Goal: Task Accomplishment & Management: Manage account settings

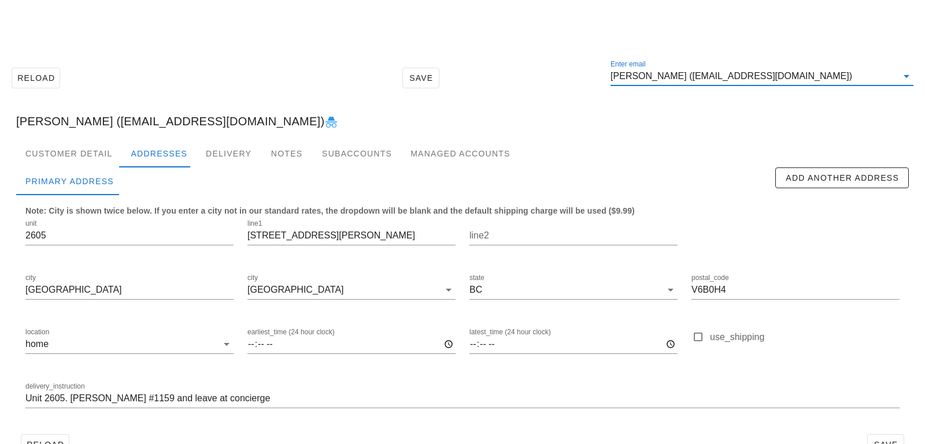
scroll to position [32, 0]
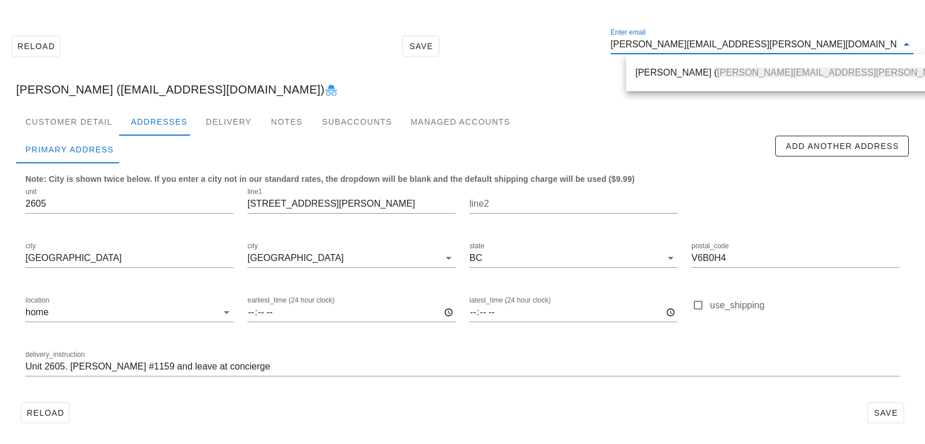
type input "[PERSON_NAME][EMAIL_ADDRESS][PERSON_NAME][DOMAIN_NAME]"
click at [748, 72] on span "[PERSON_NAME][EMAIL_ADDRESS][PERSON_NAME][DOMAIN_NAME]" at bounding box center [871, 73] width 309 height 10
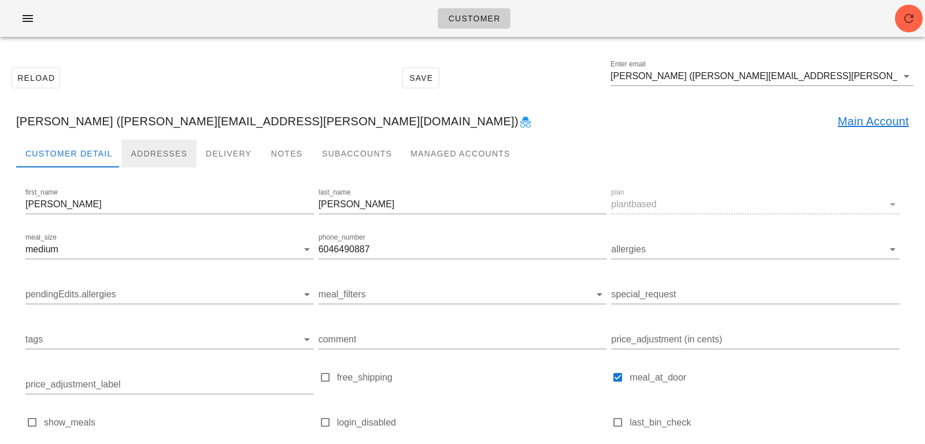
click at [162, 157] on div "Addresses" at bounding box center [158, 154] width 75 height 28
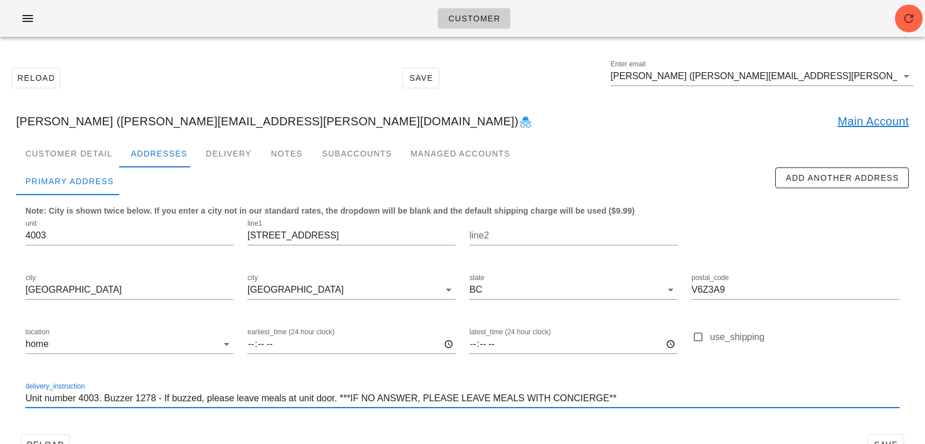
drag, startPoint x: 624, startPoint y: 398, endPoint x: 18, endPoint y: 390, distance: 605.6
click at [18, 390] on div "Note: City is shown twice below. If you enter a city not in our standard rates,…" at bounding box center [462, 312] width 892 height 235
click at [187, 396] on input "Unit number 4003. Buzzer 1278 - If buzzed, please leave meals at unit door. ***…" at bounding box center [462, 398] width 874 height 18
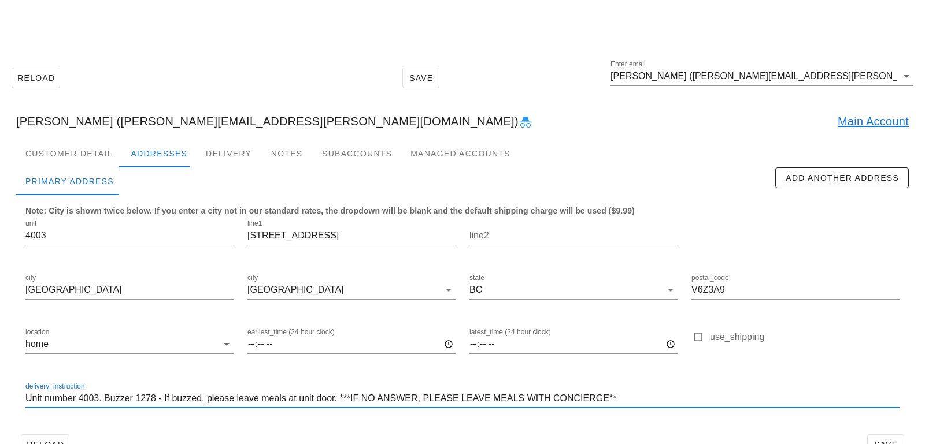
scroll to position [32, 0]
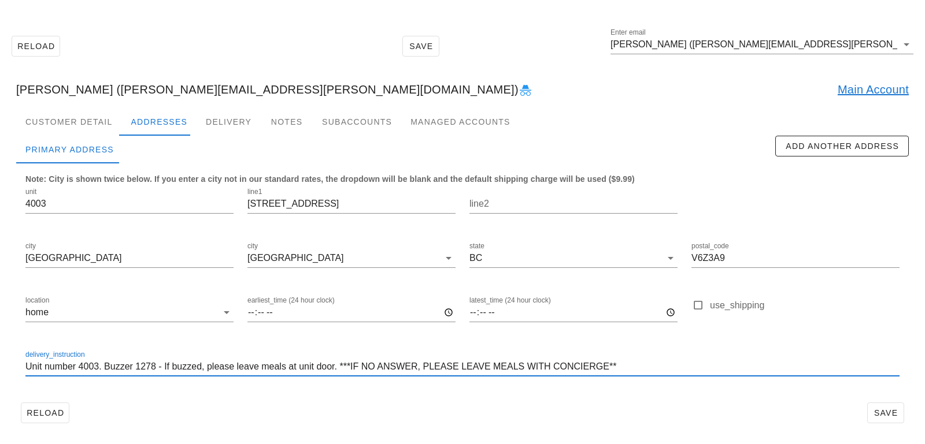
drag, startPoint x: 201, startPoint y: 366, endPoint x: 176, endPoint y: 366, distance: 24.8
click at [176, 366] on input "Unit number 4003. Buzzer 1278 - If buzzed, please leave meals at unit door. ***…" at bounding box center [462, 367] width 874 height 18
drag, startPoint x: 203, startPoint y: 369, endPoint x: 165, endPoint y: 366, distance: 38.8
click at [165, 366] on input "Unit number 4003. Buzzer 1278 - If buzzed, please leave meals at unit door. ***…" at bounding box center [462, 367] width 874 height 18
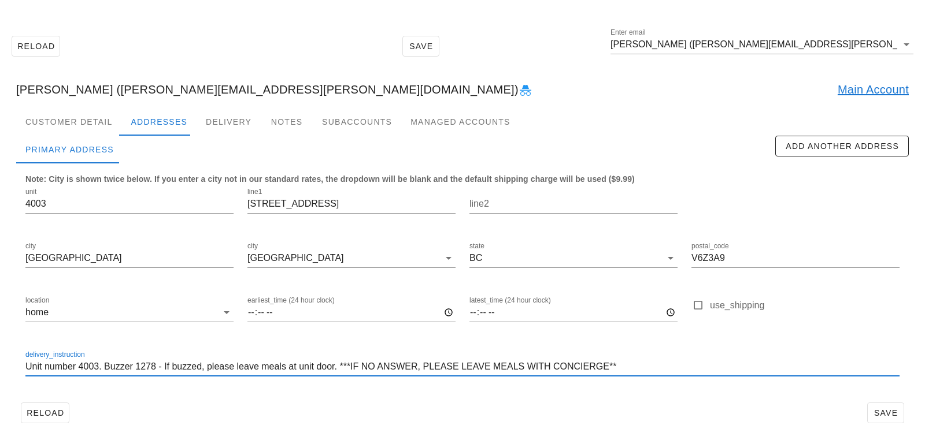
click at [224, 368] on input "Unit number 4003. Buzzer 1278 - If buzzed, please leave meals at unit door. ***…" at bounding box center [462, 367] width 874 height 18
click at [160, 365] on input "Unit number 4003. Buzzer 1278 - If buzzed, please leave meals at unit door. ***…" at bounding box center [462, 367] width 874 height 18
click at [164, 367] on input "Unit number 4003. Buzzer 1278 - BUZZ FIRST. If buzzed, please leave meals at un…" at bounding box center [462, 367] width 874 height 18
click at [254, 371] on input "Unit number 4003. Buzzer 1278 - **BUZZ FIRST. If buzzed, please leave meals at …" at bounding box center [462, 367] width 874 height 18
drag, startPoint x: 687, startPoint y: 372, endPoint x: 18, endPoint y: 360, distance: 668.7
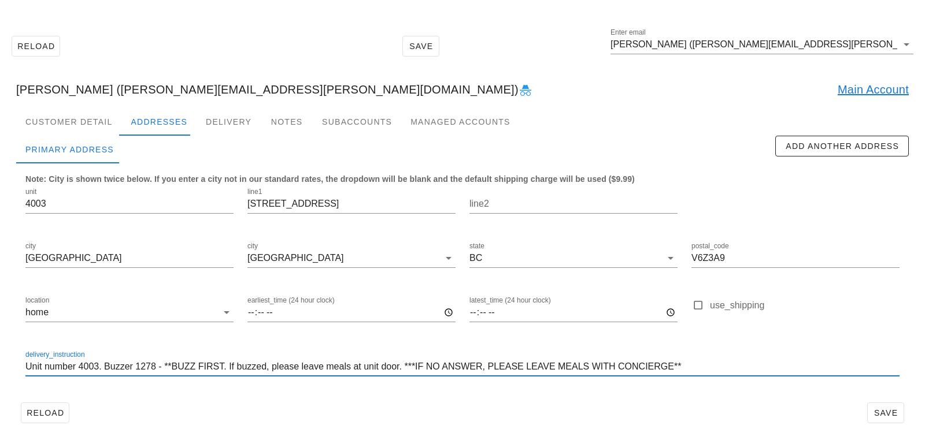
click at [18, 360] on div "delivery_instruction Unit number 4003. Buzzer 1278 - **BUZZ FIRST. If buzzed, p…" at bounding box center [462, 369] width 888 height 54
type input "Unit number 4003. Buzzer 1278 - **BUZZ FIRST. If buzzed, please leave meals at …"
click at [791, 398] on div "Note: City is shown twice below. If you enter a city not in our standard rates,…" at bounding box center [462, 281] width 892 height 235
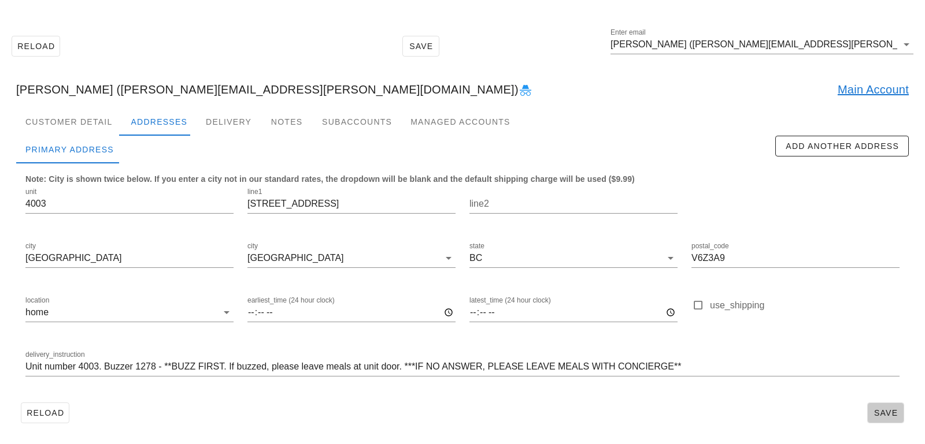
click at [879, 409] on span "Save" at bounding box center [885, 413] width 27 height 9
click at [780, 46] on input "Jessica Lam (lam.jessica@gmail.com)" at bounding box center [753, 44] width 287 height 18
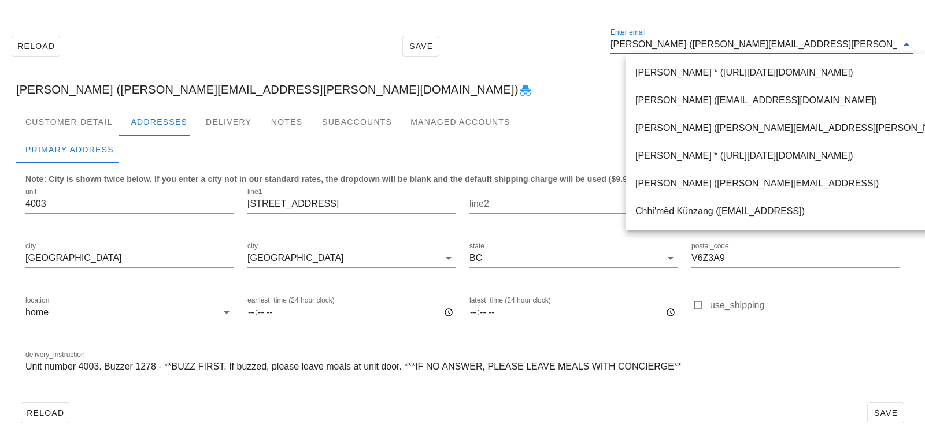
paste input "jensonchang@gmail.com"
type input "jensonchang@gmail.com"
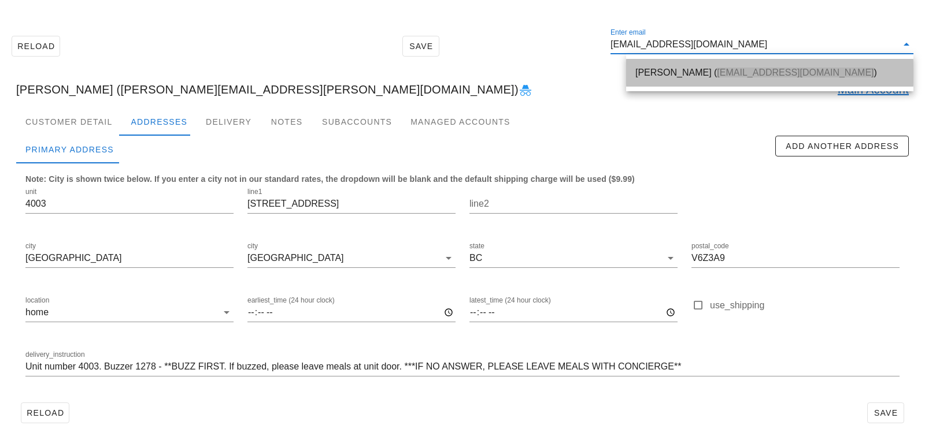
click at [669, 76] on div "Jenson Chang ( jensonchang@gmail.com )" at bounding box center [769, 72] width 269 height 11
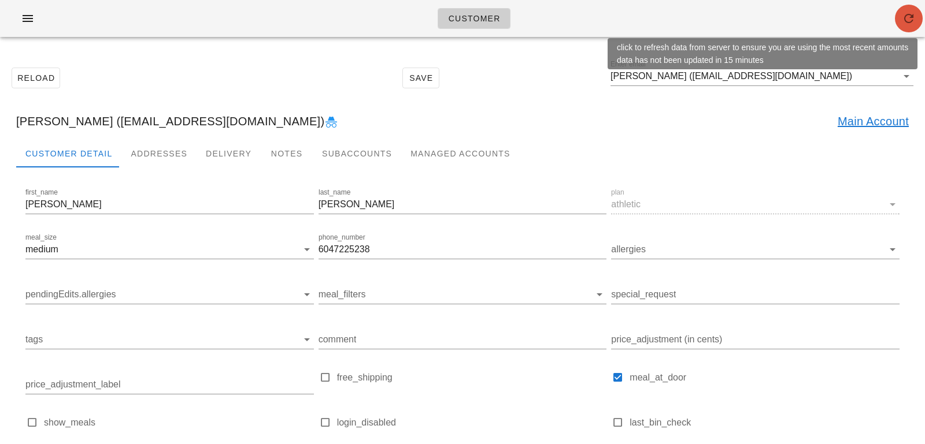
click at [906, 17] on icon "button" at bounding box center [908, 19] width 14 height 14
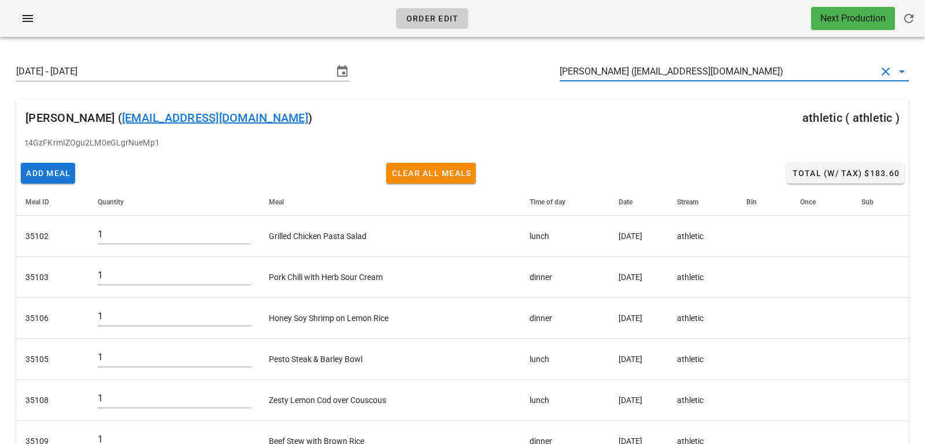
click at [771, 69] on input "Jacky Le (Jackyle2123@gmail.com)" at bounding box center [717, 71] width 317 height 18
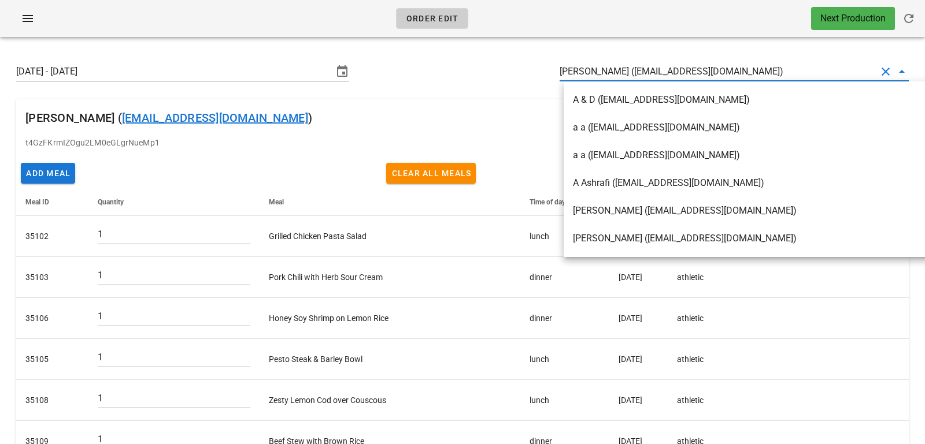
paste input "[EMAIL_ADDRESS][DOMAIN_NAME]"
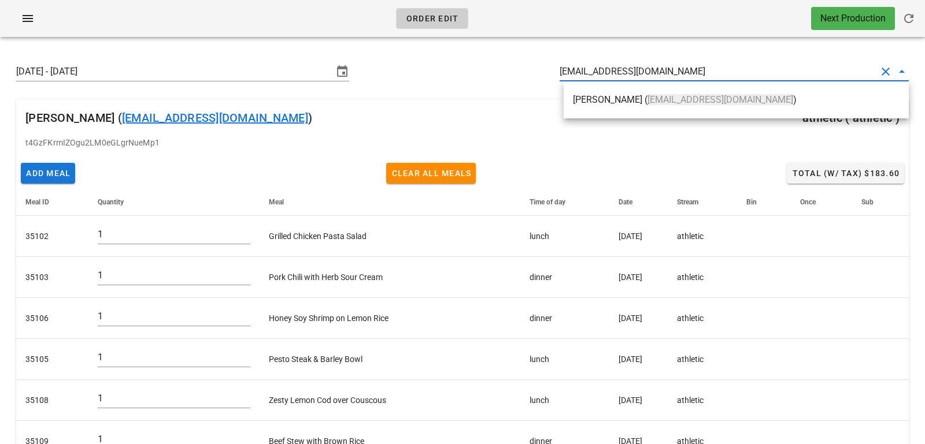
click at [712, 110] on div "[PERSON_NAME] ( [EMAIL_ADDRESS][DOMAIN_NAME] )" at bounding box center [736, 99] width 326 height 25
type input "[PERSON_NAME] ([EMAIL_ADDRESS][DOMAIN_NAME])"
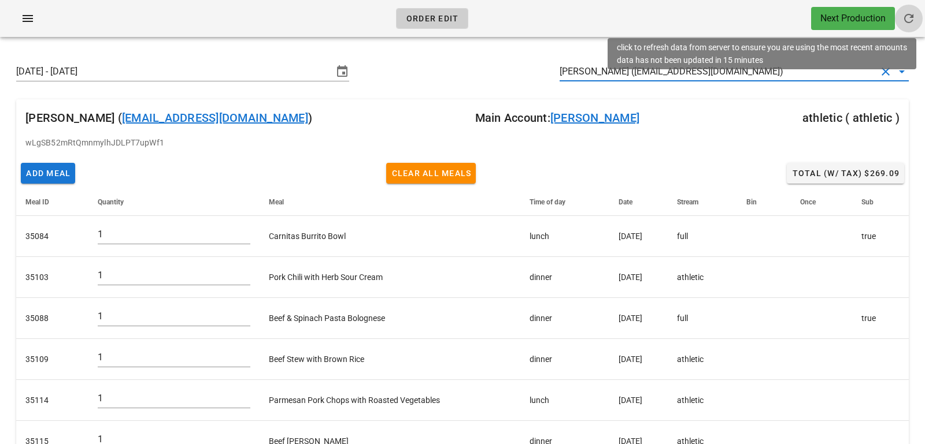
click at [901, 25] on button "button" at bounding box center [909, 19] width 28 height 28
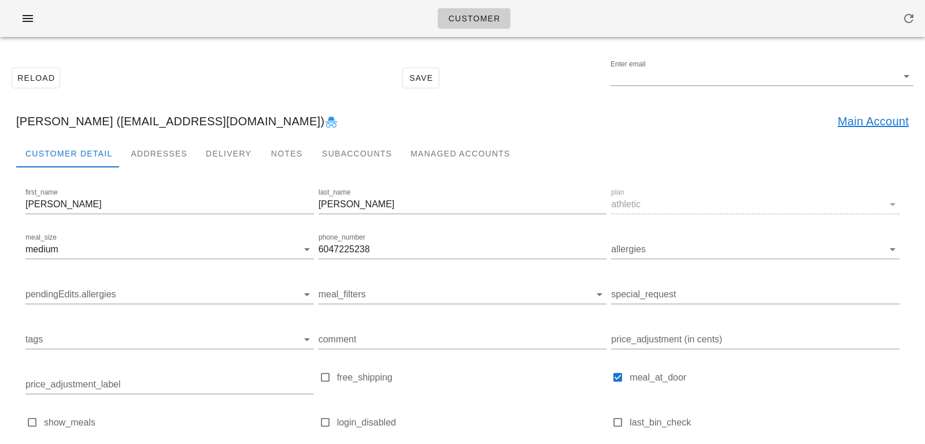
type input "[PERSON_NAME] ([EMAIL_ADDRESS][DOMAIN_NAME])"
click at [266, 288] on input "pendingEdits.allergies" at bounding box center [160, 294] width 270 height 18
click at [267, 301] on input "pendingEdits.allergies" at bounding box center [160, 294] width 270 height 18
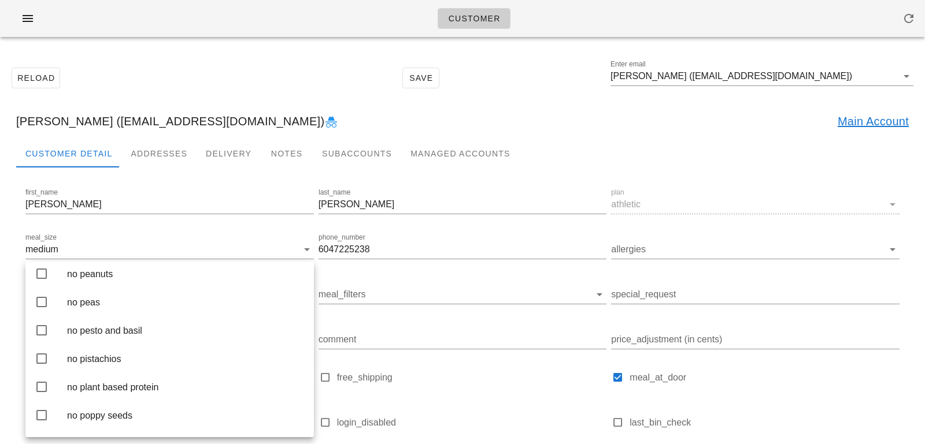
scroll to position [1934, 0]
click at [217, 278] on div "no peanuts" at bounding box center [185, 272] width 237 height 11
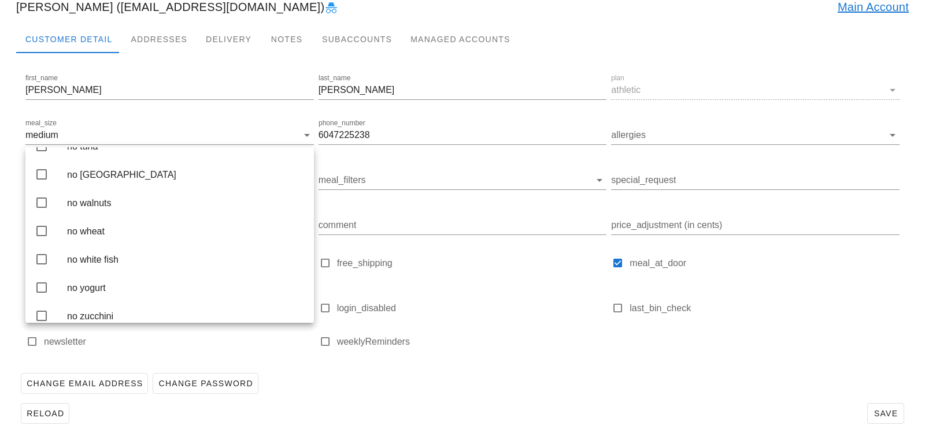
scroll to position [3058, 0]
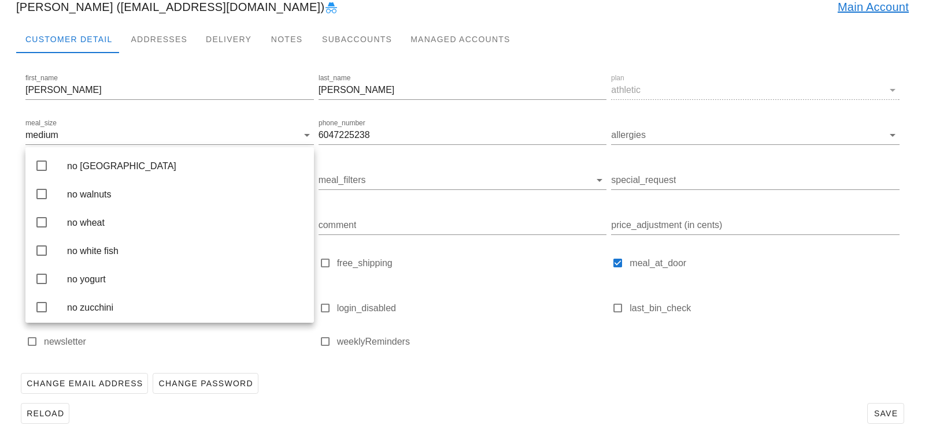
click at [205, 115] on div "no tree nuts" at bounding box center [185, 109] width 237 height 11
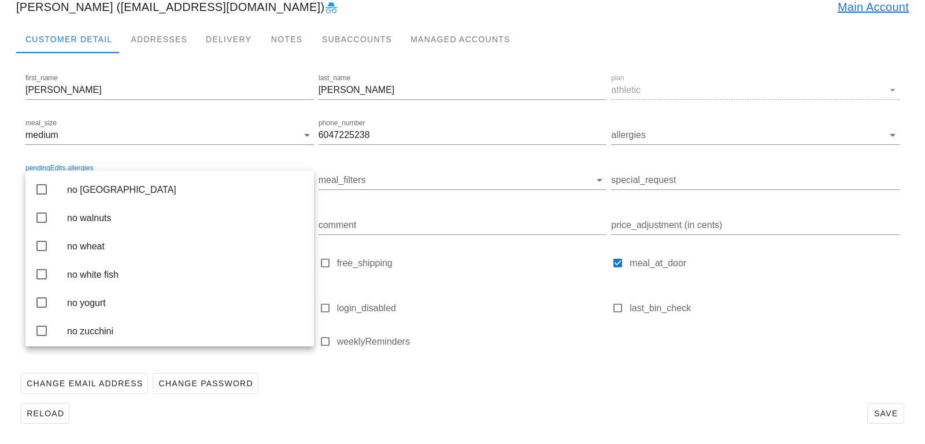
click at [446, 366] on div "first_name Jenson last_name Chang plan athletic meal_size medium phone_number 6…" at bounding box center [462, 218] width 892 height 299
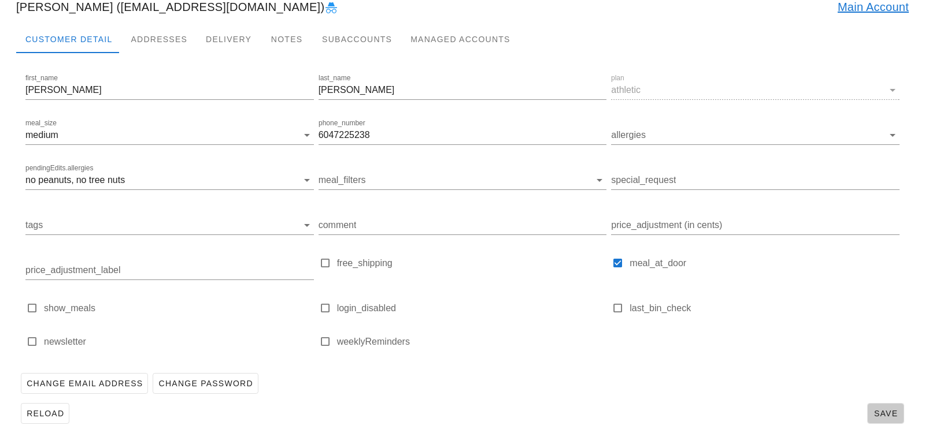
click at [885, 410] on span "Save" at bounding box center [885, 413] width 27 height 9
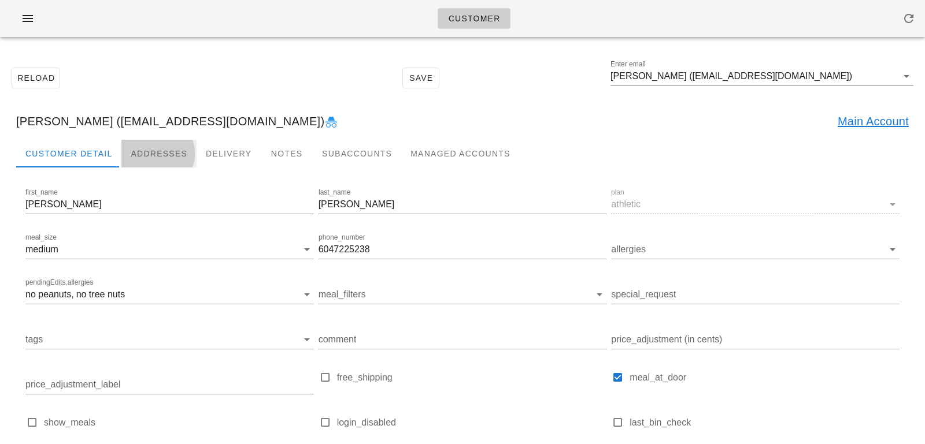
click at [126, 154] on div "Addresses" at bounding box center [158, 154] width 75 height 28
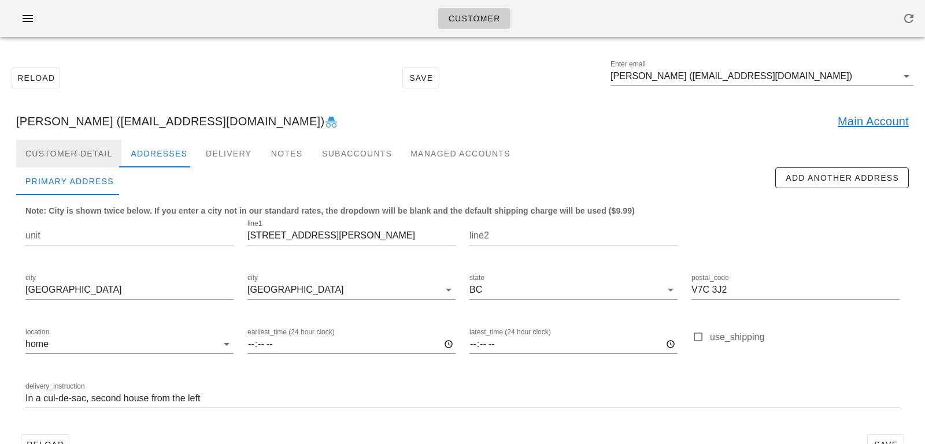
click at [88, 150] on div "Customer Detail" at bounding box center [68, 154] width 105 height 28
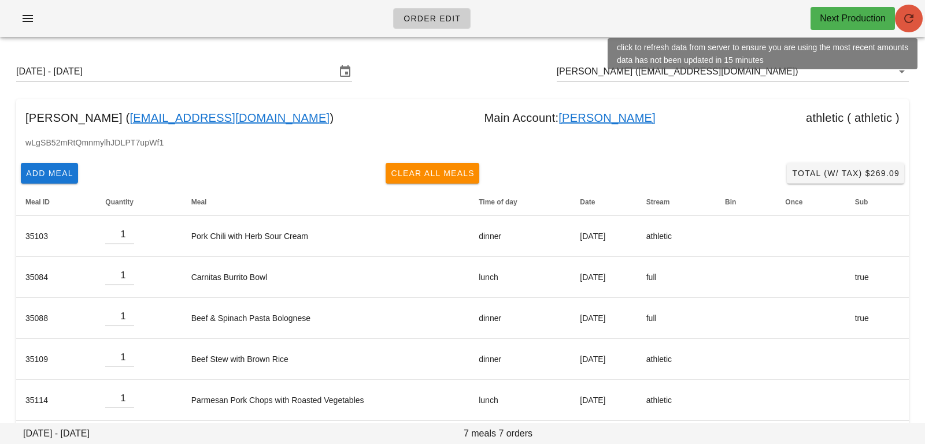
click at [901, 13] on icon "button" at bounding box center [908, 19] width 14 height 14
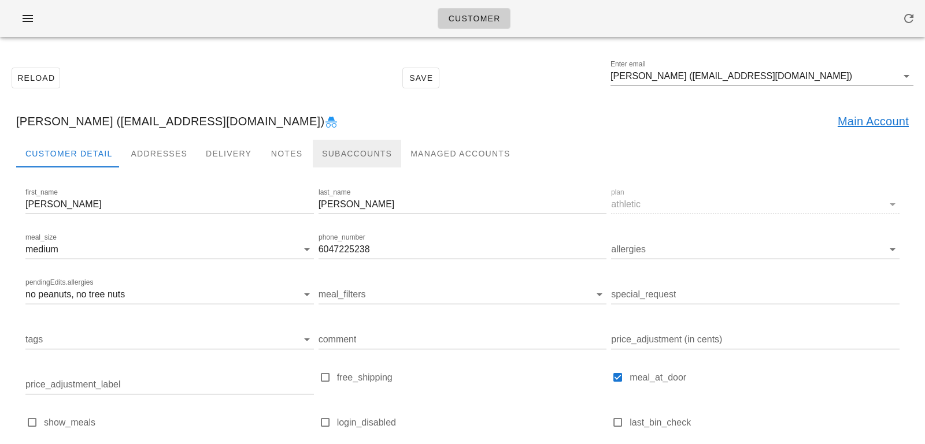
click at [342, 147] on div "Subaccounts" at bounding box center [357, 154] width 88 height 28
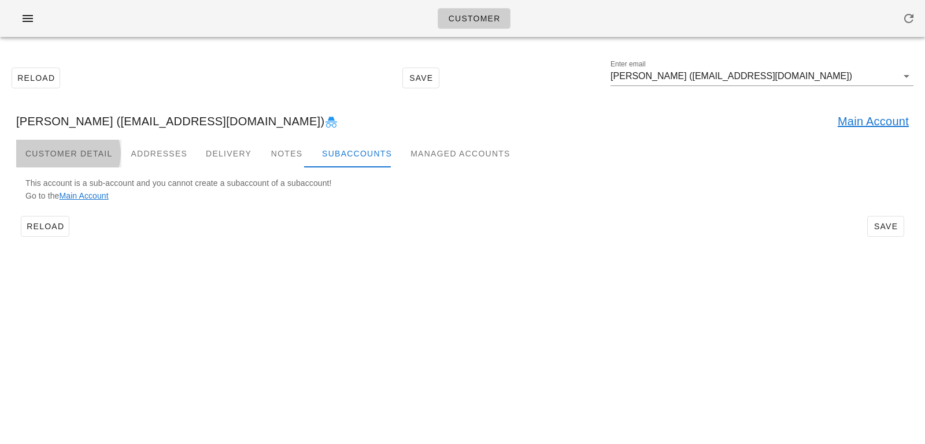
click at [91, 144] on div "Customer Detail" at bounding box center [68, 154] width 105 height 28
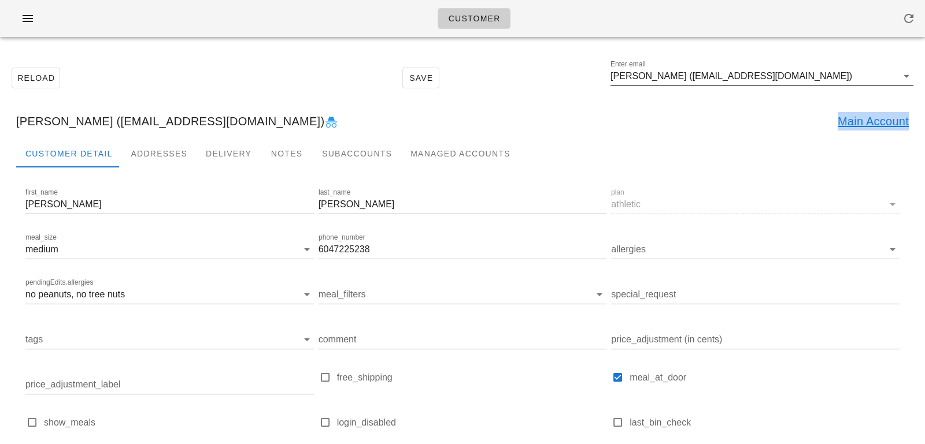
click at [801, 83] on input "Jenson Chang (jensonchang@gmail.com)" at bounding box center [753, 76] width 287 height 18
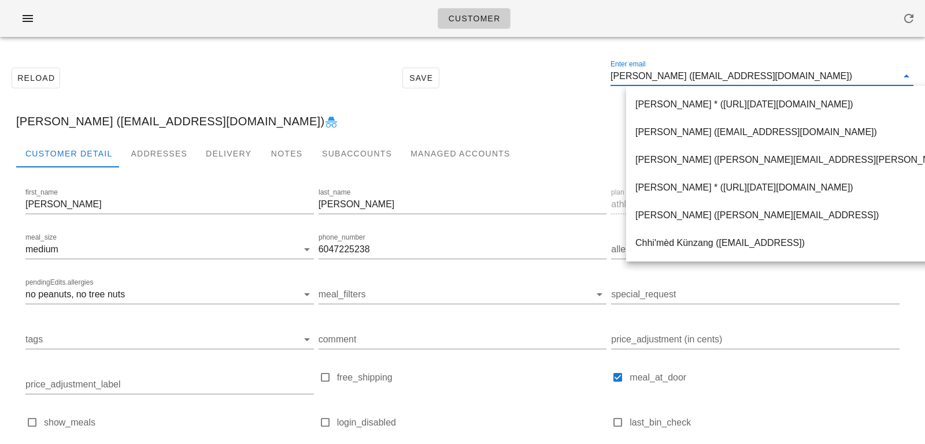
paste input "evalo.el@gmail.com"
type input "evalo.el@gmail.com"
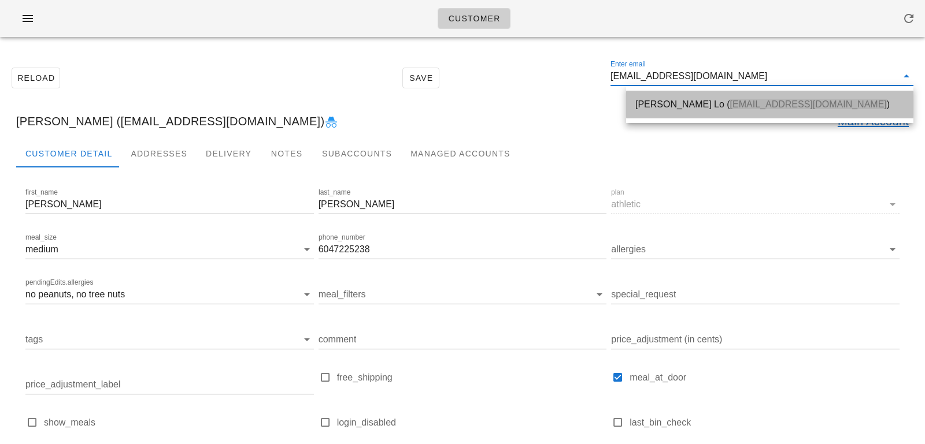
click at [730, 106] on span "evalo.el@gmail.com" at bounding box center [808, 104] width 157 height 10
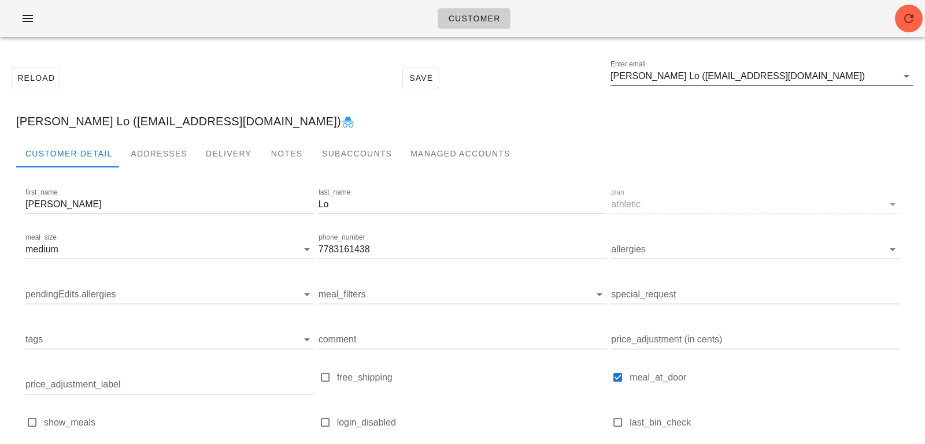
click at [803, 76] on input "Yee Tung Lo (evalo.el@gmail.com)" at bounding box center [753, 76] width 287 height 18
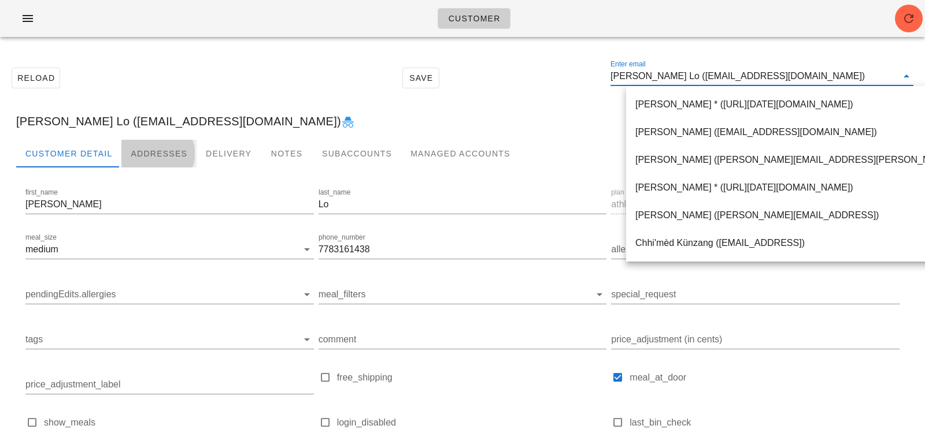
click at [159, 154] on div "Addresses" at bounding box center [158, 154] width 75 height 28
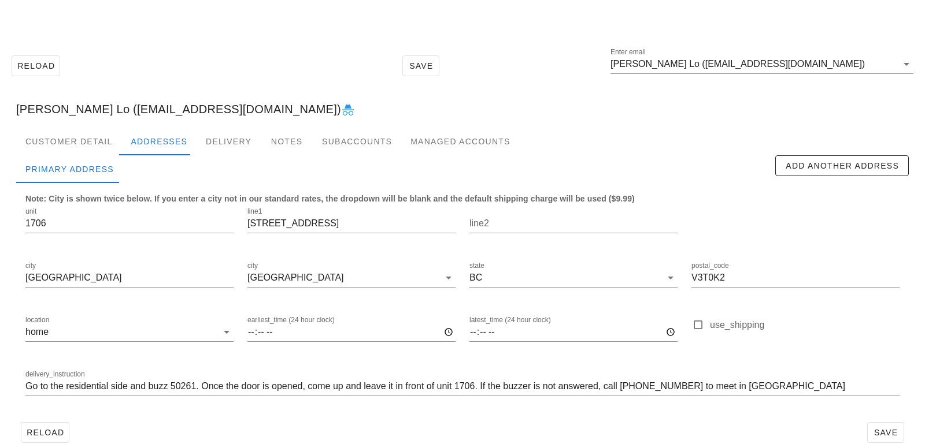
scroll to position [19, 0]
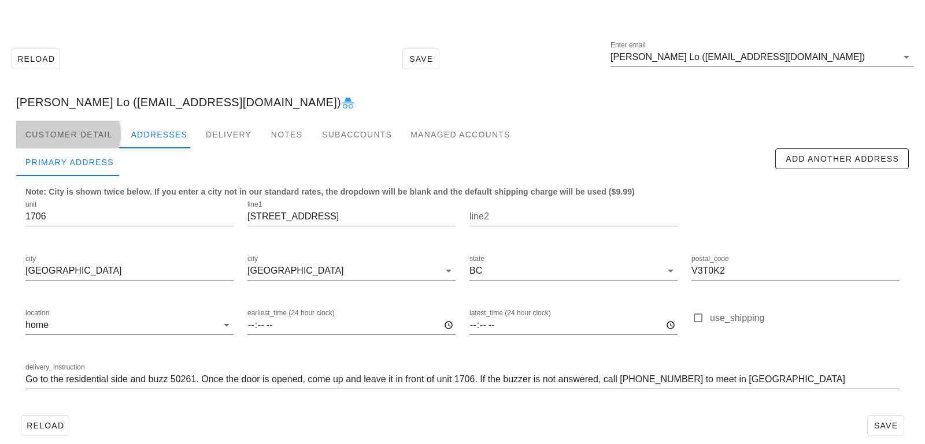
click at [79, 141] on div "Customer Detail" at bounding box center [68, 135] width 105 height 28
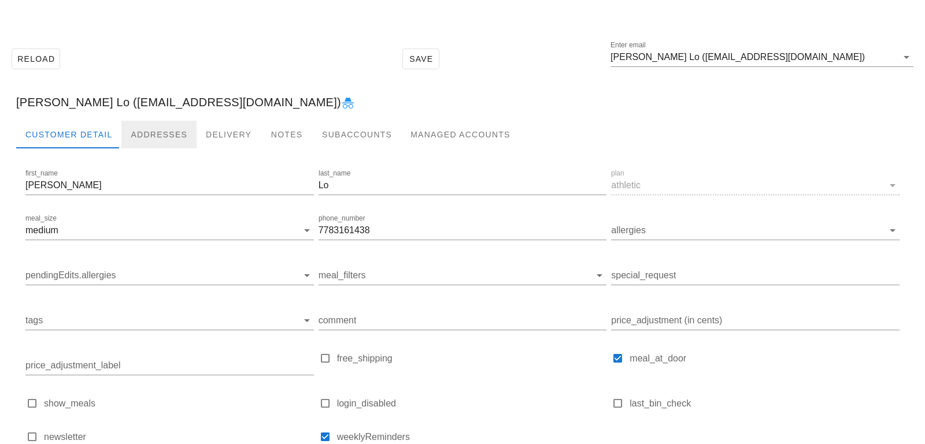
click at [155, 134] on div "Addresses" at bounding box center [158, 135] width 75 height 28
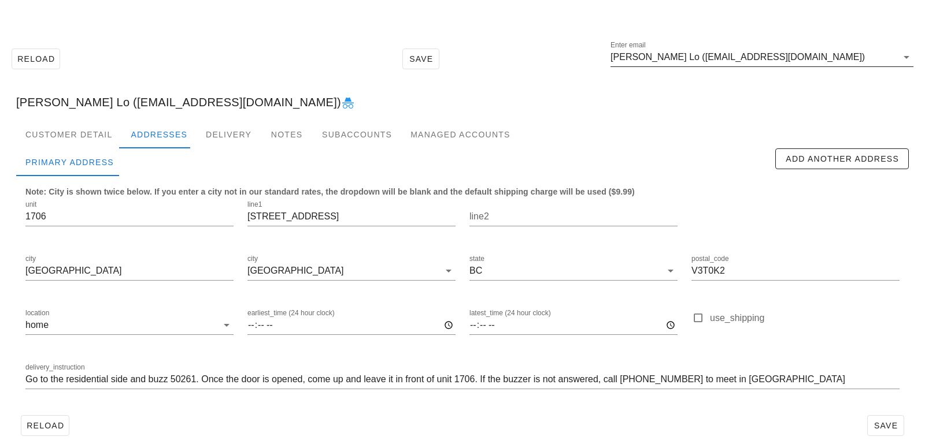
click at [813, 57] on input "Yee Tung Lo (evalo.el@gmail.com)" at bounding box center [753, 57] width 287 height 18
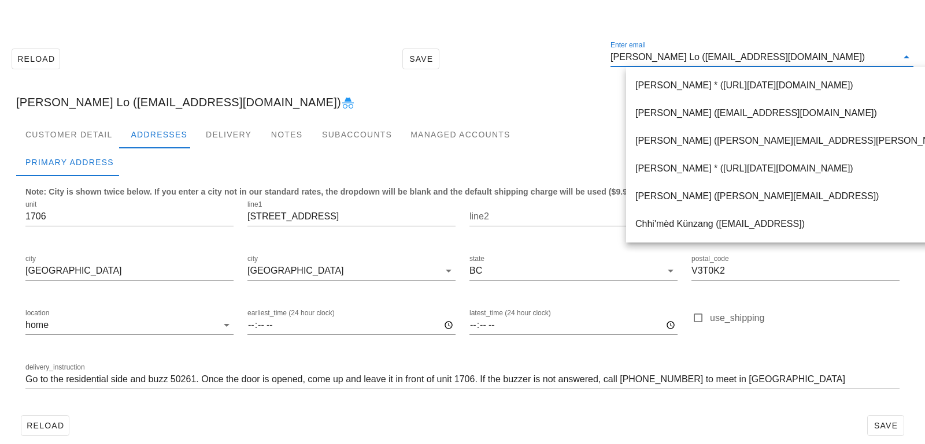
paste input "yendell.richard@gmail.com"
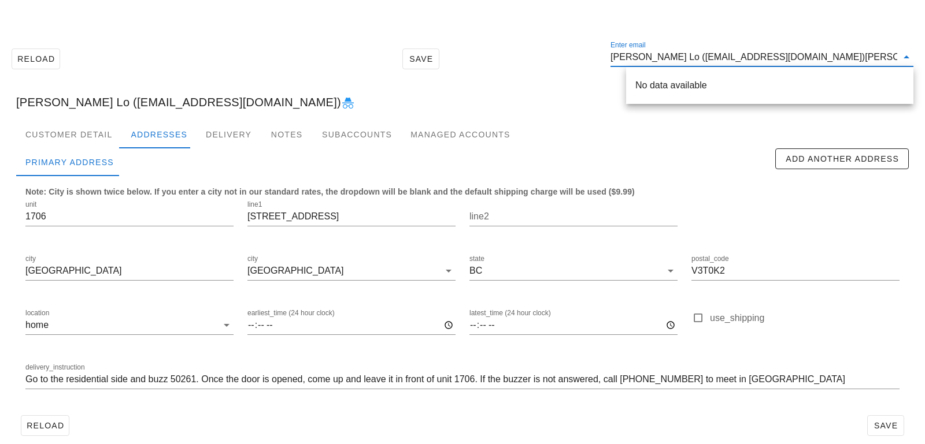
drag, startPoint x: 888, startPoint y: 58, endPoint x: 544, endPoint y: 46, distance: 344.0
click at [544, 46] on div "Reload Save Enter email Yee Tung Lo (evalo.el@gmail.com)yendell.richard@gmail.c…" at bounding box center [462, 59] width 911 height 50
paste input "text"
type input "yendell.richard@gmail.com"
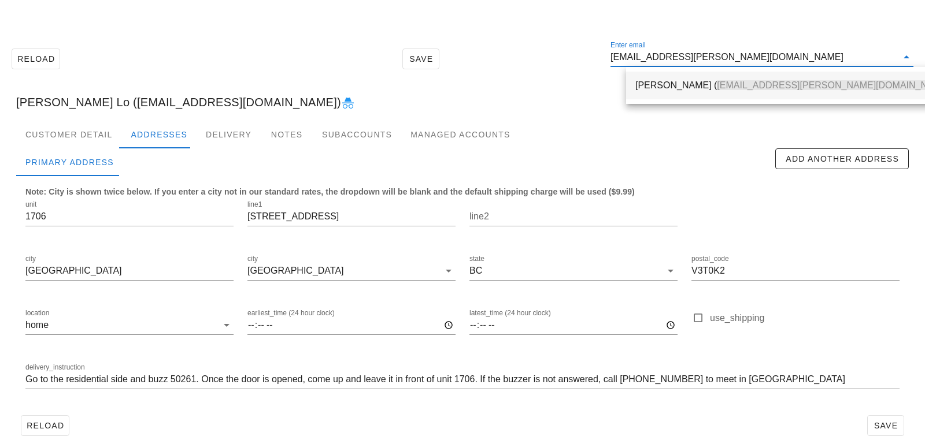
click at [675, 95] on div "Richard Yendell ( yendell.richard@gmail.com )" at bounding box center [793, 85] width 317 height 25
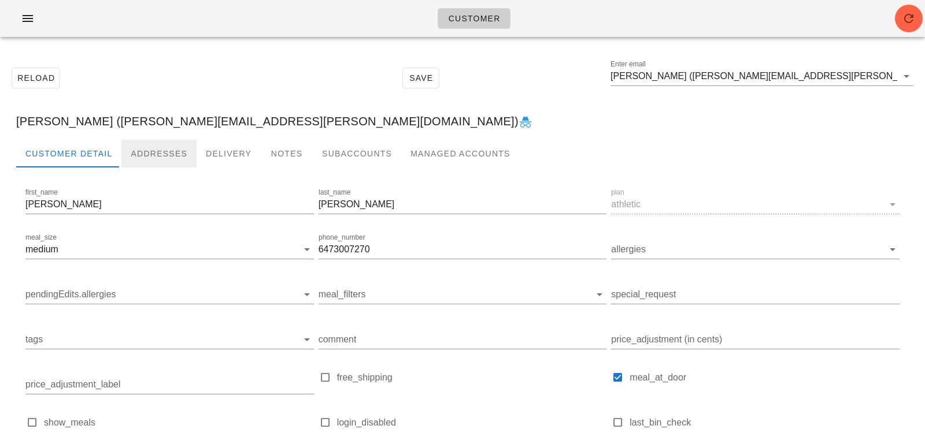
click at [155, 145] on div "Addresses" at bounding box center [158, 154] width 75 height 28
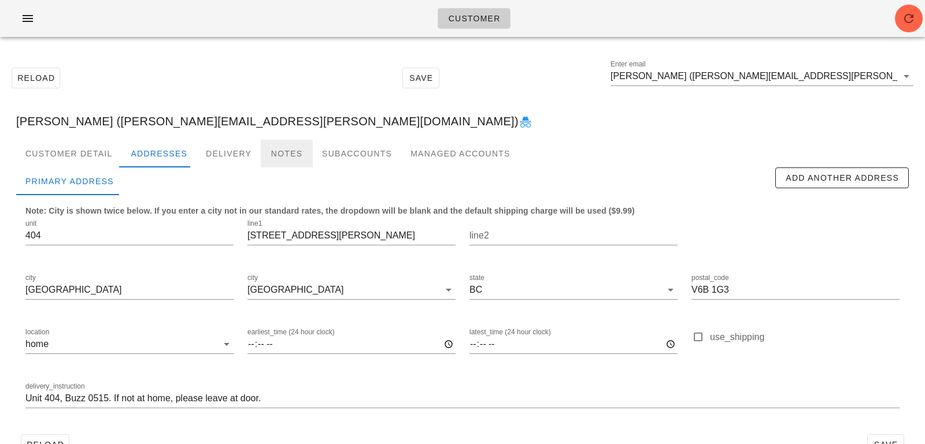
click at [293, 153] on div "Notes" at bounding box center [287, 154] width 52 height 28
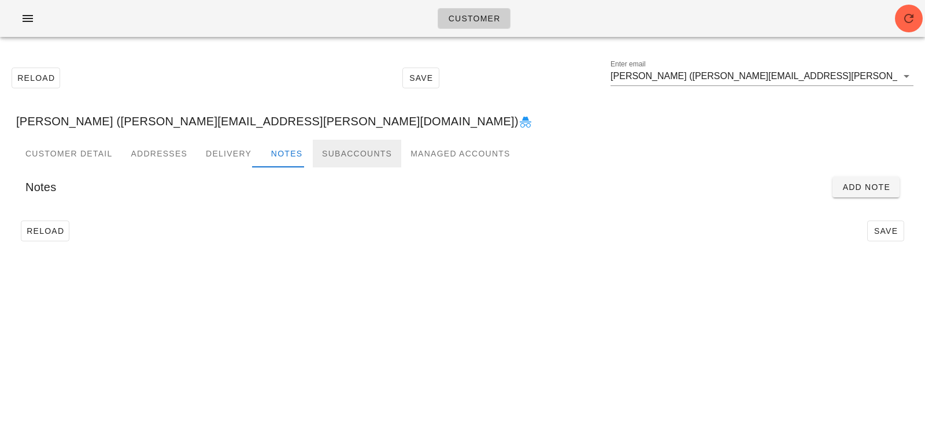
click at [340, 151] on div "Subaccounts" at bounding box center [357, 154] width 88 height 28
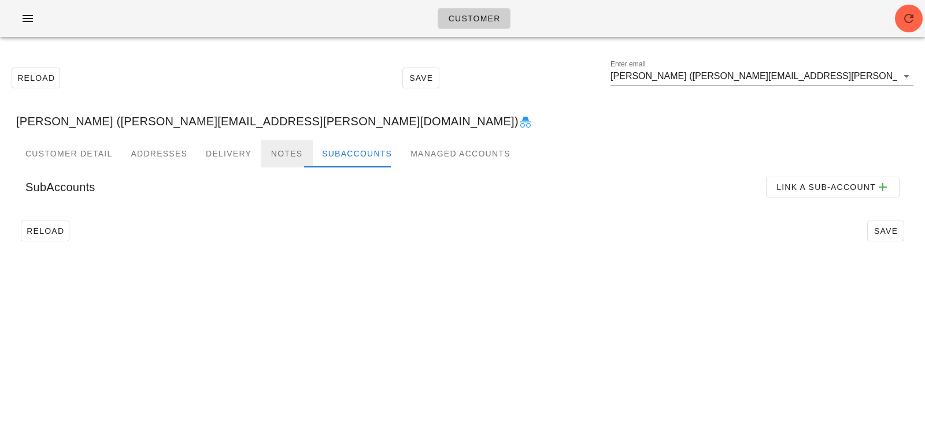
click at [269, 154] on div "Notes" at bounding box center [287, 154] width 52 height 28
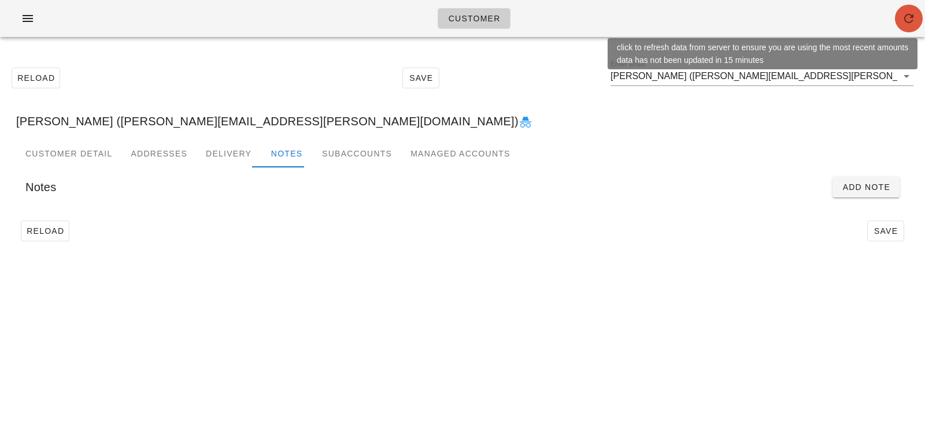
click at [896, 21] on span "button" at bounding box center [909, 19] width 28 height 14
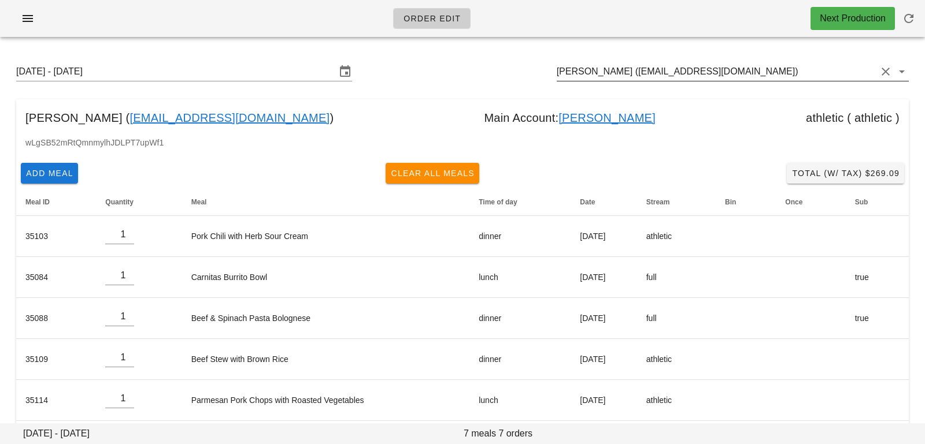
click at [739, 77] on input "[PERSON_NAME] ([EMAIL_ADDRESS][DOMAIN_NAME])" at bounding box center [716, 71] width 320 height 18
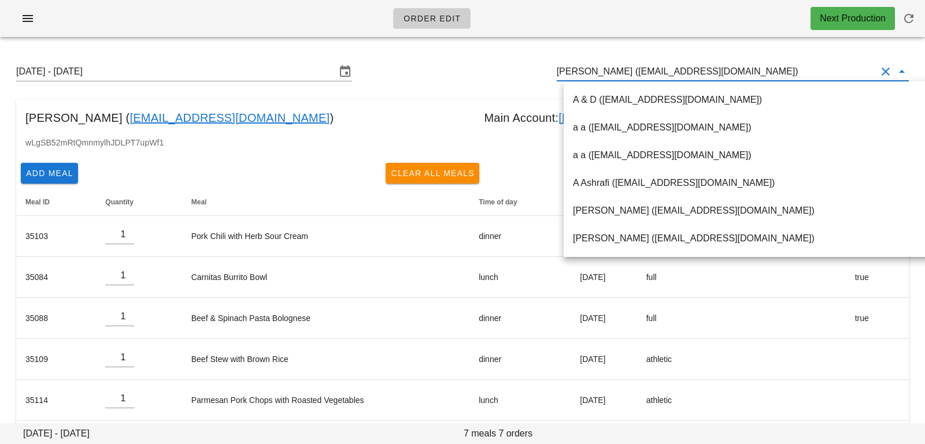
paste input "[EMAIL_ADDRESS][PERSON_NAME][DOMAIN_NAME]"
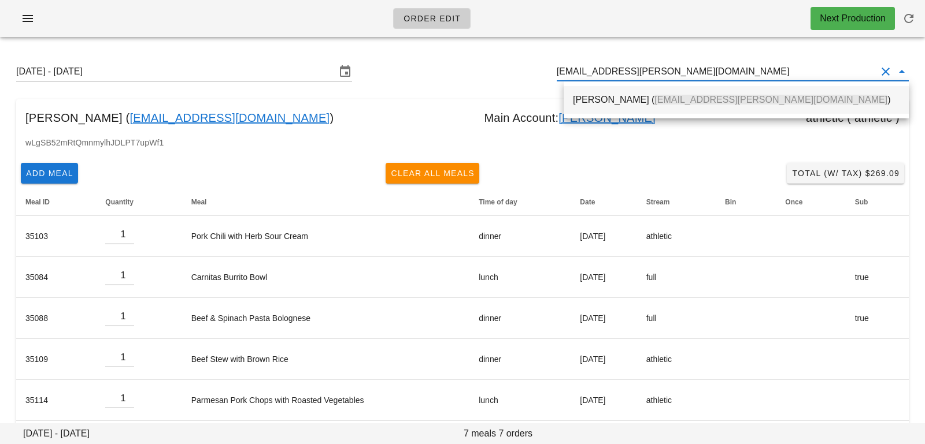
click at [720, 109] on div "Richard Yendell ( yendell.richard@gmail.com )" at bounding box center [736, 99] width 326 height 25
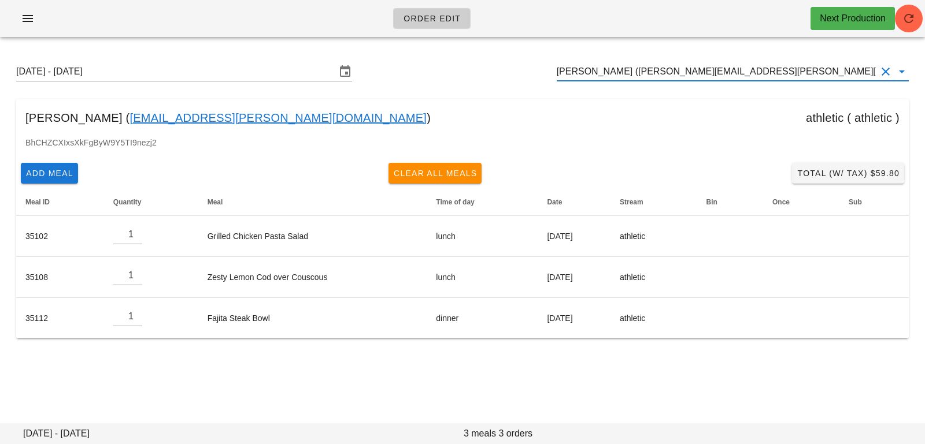
drag, startPoint x: 757, startPoint y: 71, endPoint x: 507, endPoint y: 57, distance: 250.6
click at [507, 57] on div "Sunday August 17 - Saturday August 23 Richard Yendell (yendell.richard@gmail.co…" at bounding box center [462, 71] width 911 height 37
paste input "aelynne_w@hotmail.com"
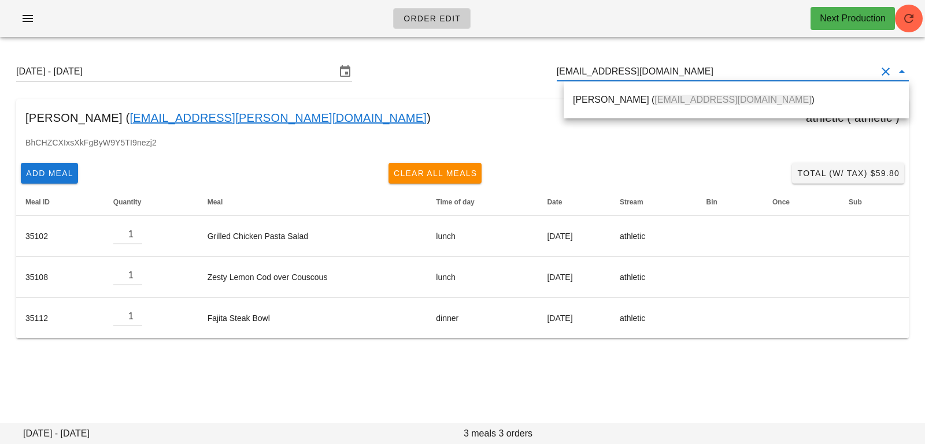
click at [666, 102] on span "Raelynne_w@hotmail.com" at bounding box center [732, 100] width 157 height 10
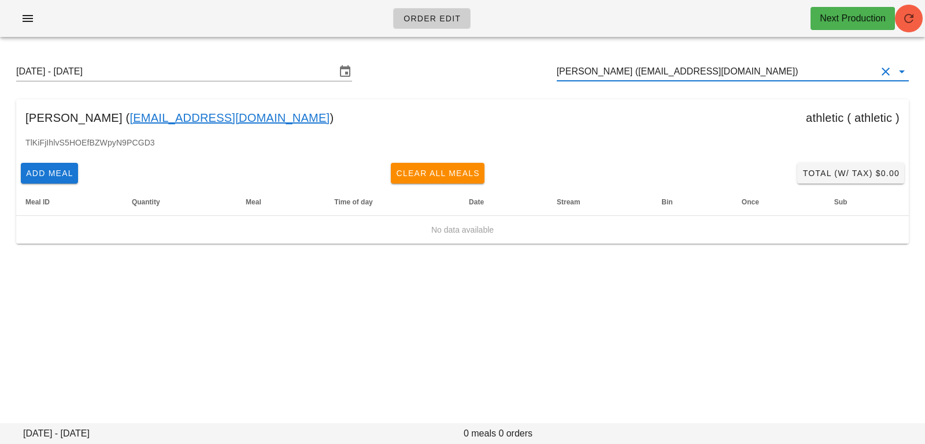
type input "Raelynne Wessels (Raelynne_w@hotmail.com)"
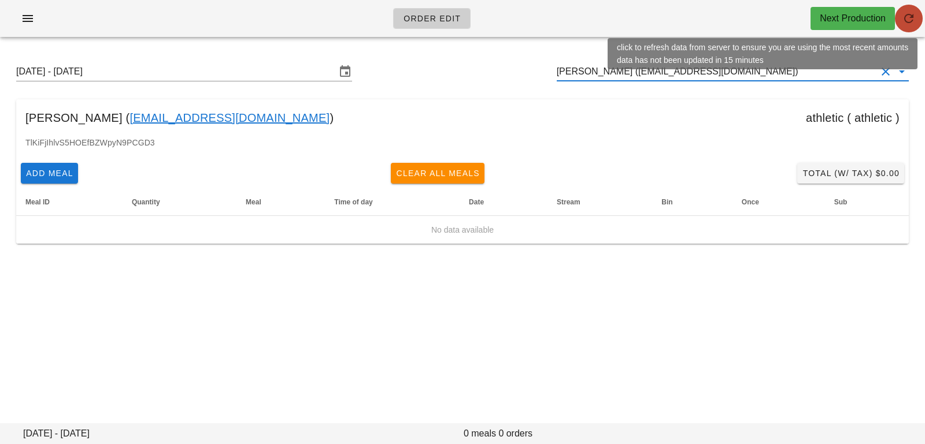
click at [901, 20] on span "button" at bounding box center [909, 19] width 28 height 14
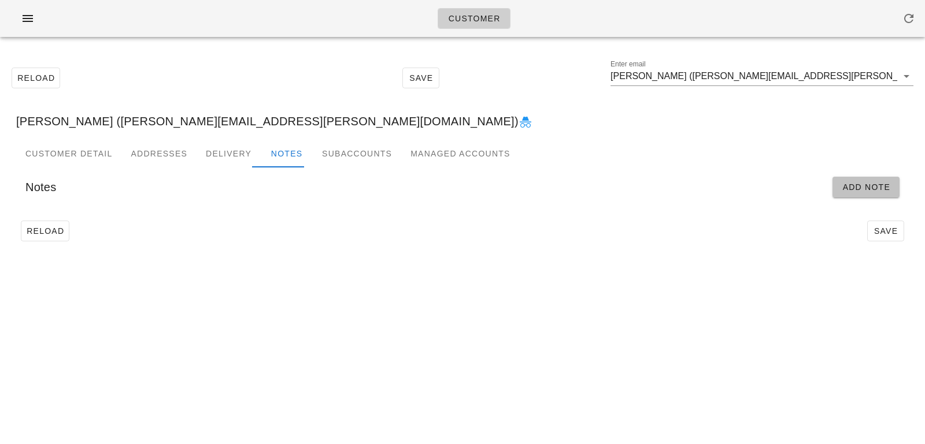
click at [876, 194] on button "Add Note" at bounding box center [865, 187] width 67 height 21
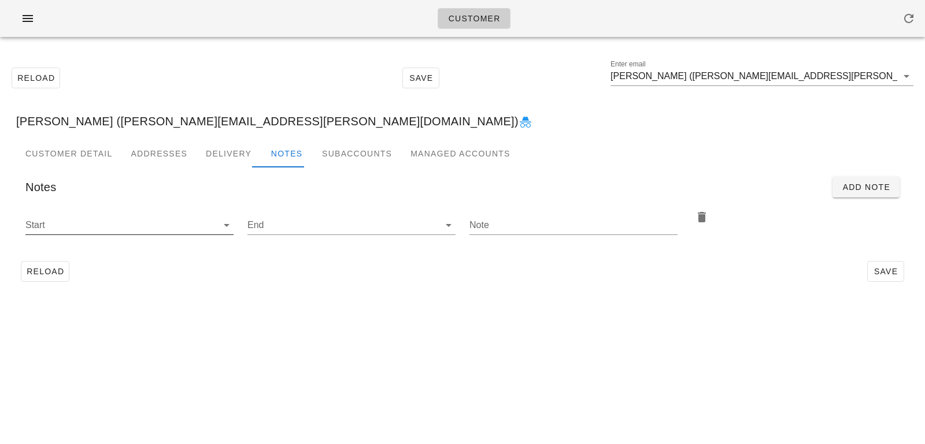
click at [142, 216] on input "Start" at bounding box center [120, 225] width 190 height 18
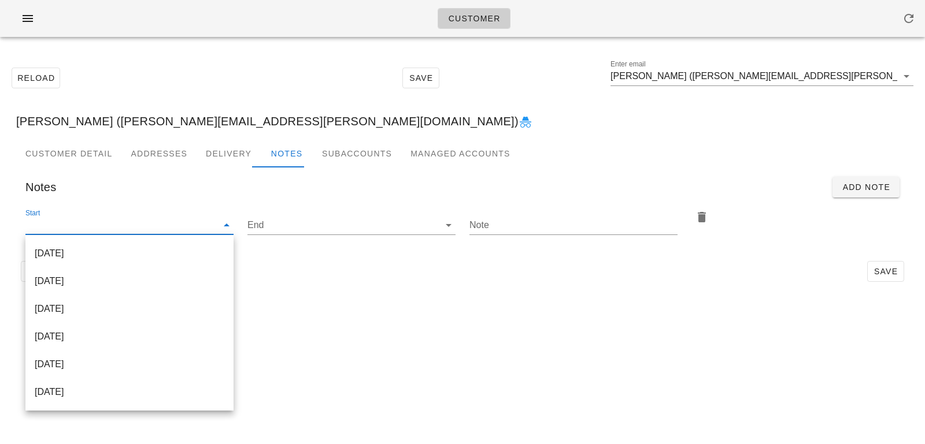
click at [153, 246] on div "2025-08-17" at bounding box center [130, 253] width 190 height 25
type input "2025-08-17"
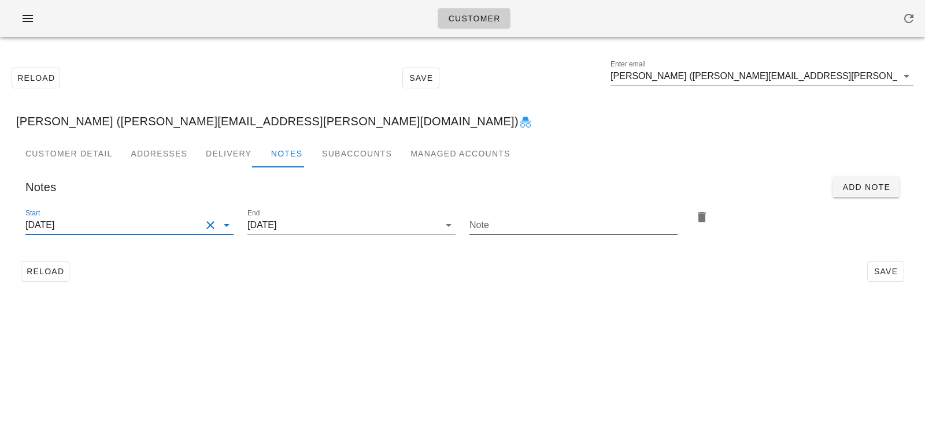
click at [485, 222] on div "Note" at bounding box center [573, 225] width 208 height 18
paste input "Please add 2x ice pack return bags"
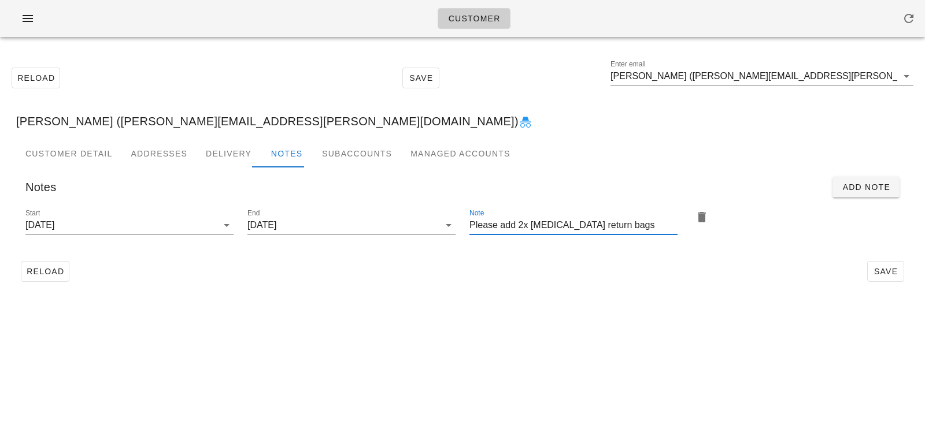
type input "Please add 2x ice pack return bags"
click at [617, 318] on div "Customer Reload Save Enter email Richard Yendell (yendell.richard@gmail.com) Ri…" at bounding box center [462, 222] width 925 height 444
click at [891, 269] on span "Save" at bounding box center [885, 271] width 27 height 9
click at [303, 339] on div "Customer Reload Save Enter email Richard Yendell (yendell.richard@gmail.com) Ri…" at bounding box center [462, 222] width 925 height 444
click at [196, 62] on div "Reload Save Enter email [PERSON_NAME] ([PERSON_NAME][EMAIL_ADDRESS][PERSON_NAME…" at bounding box center [462, 78] width 911 height 50
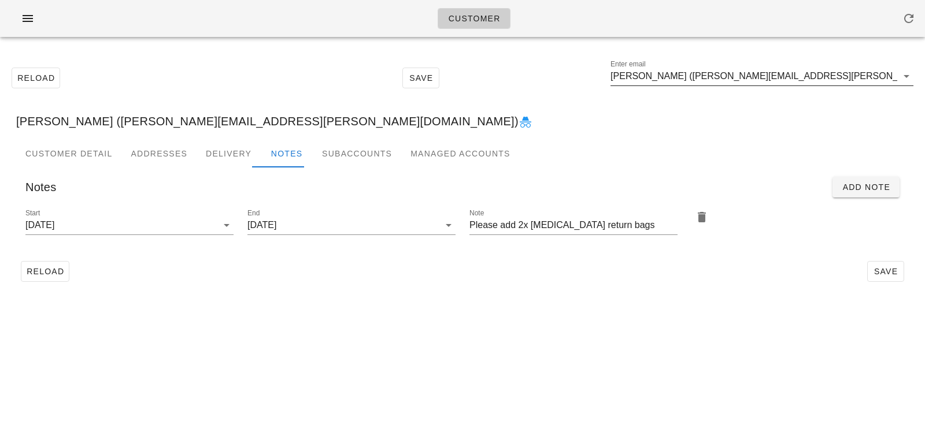
click at [847, 81] on input "[PERSON_NAME] ([PERSON_NAME][EMAIL_ADDRESS][PERSON_NAME][DOMAIN_NAME])" at bounding box center [753, 76] width 287 height 18
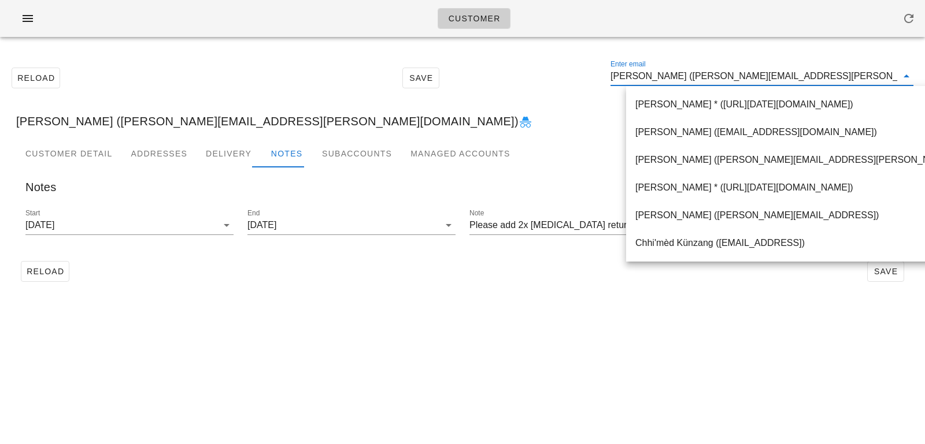
paste input "[EMAIL_ADDRESS][DOMAIN_NAME]"
type input "[EMAIL_ADDRESS][DOMAIN_NAME]"
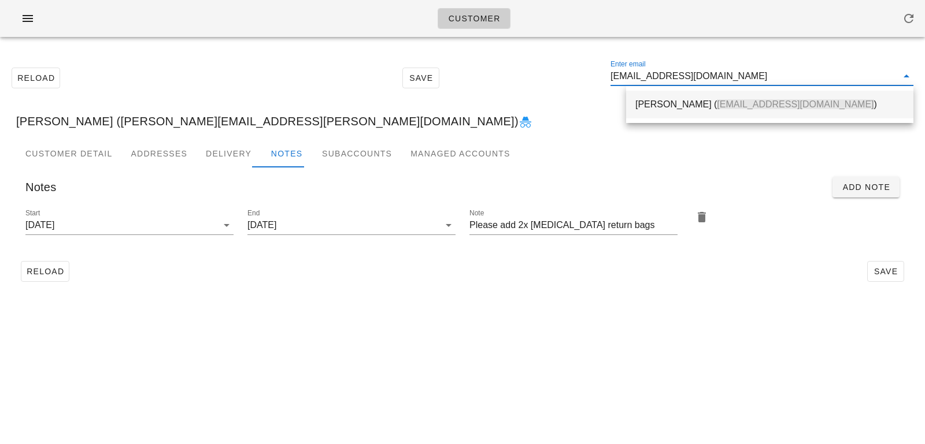
click at [717, 108] on span "[EMAIL_ADDRESS][DOMAIN_NAME]" at bounding box center [795, 104] width 157 height 10
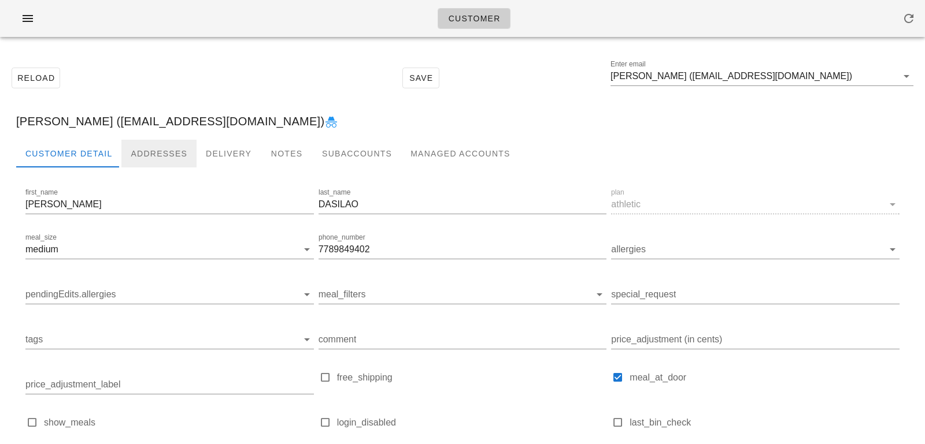
click at [164, 151] on div "Addresses" at bounding box center [158, 154] width 75 height 28
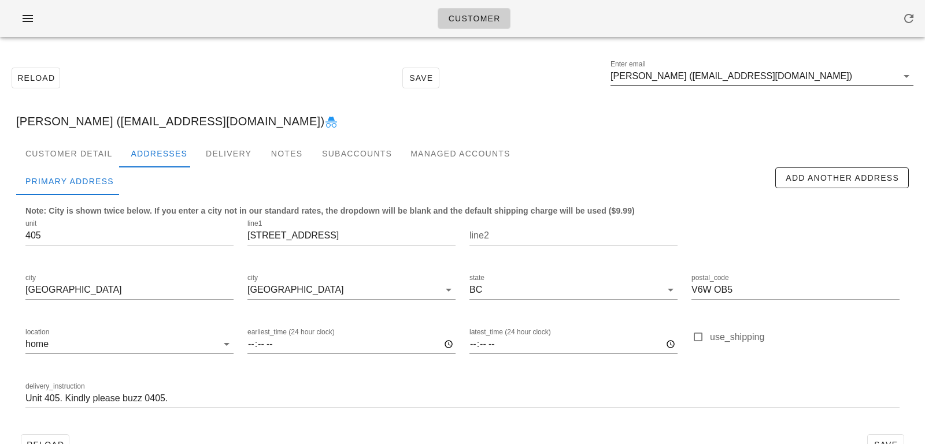
click at [848, 75] on input "[PERSON_NAME] ([EMAIL_ADDRESS][DOMAIN_NAME])" at bounding box center [753, 76] width 287 height 18
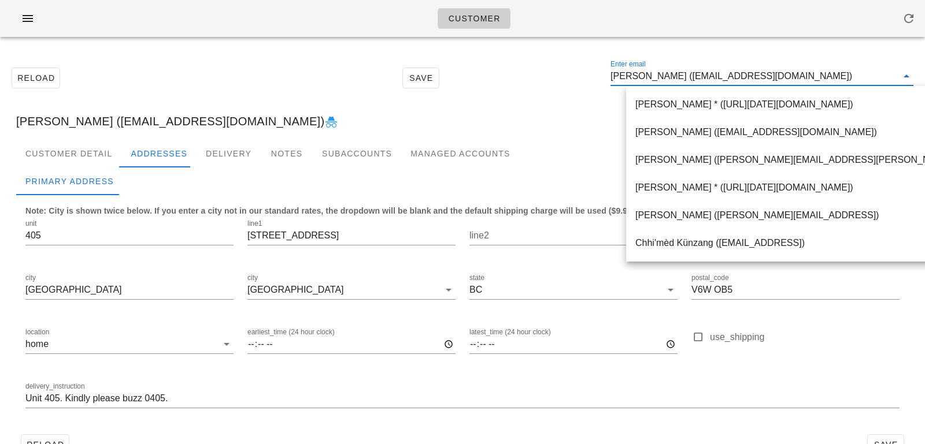
paste input "[EMAIL_ADDRESS][DOMAIN_NAME]"
type input "[EMAIL_ADDRESS][DOMAIN_NAME]"
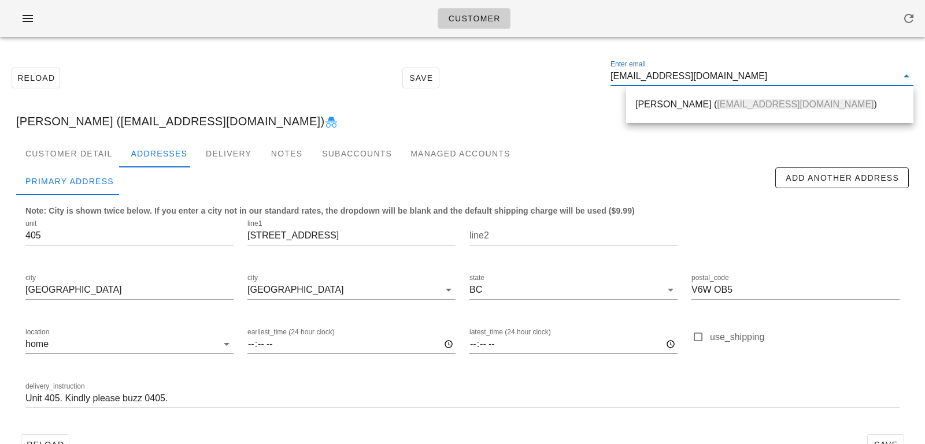
click at [697, 110] on div "[PERSON_NAME] ( [EMAIL_ADDRESS][DOMAIN_NAME] )" at bounding box center [769, 104] width 269 height 25
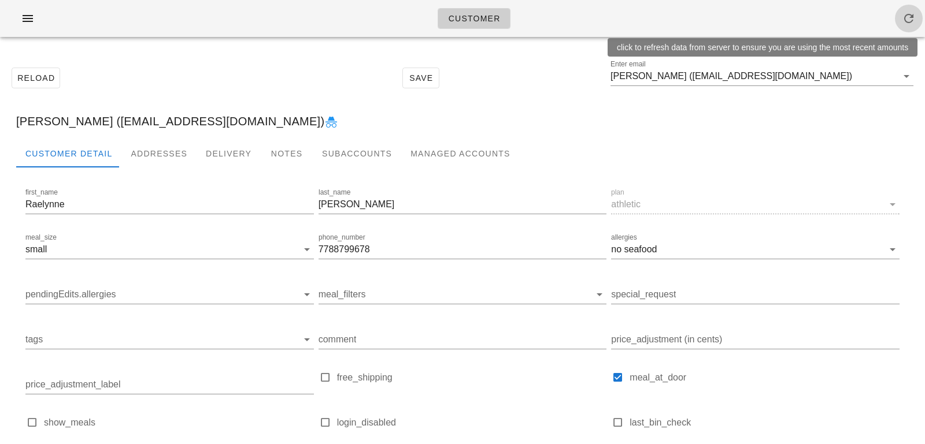
click at [911, 18] on icon "button" at bounding box center [908, 19] width 14 height 14
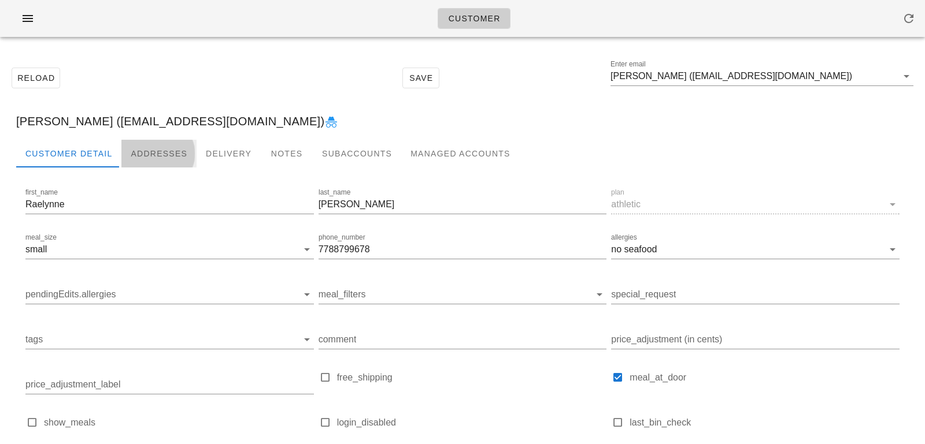
click at [146, 154] on div "Addresses" at bounding box center [158, 154] width 75 height 28
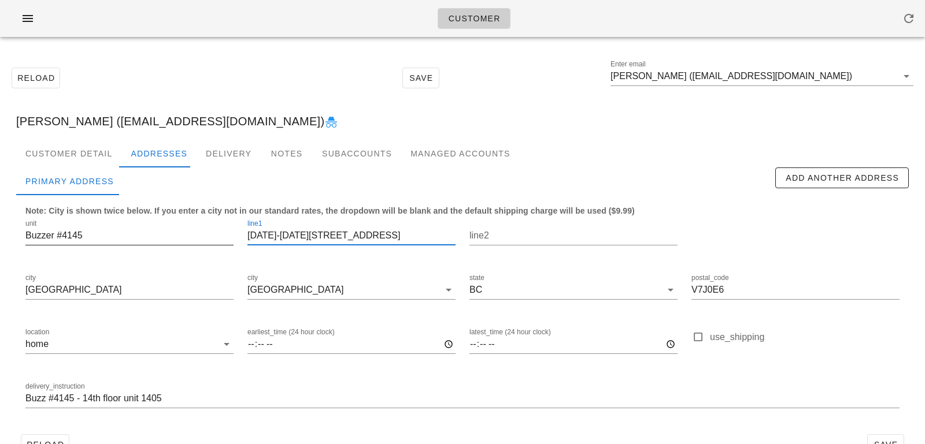
drag, startPoint x: 342, startPoint y: 232, endPoint x: 228, endPoint y: 220, distance: 115.1
click at [228, 221] on div "unit Buzzer #4145 line1 [DATE]-[DATE][STREET_ADDRESS] postal_code V7J0E6 locati…" at bounding box center [462, 318] width 888 height 217
click at [278, 231] on input "1405-1500 fern st" at bounding box center [351, 236] width 208 height 18
drag, startPoint x: 274, startPoint y: 235, endPoint x: 350, endPoint y: 231, distance: 75.8
click at [353, 233] on input "1405-1500 fern st" at bounding box center [351, 236] width 208 height 18
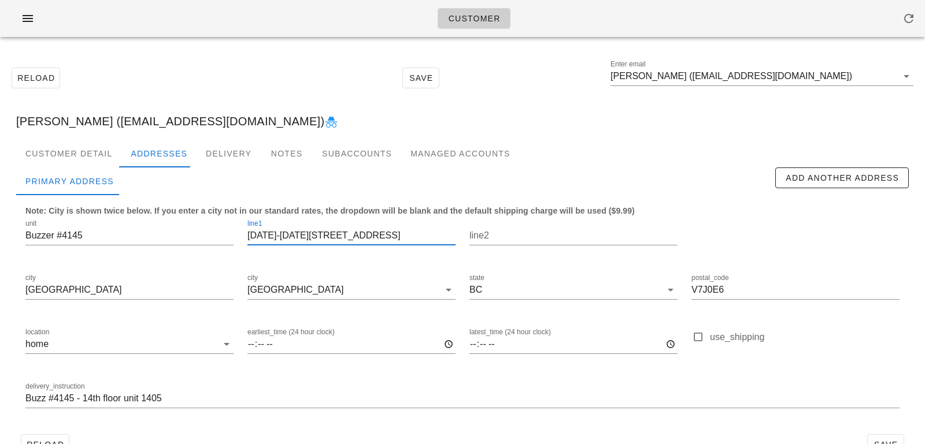
click at [270, 231] on input "1405-1500 fern st" at bounding box center [351, 236] width 208 height 18
drag, startPoint x: 272, startPoint y: 234, endPoint x: 345, endPoint y: 232, distance: 73.4
click at [346, 233] on input "1405-1500 fern st" at bounding box center [351, 236] width 208 height 18
drag, startPoint x: 95, startPoint y: 236, endPoint x: 0, endPoint y: 232, distance: 95.4
click at [0, 232] on div "Reload Save Enter email Raelynne Wessels (Raelynne_w@hotmail.com) Raelynne Wess…" at bounding box center [462, 261] width 925 height 430
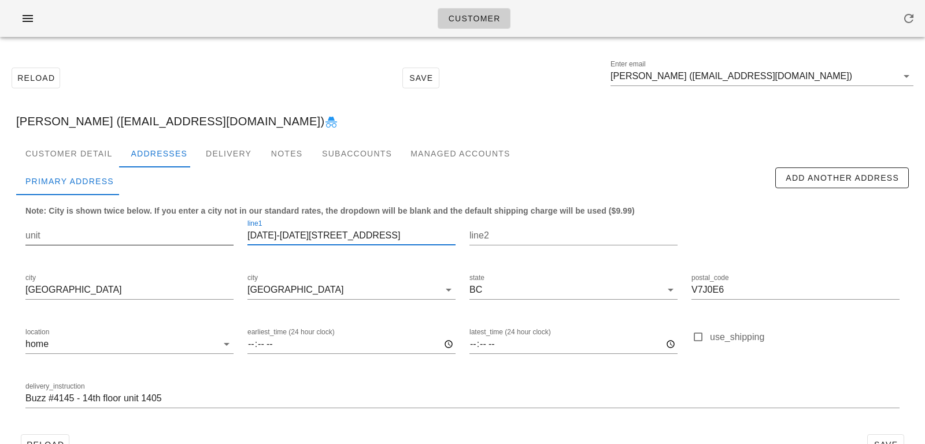
drag, startPoint x: 272, startPoint y: 236, endPoint x: 229, endPoint y: 228, distance: 43.0
click at [230, 229] on div "unit line1 1405-1500 fern st line2 city North Vancouver city North Vancouver st…" at bounding box center [462, 318] width 888 height 217
drag, startPoint x: 272, startPoint y: 235, endPoint x: 228, endPoint y: 232, distance: 44.1
click at [228, 233] on div "unit line1 1405-1500 fern st line2 city North Vancouver city North Vancouver st…" at bounding box center [462, 318] width 888 height 217
type input "1500 fern st"
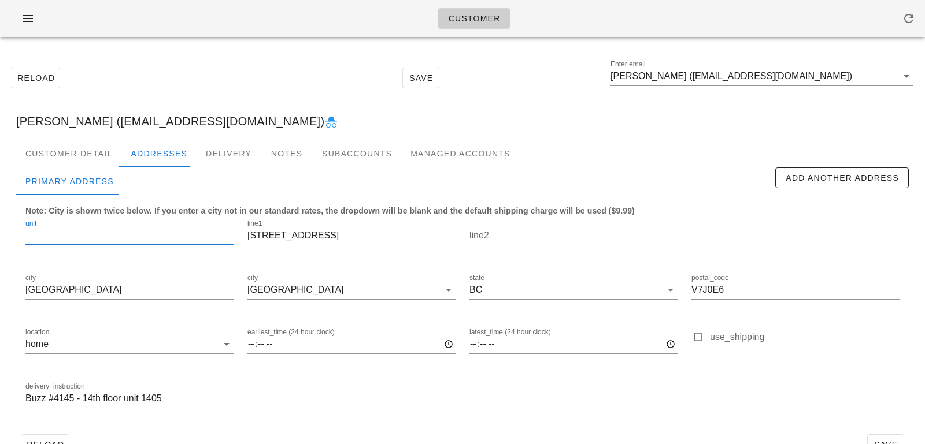
click at [196, 237] on input "unit" at bounding box center [129, 236] width 208 height 18
paste input "1405-"
type input "1405"
click at [292, 236] on input "1500 fern st" at bounding box center [351, 236] width 208 height 18
type input "1500 Fern St"
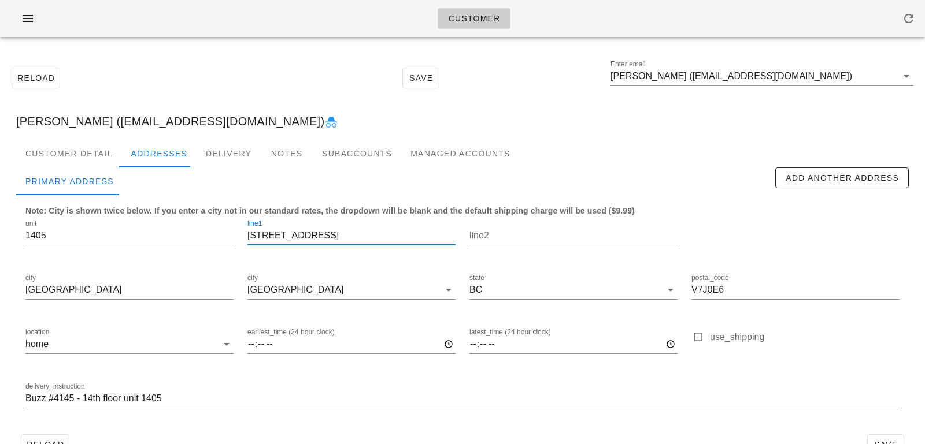
click at [381, 109] on div "[PERSON_NAME] ([EMAIL_ADDRESS][DOMAIN_NAME])" at bounding box center [462, 121] width 911 height 37
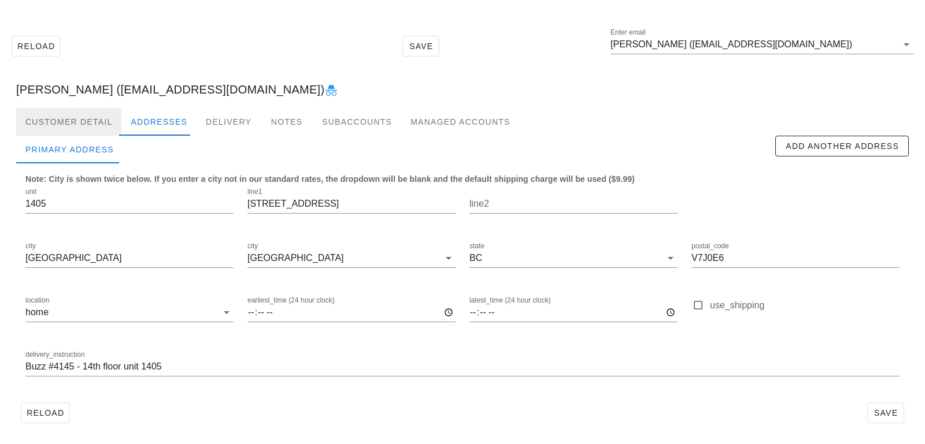
click at [95, 120] on div "Customer Detail" at bounding box center [68, 122] width 105 height 28
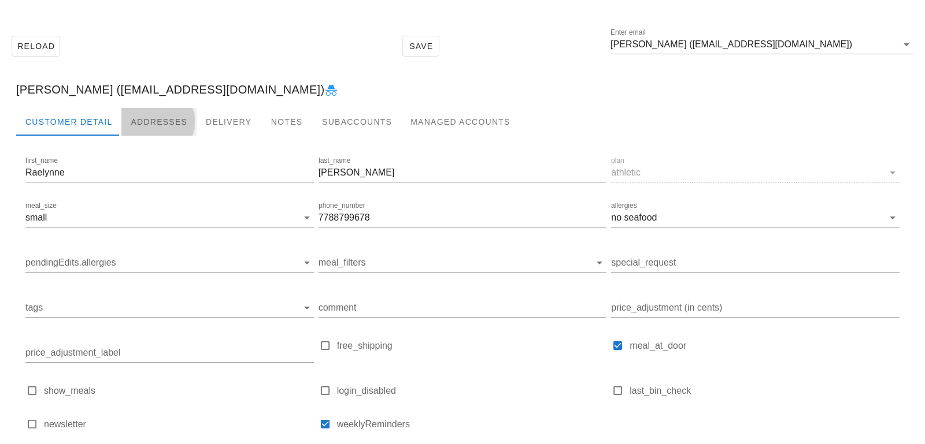
click at [154, 120] on div "Addresses" at bounding box center [158, 122] width 75 height 28
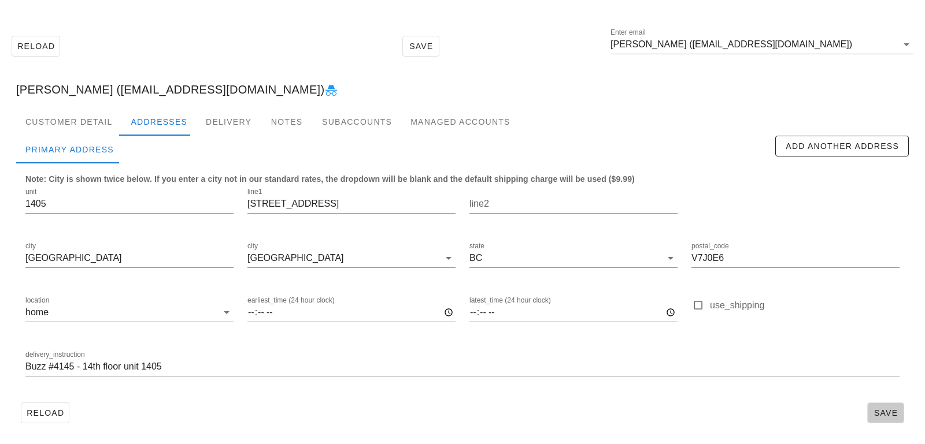
click at [891, 410] on span "Save" at bounding box center [885, 413] width 27 height 9
click at [95, 117] on div "Customer Detail" at bounding box center [68, 122] width 105 height 28
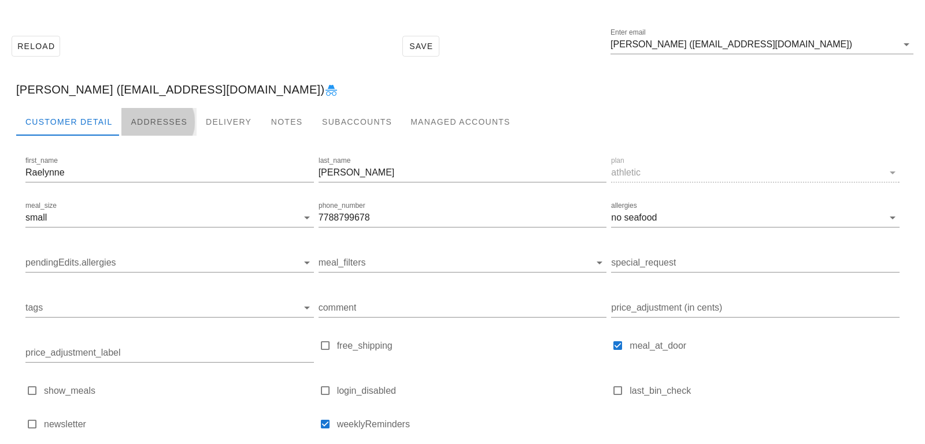
click at [171, 113] on div "Addresses" at bounding box center [158, 122] width 75 height 28
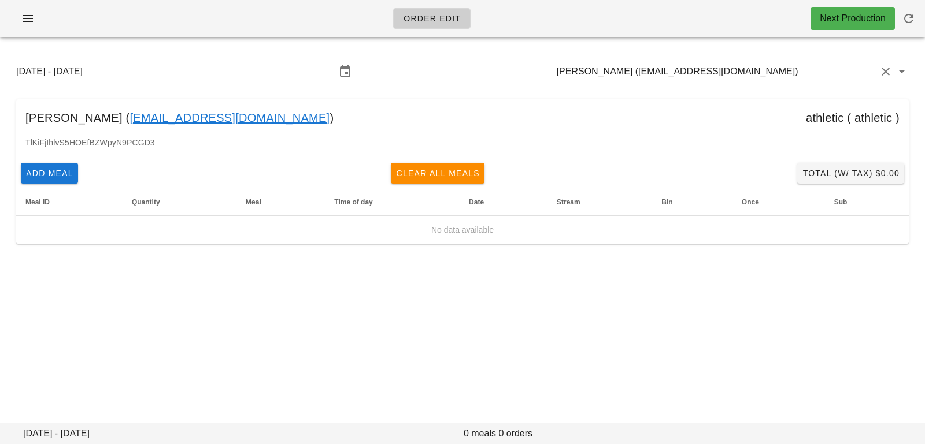
click at [788, 66] on input "[PERSON_NAME] ([EMAIL_ADDRESS][DOMAIN_NAME])" at bounding box center [716, 71] width 320 height 18
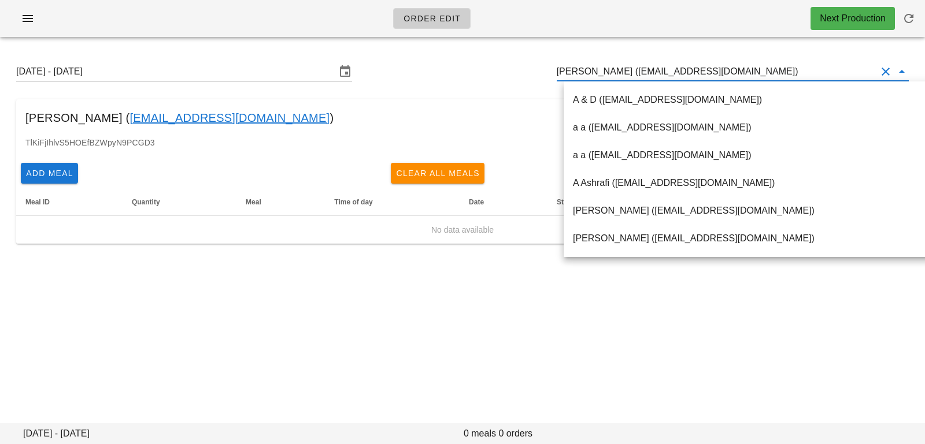
drag, startPoint x: 786, startPoint y: 73, endPoint x: 535, endPoint y: 55, distance: 252.0
click at [535, 56] on div "[DATE] - [DATE] [PERSON_NAME] ([EMAIL_ADDRESS][DOMAIN_NAME])" at bounding box center [462, 71] width 911 height 37
paste input "[EMAIL_ADDRESS][DOMAIN_NAME]"
type input "[EMAIL_ADDRESS][DOMAIN_NAME]"
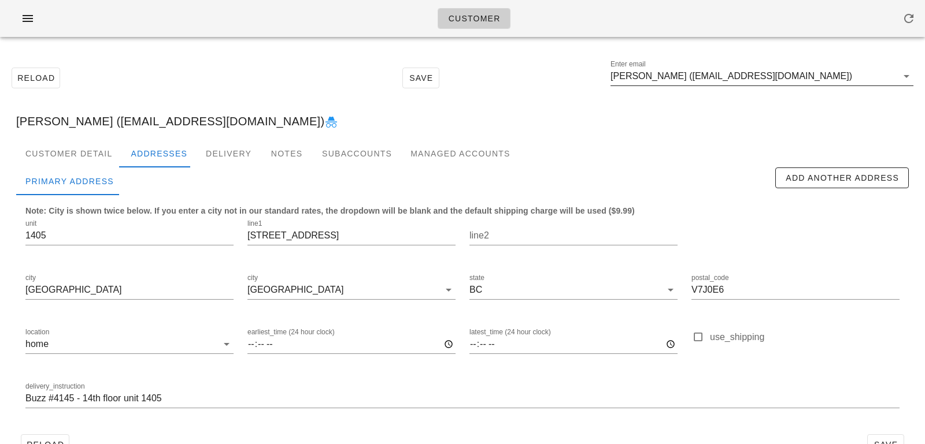
click at [866, 81] on input "[PERSON_NAME] ([EMAIL_ADDRESS][DOMAIN_NAME])" at bounding box center [753, 76] width 287 height 18
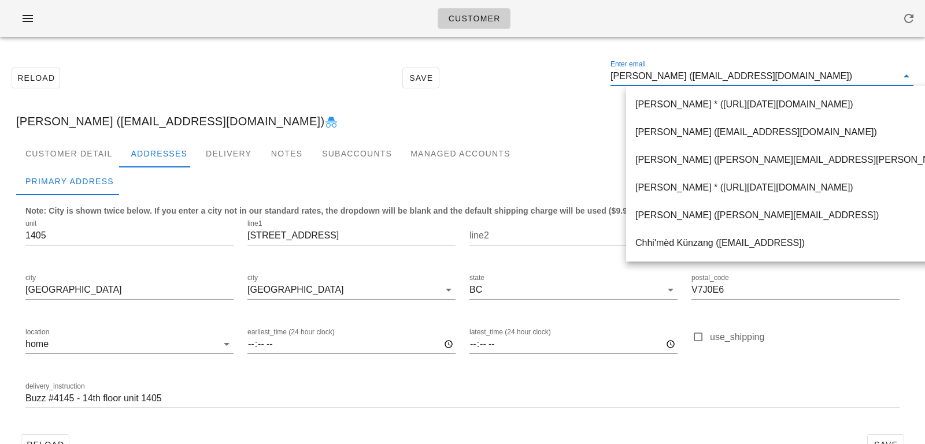
paste input "[EMAIL_ADDRESS][DOMAIN_NAME]"
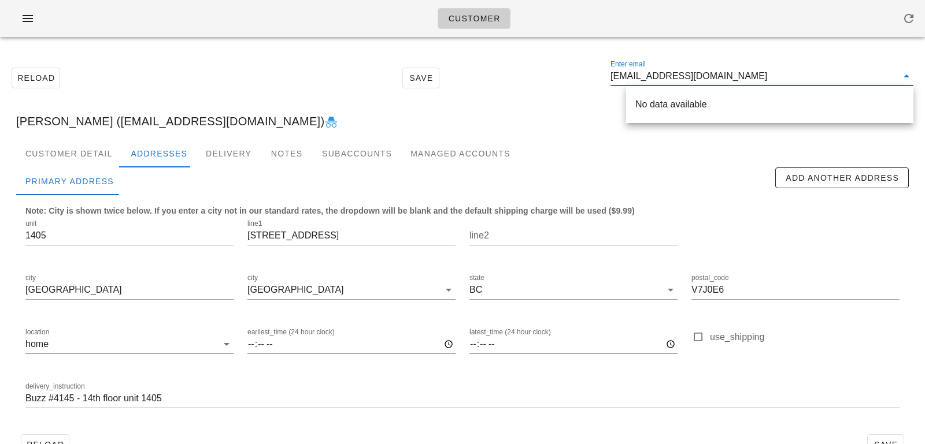
scroll to position [1, 0]
drag, startPoint x: 706, startPoint y: 77, endPoint x: 830, endPoint y: 76, distance: 124.8
click at [830, 77] on input "[EMAIL_ADDRESS][DOMAIN_NAME]" at bounding box center [753, 76] width 287 height 18
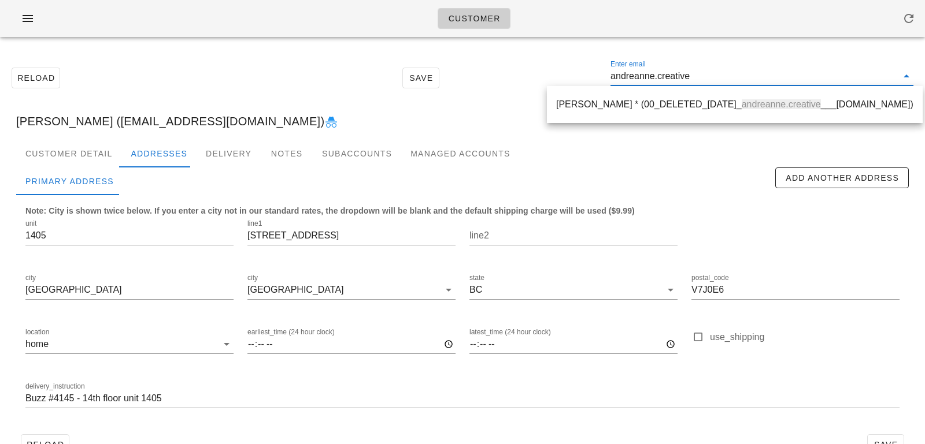
scroll to position [0, 0]
drag, startPoint x: 719, startPoint y: 76, endPoint x: 520, endPoint y: 61, distance: 199.3
click at [525, 66] on div "Reload Save Enter email [PERSON_NAME].creative" at bounding box center [462, 78] width 911 height 50
paste input "[EMAIL_ADDRESS][DOMAIN_NAME]"
type input "[EMAIL_ADDRESS][DOMAIN_NAME]"
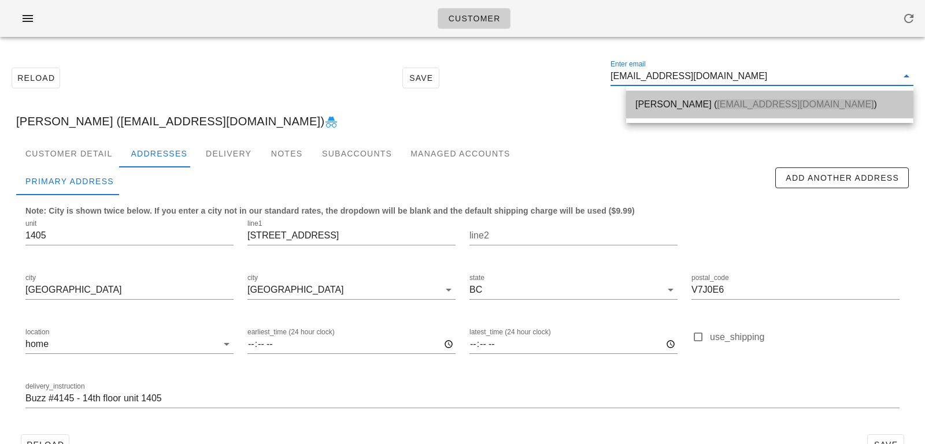
click at [680, 102] on div "[PERSON_NAME] ( [EMAIL_ADDRESS][DOMAIN_NAME] )" at bounding box center [769, 104] width 269 height 11
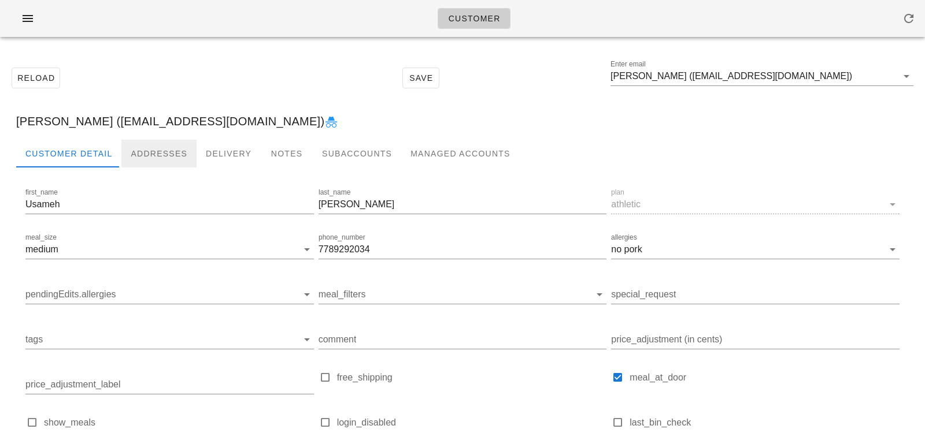
click at [149, 150] on div "Addresses" at bounding box center [158, 154] width 75 height 28
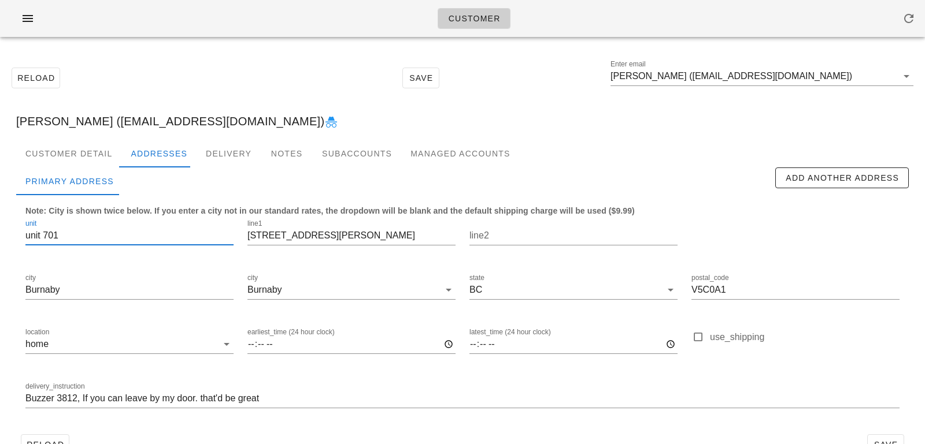
drag, startPoint x: 75, startPoint y: 233, endPoint x: 10, endPoint y: 231, distance: 64.2
click at [10, 232] on div "Customer Detail Addresses Delivery Notes Subaccounts Managed Accounts first_nam…" at bounding box center [462, 304] width 911 height 329
click at [104, 157] on div "Customer Detail" at bounding box center [68, 154] width 105 height 28
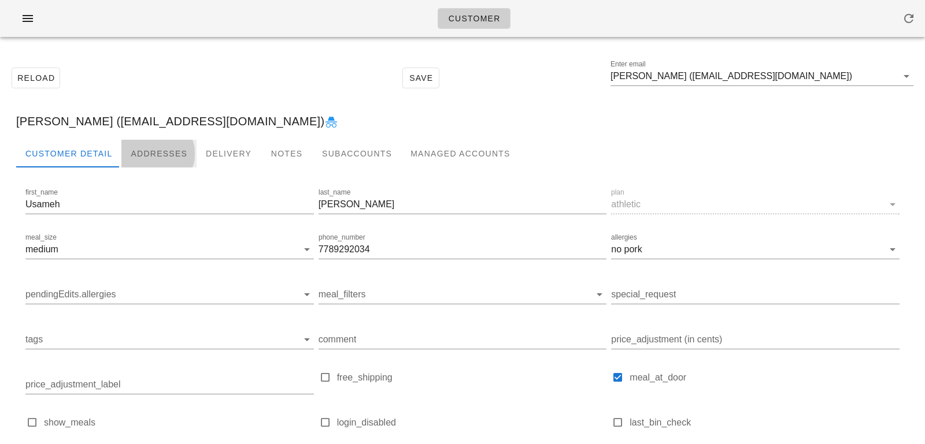
click at [149, 155] on div "Addresses" at bounding box center [158, 154] width 75 height 28
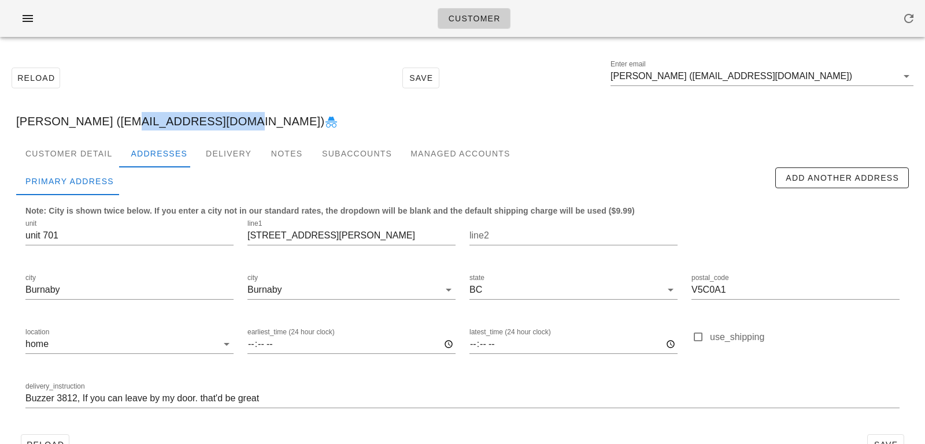
drag, startPoint x: 134, startPoint y: 122, endPoint x: 247, endPoint y: 121, distance: 112.7
click at [247, 121] on div "[PERSON_NAME] ([EMAIL_ADDRESS][DOMAIN_NAME])" at bounding box center [462, 121] width 911 height 37
copy div "[EMAIL_ADDRESS][DOMAIN_NAME]"
drag, startPoint x: 65, startPoint y: 235, endPoint x: 0, endPoint y: 228, distance: 65.7
click at [5, 231] on div "Reload Save Enter email Usameh Mohammed (usamehm@gmail.com) Usameh Mohammed (us…" at bounding box center [462, 261] width 925 height 430
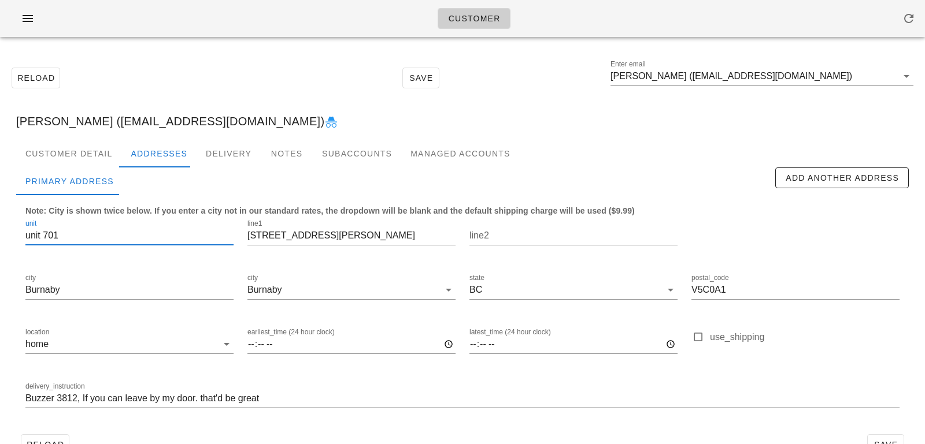
click at [25, 400] on input "Buzzer 3812, If you can leave by my door. that'd be great" at bounding box center [462, 398] width 874 height 18
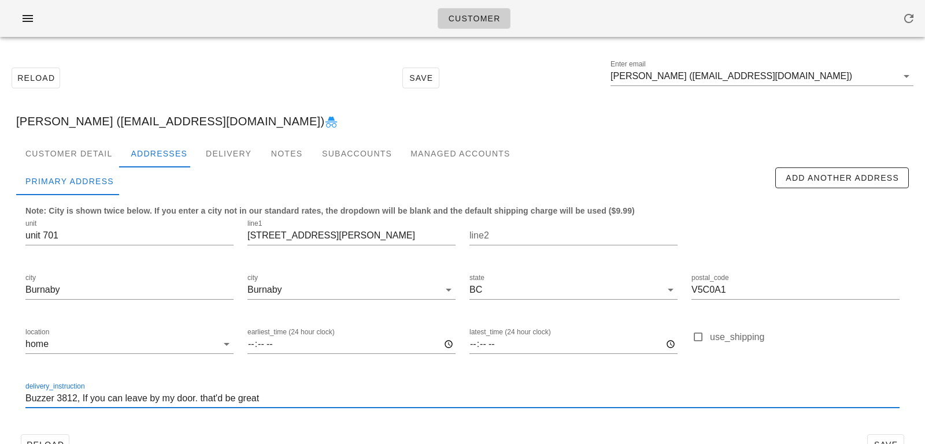
paste input "unit 701"
click at [31, 399] on input "unit 701, Buzzer 3812, If you can leave by my door. that'd be great" at bounding box center [462, 398] width 874 height 18
type input "Unit 701, Buzzer 3812, If you can leave by my door. that'd be great"
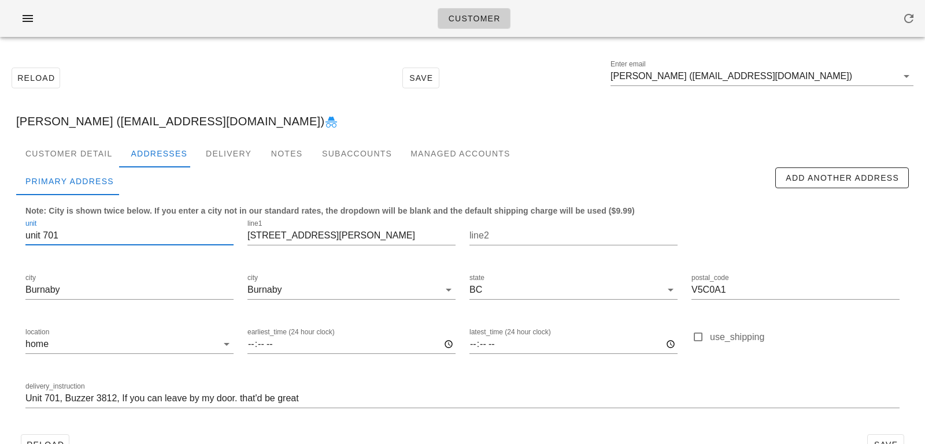
drag, startPoint x: 45, startPoint y: 235, endPoint x: 1, endPoint y: 234, distance: 44.5
click at [5, 235] on div "Reload Save Enter email Usameh Mohammed (usamehm@gmail.com) Usameh Mohammed (us…" at bounding box center [462, 261] width 925 height 430
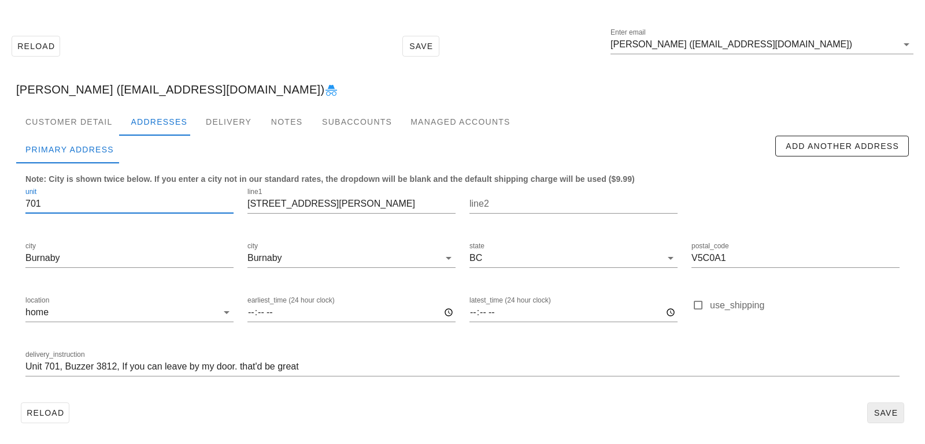
type input "701"
click at [881, 418] on span "Save" at bounding box center [885, 413] width 27 height 9
click at [85, 119] on div "Customer Detail" at bounding box center [68, 122] width 105 height 28
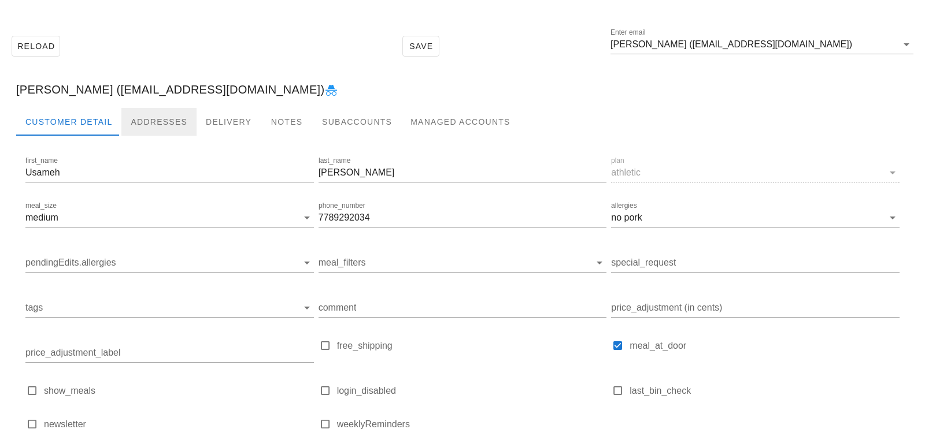
click at [162, 112] on div "Addresses" at bounding box center [158, 122] width 75 height 28
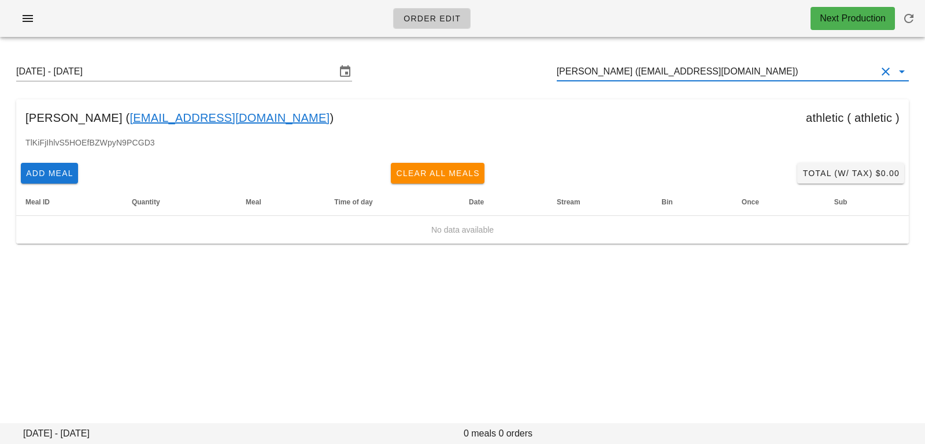
click at [799, 78] on input "Raelynne Wessels (Raelynne_w@hotmail.com)" at bounding box center [716, 71] width 320 height 18
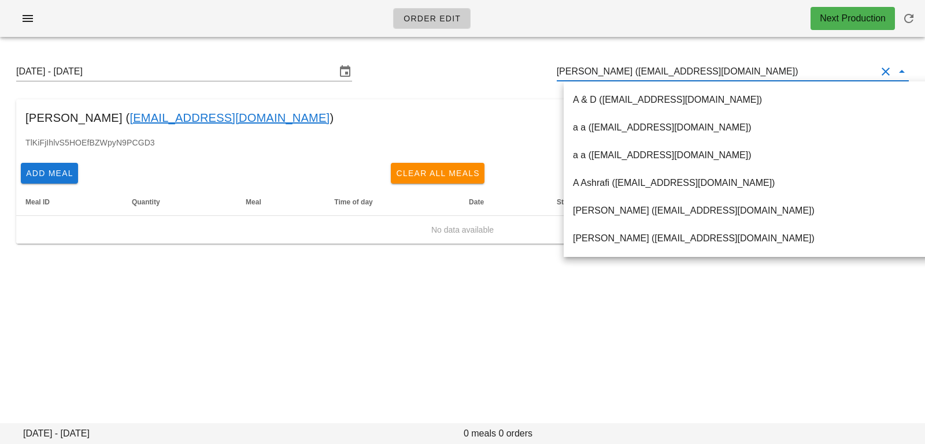
paste input "usamehm@gmail.com"
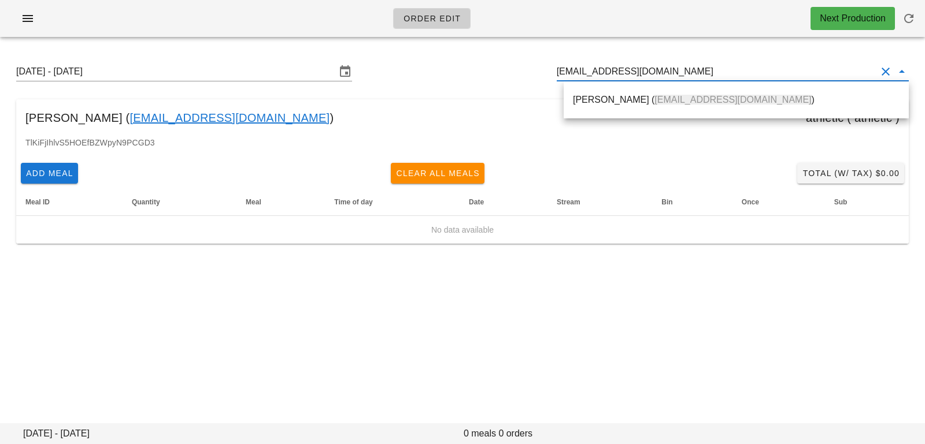
click at [748, 115] on div "Usameh Mohammed ( usamehm@gmail.com )" at bounding box center [735, 99] width 345 height 37
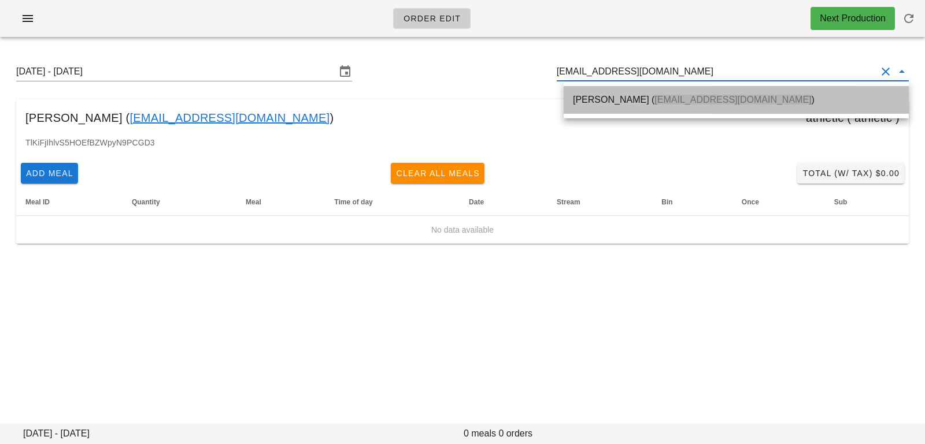
click at [748, 101] on span "usamehm@gmail.com" at bounding box center [732, 100] width 157 height 10
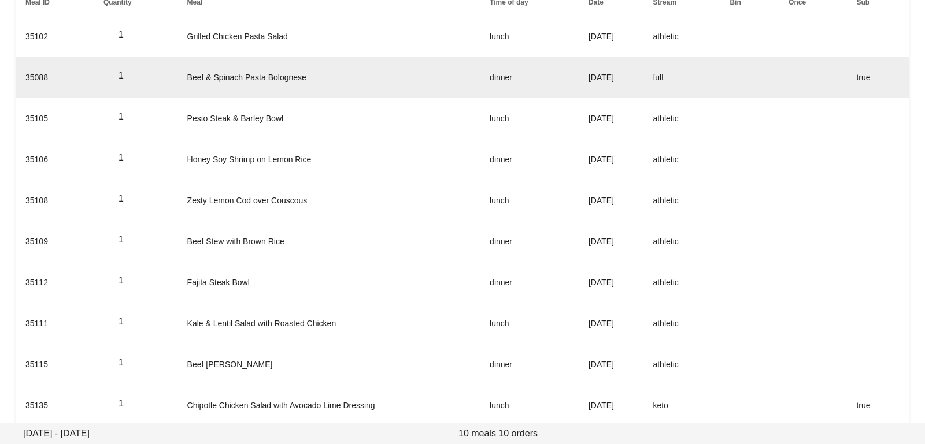
scroll to position [214, 0]
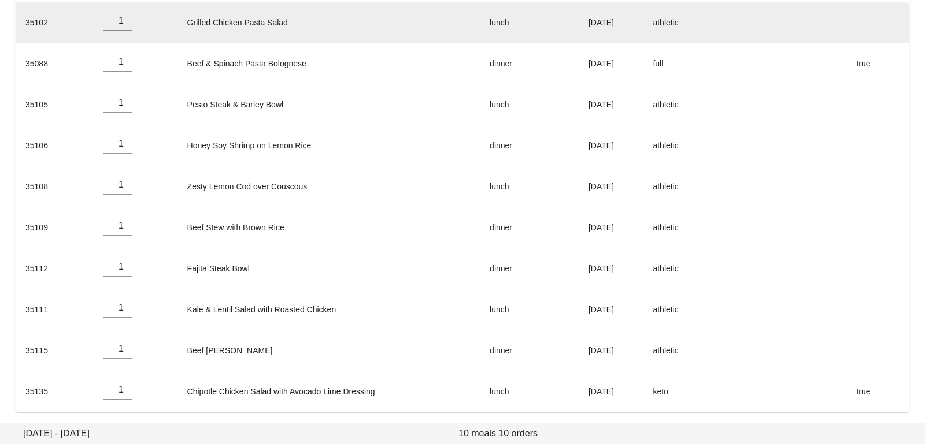
type input "Usameh Mohammed (usamehm@gmail.com)"
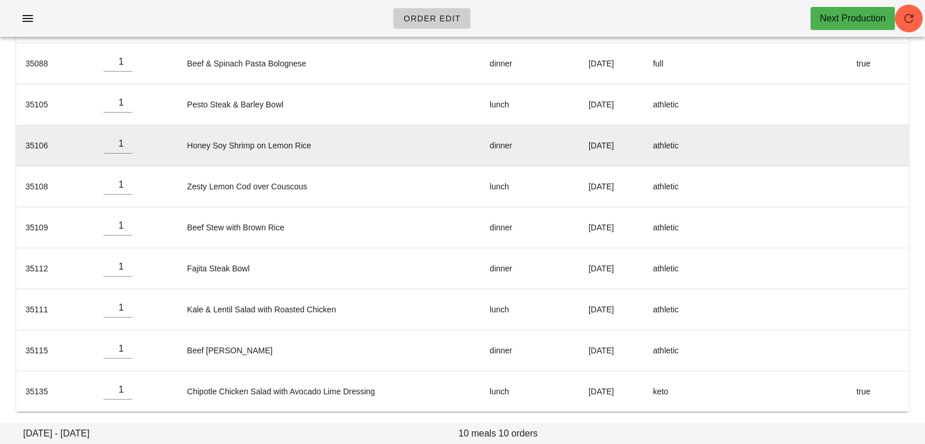
scroll to position [0, 0]
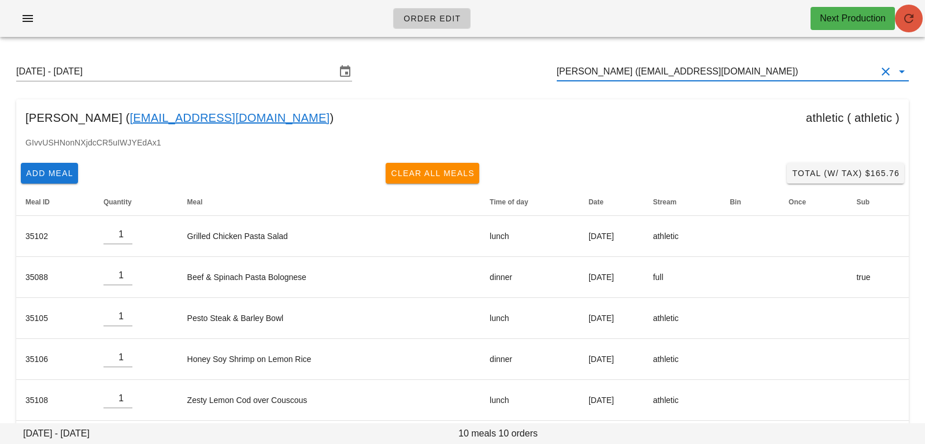
click at [905, 19] on icon "button" at bounding box center [908, 19] width 14 height 14
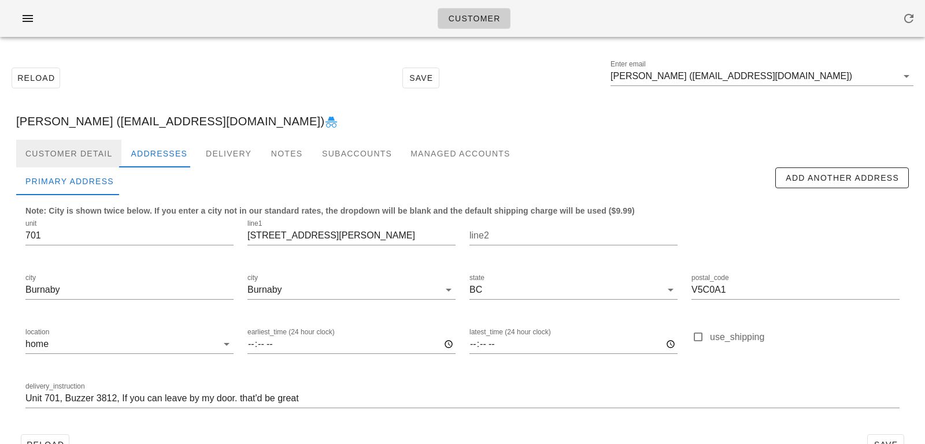
click at [95, 157] on div "Customer Detail" at bounding box center [68, 154] width 105 height 28
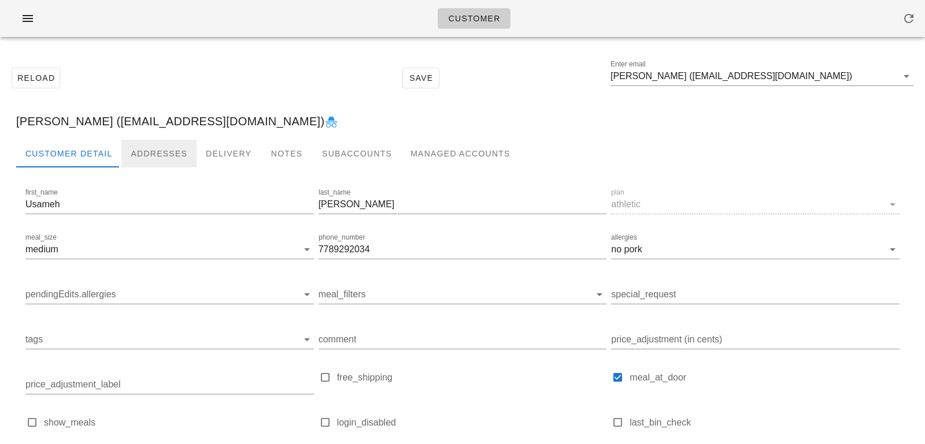
click at [153, 159] on div "Addresses" at bounding box center [158, 154] width 75 height 28
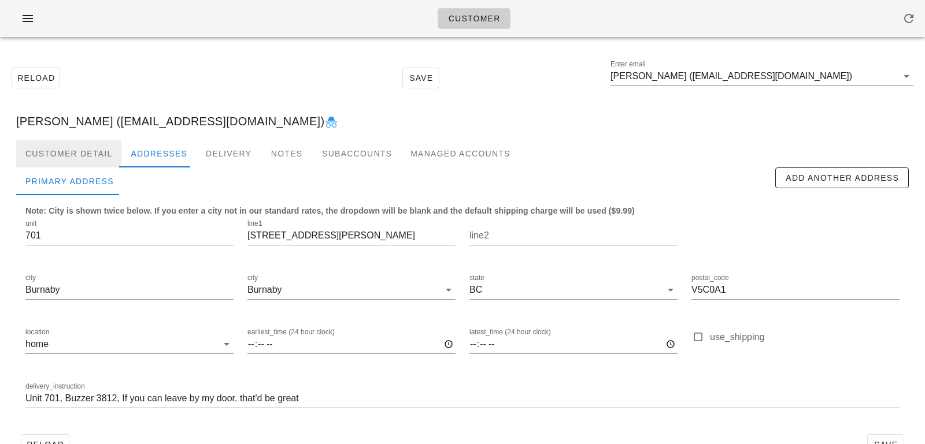
click at [69, 150] on div "Customer Detail" at bounding box center [68, 154] width 105 height 28
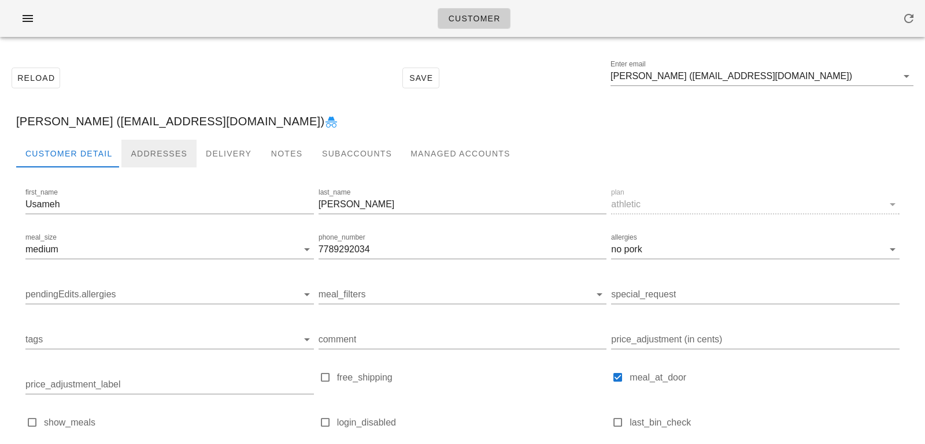
click at [150, 149] on div "Addresses" at bounding box center [158, 154] width 75 height 28
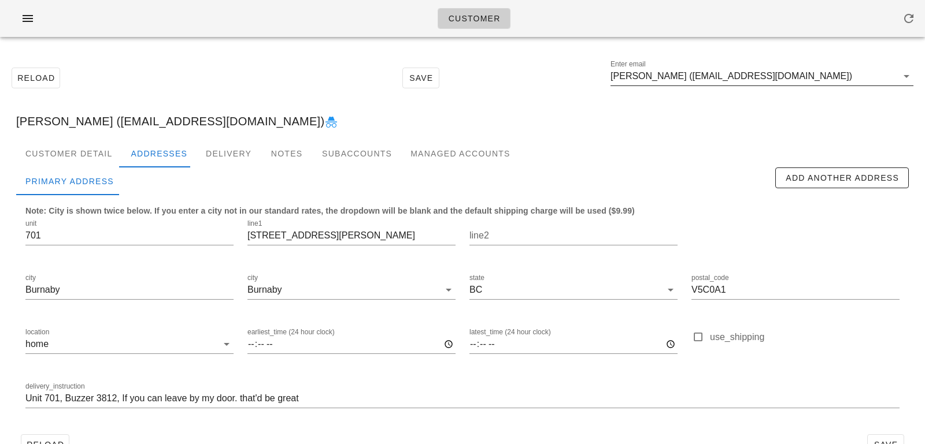
click at [830, 77] on input "[PERSON_NAME] ([EMAIL_ADDRESS][DOMAIN_NAME])" at bounding box center [753, 76] width 287 height 18
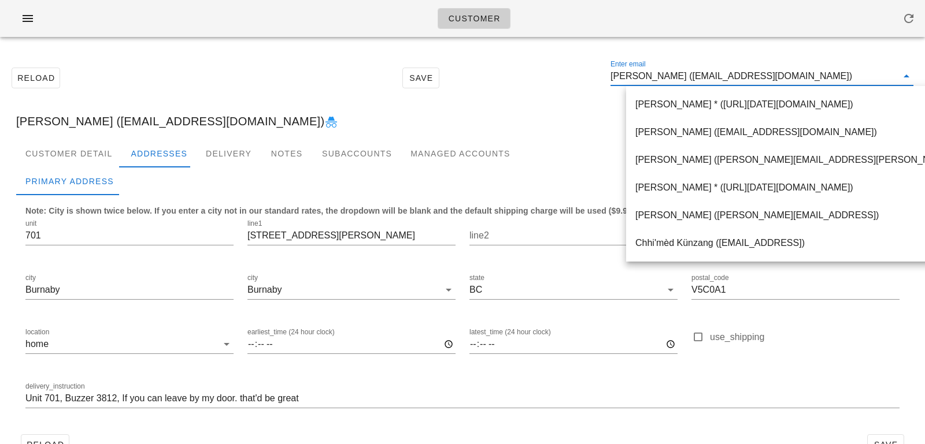
paste input "Erin Button"
type input "Erin Button"
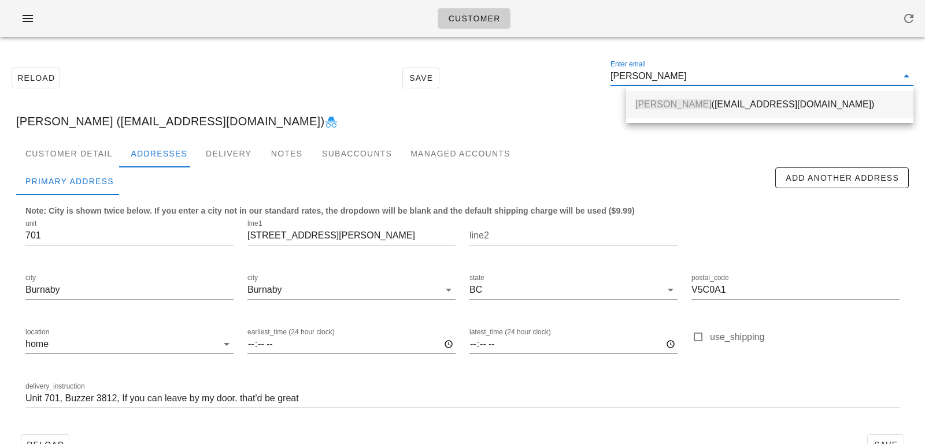
click at [700, 102] on div "Erin Button (Erinbutton23@gmail.com)" at bounding box center [769, 104] width 269 height 11
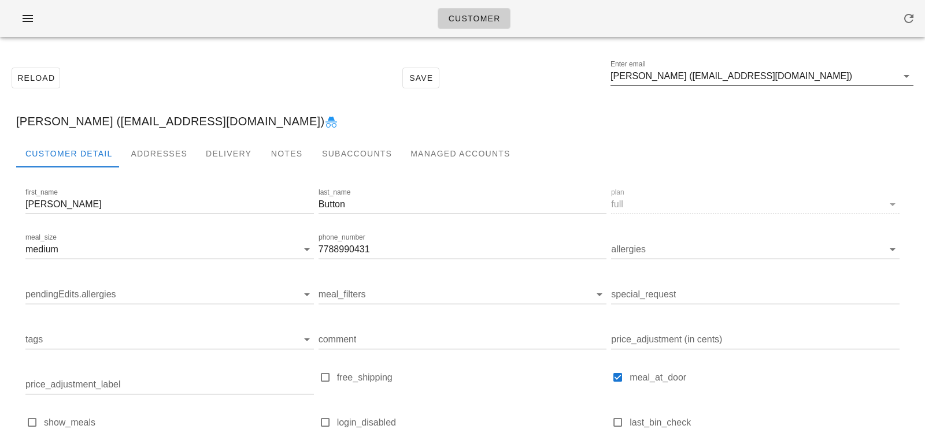
click at [823, 77] on input "Erin Button (Erinbutton23@gmail.com)" at bounding box center [753, 76] width 287 height 18
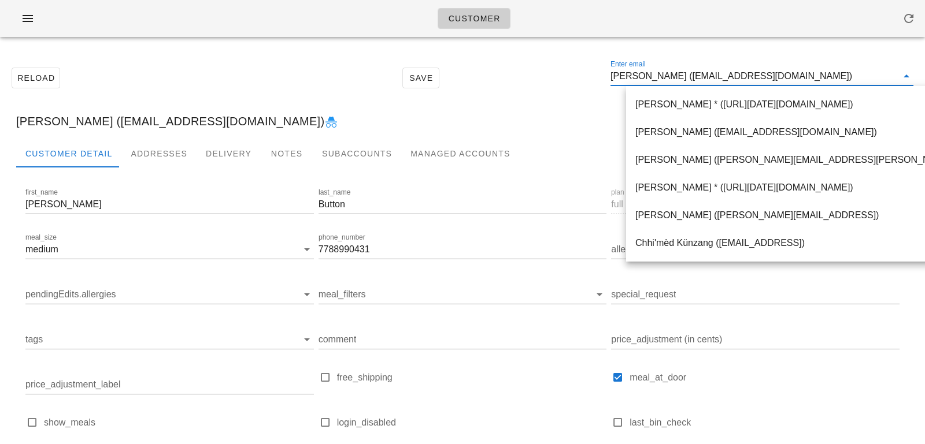
paste input "Shawnzpdeng@icloud.com"
type input "Shawnzpdeng@icloud.com"
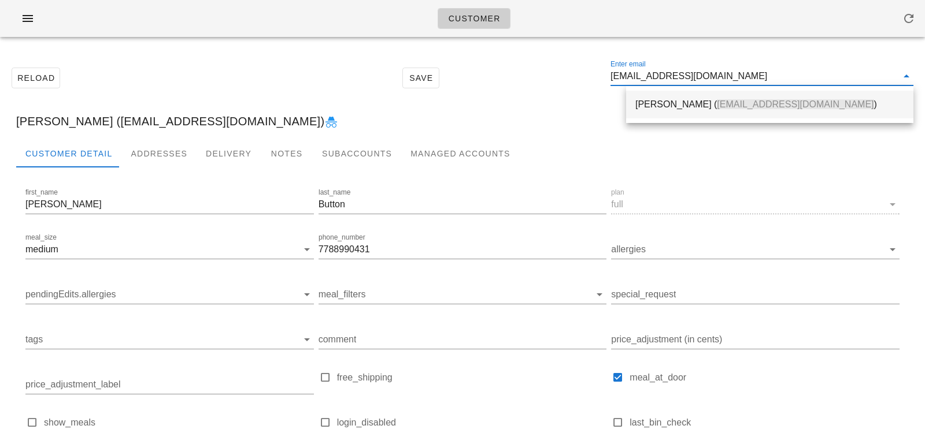
click at [717, 106] on span "Shawnzpdeng@icloud.com" at bounding box center [795, 104] width 157 height 10
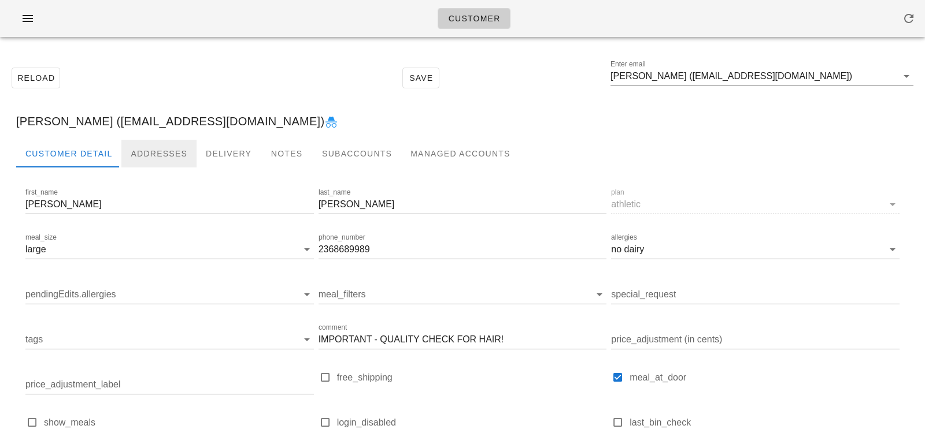
click at [138, 146] on div "Addresses" at bounding box center [158, 154] width 75 height 28
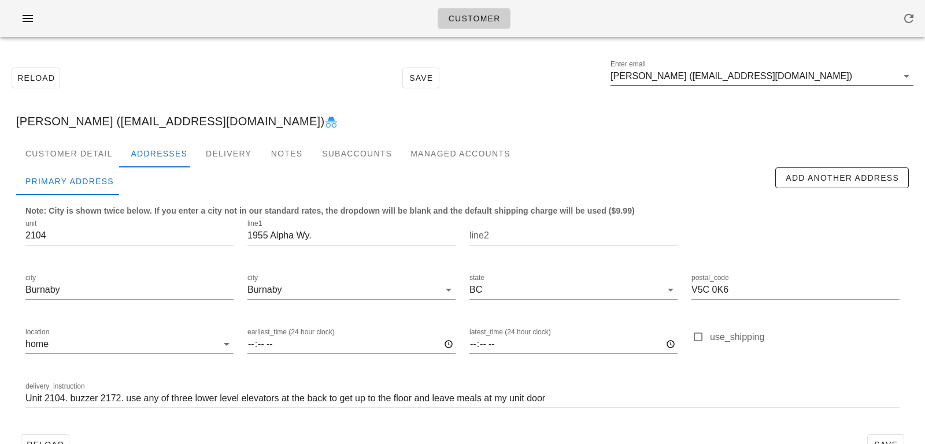
click at [837, 75] on input "Shawn Deng (Shawnzpdeng@icloud.com)" at bounding box center [753, 76] width 287 height 18
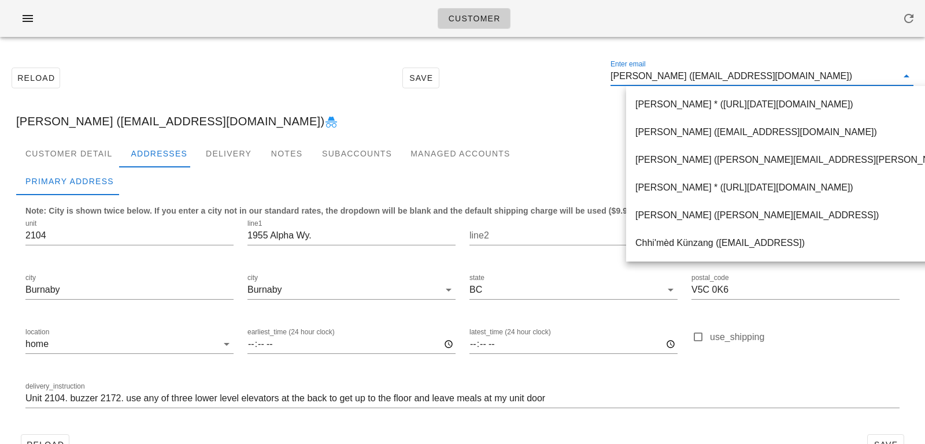
paste input "amyfullerton23@gmail.com"
type input "amyfullerton23@gmail.com"
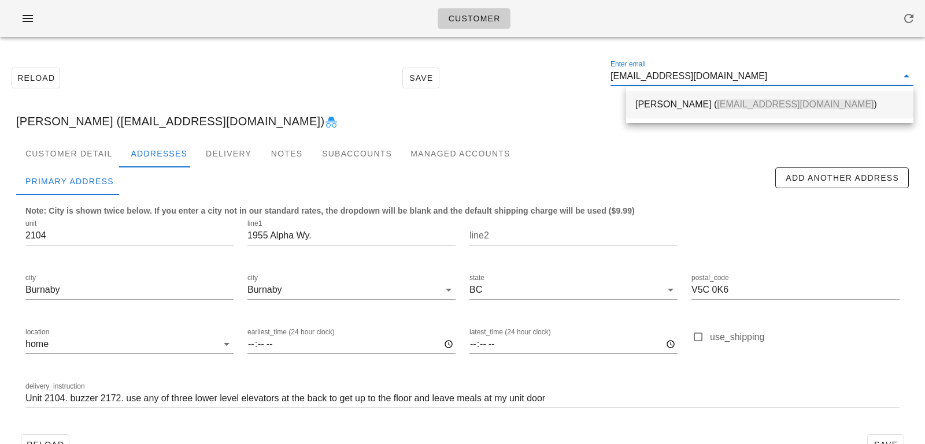
click at [693, 102] on div "Amy Fullerton ( amyfullerton23@gmail.com )" at bounding box center [769, 104] width 269 height 11
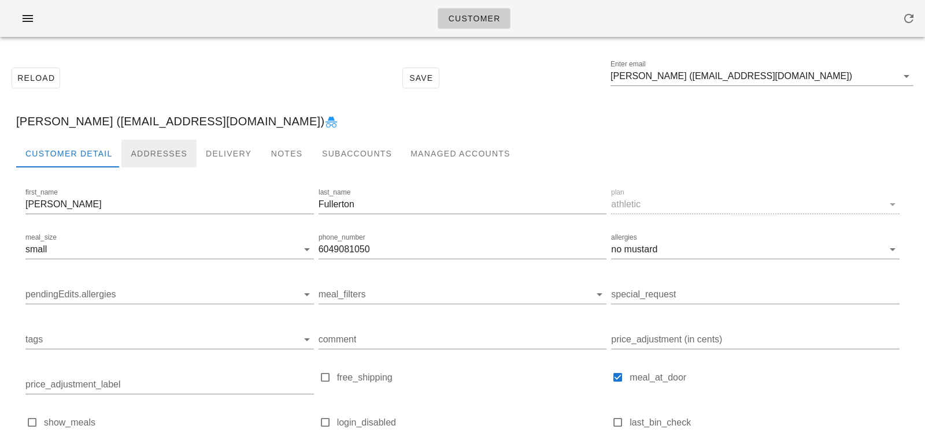
click at [161, 161] on div "Addresses" at bounding box center [158, 154] width 75 height 28
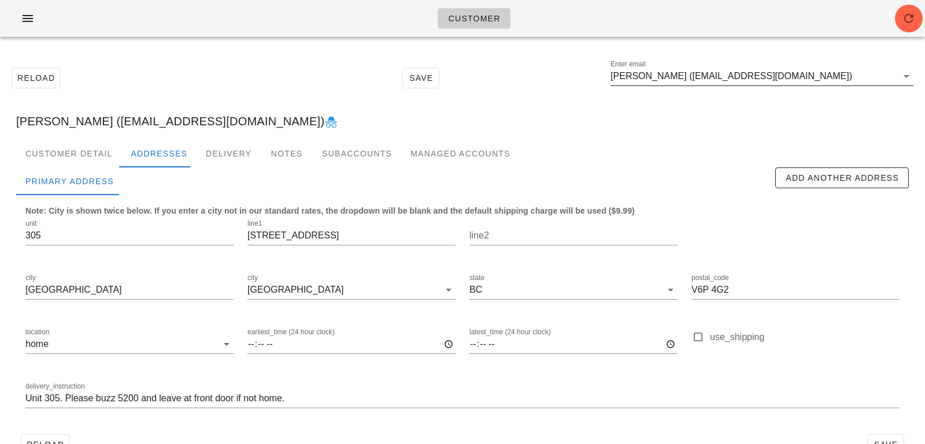
click at [843, 80] on input "Amy Fullerton (amyfullerton23@gmail.com)" at bounding box center [753, 76] width 287 height 18
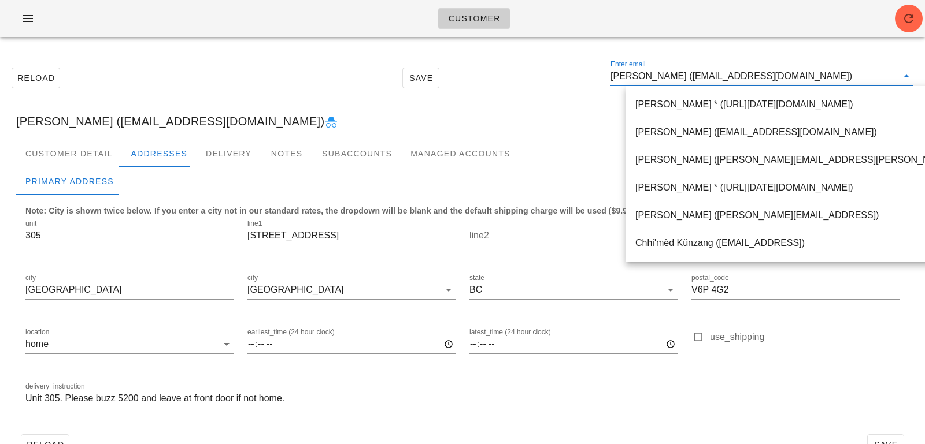
paste input "usamehm@gmail.com"
type input "usamehm@gmail.com"
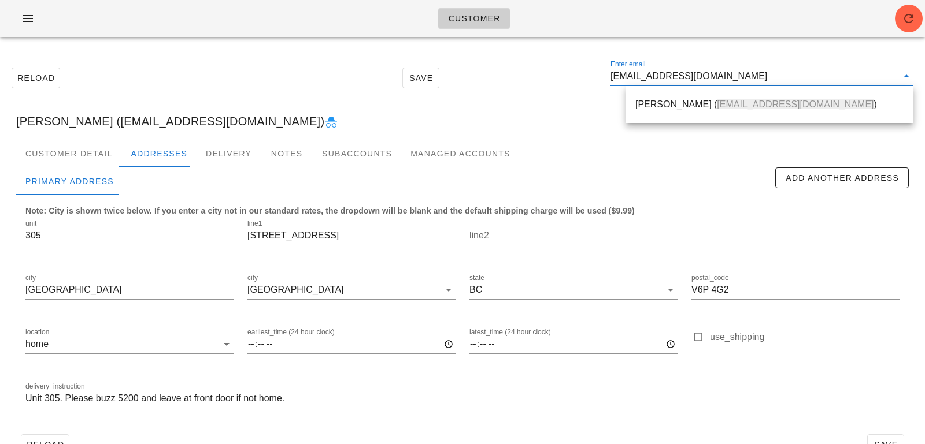
click at [708, 114] on div "Usameh Mohammed ( usamehm@gmail.com )" at bounding box center [769, 104] width 269 height 25
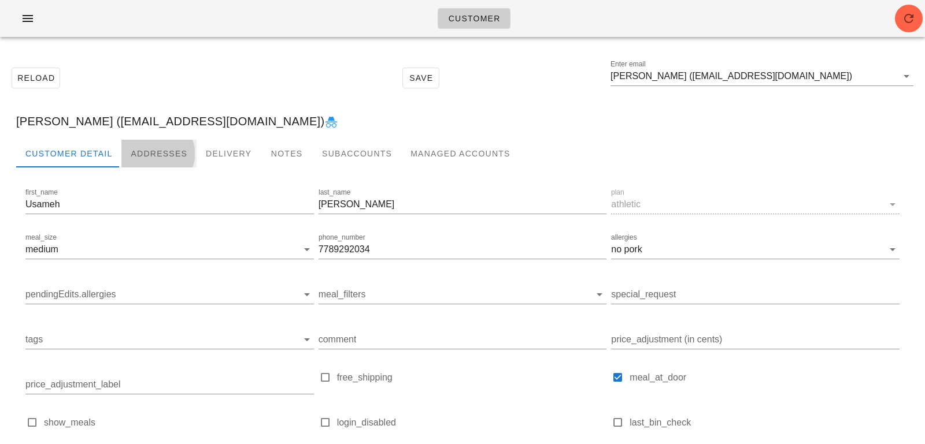
click at [166, 153] on div "Addresses" at bounding box center [158, 154] width 75 height 28
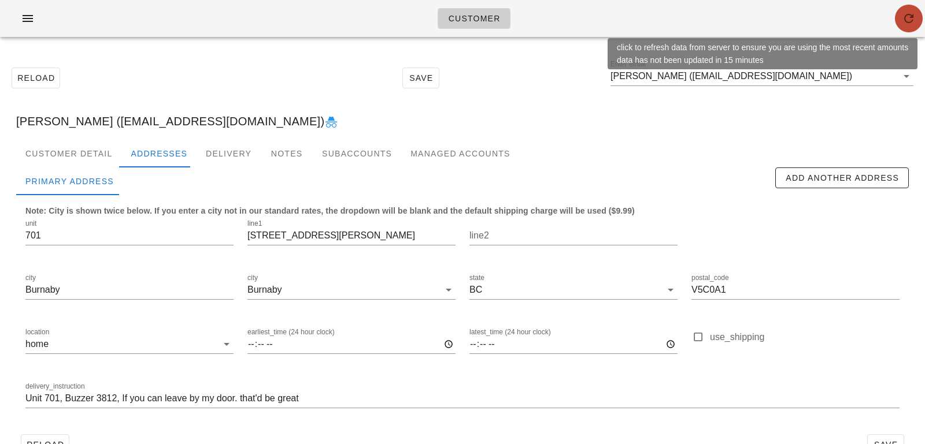
click at [911, 24] on icon "button" at bounding box center [908, 19] width 14 height 14
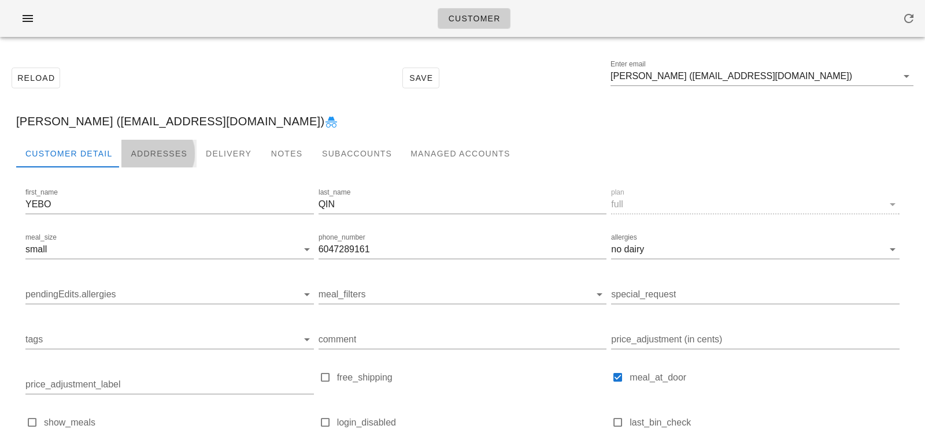
click at [172, 161] on div "Addresses" at bounding box center [158, 154] width 75 height 28
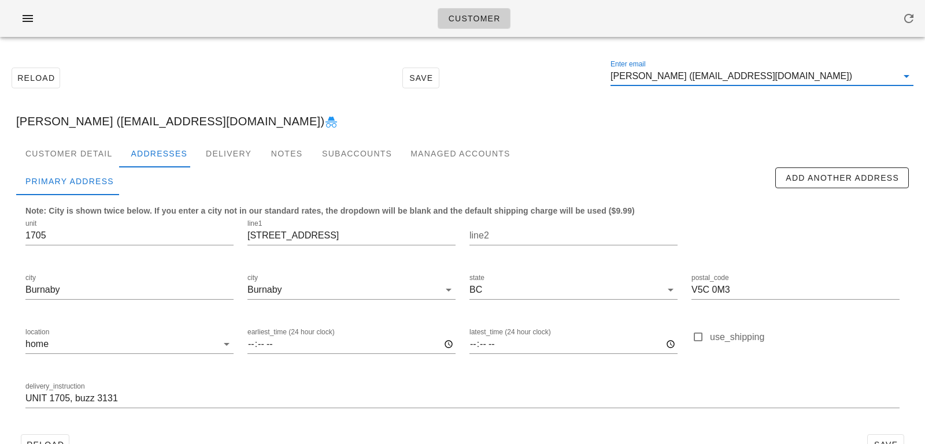
drag, startPoint x: 739, startPoint y: 72, endPoint x: 561, endPoint y: 60, distance: 178.4
paste input "[EMAIL_ADDRESS][DOMAIN_NAME]"
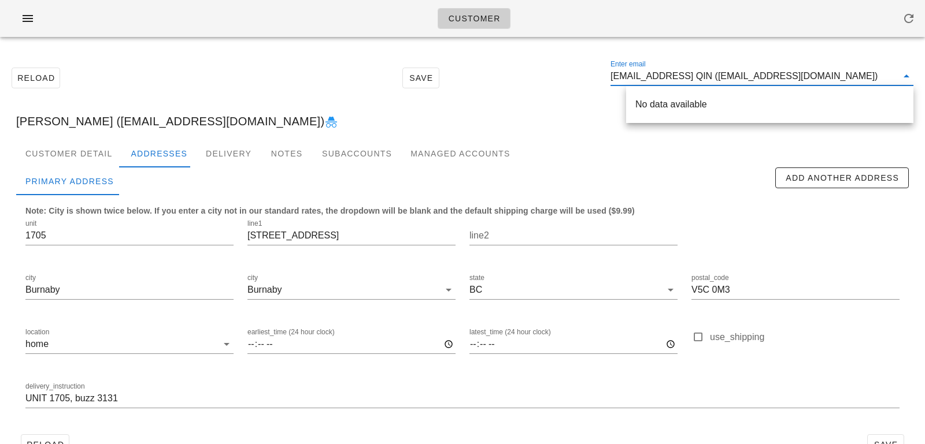
drag, startPoint x: 870, startPoint y: 75, endPoint x: 551, endPoint y: 41, distance: 321.4
click at [551, 41] on div "Customer Reload Save Enter email [EMAIL_ADDRESS] QIN ([EMAIL_ADDRESS][DOMAIN_NA…" at bounding box center [462, 238] width 925 height 476
paste input "text"
type input "[EMAIL_ADDRESS][DOMAIN_NAME]"
click at [654, 113] on div "Cheshire Lin ( [EMAIL_ADDRESS][DOMAIN_NAME] )" at bounding box center [769, 104] width 269 height 25
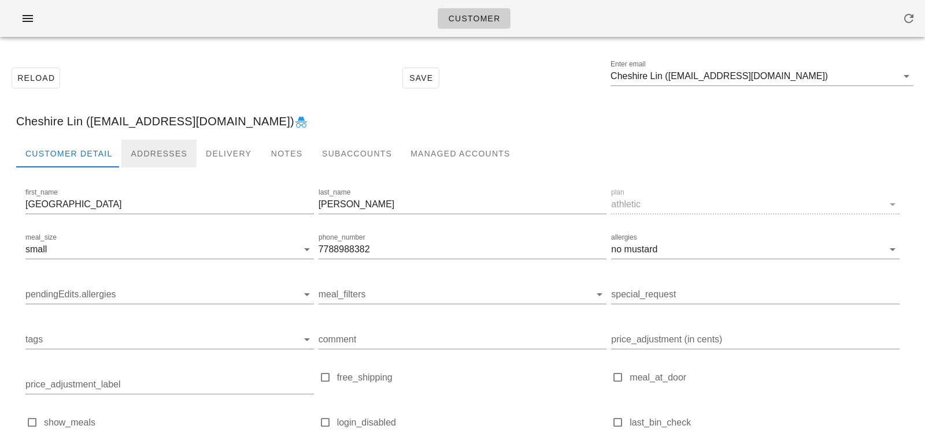
click at [167, 157] on div "Addresses" at bounding box center [158, 154] width 75 height 28
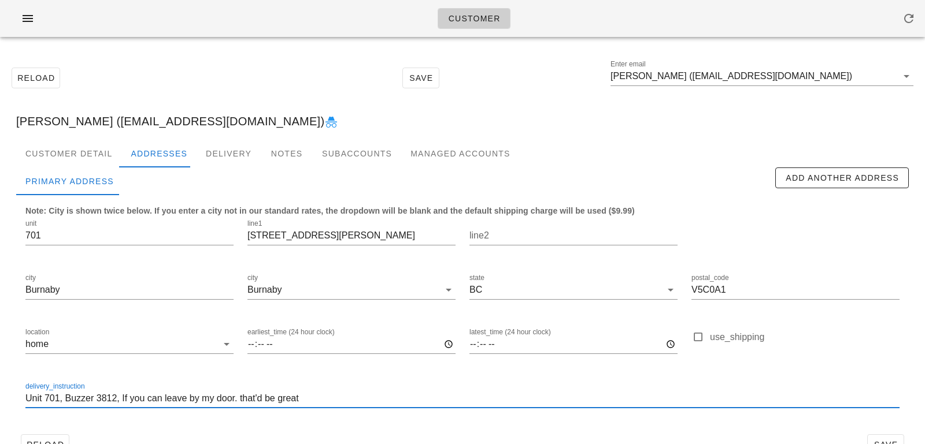
click at [326, 402] on input "Unit 701, Buzzer 3812, If you can leave by my door. that'd be great" at bounding box center [462, 398] width 874 height 18
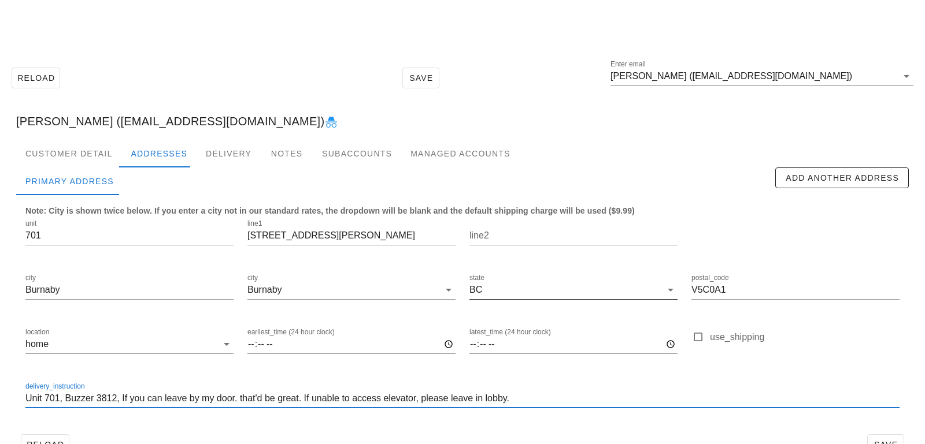
scroll to position [32, 0]
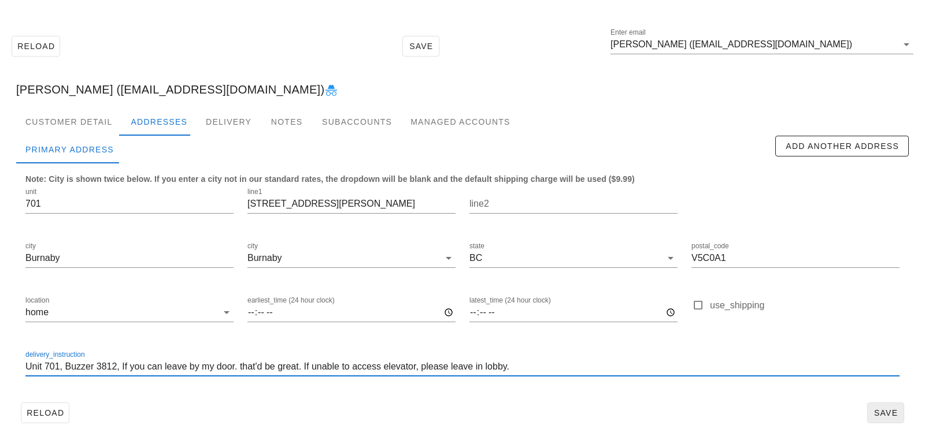
type input "Unit 701, Buzzer 3812, If you can leave by my door. that'd be great. If unable …"
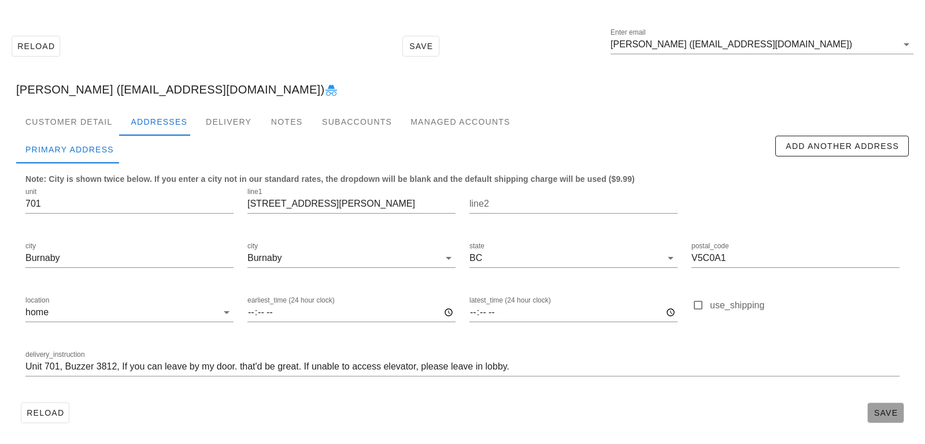
click at [878, 416] on span "Save" at bounding box center [885, 413] width 27 height 9
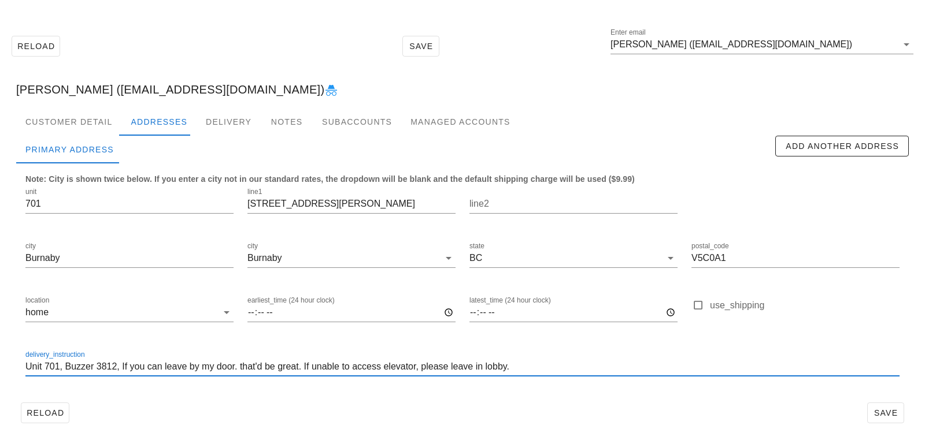
scroll to position [0, 0]
drag, startPoint x: 191, startPoint y: 6, endPoint x: 3, endPoint y: 363, distance: 403.2
click at [3, 363] on div "Reload Save Enter email Usameh Mohammed (usamehm@gmail.com) Usameh Mohammed (us…" at bounding box center [462, 229] width 925 height 430
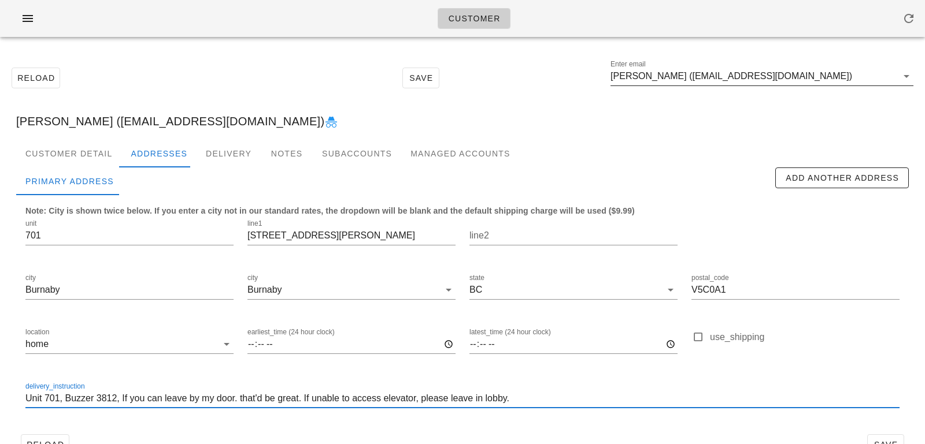
click at [826, 80] on input "Usameh Mohammed (usamehm@gmail.com)" at bounding box center [753, 76] width 287 height 18
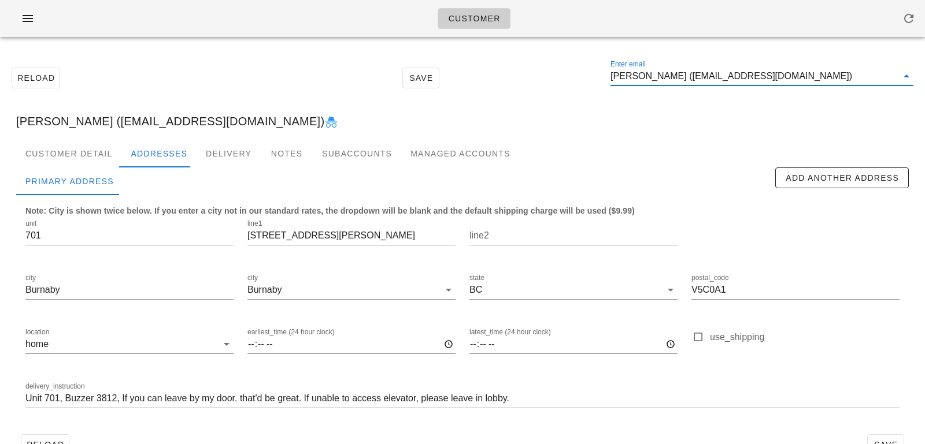
paste input "Erin Button"
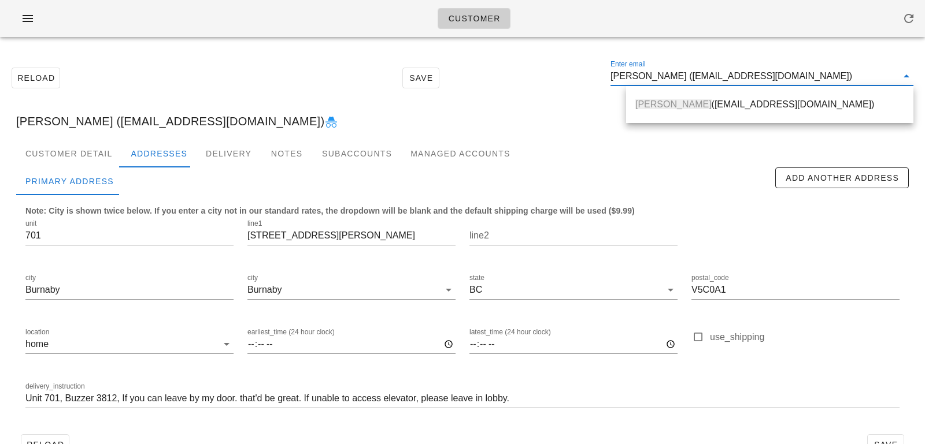
type input "Erin Button"
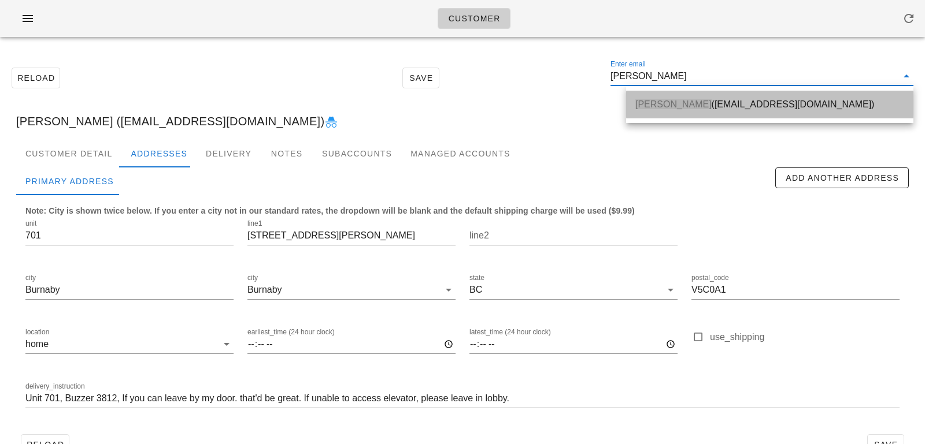
click at [753, 92] on div "Erin Button (Erinbutton23@gmail.com)" at bounding box center [769, 104] width 269 height 25
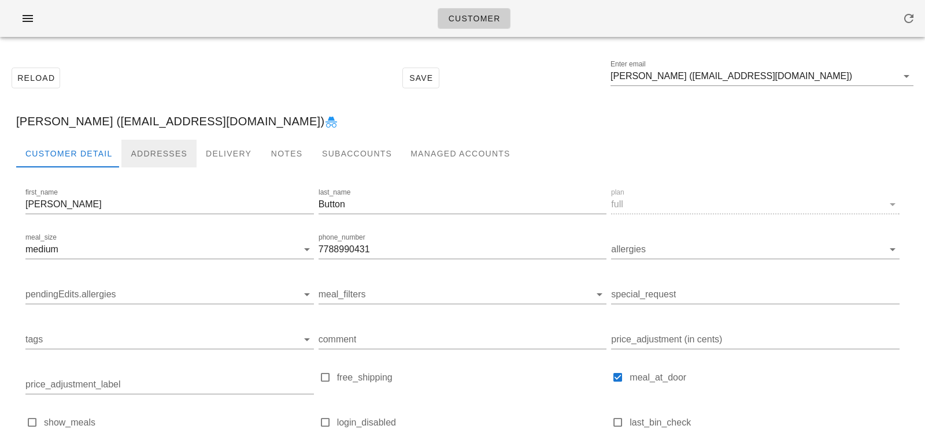
click at [160, 142] on div "Addresses" at bounding box center [158, 154] width 75 height 28
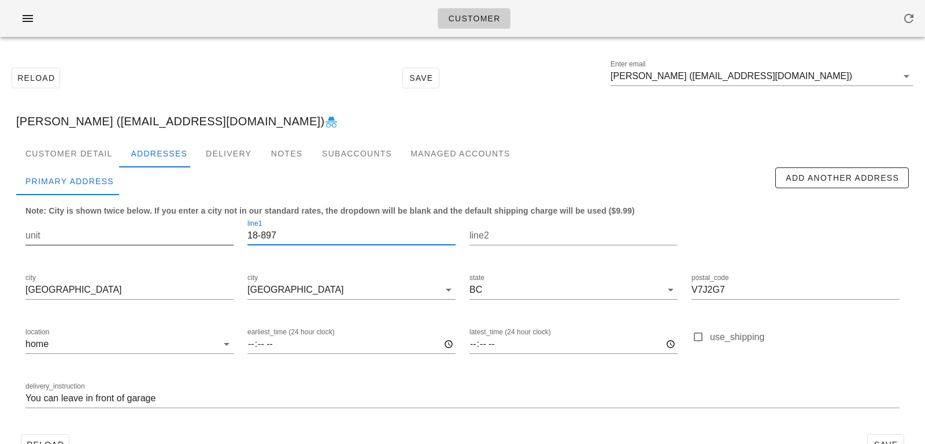
drag, startPoint x: 302, startPoint y: 236, endPoint x: 220, endPoint y: 227, distance: 82.0
click at [224, 230] on div "unit line1 18-897 line2 city North Vancouver city North Vancouver state BC post…" at bounding box center [462, 318] width 888 height 217
paste input "897 Premier Street 18"
drag, startPoint x: 360, startPoint y: 237, endPoint x: 181, endPoint y: 218, distance: 179.6
click at [181, 218] on div "unit line1 897 Premier Street 18 line2 city North Vancouver city North Vancouve…" at bounding box center [462, 318] width 888 height 217
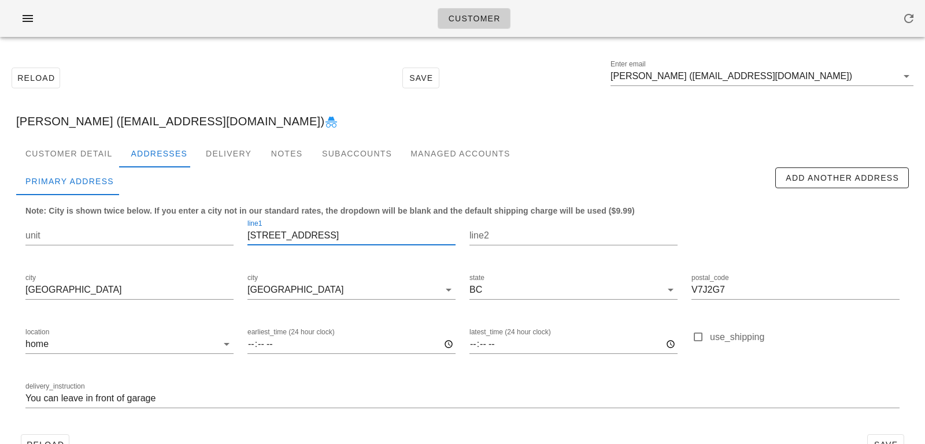
click at [330, 234] on input "897 Premier Street 18" at bounding box center [351, 236] width 208 height 18
drag, startPoint x: 326, startPoint y: 235, endPoint x: 392, endPoint y: 234, distance: 66.5
click at [392, 234] on input "897 Premier Street 18" at bounding box center [351, 236] width 208 height 18
type input "897 Premier Street"
click at [169, 242] on input "unit" at bounding box center [129, 236] width 208 height 18
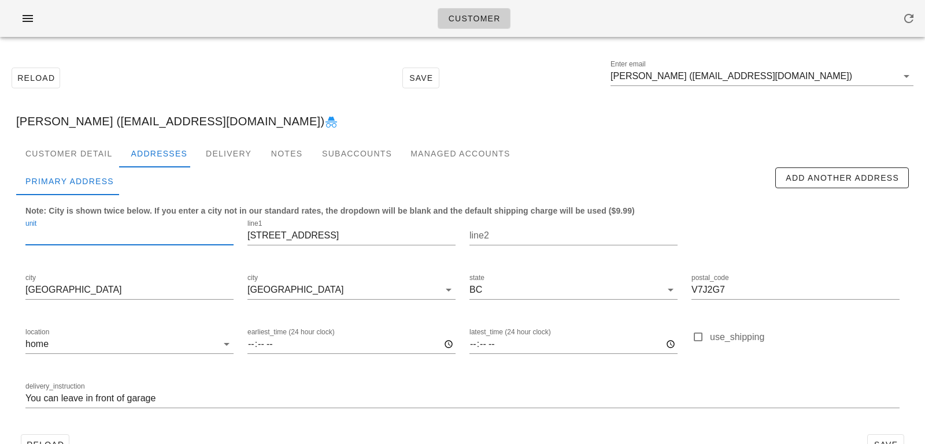
paste input "18"
type input "18"
click at [357, 237] on input "897 Premier Street" at bounding box center [351, 236] width 208 height 18
type input "897 Premier Street"
click at [27, 398] on input "You can leave in front of garage" at bounding box center [462, 398] width 874 height 18
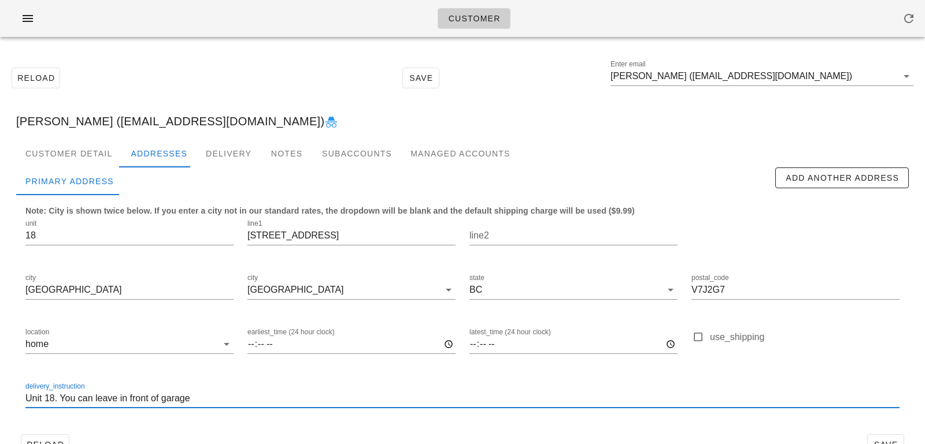
type input "Unit 18. You can leave in front of garage"
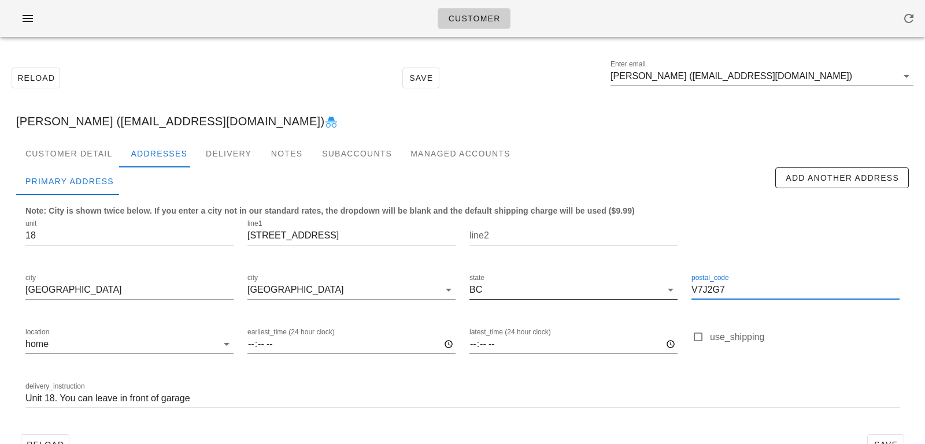
drag, startPoint x: 734, startPoint y: 291, endPoint x: 593, endPoint y: 283, distance: 141.3
click at [595, 283] on div "unit 18 line1 897 Premier Street line2 city North Vancouver city North Vancouve…" at bounding box center [462, 318] width 888 height 217
paste input "2H2"
type input "V7J 2H2"
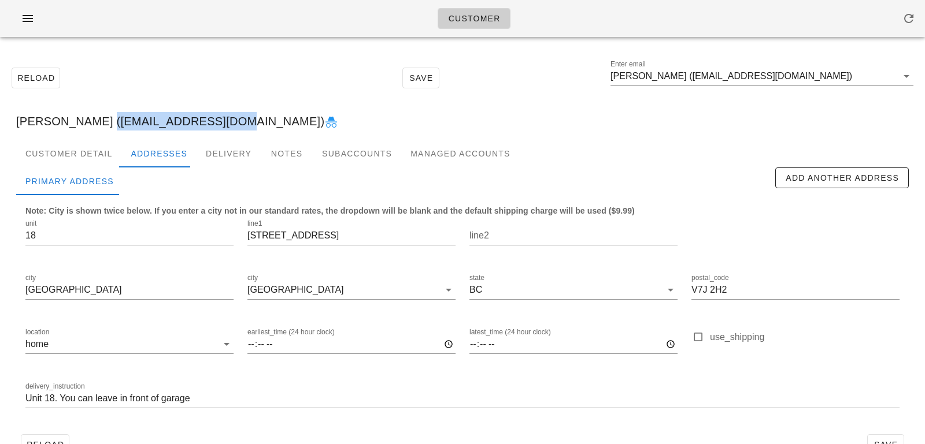
drag, startPoint x: 85, startPoint y: 120, endPoint x: 200, endPoint y: 118, distance: 115.0
click at [200, 118] on div "Erin Button (Erinbutton23@gmail.com)" at bounding box center [462, 121] width 911 height 37
click at [878, 436] on button "Save" at bounding box center [885, 445] width 37 height 21
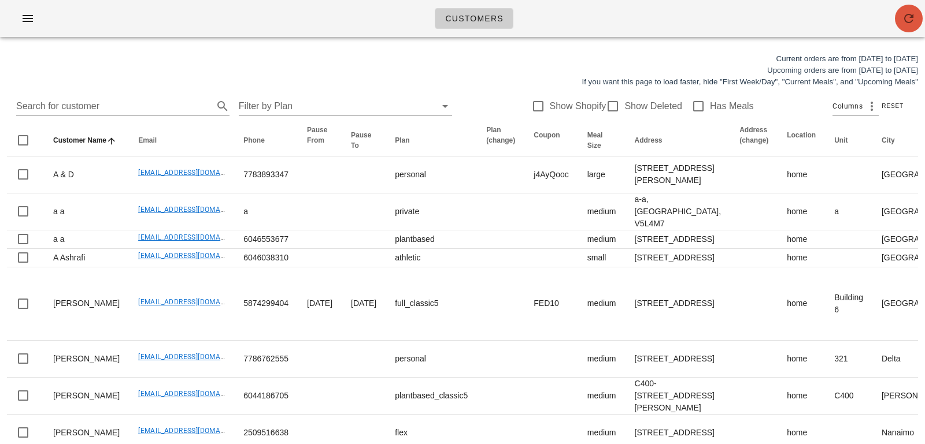
click at [919, 25] on button "button" at bounding box center [909, 19] width 28 height 28
click at [32, 21] on icon "button" at bounding box center [28, 19] width 14 height 14
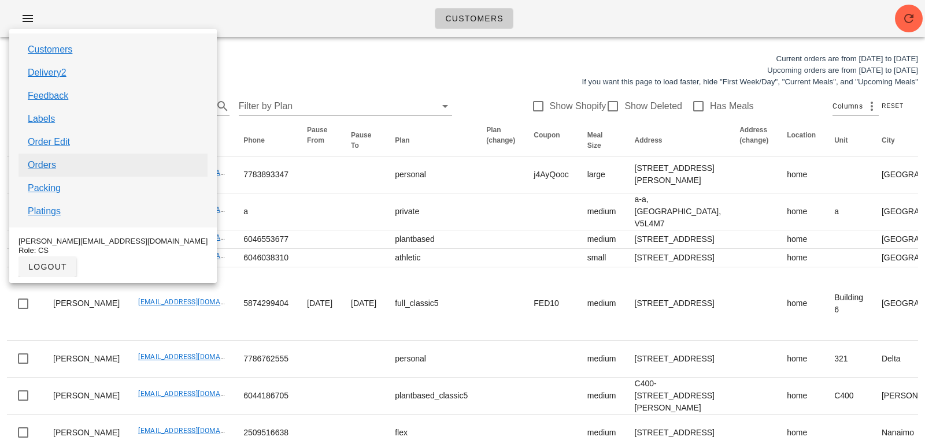
click at [54, 169] on link "Orders" at bounding box center [42, 165] width 28 height 14
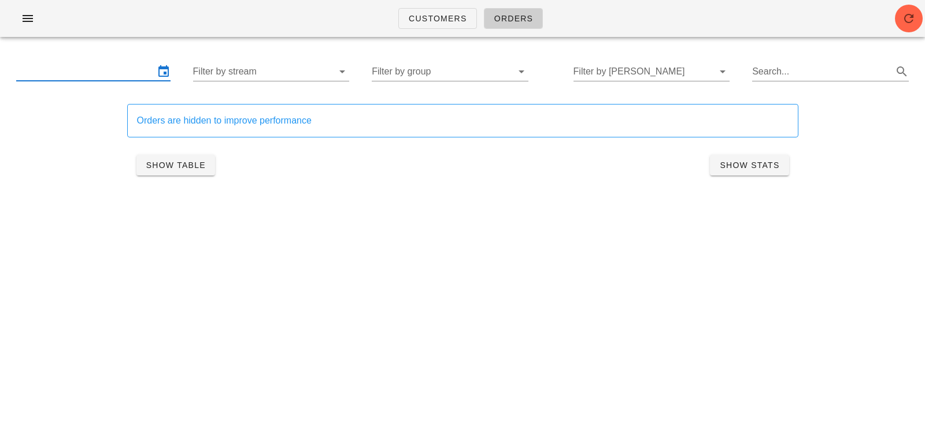
click at [142, 79] on input "text" at bounding box center [85, 71] width 138 height 18
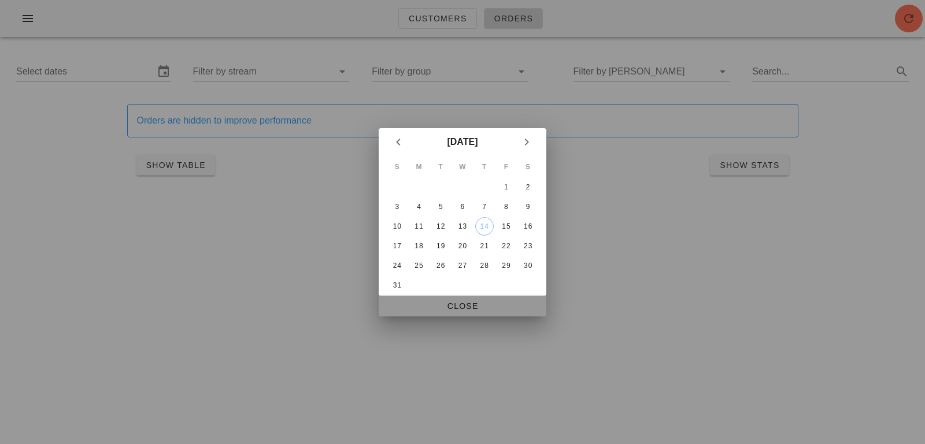
click at [439, 312] on button "Close" at bounding box center [462, 306] width 168 height 21
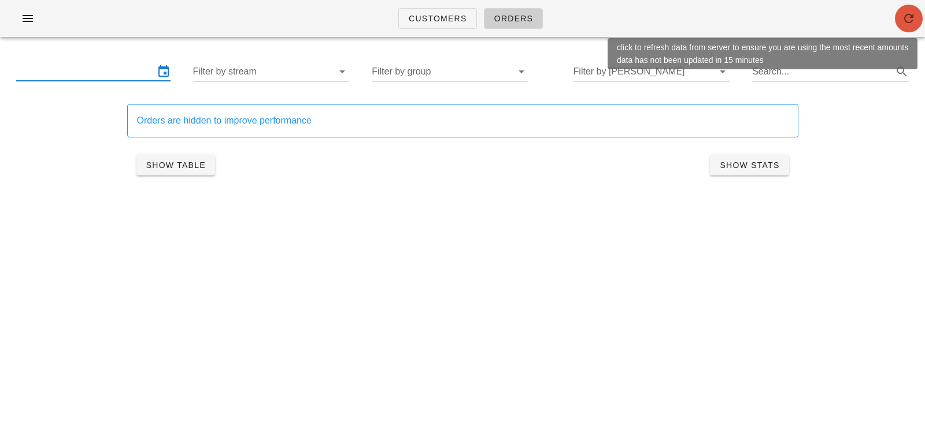
click at [904, 25] on icon "button" at bounding box center [908, 19] width 14 height 14
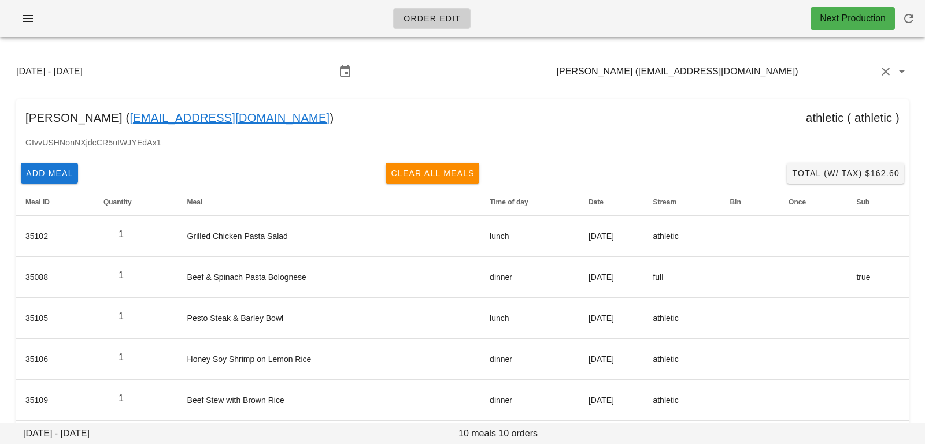
click at [778, 79] on input "Usameh Mohammed (usamehm@gmail.com)" at bounding box center [716, 71] width 320 height 18
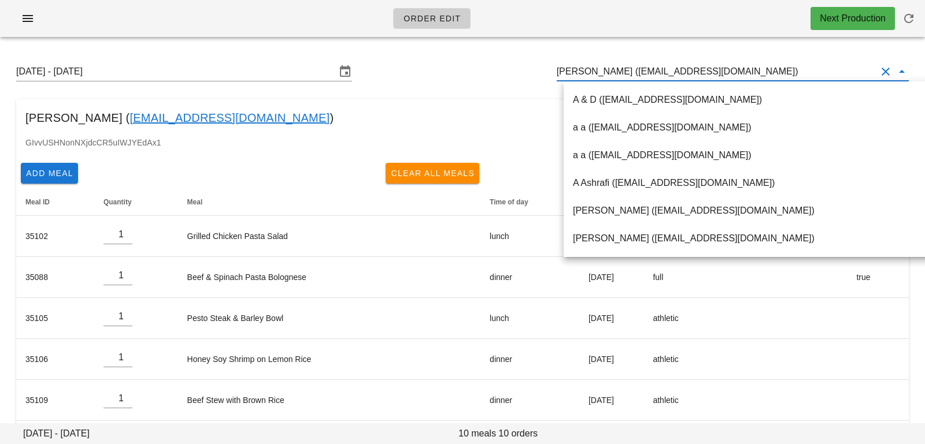
paste input "[PERSON_NAME]"
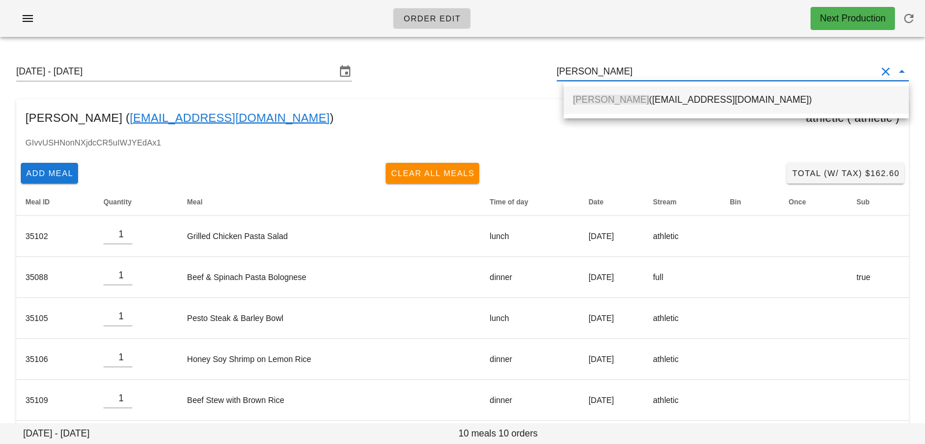
click at [740, 98] on div "[PERSON_NAME] ([PERSON_NAME][EMAIL_ADDRESS][PERSON_NAME][DOMAIN_NAME])" at bounding box center [736, 99] width 326 height 11
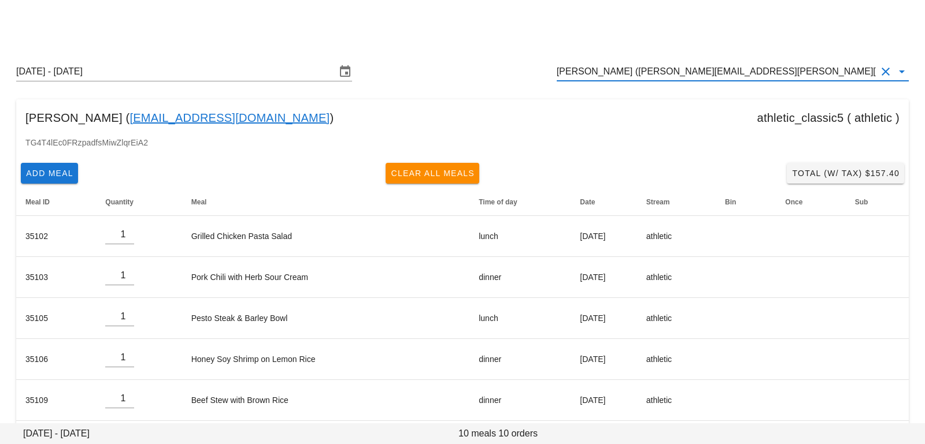
drag, startPoint x: 780, startPoint y: 17, endPoint x: 574, endPoint y: -14, distance: 208.6
click at [574, 0] on html "Order Edit Next Production Sunday August 17 - Saturday August 23 Abdul Aljebour…" at bounding box center [462, 330] width 925 height 660
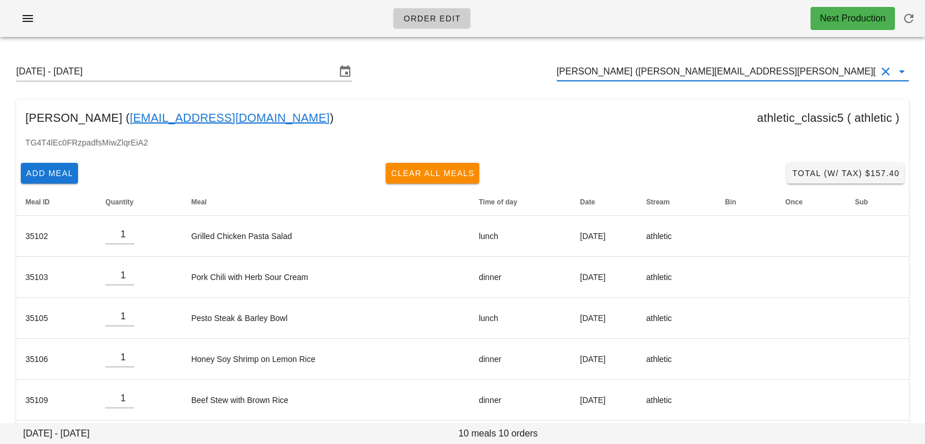
paste input "Daniel Brown"
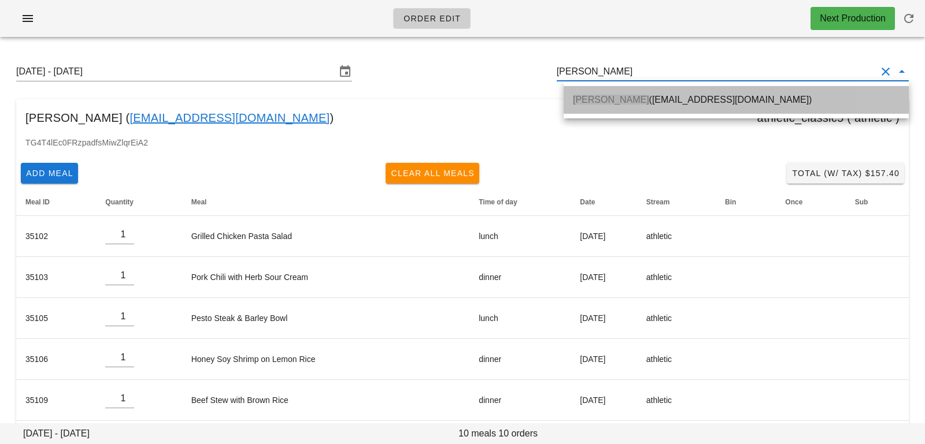
drag, startPoint x: 604, startPoint y: 93, endPoint x: 409, endPoint y: 12, distance: 211.4
click at [604, 93] on div "Daniel Brown (dantaitbrown@gmail.com)" at bounding box center [736, 99] width 326 height 25
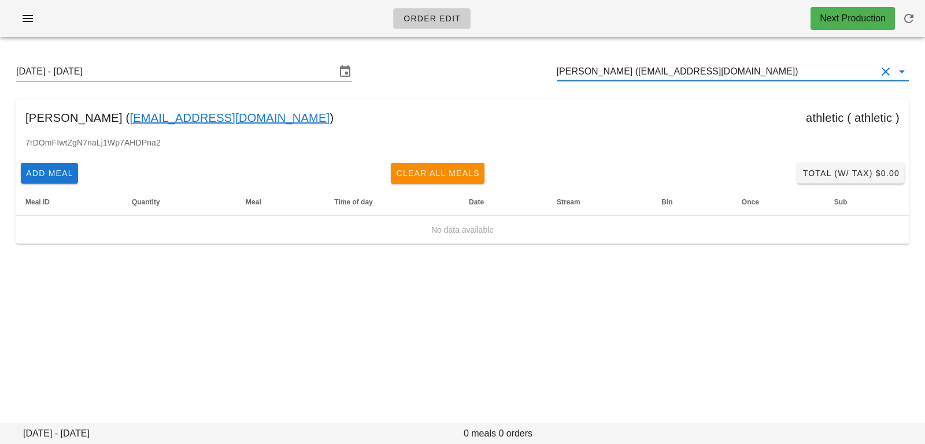
click at [210, 79] on input "Sunday August 17 - Saturday August 23" at bounding box center [176, 71] width 320 height 18
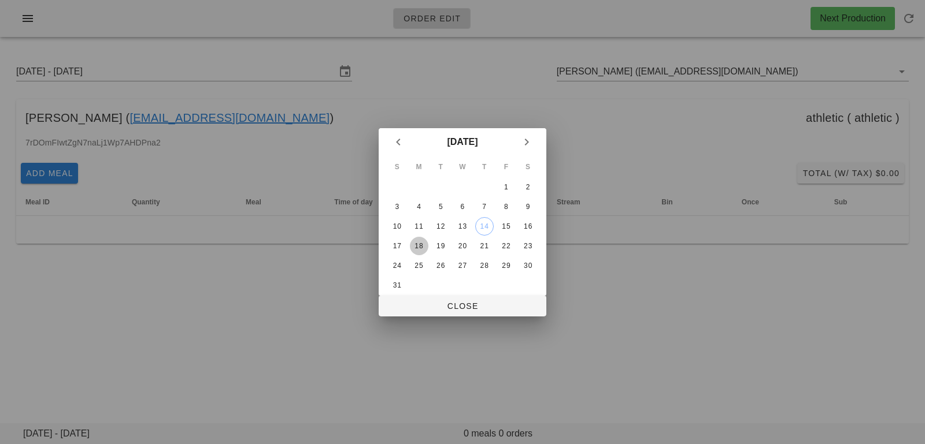
click at [420, 251] on button "18" at bounding box center [419, 246] width 18 height 18
click at [424, 307] on span "Close" at bounding box center [462, 306] width 149 height 9
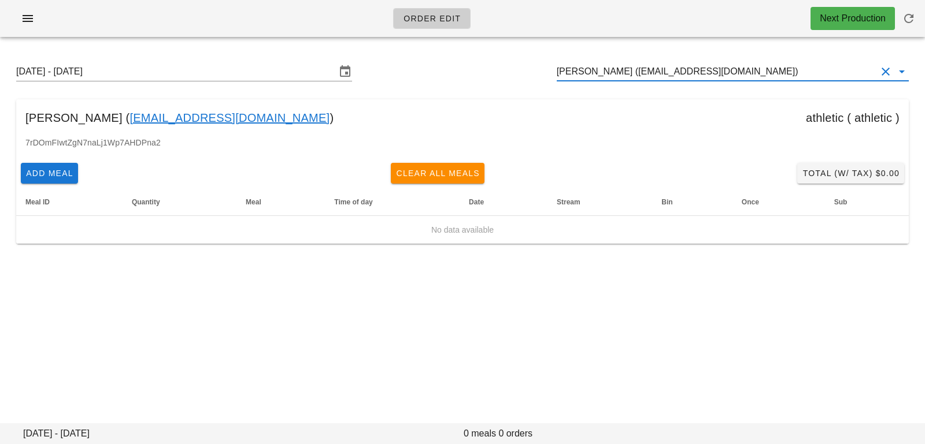
click at [752, 70] on input "Daniel Brown (dantaitbrown@gmail.com)" at bounding box center [716, 71] width 320 height 18
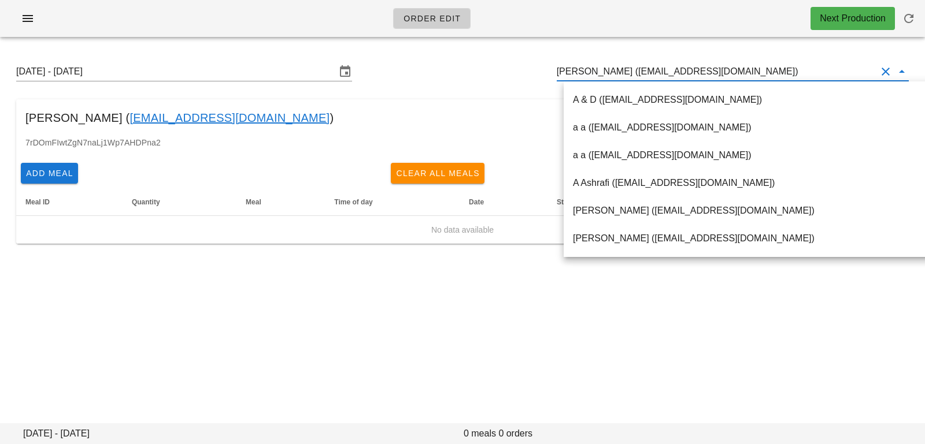
paste input "Heather Murray"
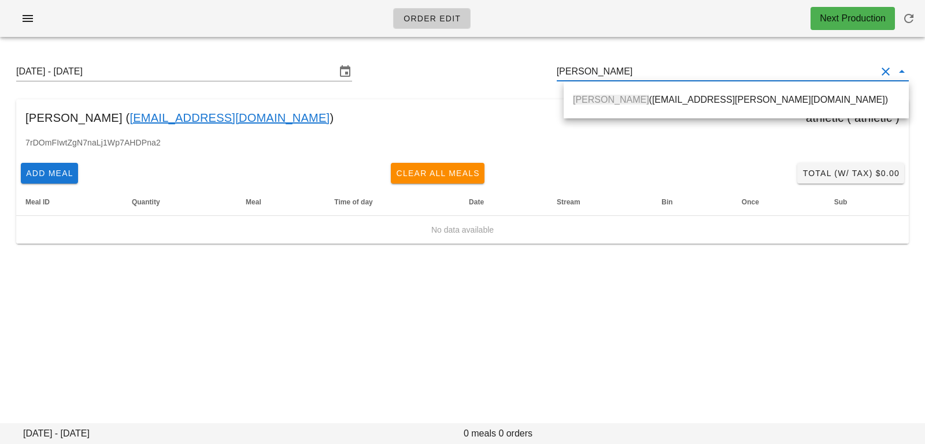
click at [681, 102] on div "Heather Murray (heather.w.murray@gmail.com)" at bounding box center [736, 99] width 326 height 11
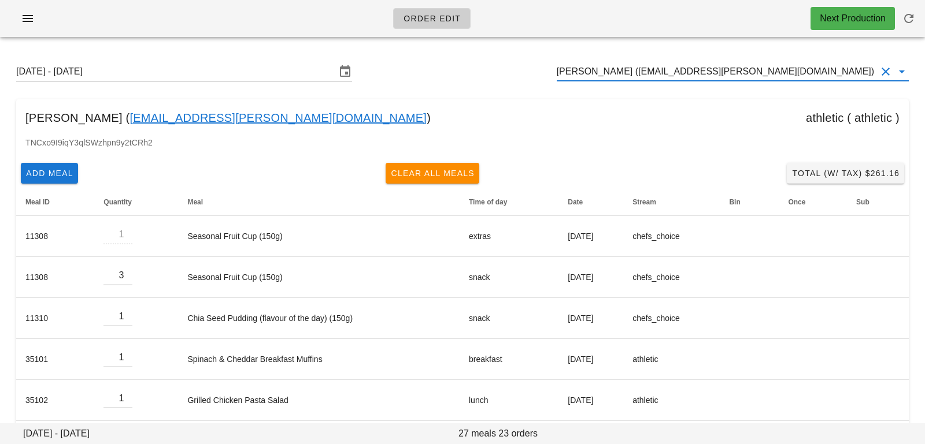
drag, startPoint x: 814, startPoint y: 75, endPoint x: 536, endPoint y: 46, distance: 278.9
paste input "THOMAS NG"
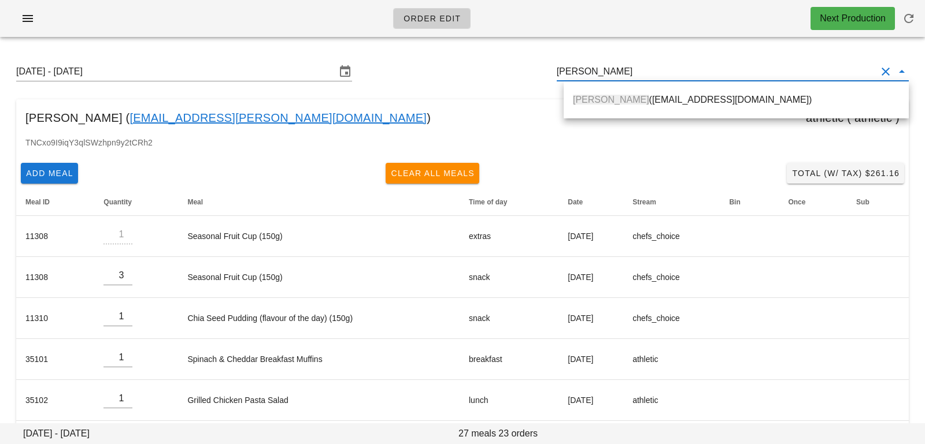
click at [586, 116] on div "THOMAS NG (thomasqng@gmail.com)" at bounding box center [735, 99] width 345 height 37
drag, startPoint x: 586, startPoint y: 109, endPoint x: 335, endPoint y: 5, distance: 271.5
click at [586, 109] on div "THOMAS NG (thomasqng@gmail.com)" at bounding box center [736, 99] width 326 height 25
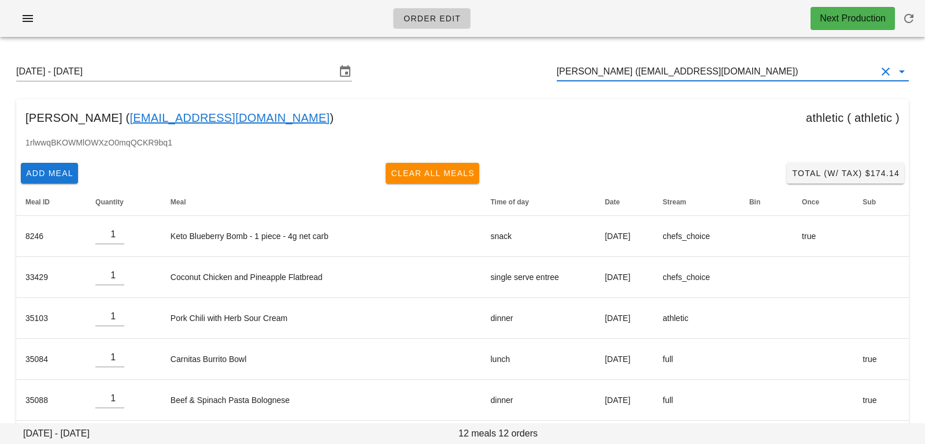
drag, startPoint x: 743, startPoint y: 76, endPoint x: 526, endPoint y: 68, distance: 216.8
click at [527, 68] on div "Sunday August 17 - Saturday August 23 THOMAS NG (thomasqng@gmail.com)" at bounding box center [462, 71] width 911 height 37
paste input "Amanda Yee"
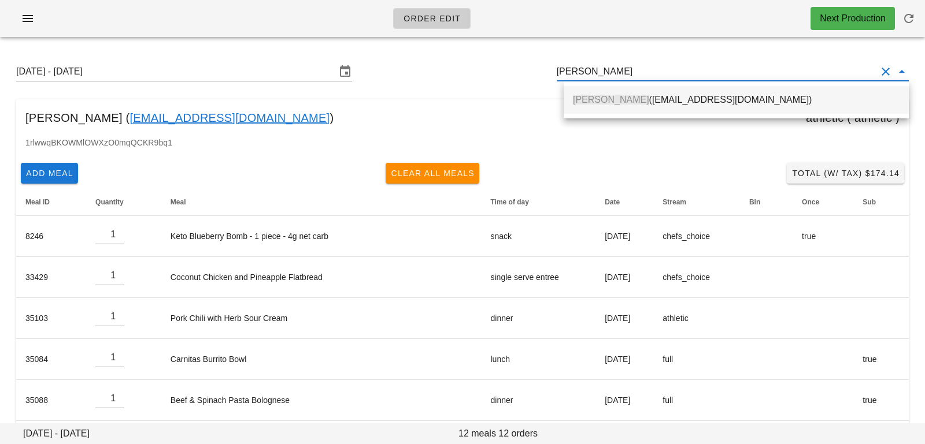
click at [639, 102] on div "Amanda Yee (meanders05@hotmail.com)" at bounding box center [736, 99] width 326 height 11
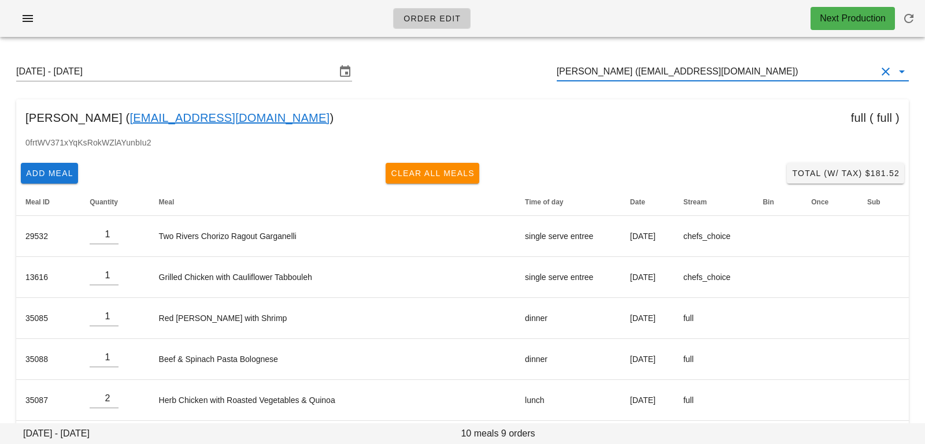
drag, startPoint x: 773, startPoint y: 65, endPoint x: 818, endPoint y: 64, distance: 45.7
click at [819, 66] on input "Amanda Yee (meanders05@hotmail.com)" at bounding box center [716, 71] width 320 height 18
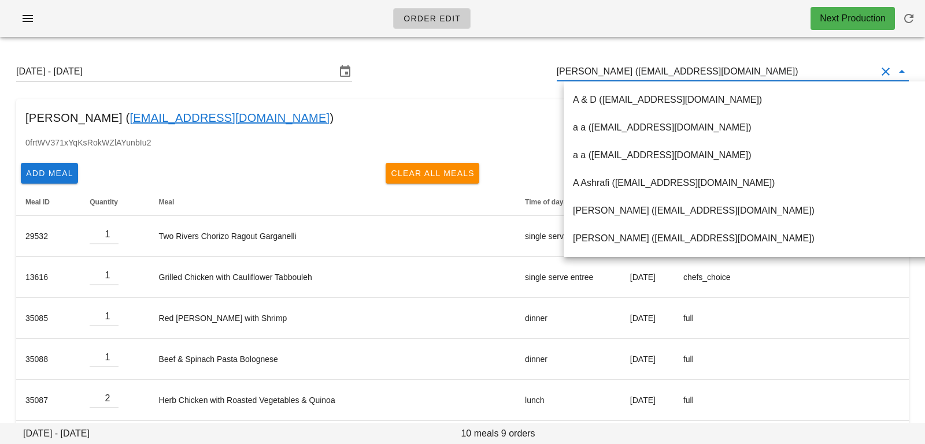
paste input "Sori L"
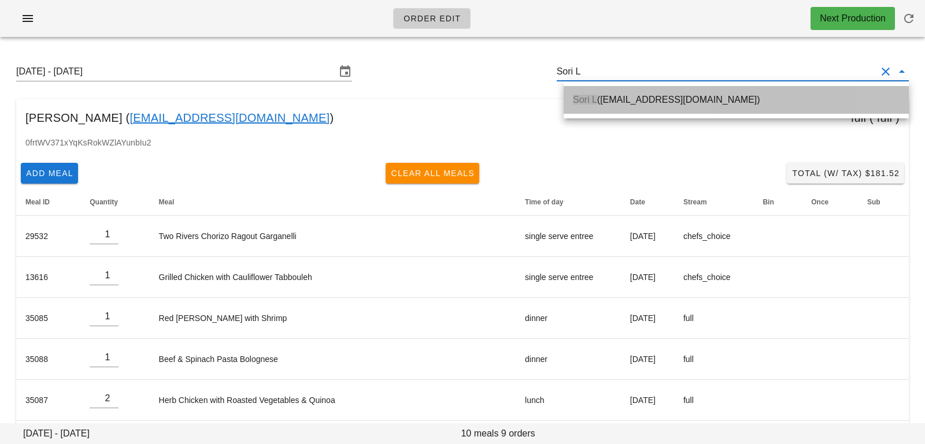
click at [754, 105] on div "Sori L (sori@bu.edu)" at bounding box center [736, 99] width 326 height 25
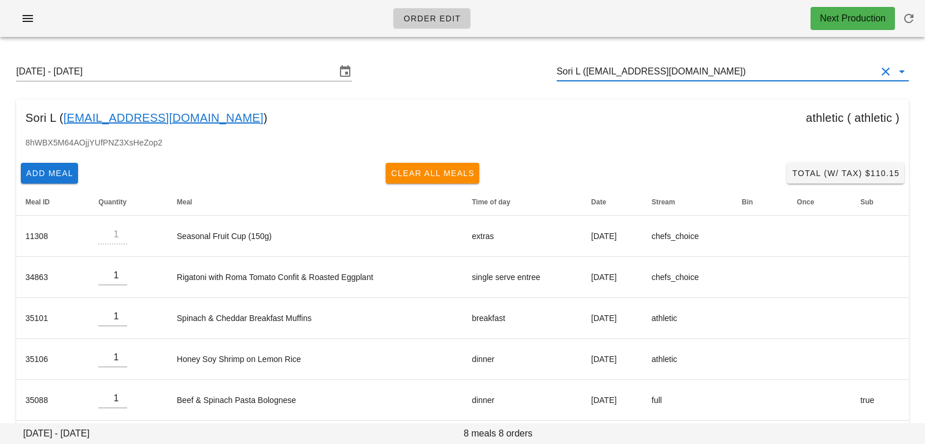
drag, startPoint x: 692, startPoint y: 71, endPoint x: 539, endPoint y: 68, distance: 153.2
click at [539, 68] on div "Sunday August 17 - Saturday August 23 Sori L (sori@bu.edu)" at bounding box center [462, 71] width 911 height 37
paste input "Lia Ayana"
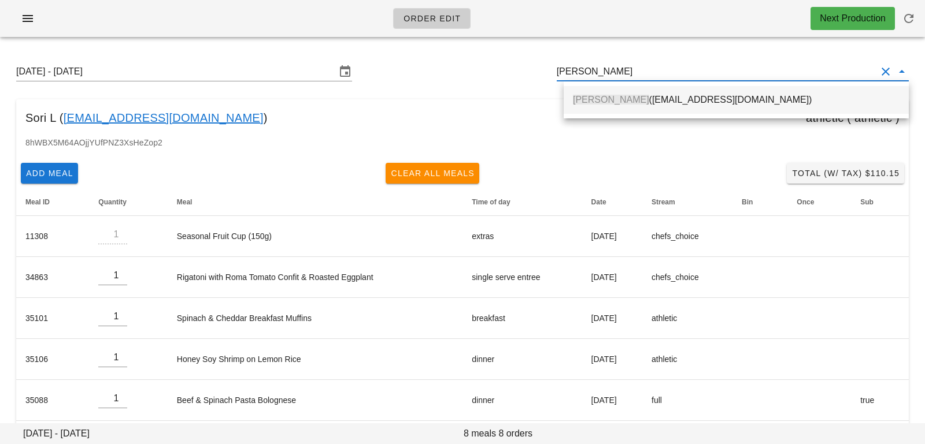
click at [607, 102] on span "Lia Ayana" at bounding box center [611, 100] width 76 height 10
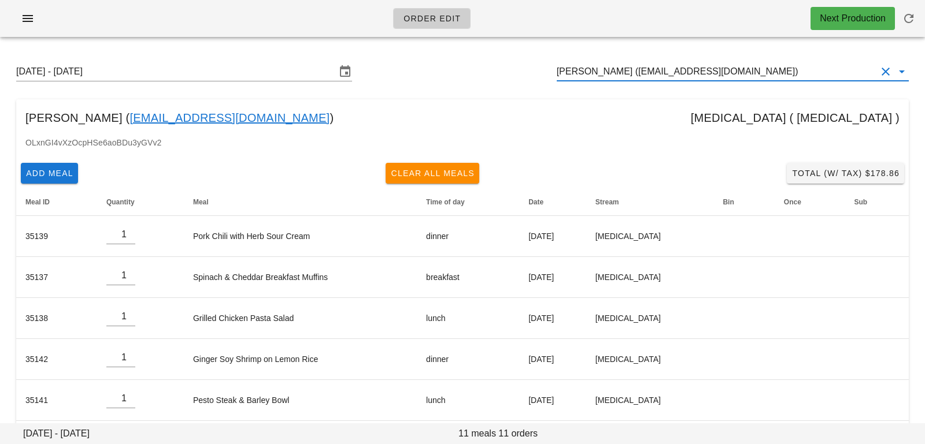
drag, startPoint x: 730, startPoint y: 71, endPoint x: 487, endPoint y: 64, distance: 244.0
click at [487, 64] on div "Sunday August 17 - Saturday August 23 Lia Ayana (layana1005@gmail.com)" at bounding box center [462, 71] width 911 height 37
paste input "Henry Yuen"
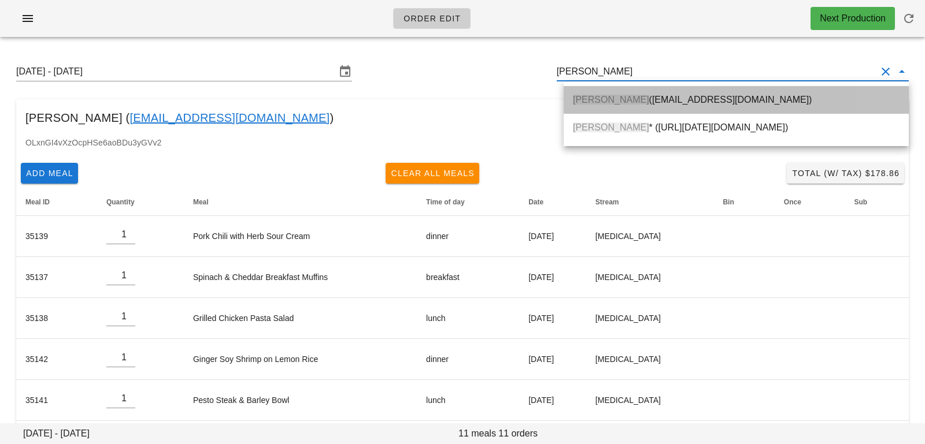
click at [651, 95] on div "Henry Yuen (henryuen@novus.ca)" at bounding box center [736, 99] width 326 height 11
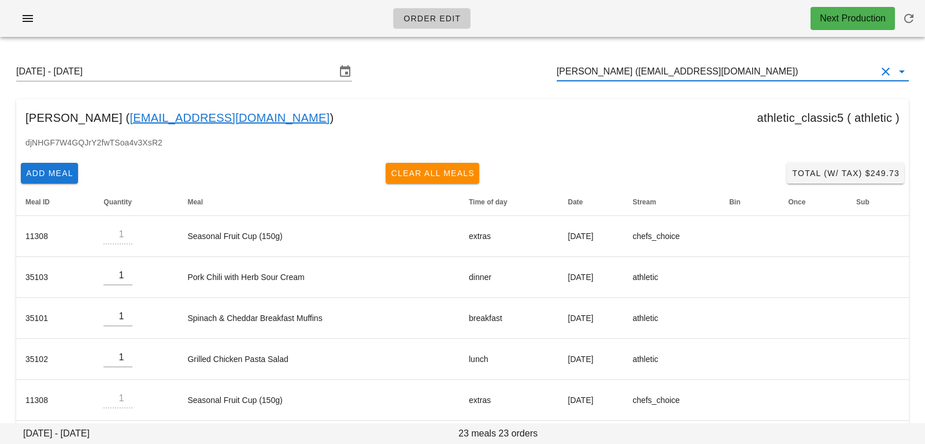
drag, startPoint x: 714, startPoint y: 71, endPoint x: 549, endPoint y: 65, distance: 164.8
click at [551, 66] on div "Sunday August 17 - Saturday August 23 Henry Yuen (henryuen@novus.ca)" at bounding box center [462, 71] width 911 height 37
paste input "Wayne Rawcliffe"
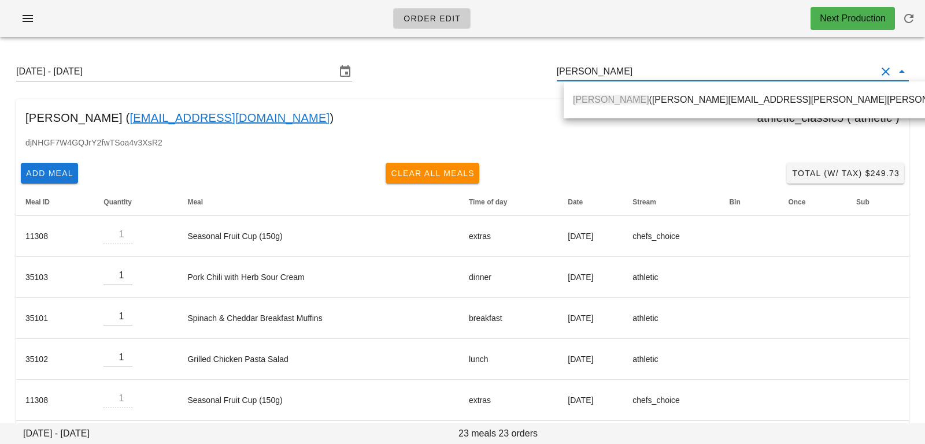
click at [600, 86] on div "Wayne Rawcliffe (wayne.rawcliffe@sauder.ubc.ca)" at bounding box center [805, 100] width 485 height 28
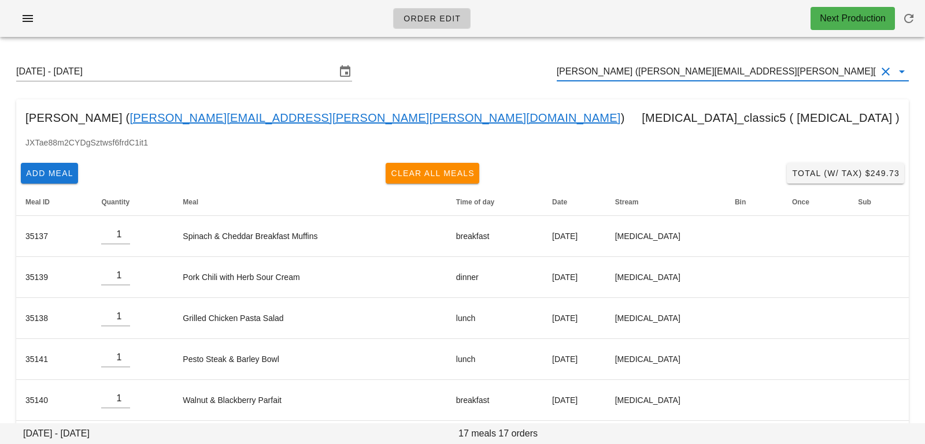
drag, startPoint x: 786, startPoint y: 70, endPoint x: 529, endPoint y: 45, distance: 257.8
paste input "Adrienne Marsh"
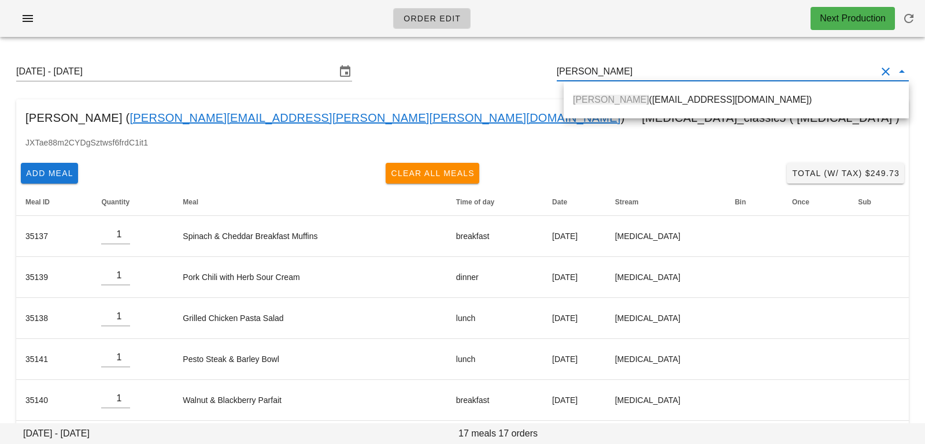
click at [600, 96] on span "Adrienne Marsh" at bounding box center [611, 100] width 76 height 10
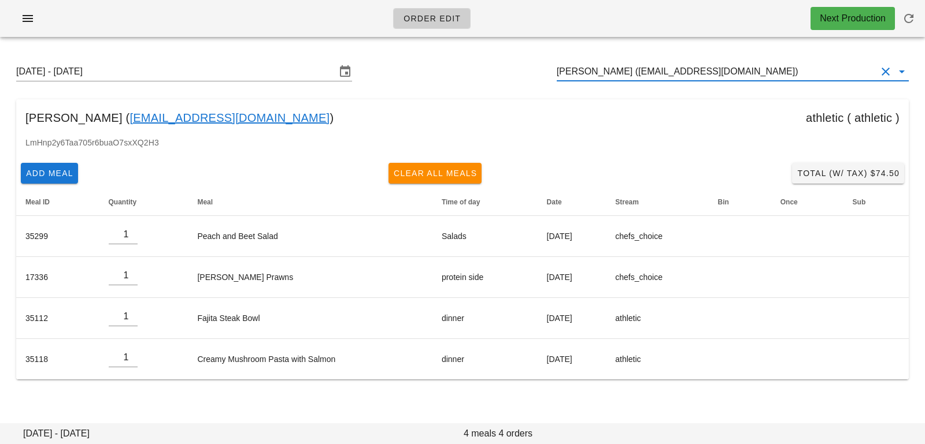
click at [765, 69] on input "Adrienne Marsh (adrienne879@hotmail.com)" at bounding box center [716, 71] width 320 height 18
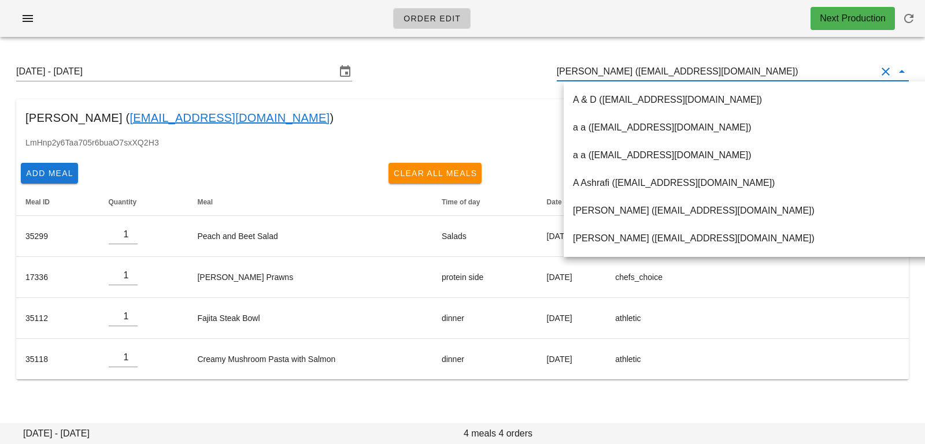
drag, startPoint x: 758, startPoint y: 70, endPoint x: 536, endPoint y: 62, distance: 222.0
click at [538, 62] on div "Sunday August 17 - Saturday August 23 Adrienne Marsh (adrienne879@hotmail.com)" at bounding box center [462, 71] width 911 height 37
paste input "Brendon McLeod"
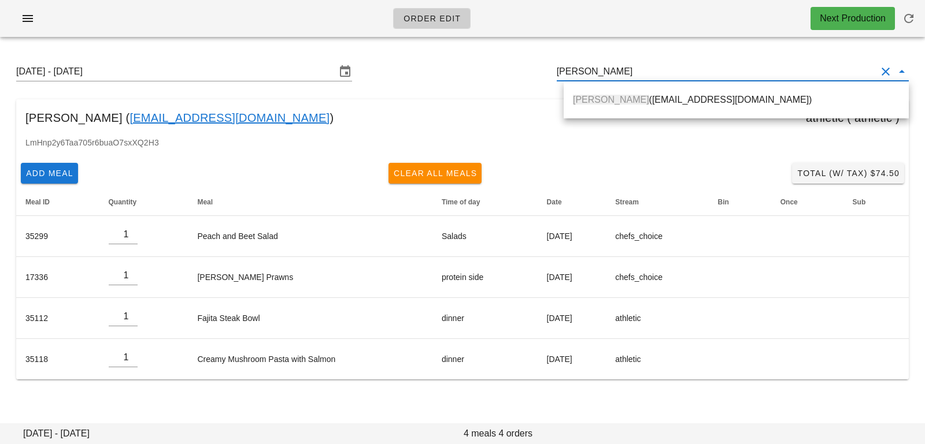
click at [602, 104] on span "Brendon McLeod" at bounding box center [611, 100] width 76 height 10
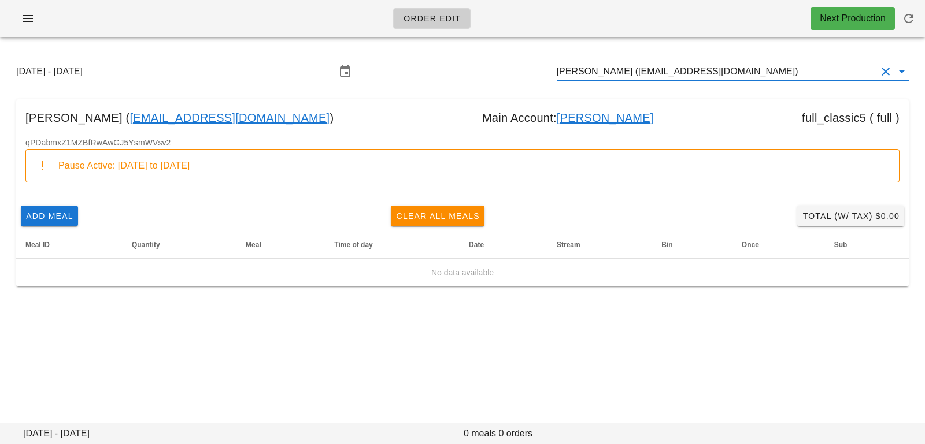
drag, startPoint x: 810, startPoint y: 69, endPoint x: 484, endPoint y: 49, distance: 326.5
click at [485, 49] on div "Sunday August 17 - Saturday August 23 Brendon McLeod (brendonjmcleod@gmail.com)…" at bounding box center [462, 174] width 925 height 257
paste input "Rosemary Bell"
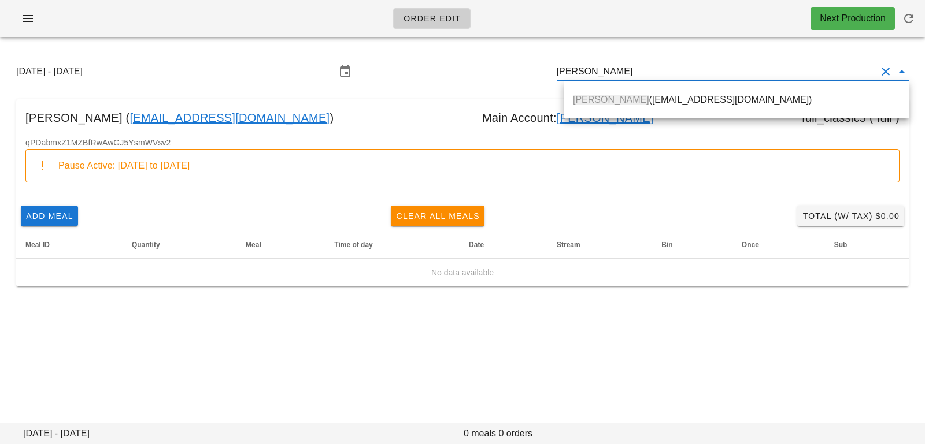
click at [593, 91] on div "Rosemary Bell (rbell1960@gmail.com)" at bounding box center [736, 99] width 326 height 25
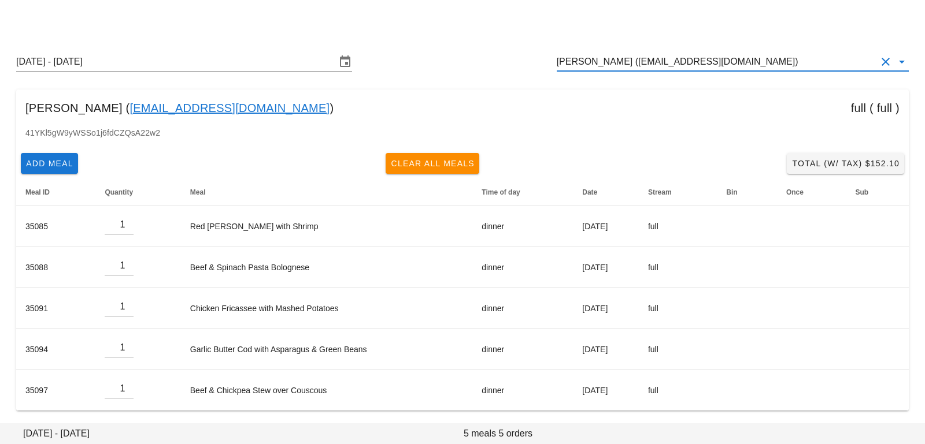
drag, startPoint x: 738, startPoint y: 65, endPoint x: 536, endPoint y: 40, distance: 204.3
click at [536, 40] on div "Sunday August 17 - Saturday August 23 Rosemary Bell (rbell1960@gmail.com) Rosem…" at bounding box center [462, 231] width 925 height 391
paste input "Christopher Bell"
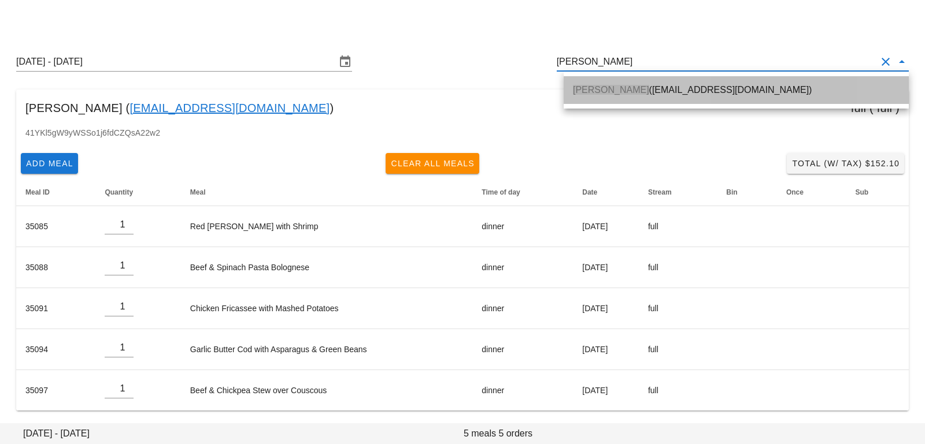
click at [599, 91] on span "Christopher Bell" at bounding box center [611, 90] width 76 height 10
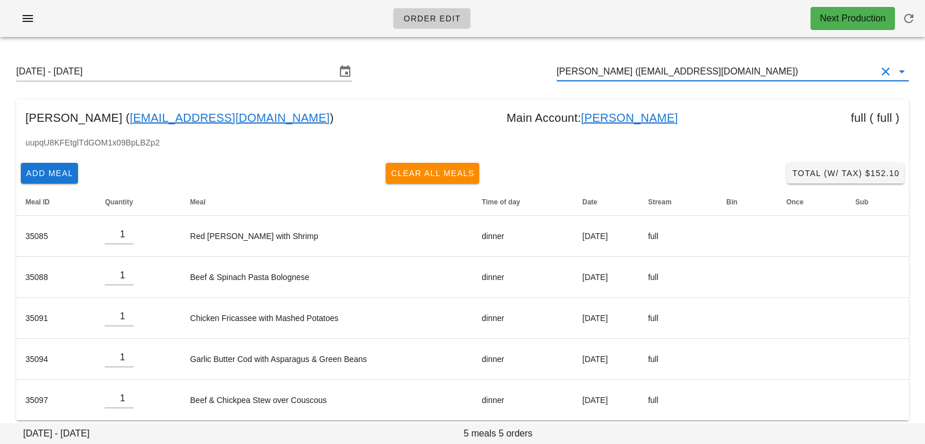
drag, startPoint x: 752, startPoint y: 71, endPoint x: 523, endPoint y: 43, distance: 230.5
click at [529, 43] on div "Order Edit Next Production Sunday August 17 - Saturday August 23 Christopher Be…" at bounding box center [462, 227] width 925 height 455
paste input "RENEE FRENETTE"
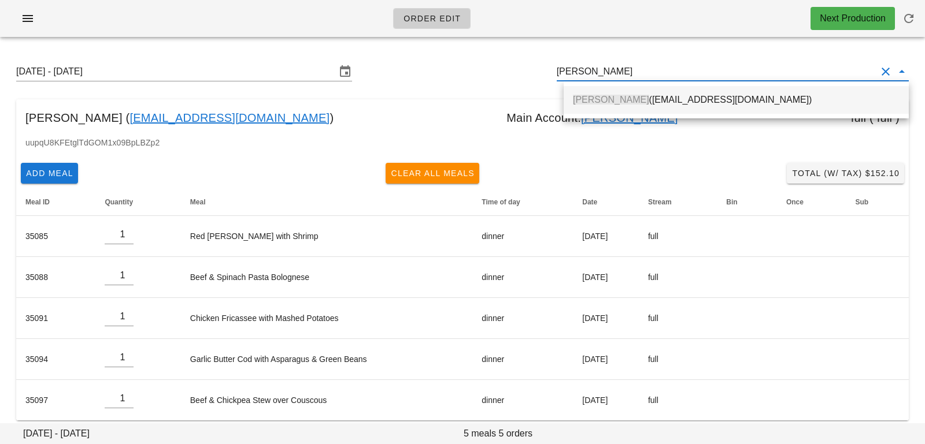
click at [650, 113] on div "RENEE FRENETTE (hireneefrenette@gmail.com)" at bounding box center [735, 100] width 345 height 28
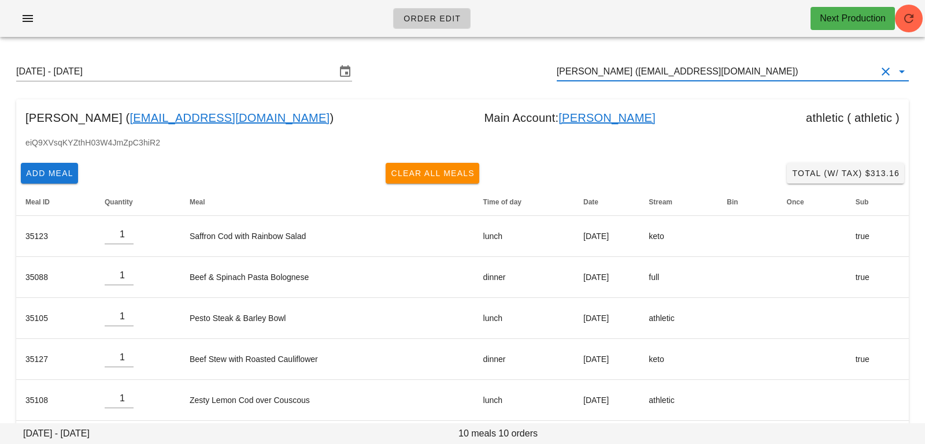
drag, startPoint x: 796, startPoint y: 69, endPoint x: 545, endPoint y: 61, distance: 250.3
click at [546, 61] on div "Sunday August 17 - Saturday August 23 RENEE FRENETTE (hireneefrenette@gmail.com)" at bounding box center [462, 71] width 911 height 37
paste input "John Adams"
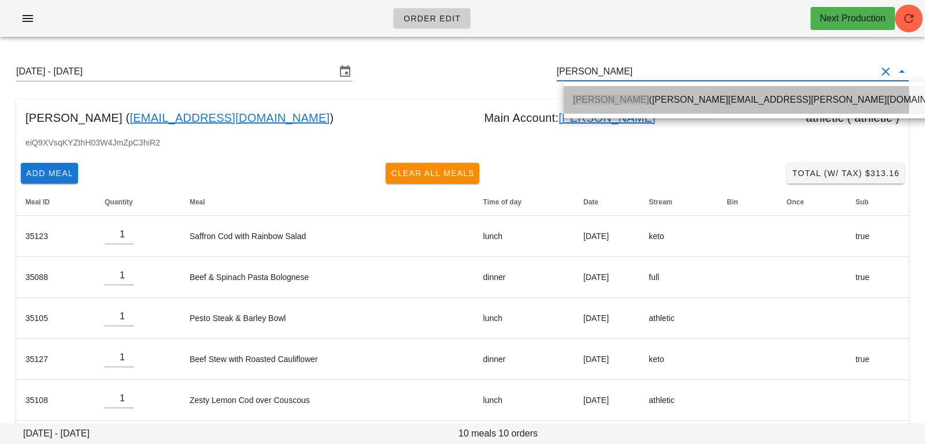
click at [587, 106] on div "John Adams (john.adams.ns@gmail.com)" at bounding box center [768, 99] width 391 height 25
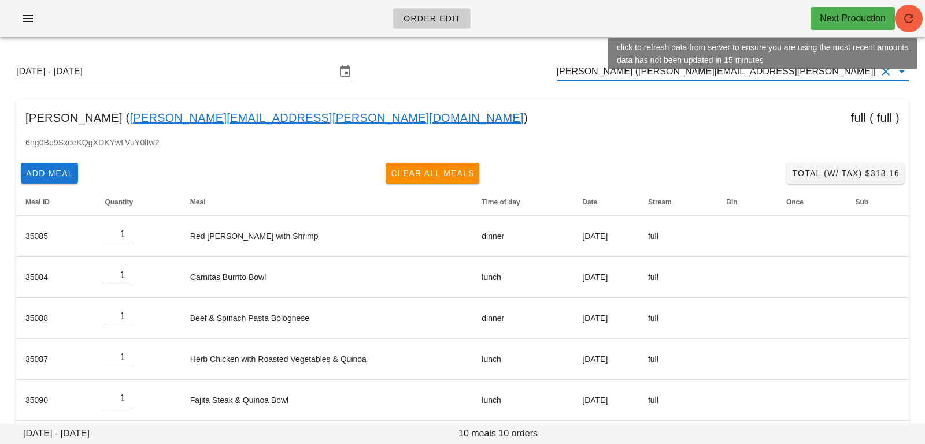
type input "John Adams (john.adams.ns@gmail.com)"
click at [908, 24] on icon "button" at bounding box center [908, 19] width 14 height 14
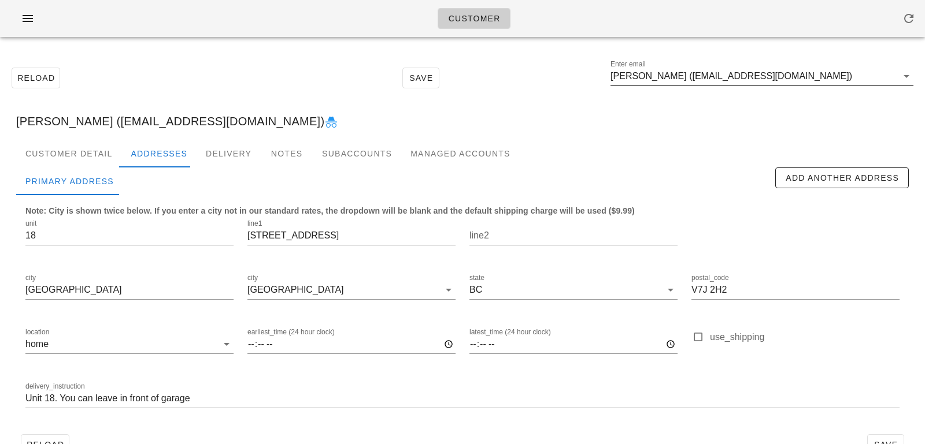
click at [798, 75] on input "[PERSON_NAME] ([EMAIL_ADDRESS][DOMAIN_NAME])" at bounding box center [753, 76] width 287 height 18
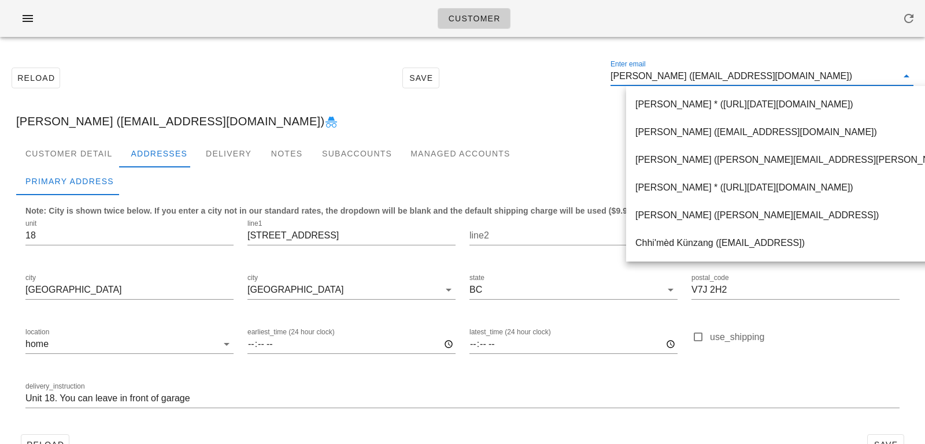
paste input "[PERSON_NAME]"
type input "[PERSON_NAME]"
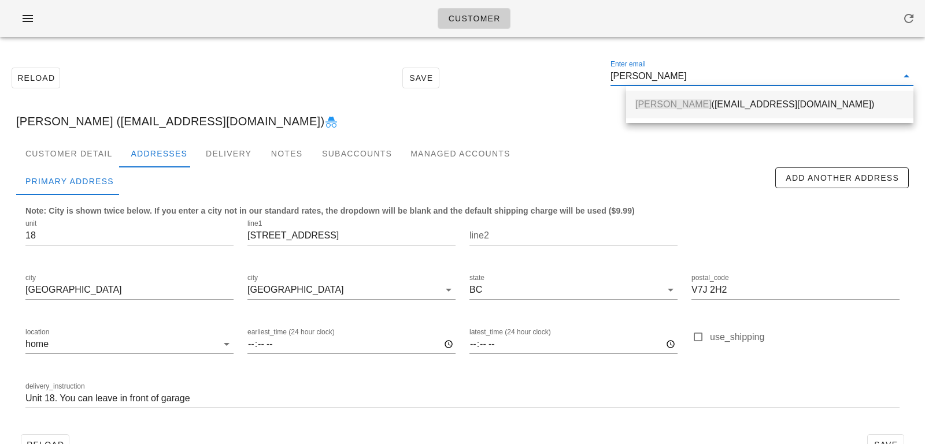
click at [727, 110] on div "[PERSON_NAME] ([PERSON_NAME][EMAIL_ADDRESS][PERSON_NAME][DOMAIN_NAME])" at bounding box center [769, 104] width 269 height 25
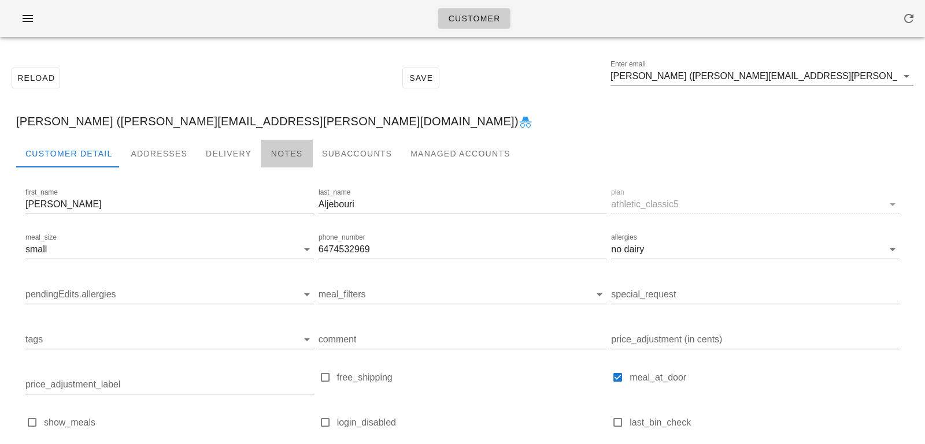
click at [264, 144] on div "Notes" at bounding box center [287, 154] width 52 height 28
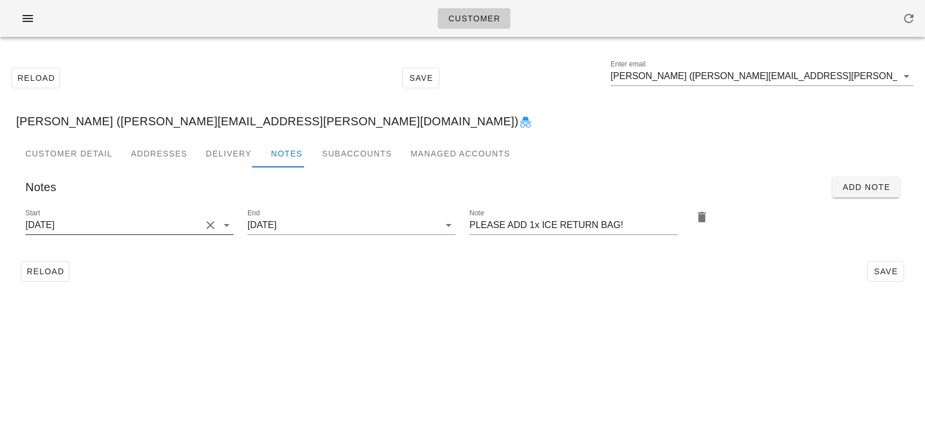
click at [209, 224] on button "Clear Start" at bounding box center [210, 225] width 14 height 14
click at [533, 217] on input "PLEASE ADD 1x ICE RETURN BAG!" at bounding box center [573, 225] width 208 height 18
click at [533, 228] on input "PLEASE ADD 1x ICE RETURN BAG!" at bounding box center [573, 225] width 208 height 18
type input "PLEASE ADD 2x ICE RETURN BAG!"
click at [211, 229] on input "Start" at bounding box center [120, 225] width 190 height 18
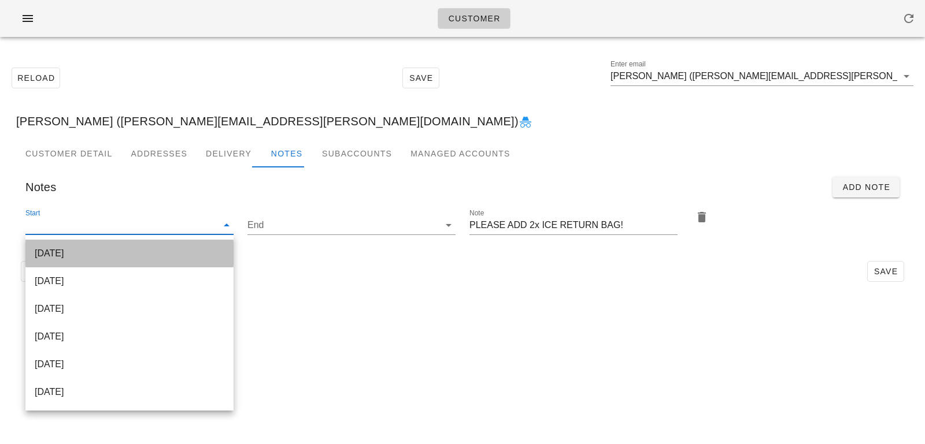
click at [200, 252] on div "[DATE]" at bounding box center [130, 253] width 190 height 11
type input "[DATE]"
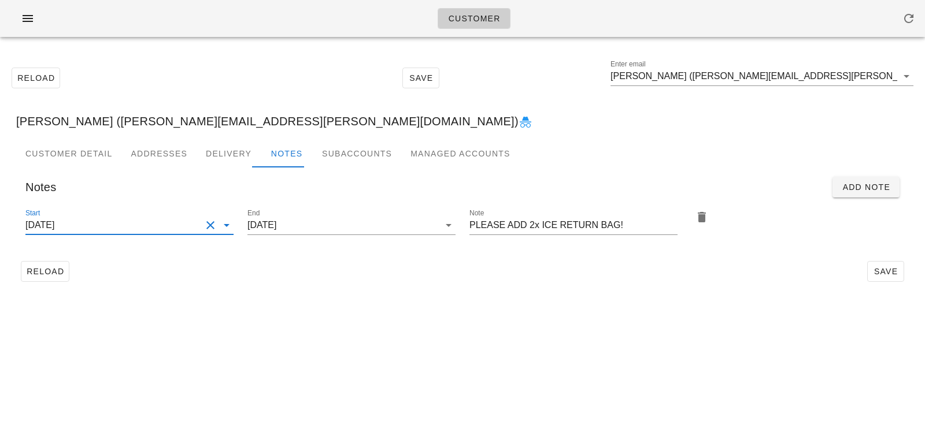
click at [357, 325] on div "Customer Reload Save Enter email [PERSON_NAME] ([PERSON_NAME][EMAIL_ADDRESS][PE…" at bounding box center [462, 222] width 925 height 444
click at [897, 271] on span "Save" at bounding box center [885, 271] width 27 height 9
click at [845, 78] on input "[PERSON_NAME] ([PERSON_NAME][EMAIL_ADDRESS][PERSON_NAME][DOMAIN_NAME])" at bounding box center [753, 76] width 287 height 18
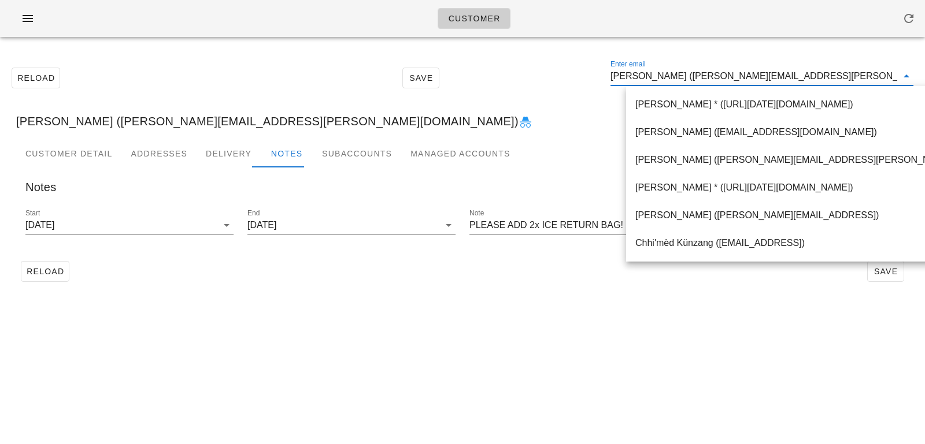
paste input "[PERSON_NAME]"
type input "[PERSON_NAME]"
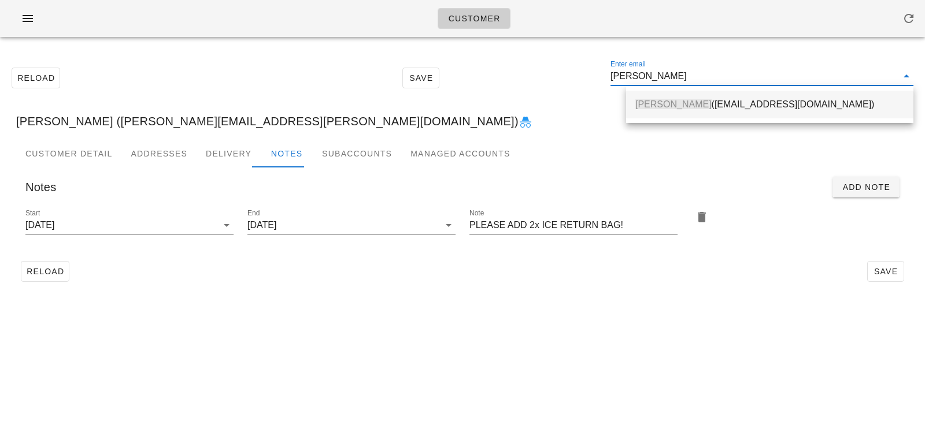
click at [739, 97] on div "[PERSON_NAME] ([EMAIL_ADDRESS][DOMAIN_NAME])" at bounding box center [769, 104] width 269 height 25
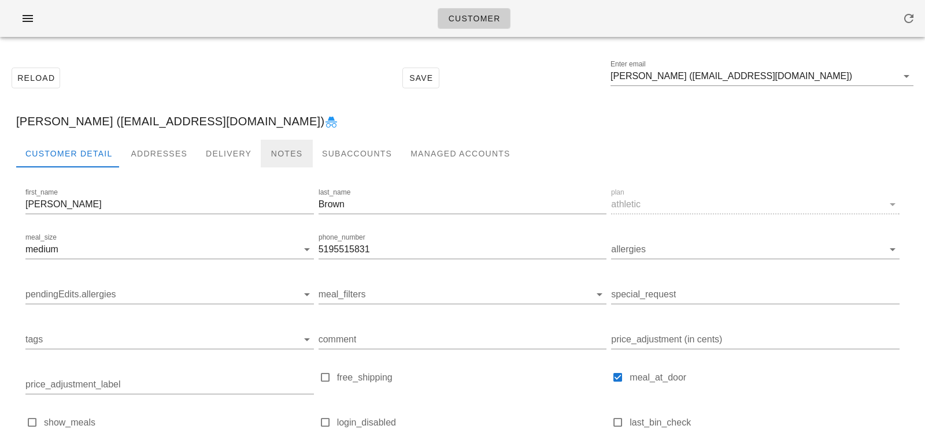
click at [269, 152] on div "Notes" at bounding box center [287, 154] width 52 height 28
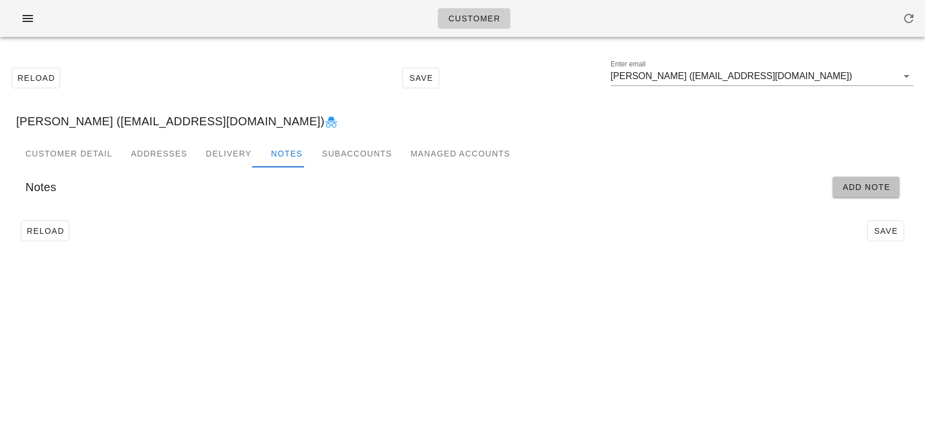
click at [886, 183] on span "Add Note" at bounding box center [865, 187] width 49 height 9
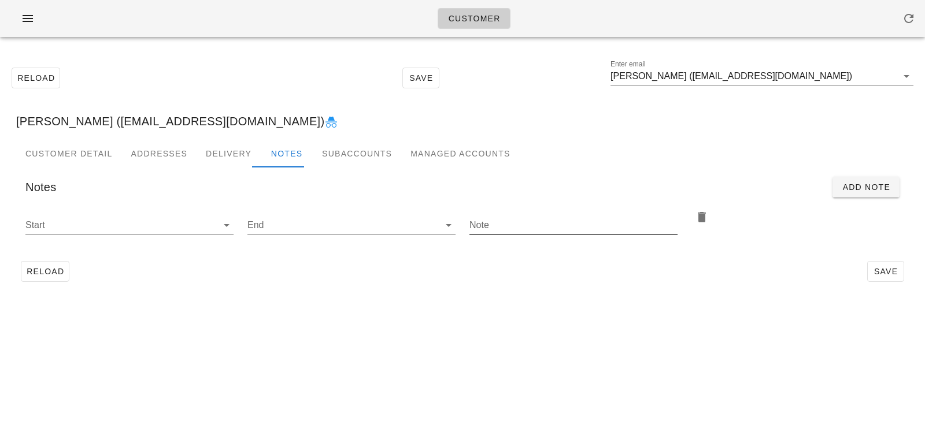
click at [474, 224] on input "Note" at bounding box center [573, 225] width 208 height 18
paste input "Please add 2x [MEDICAL_DATA] return bags"
type input "Please add 2x [MEDICAL_DATA] return bags"
click at [200, 224] on input "Start" at bounding box center [120, 225] width 190 height 18
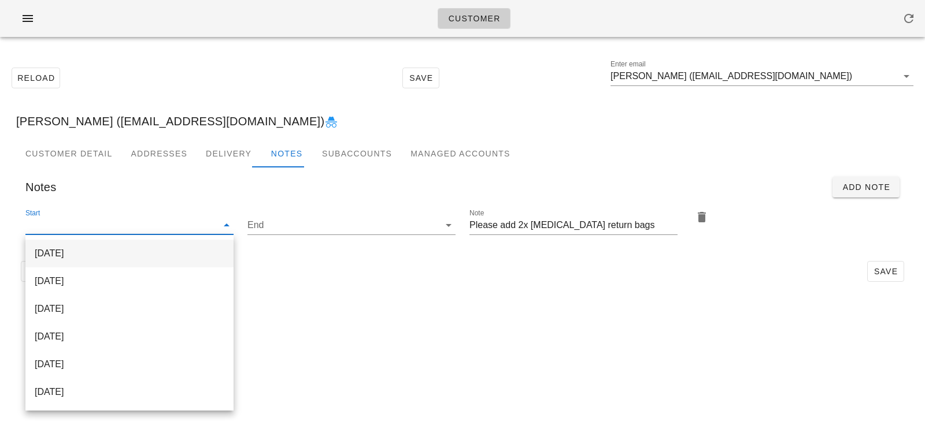
click at [198, 250] on div "[DATE]" at bounding box center [130, 253] width 190 height 11
type input "[DATE]"
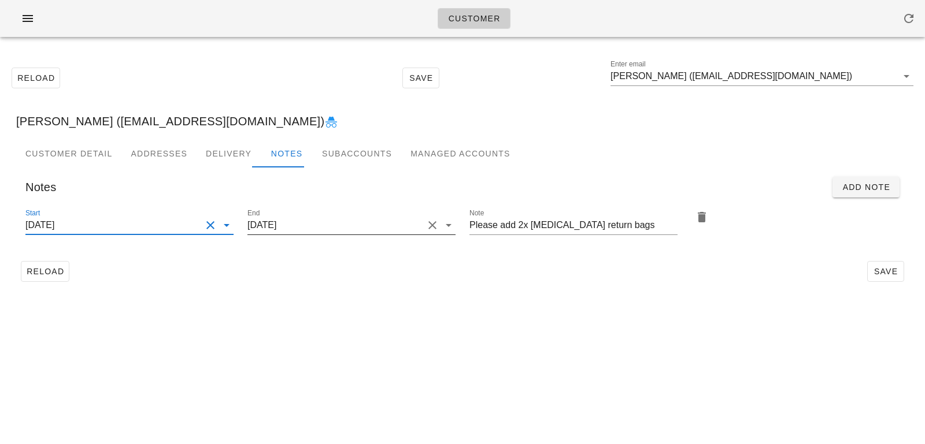
click at [331, 227] on input "[DATE]" at bounding box center [335, 225] width 176 height 18
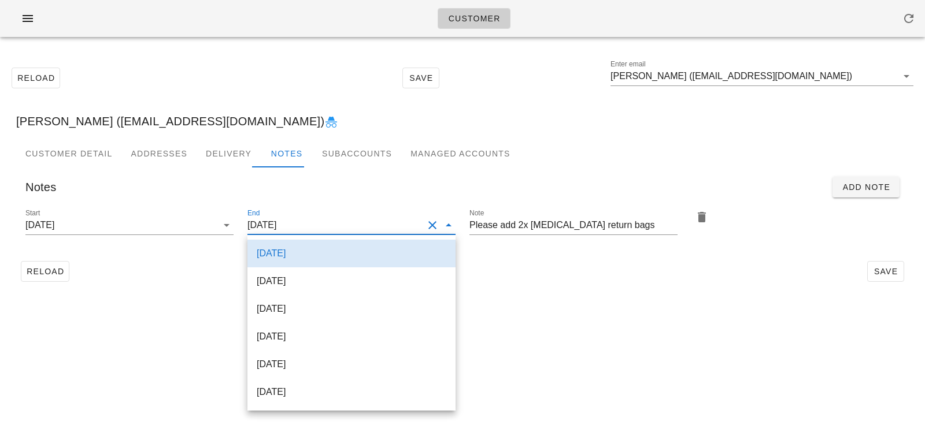
click at [324, 395] on div "[DATE]" at bounding box center [352, 392] width 190 height 11
type input "[DATE]"
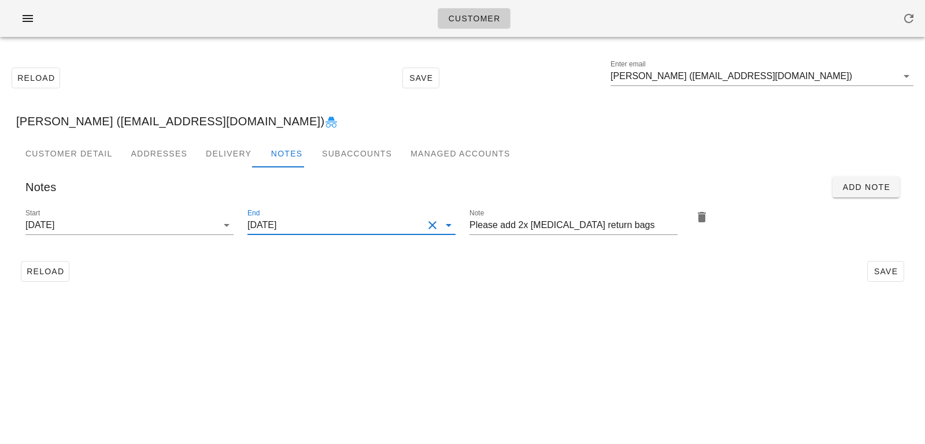
click at [378, 335] on div "Customer Reload Save Enter email [PERSON_NAME] ([EMAIL_ADDRESS][DOMAIN_NAME]) […" at bounding box center [462, 222] width 925 height 444
click at [882, 276] on span "Save" at bounding box center [885, 271] width 27 height 9
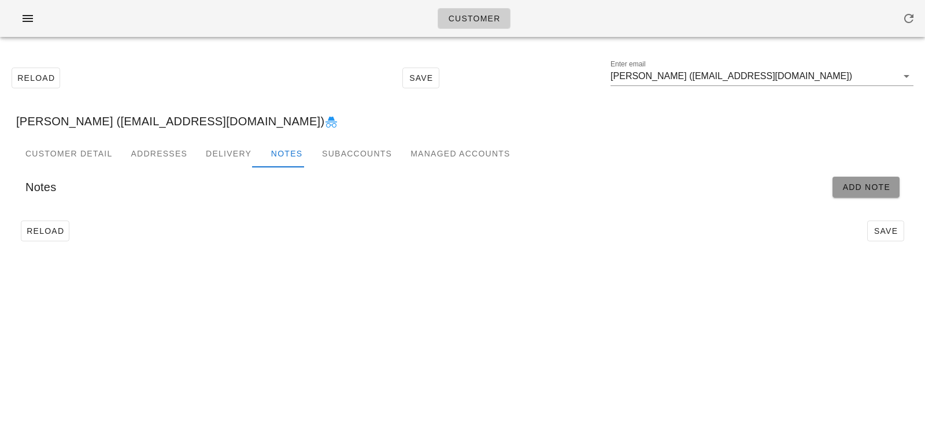
click at [892, 185] on button "Add Note" at bounding box center [865, 187] width 67 height 21
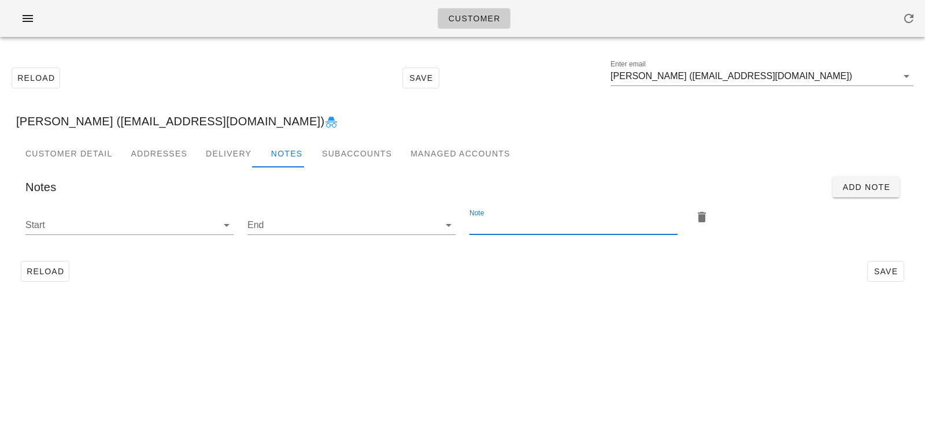
click at [501, 233] on input "Note" at bounding box center [573, 225] width 208 height 18
click at [225, 222] on icon at bounding box center [227, 225] width 14 height 14
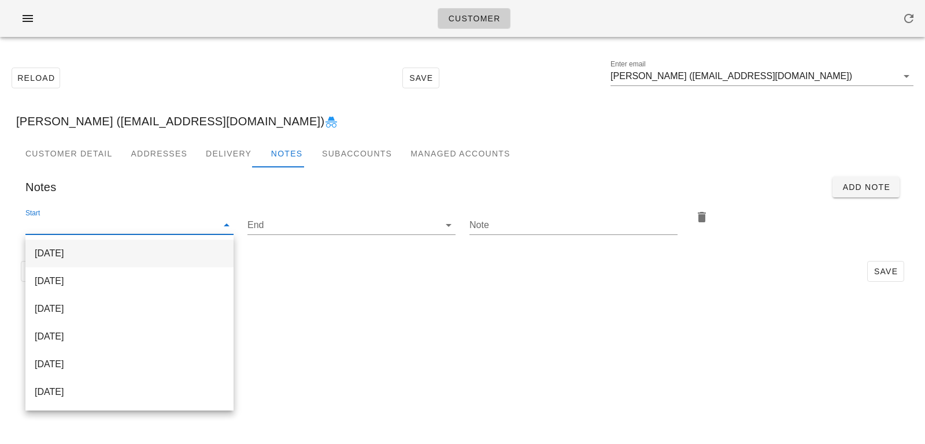
click at [184, 257] on div "[DATE]" at bounding box center [130, 253] width 190 height 11
type input "[DATE]"
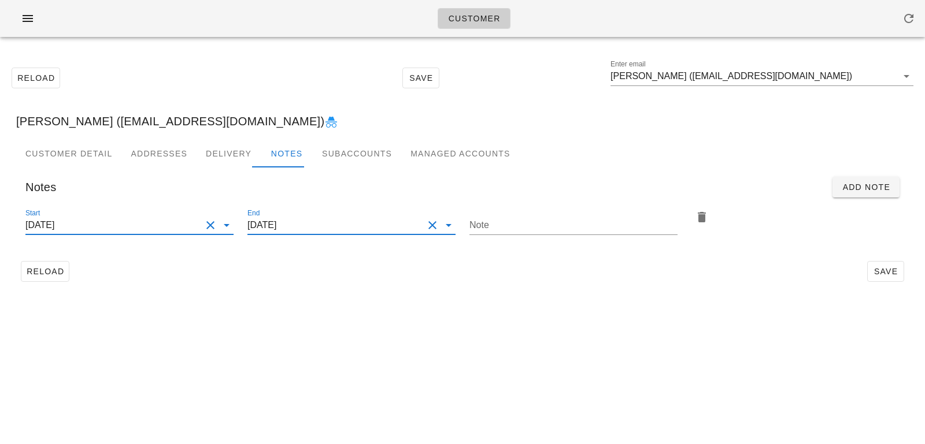
click at [311, 232] on input "[DATE]" at bounding box center [335, 225] width 176 height 18
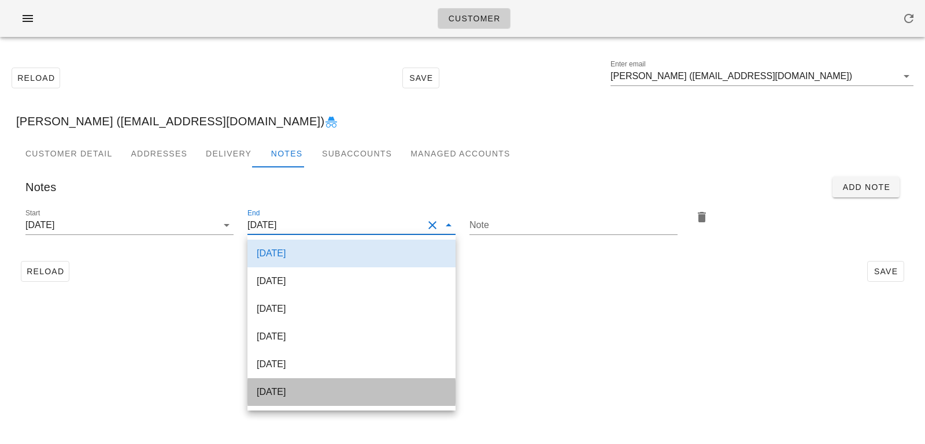
click at [305, 389] on div "[DATE]" at bounding box center [352, 392] width 190 height 11
type input "[DATE]"
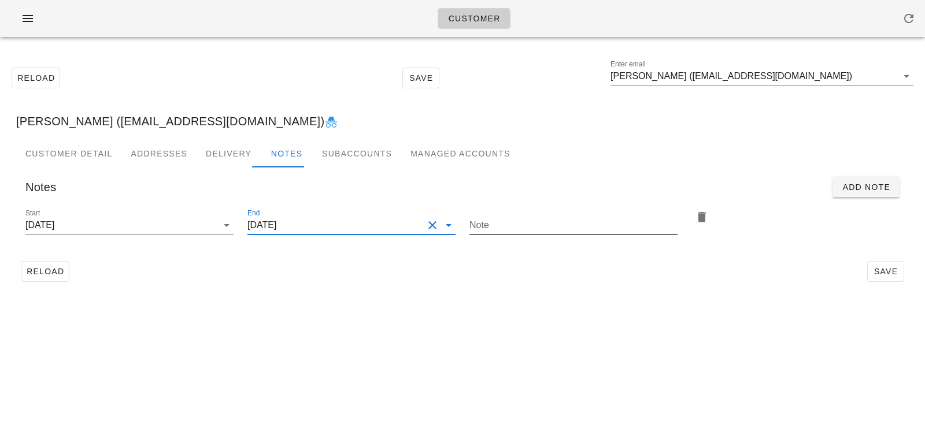
click at [500, 227] on input "Note" at bounding box center [573, 225] width 208 height 18
paste input "Please add 2x [MEDICAL_DATA] return bags"
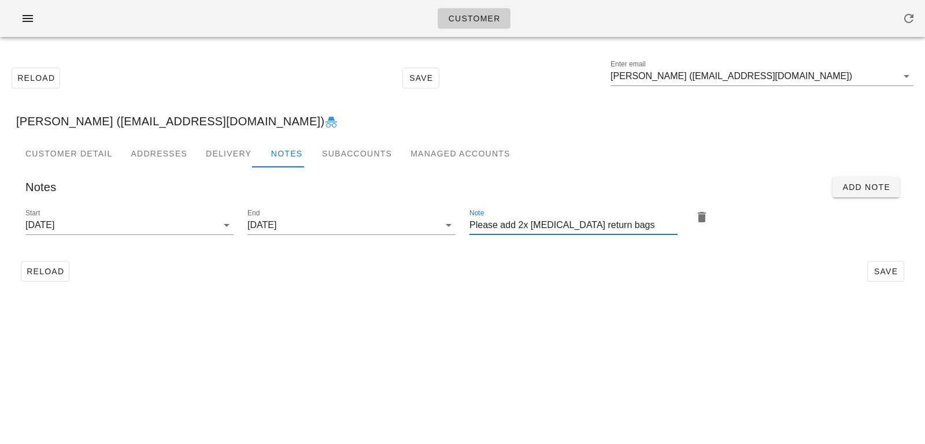
type input "Please add 2x [MEDICAL_DATA] return bags"
click at [698, 276] on div "Reload Save" at bounding box center [462, 272] width 892 height 30
click at [893, 268] on span "Save" at bounding box center [885, 271] width 27 height 9
click at [856, 84] on input "[PERSON_NAME] ([EMAIL_ADDRESS][DOMAIN_NAME])" at bounding box center [753, 76] width 287 height 18
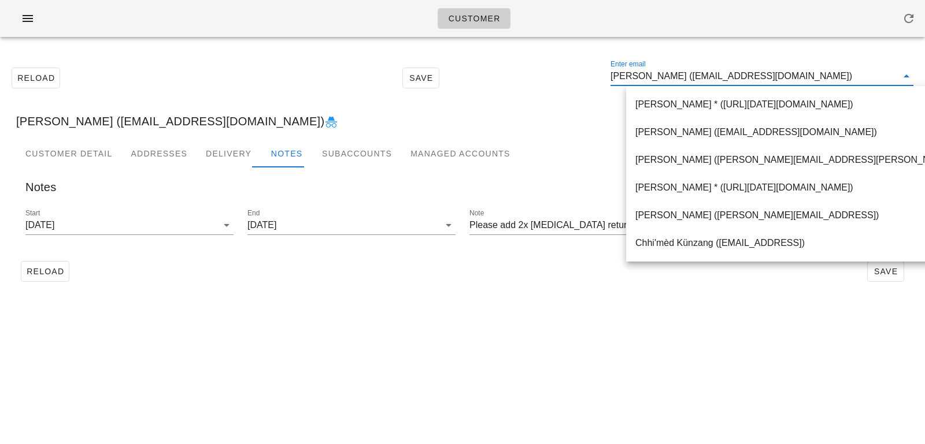
paste input "[PERSON_NAME]"
type input "[PERSON_NAME]"
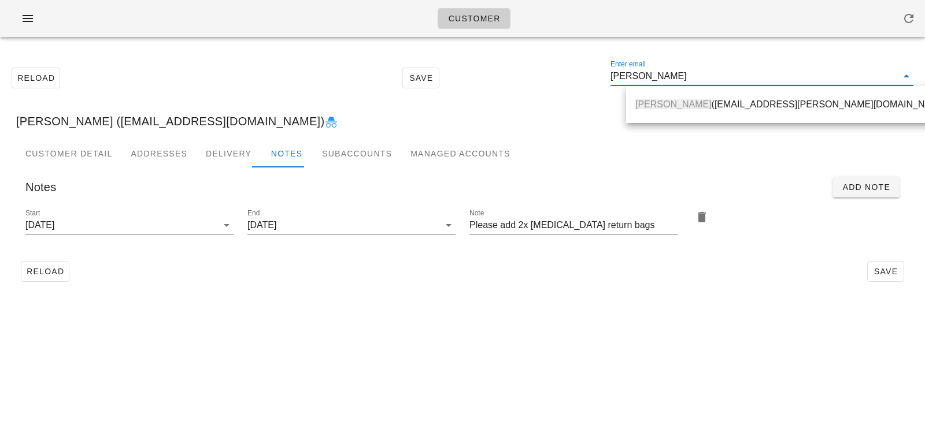
click at [791, 103] on div "[PERSON_NAME] ([EMAIL_ADDRESS][PERSON_NAME][DOMAIN_NAME])" at bounding box center [792, 104] width 315 height 11
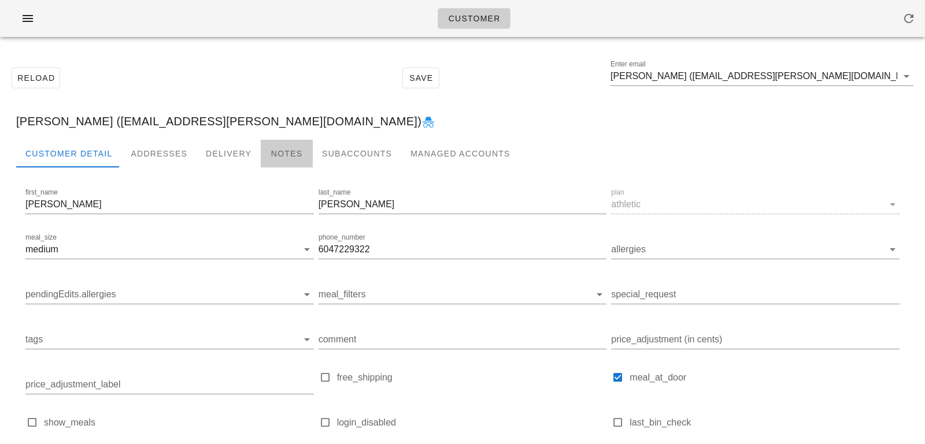
click at [284, 145] on div "Notes" at bounding box center [287, 154] width 52 height 28
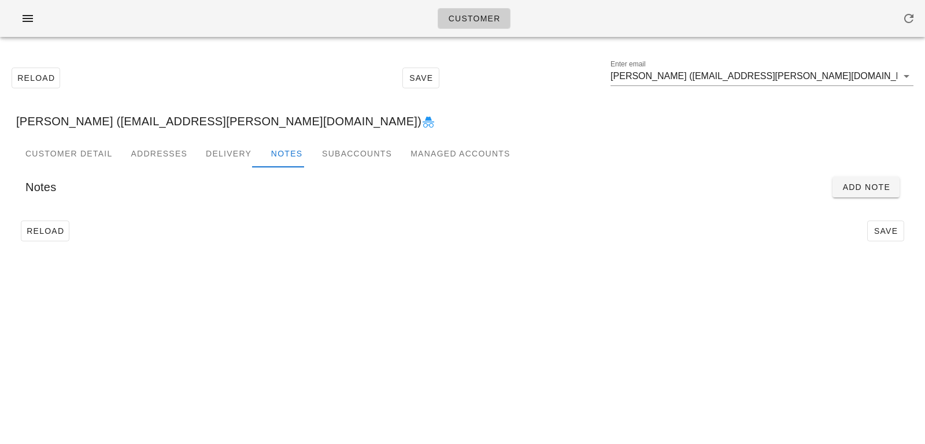
click at [852, 172] on div "Notes Add Note" at bounding box center [462, 187] width 892 height 39
click at [852, 179] on button "Add Note" at bounding box center [865, 187] width 67 height 21
click at [216, 231] on div "Start" at bounding box center [129, 225] width 208 height 18
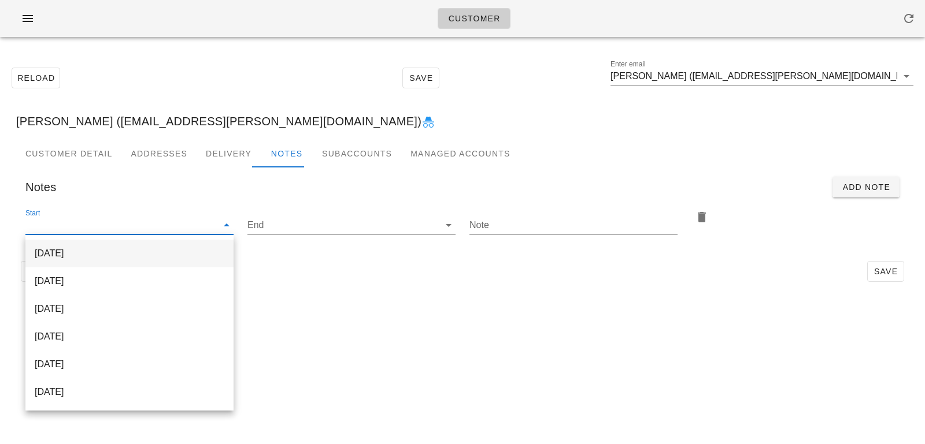
click at [187, 246] on div "[DATE]" at bounding box center [130, 253] width 190 height 25
type input "[DATE]"
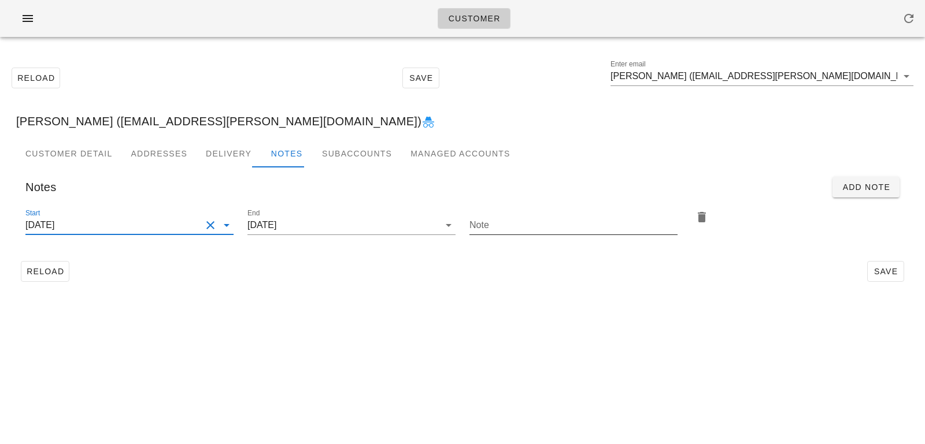
click at [525, 225] on input "Note" at bounding box center [573, 225] width 208 height 18
paste input "[PERSON_NAME]"
type input "[PERSON_NAME]"
paste input "Please add 2x [MEDICAL_DATA] return bags"
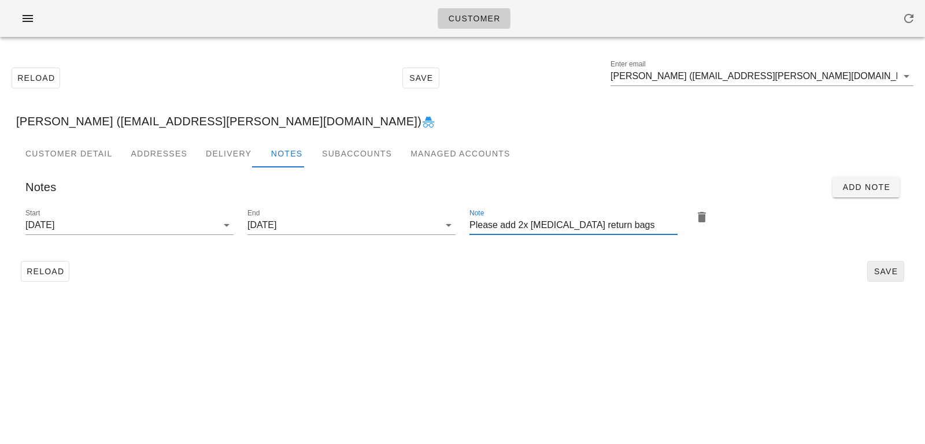
type input "Please add 2x [MEDICAL_DATA] return bags"
click at [893, 269] on span "Save" at bounding box center [885, 271] width 27 height 9
click at [861, 74] on input "[PERSON_NAME] ([EMAIL_ADDRESS][PERSON_NAME][DOMAIN_NAME])" at bounding box center [753, 76] width 287 height 18
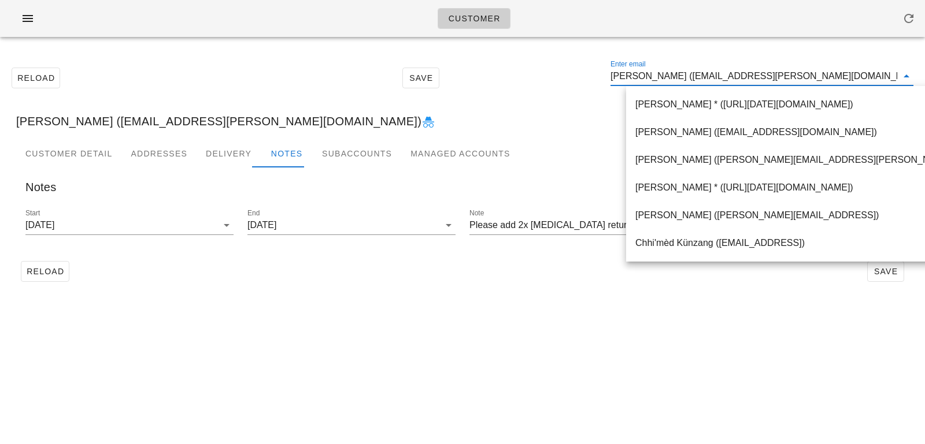
paste input "[PERSON_NAME]"
type input "[PERSON_NAME]"
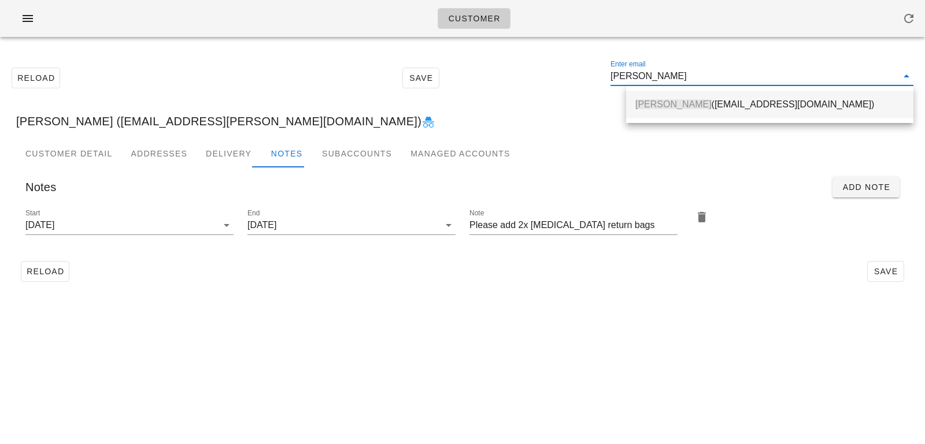
click at [664, 106] on span "[PERSON_NAME]" at bounding box center [673, 104] width 76 height 10
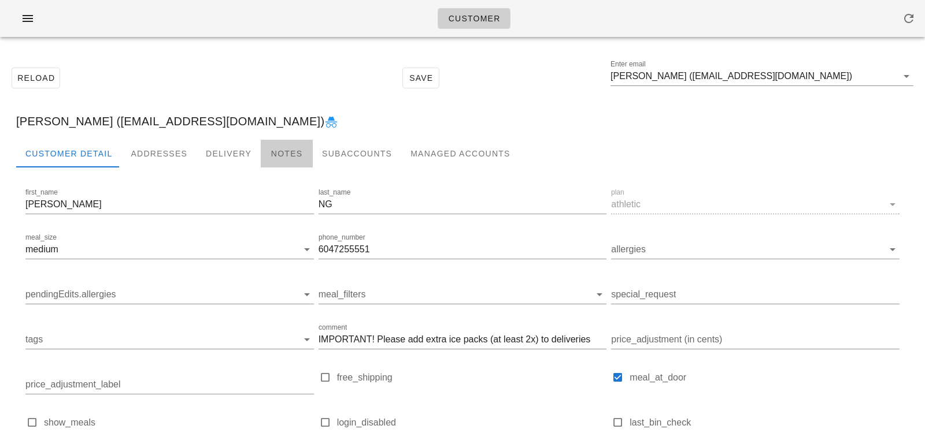
click at [283, 154] on div "Notes" at bounding box center [287, 154] width 52 height 28
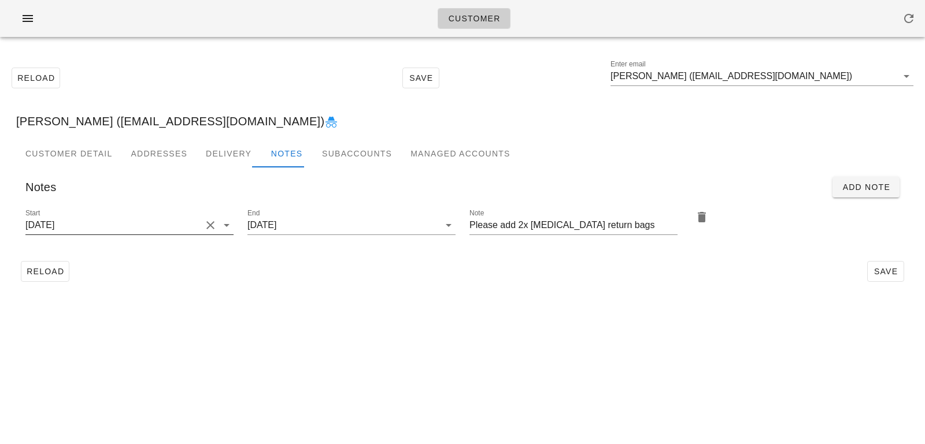
click at [202, 221] on div at bounding box center [209, 225] width 16 height 14
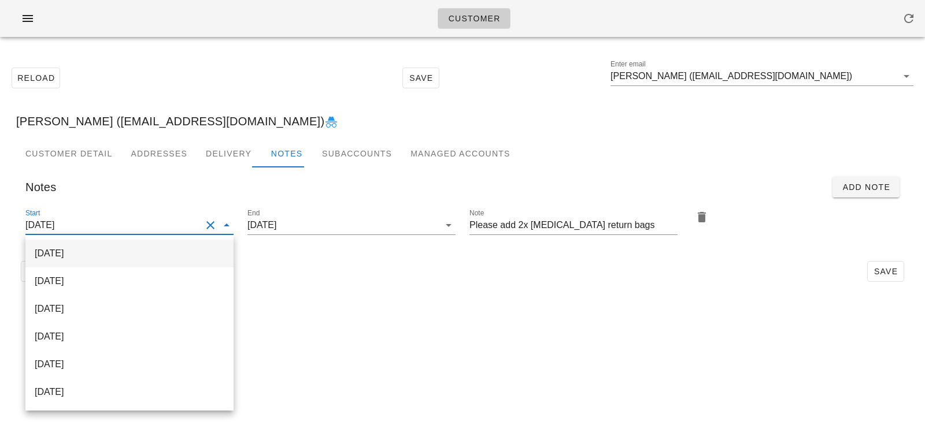
click at [207, 242] on div "[DATE]" at bounding box center [130, 253] width 190 height 25
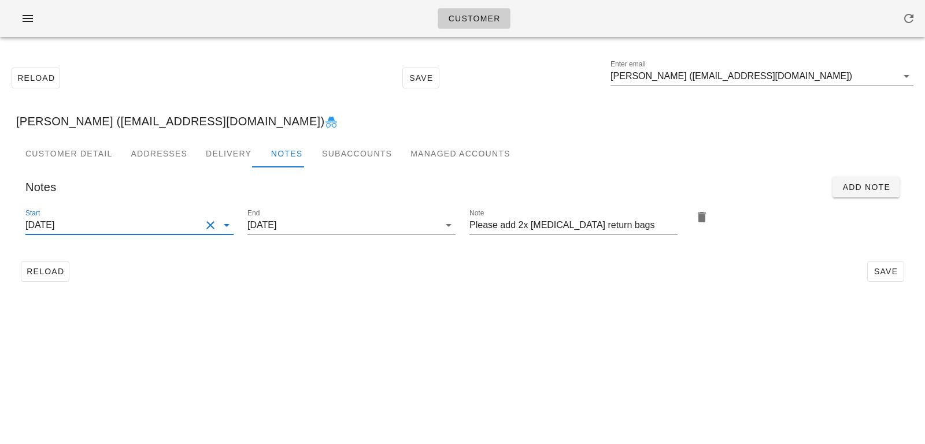
type input "[DATE]"
click at [495, 265] on div "Reload Save" at bounding box center [462, 272] width 892 height 30
click at [881, 272] on span "Save" at bounding box center [885, 271] width 27 height 9
click at [806, 77] on input "[PERSON_NAME] ([EMAIL_ADDRESS][DOMAIN_NAME])" at bounding box center [753, 76] width 287 height 18
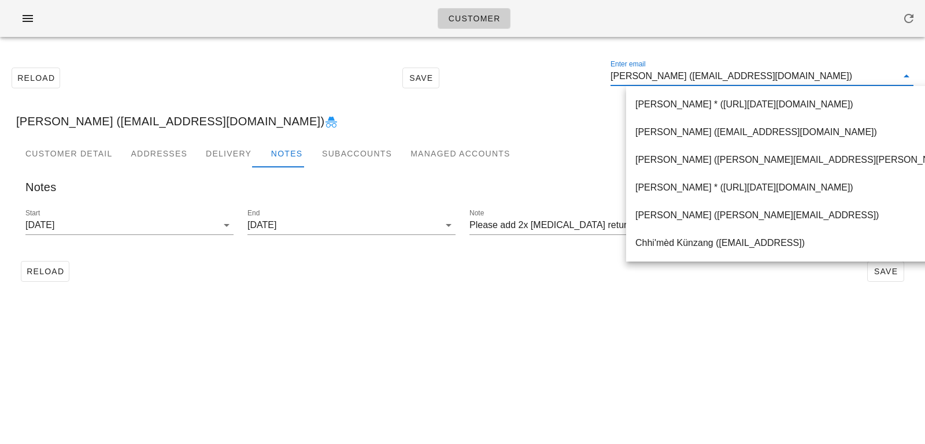
paste input "[PERSON_NAME]"
type input "[PERSON_NAME]"
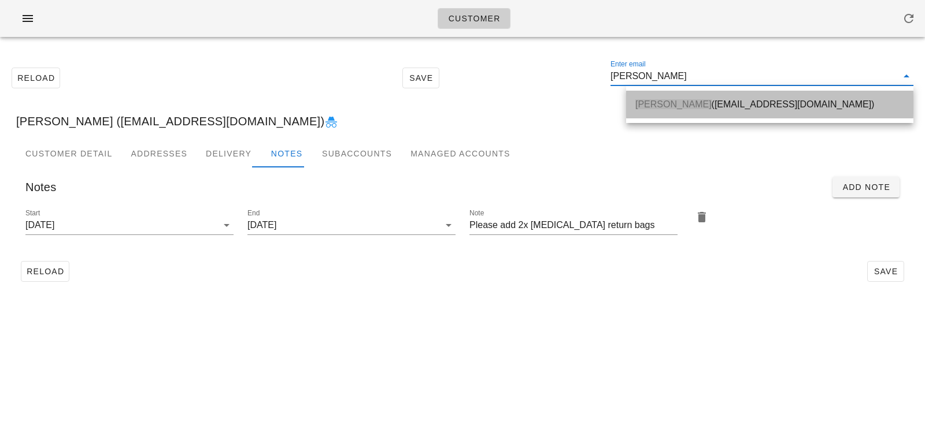
click at [767, 109] on div "[PERSON_NAME] ([EMAIL_ADDRESS][DOMAIN_NAME])" at bounding box center [769, 104] width 269 height 11
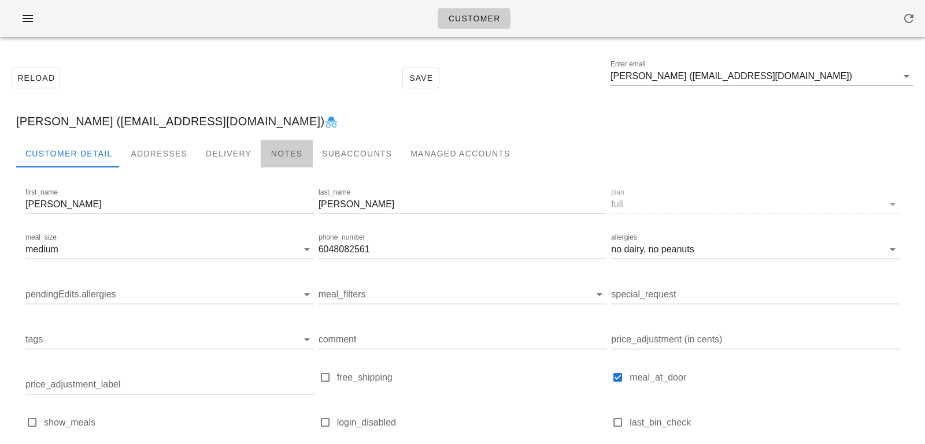
drag, startPoint x: 269, startPoint y: 157, endPoint x: 262, endPoint y: 157, distance: 7.5
click at [266, 157] on div "Notes" at bounding box center [287, 154] width 52 height 28
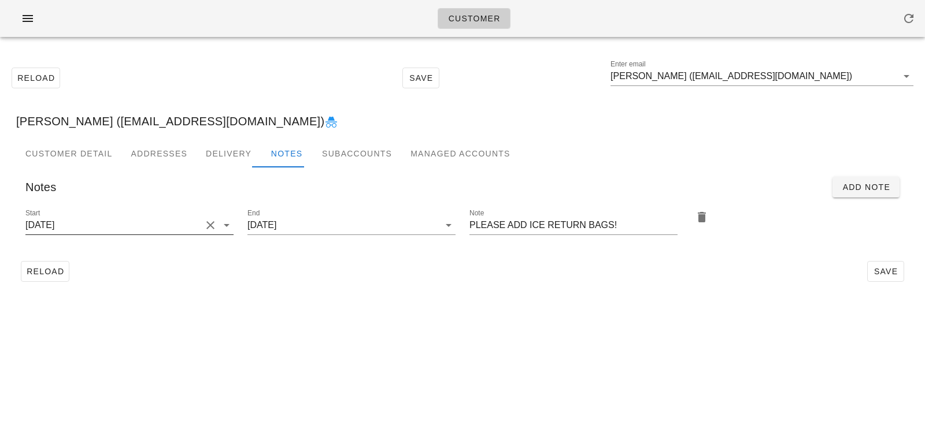
click at [211, 224] on button "Clear Start" at bounding box center [210, 225] width 14 height 14
click at [502, 227] on input "PLEASE ADD ICE RETURN BAGS!" at bounding box center [573, 225] width 208 height 18
type input "PLEASE 2x ADD ICE RETURN BAGS!"
click at [208, 230] on input "Start" at bounding box center [120, 225] width 190 height 18
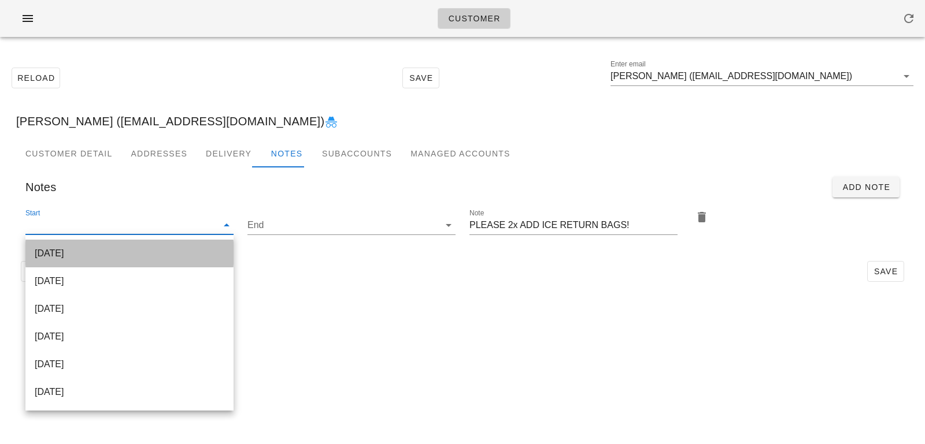
click at [199, 248] on div "[DATE]" at bounding box center [130, 253] width 190 height 11
type input "[DATE]"
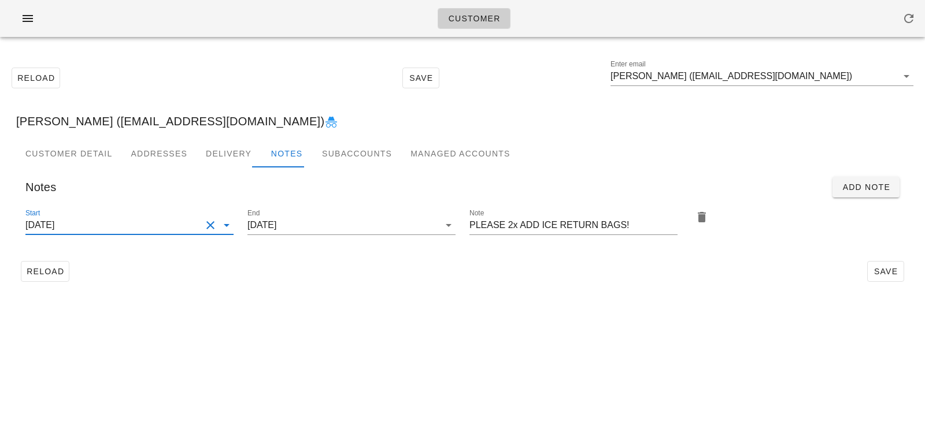
click at [532, 281] on div "Reload Save" at bounding box center [462, 272] width 892 height 30
click at [879, 262] on button "Save" at bounding box center [885, 271] width 37 height 21
click at [807, 67] on input "[PERSON_NAME] ([EMAIL_ADDRESS][DOMAIN_NAME])" at bounding box center [753, 76] width 287 height 18
click at [809, 75] on input "[PERSON_NAME] ([EMAIL_ADDRESS][DOMAIN_NAME])" at bounding box center [753, 76] width 287 height 18
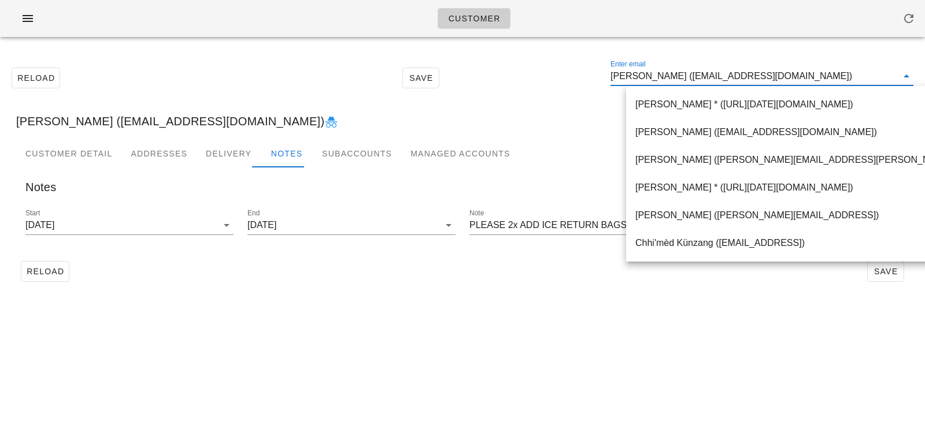
drag, startPoint x: 809, startPoint y: 75, endPoint x: 573, endPoint y: 52, distance: 237.4
click at [581, 58] on div "Reload Save Enter email [PERSON_NAME] ([EMAIL_ADDRESS][DOMAIN_NAME])" at bounding box center [462, 78] width 911 height 50
paste input "Sori L"
type input "Sori L"
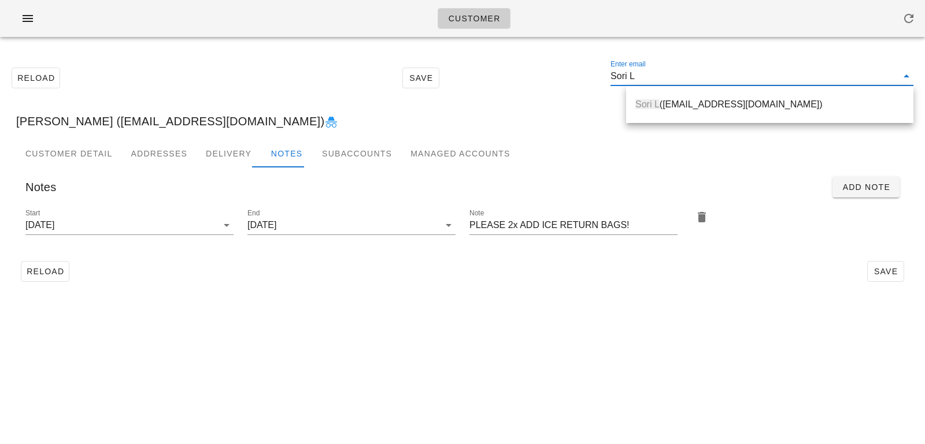
click at [651, 105] on span "Sori L" at bounding box center [647, 104] width 24 height 10
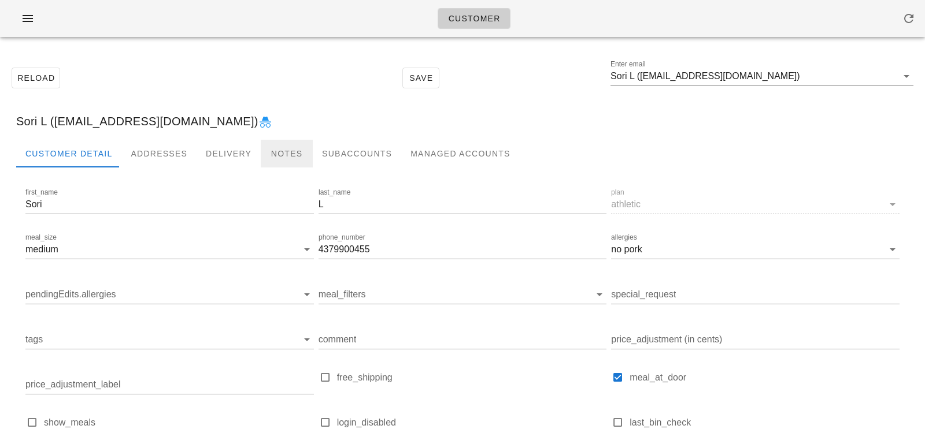
click at [290, 156] on div "Notes" at bounding box center [287, 154] width 52 height 28
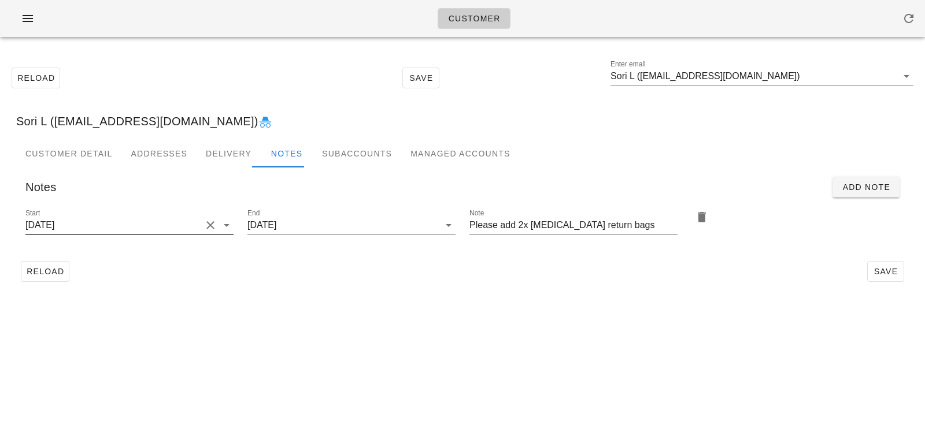
click at [225, 227] on icon at bounding box center [227, 225] width 14 height 14
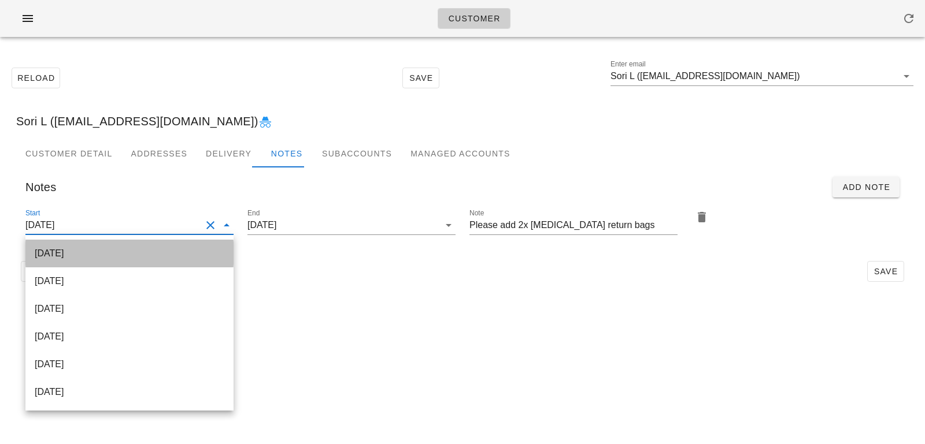
click at [191, 255] on div "[DATE]" at bounding box center [130, 253] width 190 height 11
type input "[DATE]"
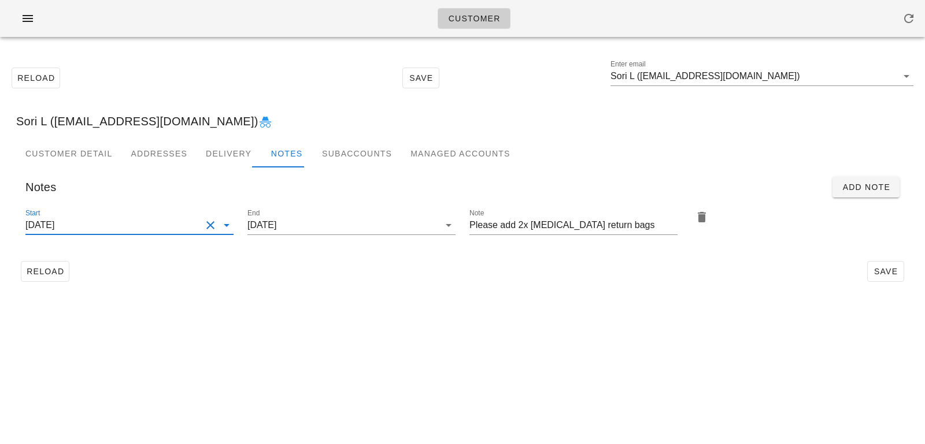
click at [532, 301] on div "Reload Save Enter email Sori L (sori@bu.edu) Sori L (sori@bu.edu) Customer Deta…" at bounding box center [462, 174] width 925 height 257
click at [869, 270] on button "Save" at bounding box center [885, 271] width 37 height 21
click at [738, 72] on input "Sori L (sori@bu.edu)" at bounding box center [753, 76] width 287 height 18
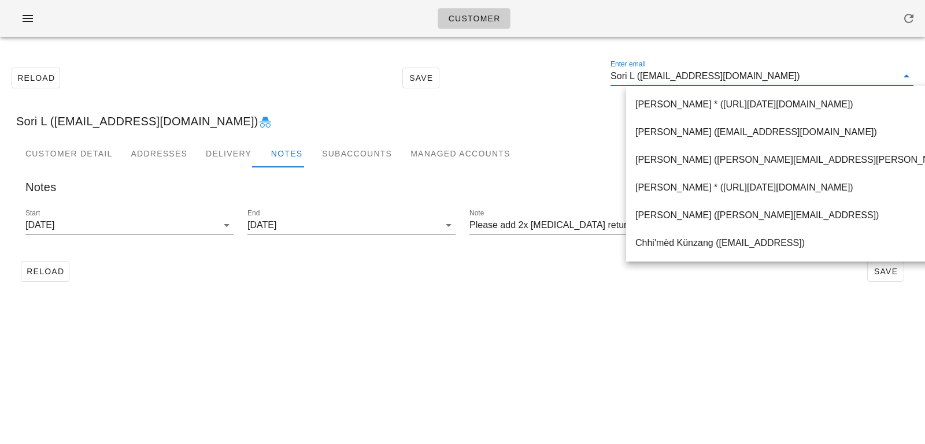
paste input "Lia Ayana"
type input "Lia Ayana"
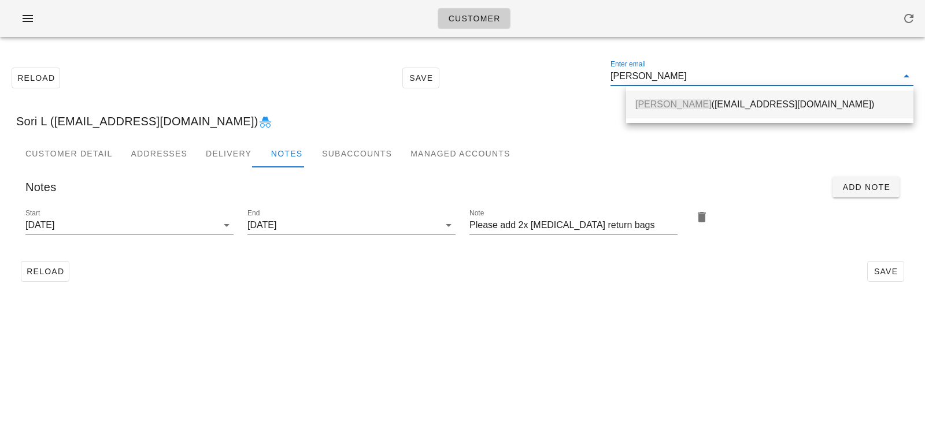
click at [715, 103] on div "Lia Ayana (layana1005@gmail.com)" at bounding box center [769, 104] width 269 height 11
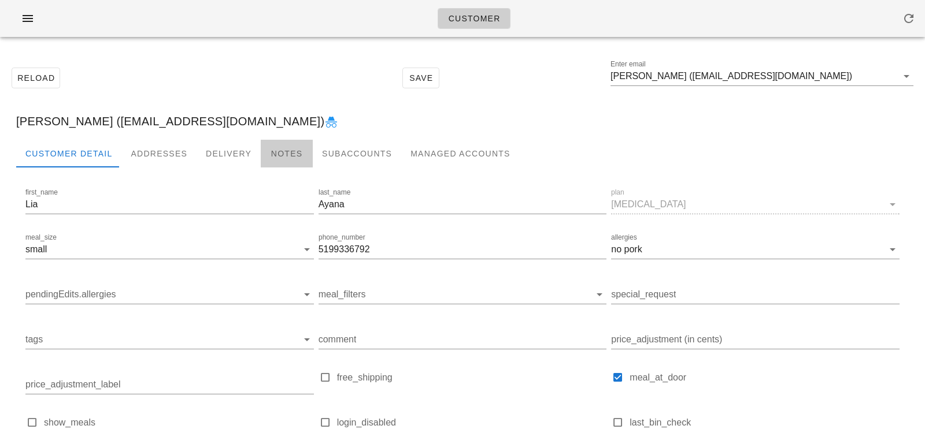
click at [272, 140] on div "Notes" at bounding box center [287, 154] width 52 height 28
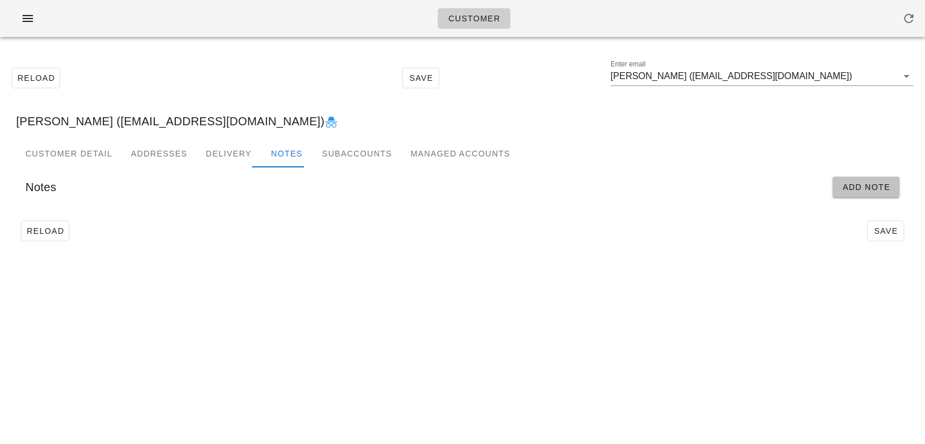
click at [884, 190] on span "Add Note" at bounding box center [865, 187] width 49 height 9
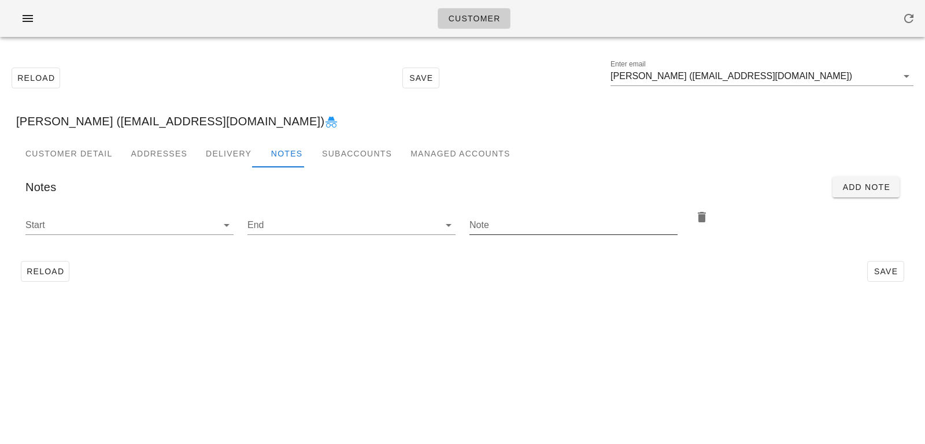
click at [477, 222] on div "Note" at bounding box center [573, 225] width 208 height 18
paste input "Lia Ayana"
type input "Lia Ayana"
drag, startPoint x: 523, startPoint y: 225, endPoint x: 291, endPoint y: 225, distance: 231.7
click at [299, 225] on div "Start End Note Lia Ayana" at bounding box center [462, 227] width 888 height 54
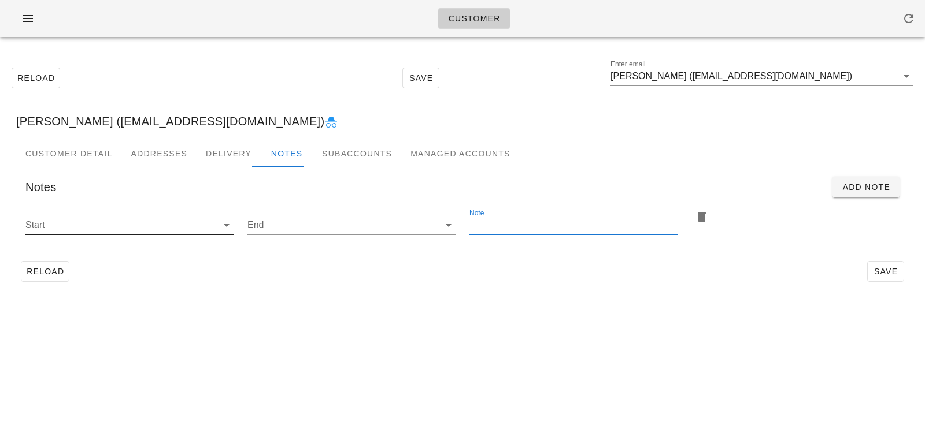
click at [147, 218] on input "Start" at bounding box center [120, 225] width 190 height 18
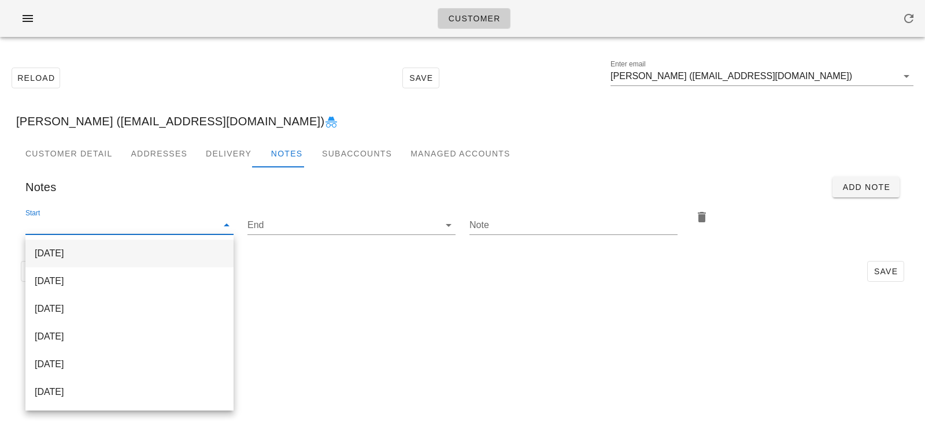
click at [153, 257] on div "[DATE]" at bounding box center [130, 253] width 190 height 11
type input "[DATE]"
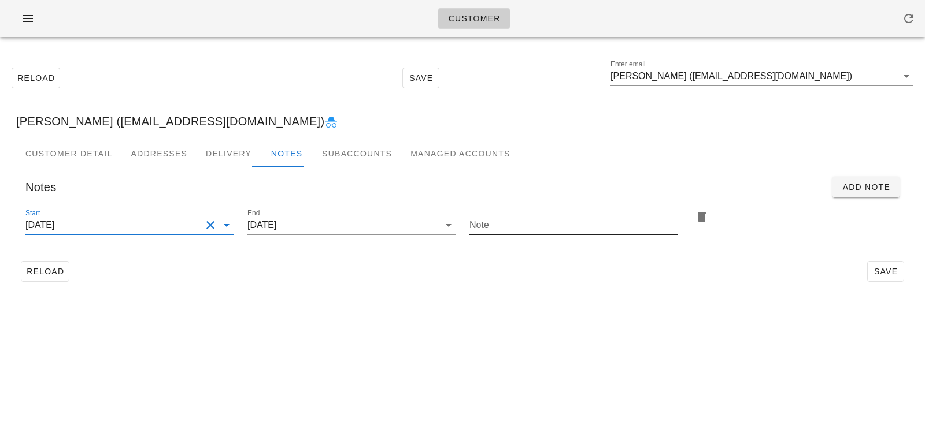
click at [519, 236] on div "Note" at bounding box center [573, 231] width 208 height 31
click at [505, 230] on input "Note" at bounding box center [573, 225] width 208 height 18
paste input "Please add 2x [MEDICAL_DATA] return bags"
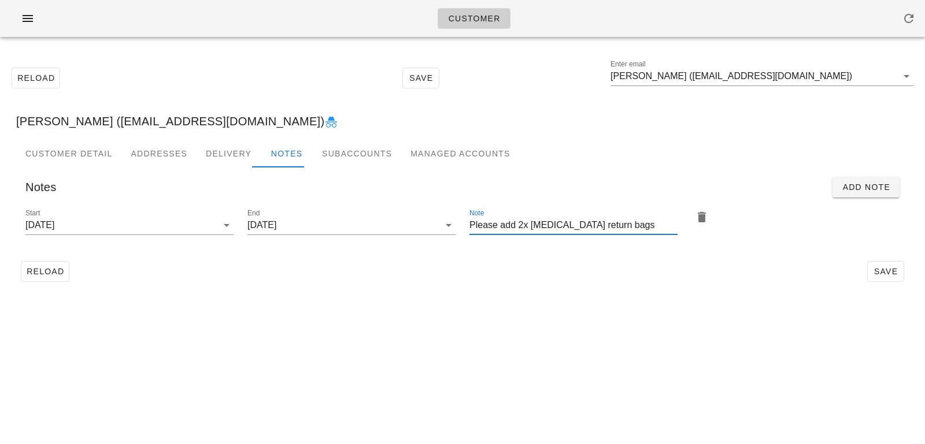
type input "Please add 2x [MEDICAL_DATA] return bags"
click at [908, 269] on div "Reload Save" at bounding box center [462, 272] width 892 height 30
click at [897, 268] on span "Save" at bounding box center [885, 271] width 27 height 9
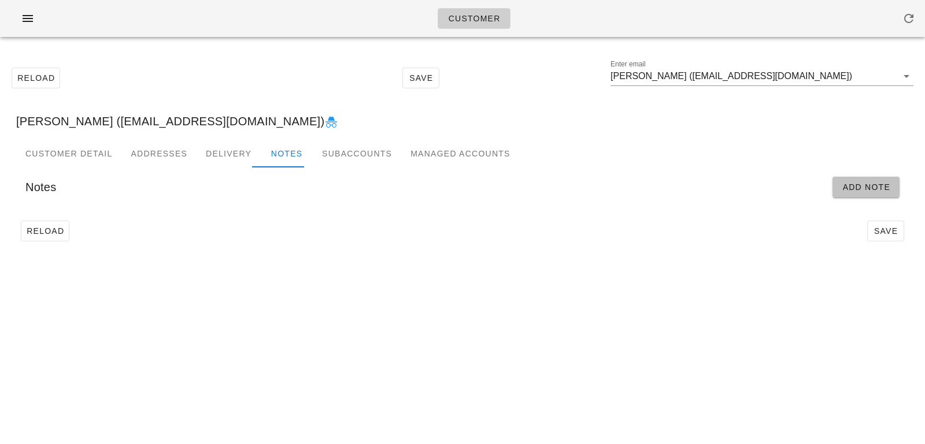
click at [885, 190] on span "Add Note" at bounding box center [865, 187] width 49 height 9
click at [605, 236] on div "Note" at bounding box center [573, 231] width 208 height 31
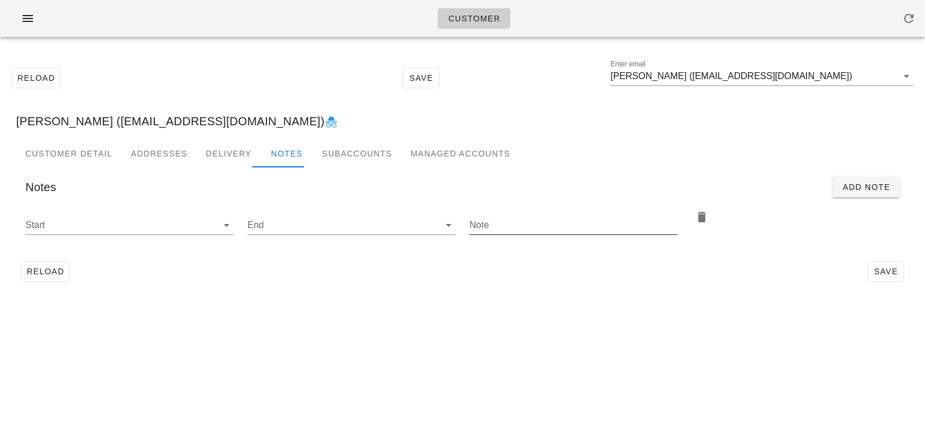
click at [594, 229] on input "Note" at bounding box center [573, 225] width 208 height 18
paste input "Please add 2x [MEDICAL_DATA] return bags"
type input "Please add 2x [MEDICAL_DATA] return bags"
click at [146, 229] on input "Start" at bounding box center [120, 225] width 190 height 18
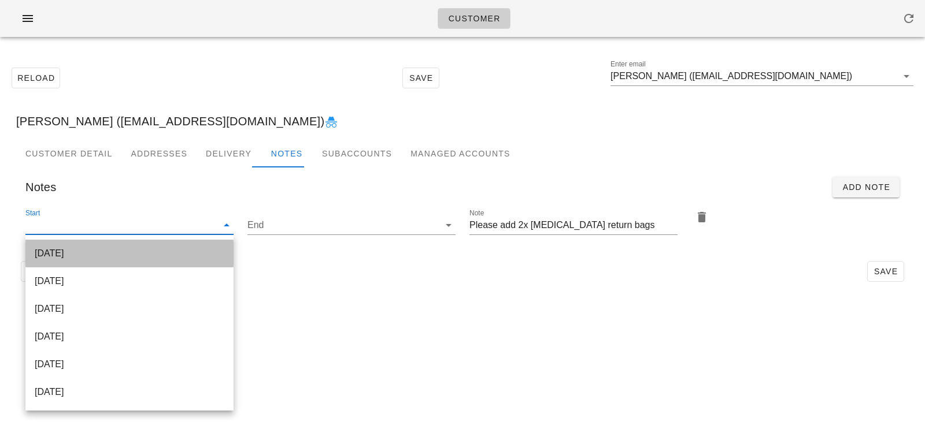
click at [152, 249] on div "[DATE]" at bounding box center [130, 253] width 190 height 11
type input "[DATE]"
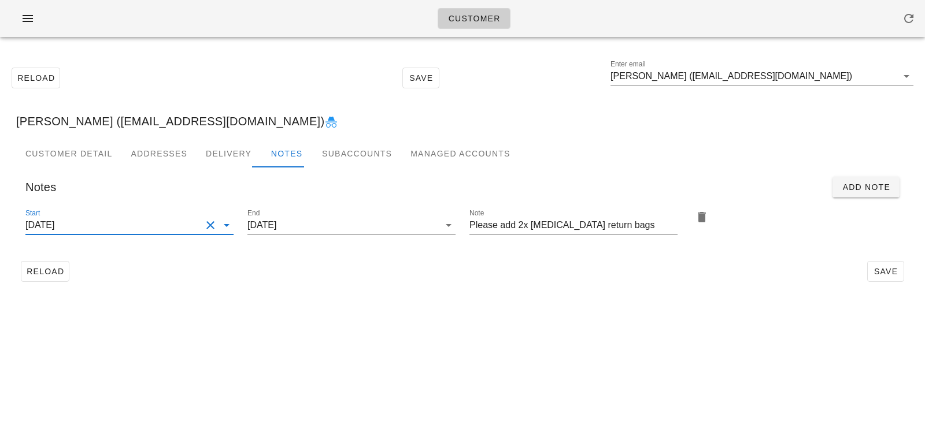
click at [408, 300] on div "Reload Save Enter email Lia Ayana (layana1005@gmail.com) Lia Ayana (layana1005@…" at bounding box center [462, 174] width 925 height 257
click at [881, 270] on span "Save" at bounding box center [885, 271] width 27 height 9
click at [806, 86] on div "Enter email Lia Ayana (layana1005@gmail.com)" at bounding box center [761, 76] width 303 height 18
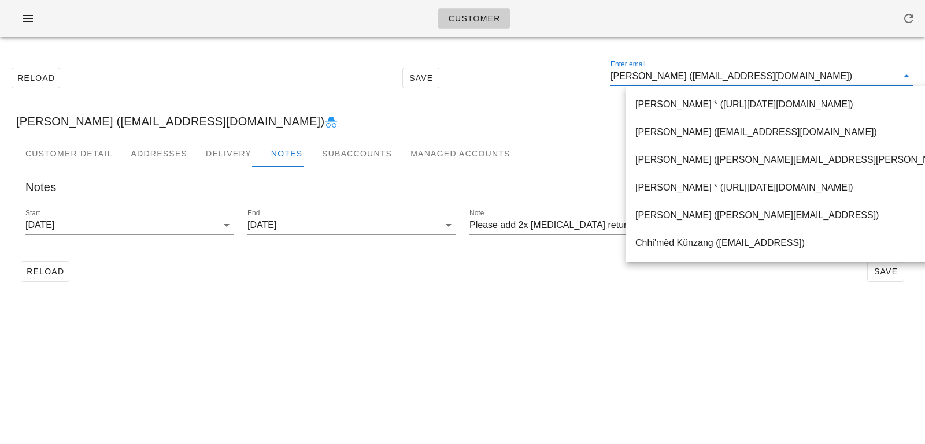
paste input "Henry Yuen"
type input "Henry Yuen"
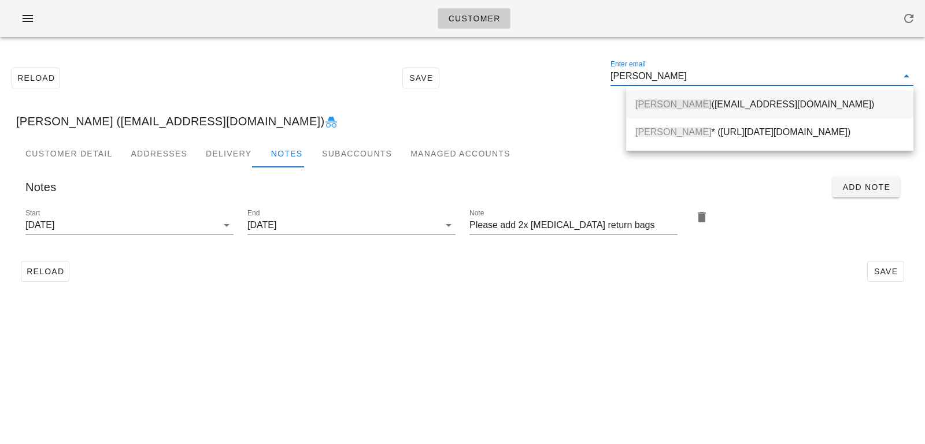
click at [709, 106] on div "Henry Yuen (henryuen@novus.ca)" at bounding box center [769, 104] width 269 height 11
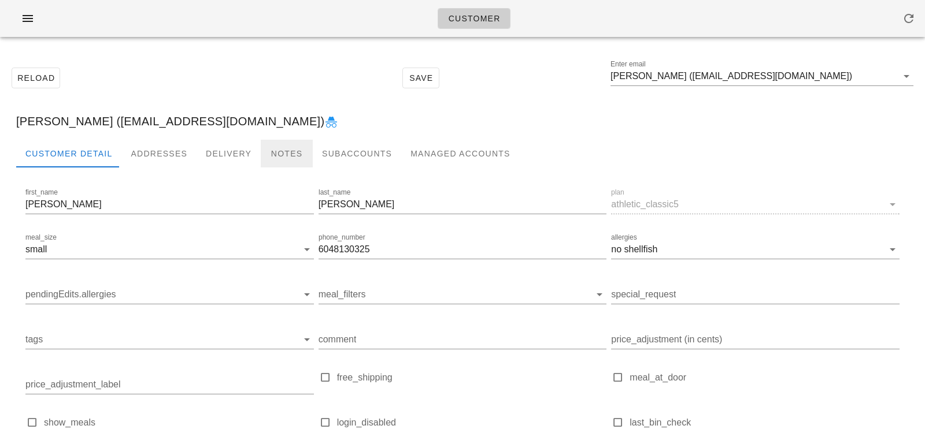
click at [280, 158] on div "Notes" at bounding box center [287, 154] width 52 height 28
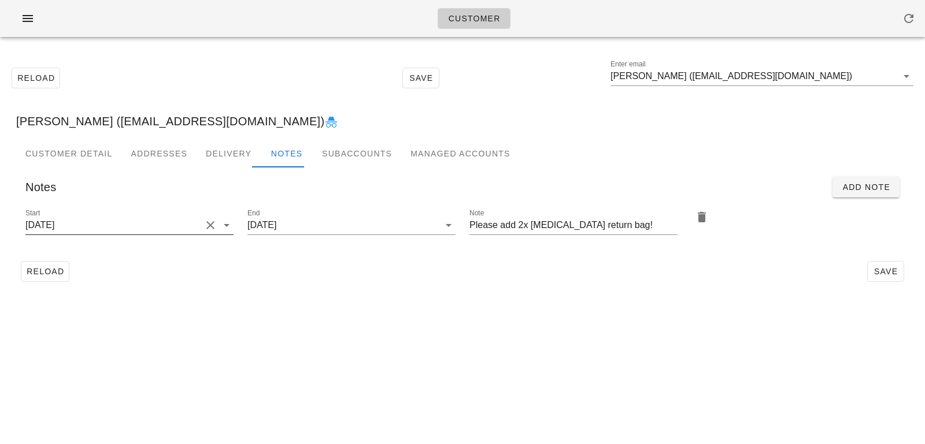
click at [215, 224] on button "Clear Start" at bounding box center [210, 225] width 14 height 14
click at [196, 235] on div "Start" at bounding box center [129, 231] width 208 height 31
click at [198, 228] on input "Start" at bounding box center [120, 225] width 190 height 18
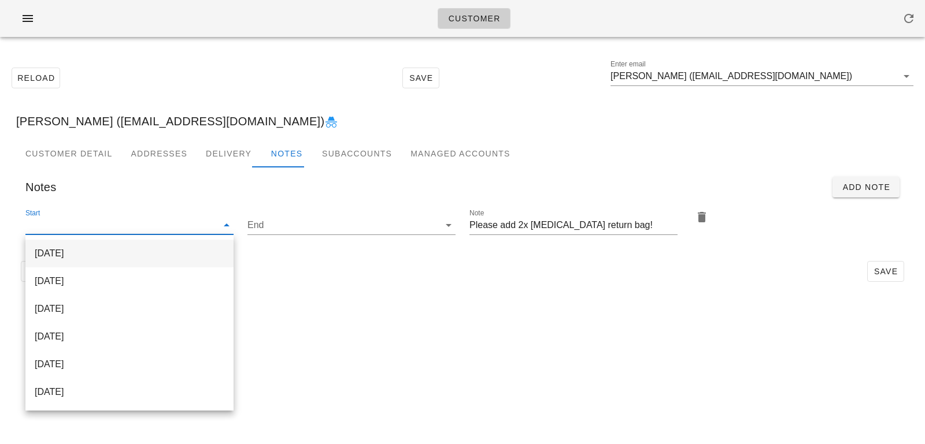
click at [195, 258] on div "[DATE]" at bounding box center [130, 253] width 190 height 11
type input "[DATE]"
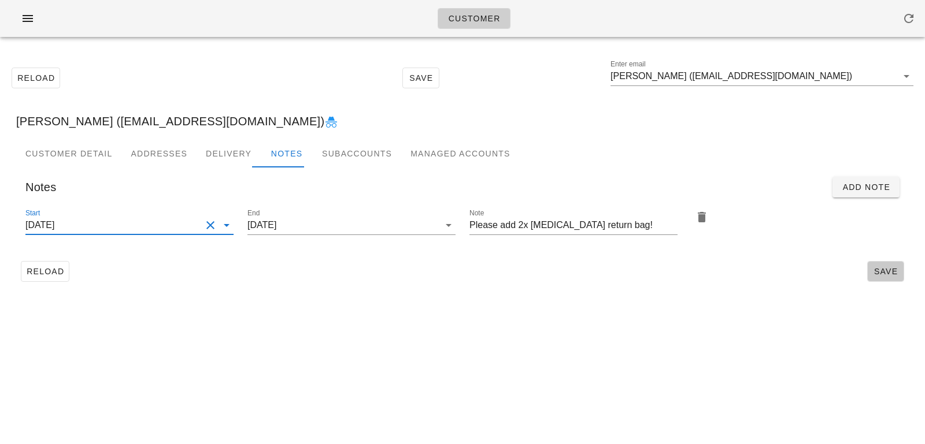
click at [885, 268] on span "Save" at bounding box center [885, 271] width 27 height 9
click at [773, 83] on input "Henry Yuen (henryuen@novus.ca)" at bounding box center [753, 76] width 287 height 18
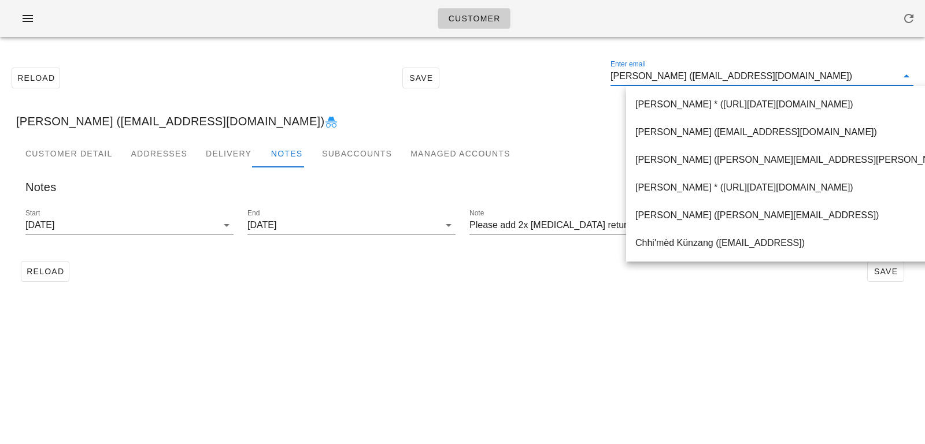
paste input "Wayne Rawcliffe"
type input "Wayne Rawcliffe"
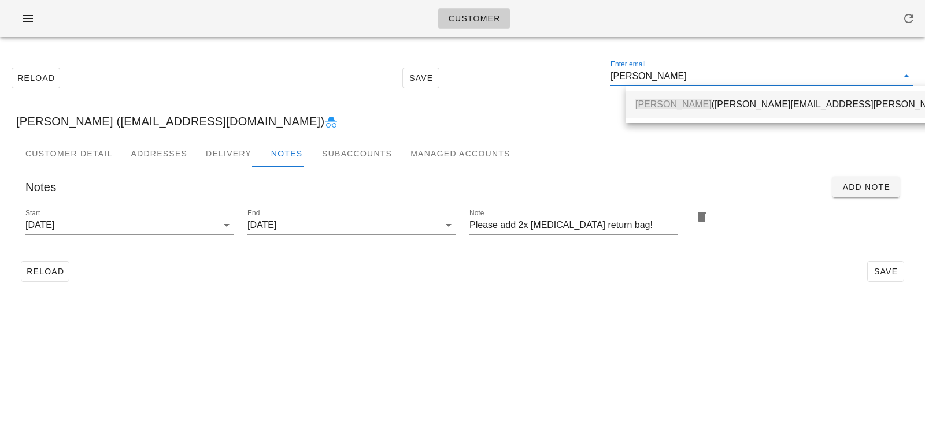
click at [748, 99] on div "Wayne Rawcliffe (wayne.rawcliffe@sauder.ubc.ca)" at bounding box center [868, 104] width 467 height 11
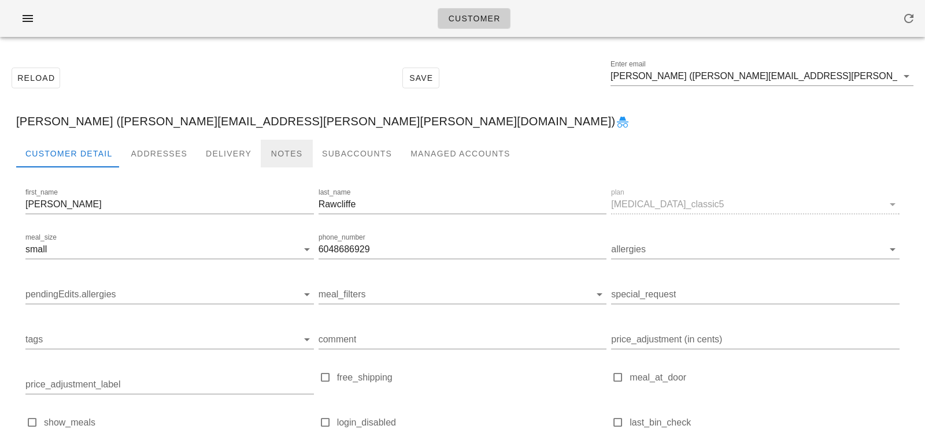
click at [275, 155] on div "Notes" at bounding box center [287, 154] width 52 height 28
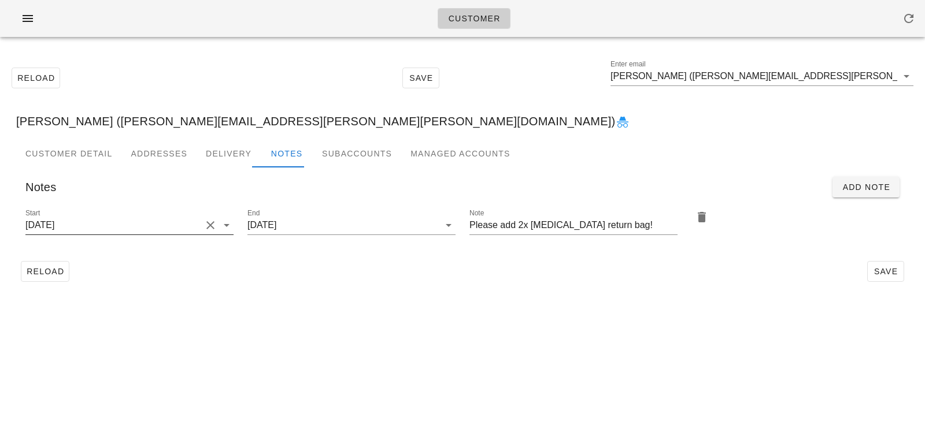
click at [213, 224] on button "Clear Start" at bounding box center [210, 225] width 14 height 14
click at [209, 224] on input "Start" at bounding box center [120, 225] width 190 height 18
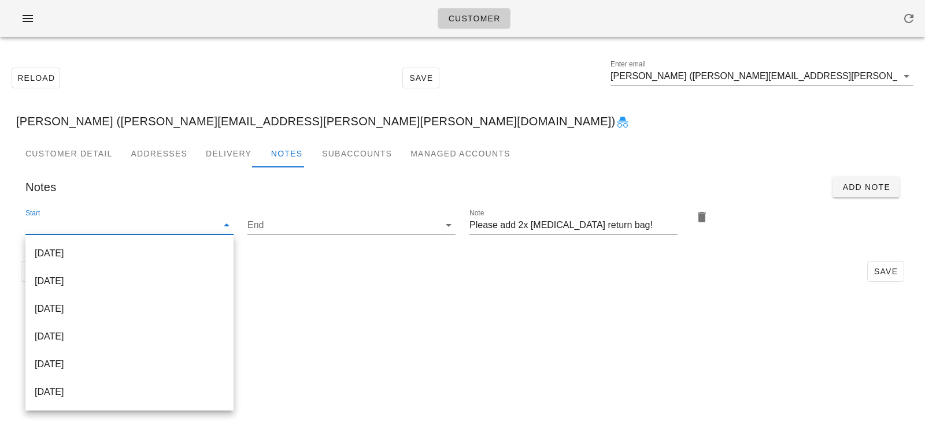
click at [199, 245] on div "[DATE]" at bounding box center [130, 253] width 190 height 25
type input "[DATE]"
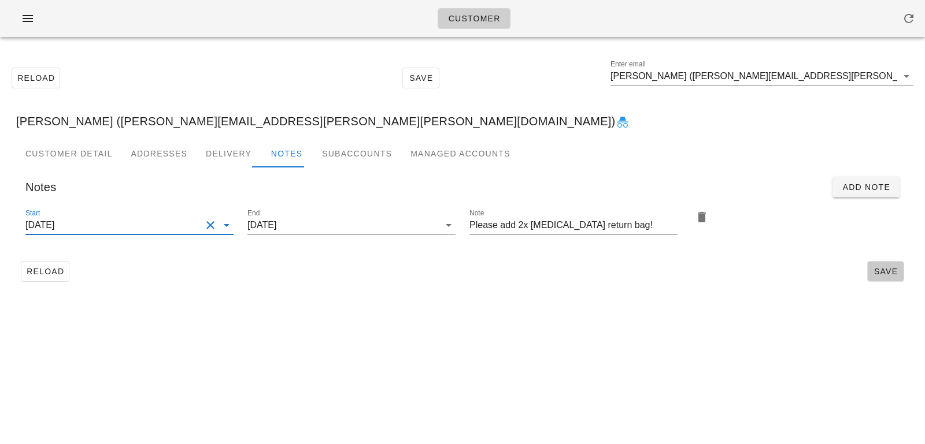
click at [881, 272] on span "Save" at bounding box center [885, 271] width 27 height 9
click at [854, 81] on input "Wayne Rawcliffe (wayne.rawcliffe@sauder.ubc.ca)" at bounding box center [753, 76] width 287 height 18
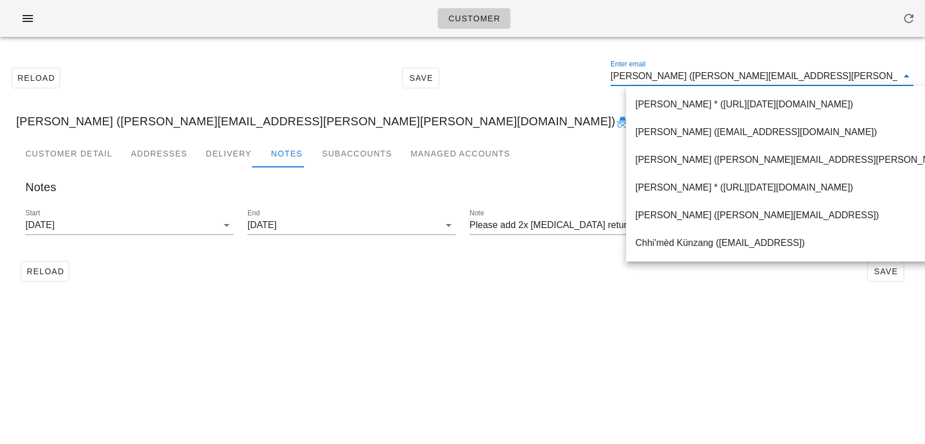
paste input "Adrienne Marsh"
type input "Adrienne Marsh"
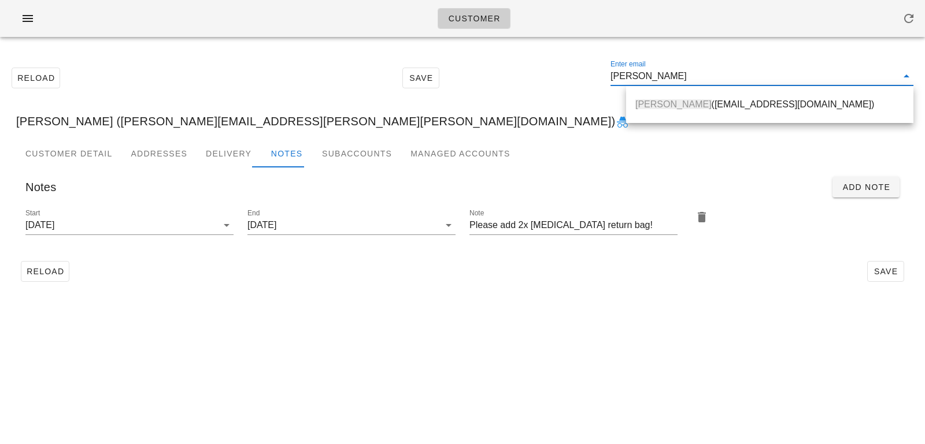
click at [718, 112] on div "Adrienne Marsh (adrienne879@hotmail.com)" at bounding box center [769, 104] width 269 height 25
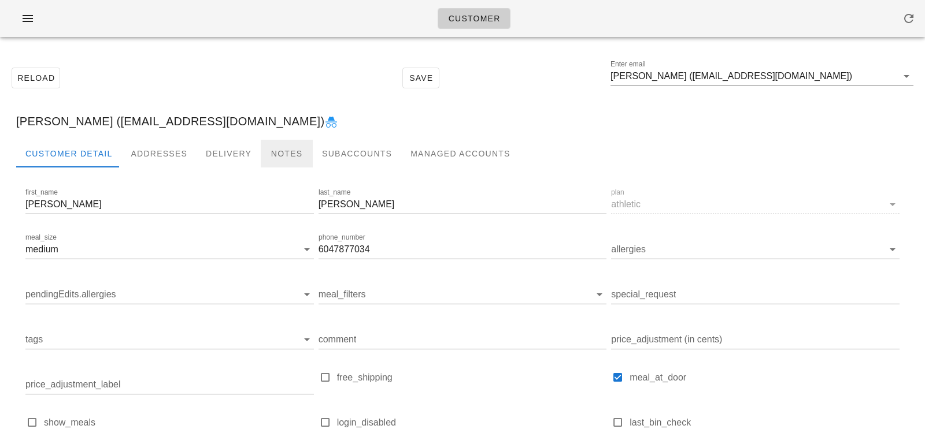
click at [272, 150] on div "Notes" at bounding box center [287, 154] width 52 height 28
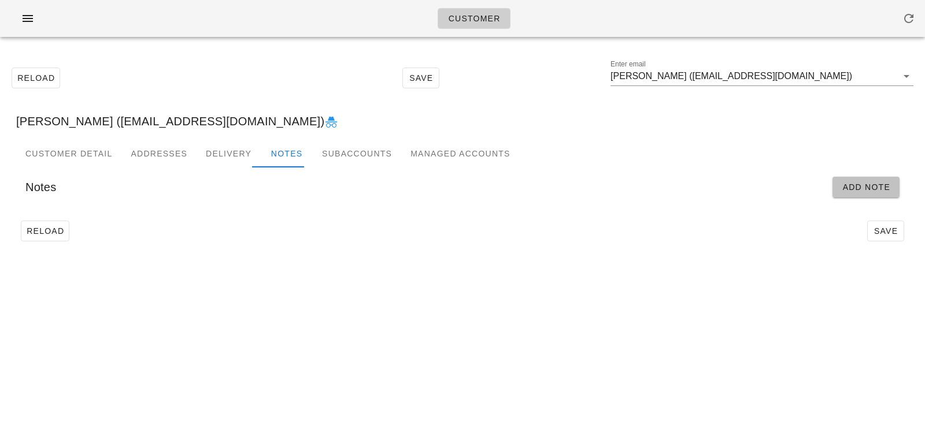
click at [856, 184] on span "Add Note" at bounding box center [865, 187] width 49 height 9
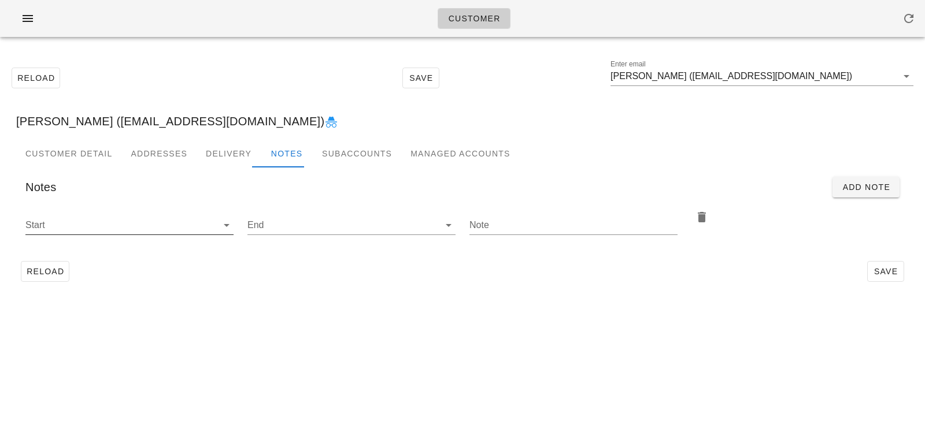
click at [228, 228] on icon at bounding box center [227, 225] width 14 height 14
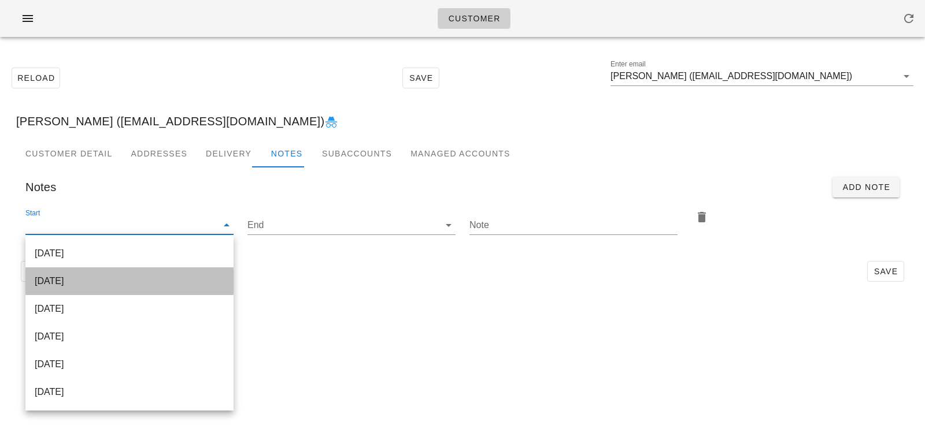
click at [197, 269] on div "[DATE]" at bounding box center [130, 281] width 190 height 25
type input "[DATE]"
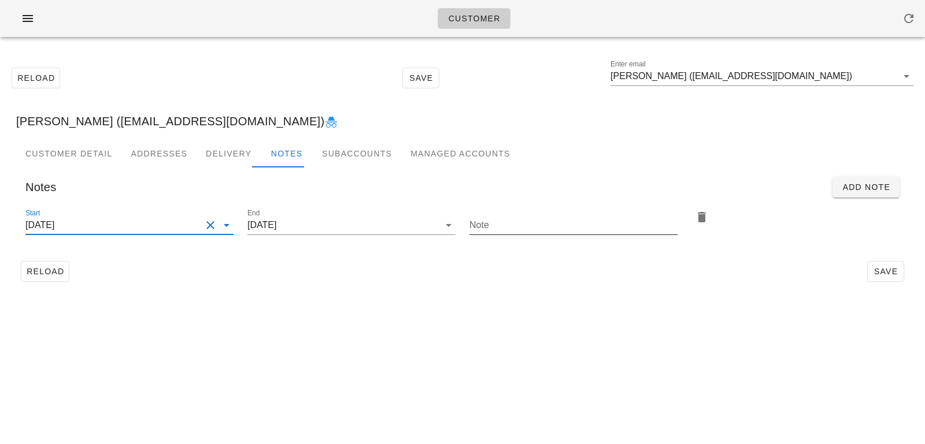
click at [521, 218] on input "Note" at bounding box center [573, 225] width 208 height 18
paste input "Please add 2x [MEDICAL_DATA] return bags"
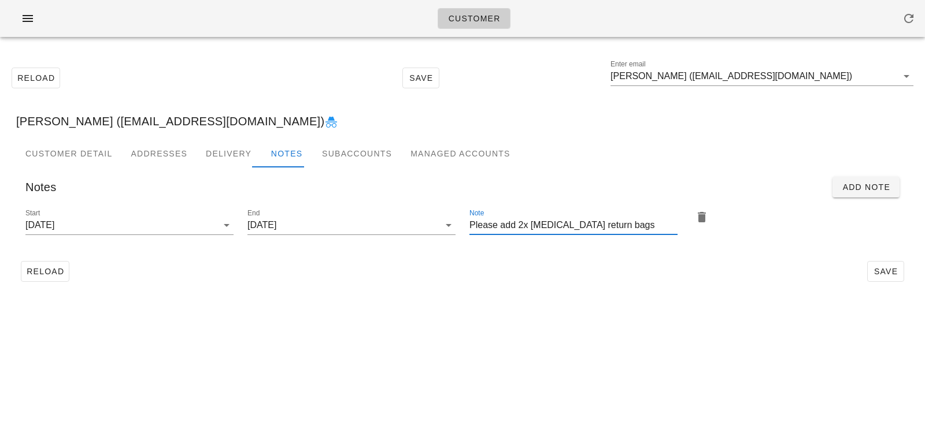
type input "Please add 2x [MEDICAL_DATA] return bags"
click at [780, 273] on div "Reload Save" at bounding box center [462, 272] width 892 height 30
click at [882, 264] on button "Save" at bounding box center [885, 271] width 37 height 21
click at [848, 74] on input "Adrienne Marsh (adrienne879@hotmail.com)" at bounding box center [753, 76] width 287 height 18
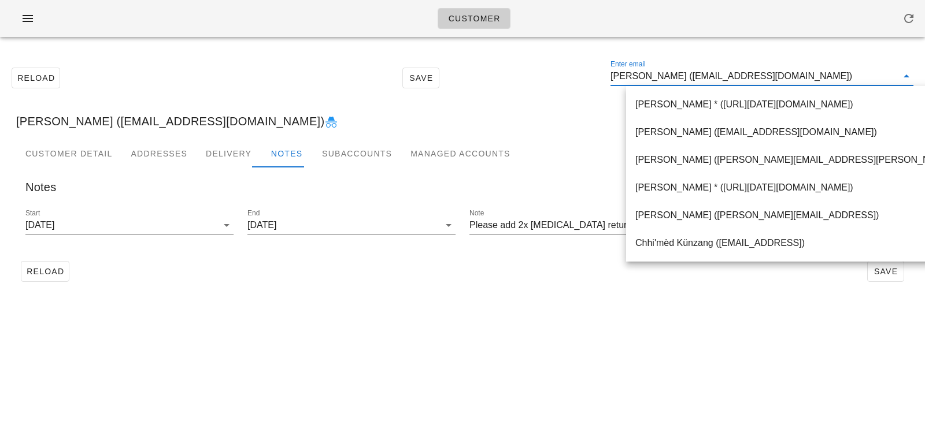
paste input "Brendon McLeod"
type input "Brendon McLeod"
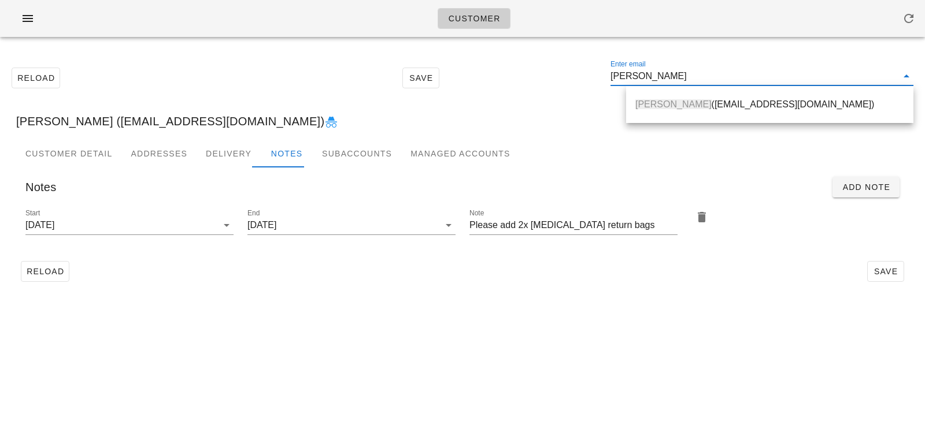
click at [784, 111] on div "Brendon McLeod (brendonjmcleod@gmail.com)" at bounding box center [769, 104] width 269 height 25
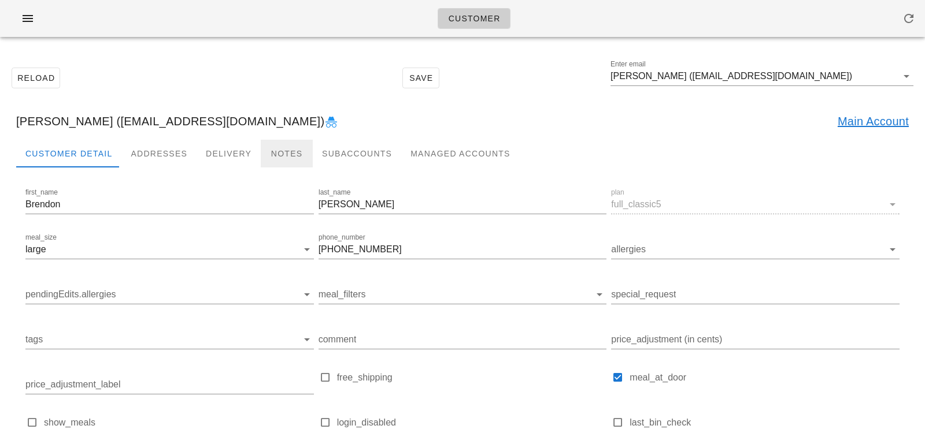
click at [284, 152] on div "Notes" at bounding box center [287, 154] width 52 height 28
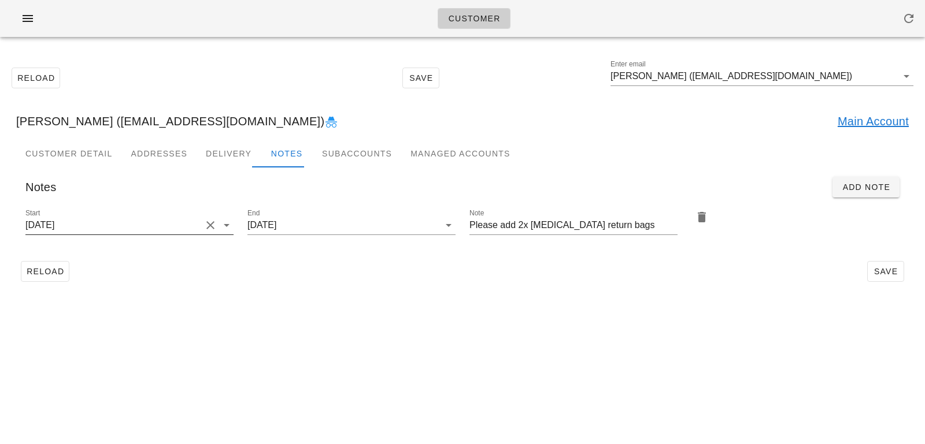
click at [213, 220] on button "Clear Start" at bounding box center [210, 225] width 14 height 14
click at [203, 219] on input "Start" at bounding box center [120, 225] width 190 height 18
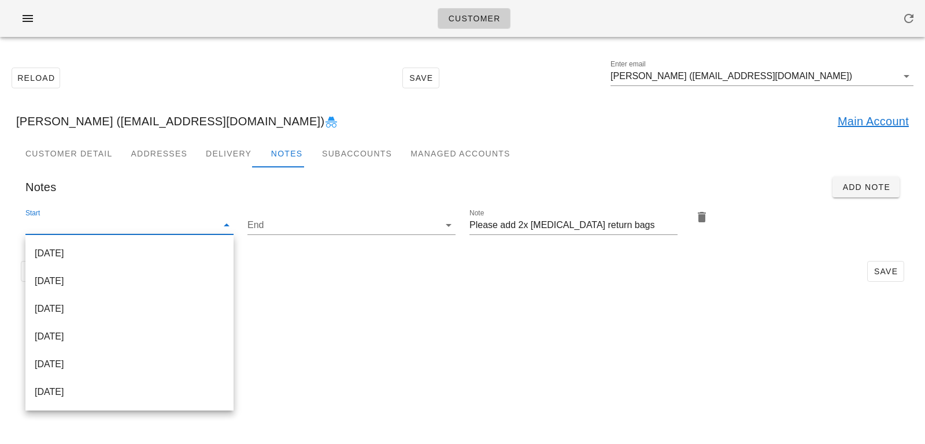
click at [193, 249] on div "[DATE]" at bounding box center [130, 253] width 190 height 11
type input "[DATE]"
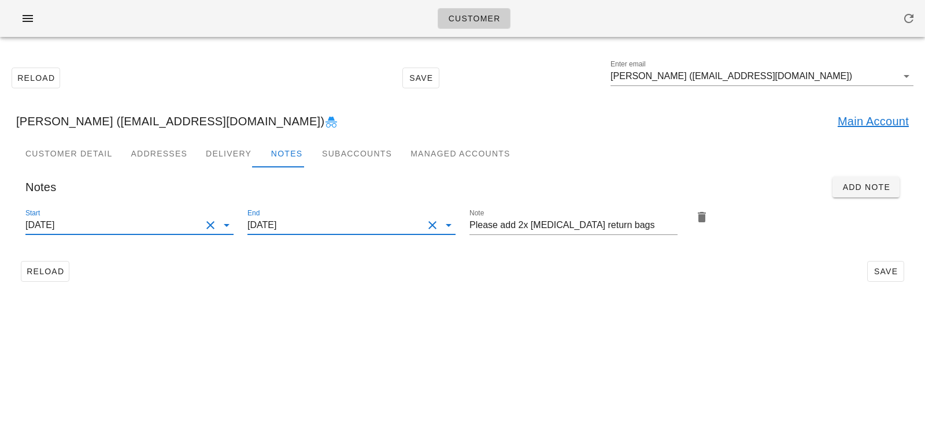
click at [279, 231] on input "[DATE]" at bounding box center [335, 225] width 176 height 18
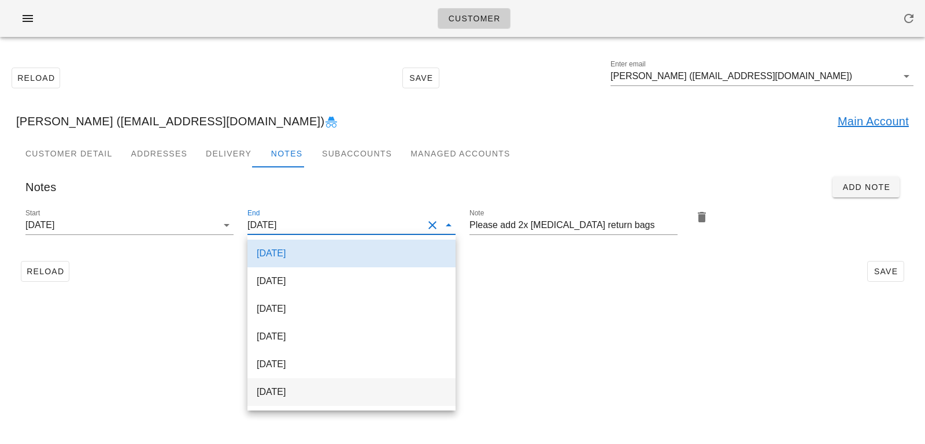
click at [291, 391] on div "[DATE]" at bounding box center [352, 392] width 190 height 11
type input "[DATE]"
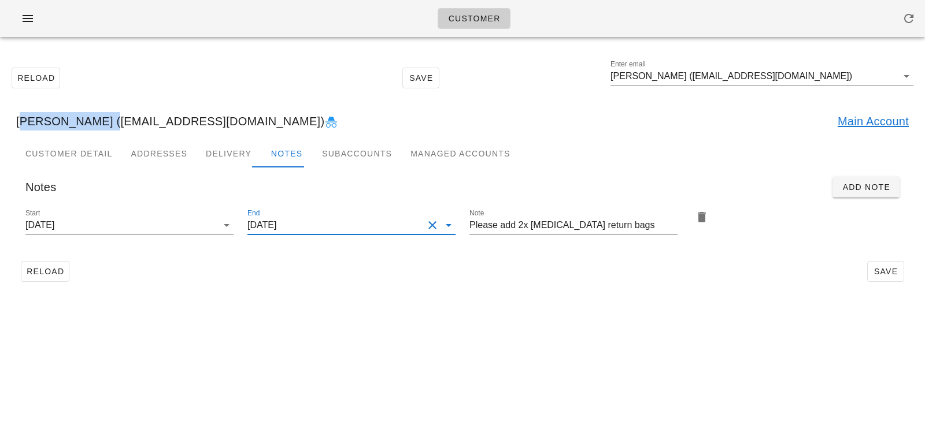
drag, startPoint x: 15, startPoint y: 123, endPoint x: 107, endPoint y: 125, distance: 91.9
click at [107, 125] on div "Brendon McLeod (brendonjmcleod@gmail.com) Main Account" at bounding box center [462, 121] width 911 height 37
copy div "Brendon McLeod"
click at [462, 326] on div "Customer Reload Save Enter email Brendon McLeod (brendonjmcleod@gmail.com) Bren…" at bounding box center [462, 222] width 925 height 444
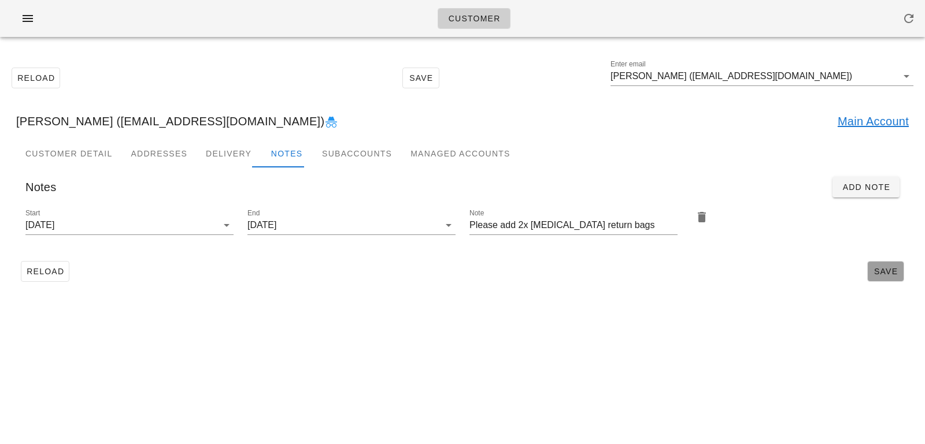
click at [893, 271] on span "Save" at bounding box center [885, 271] width 27 height 9
click at [834, 76] on input "Brendon McLeod (brendonjmcleod@gmail.com)" at bounding box center [753, 76] width 287 height 18
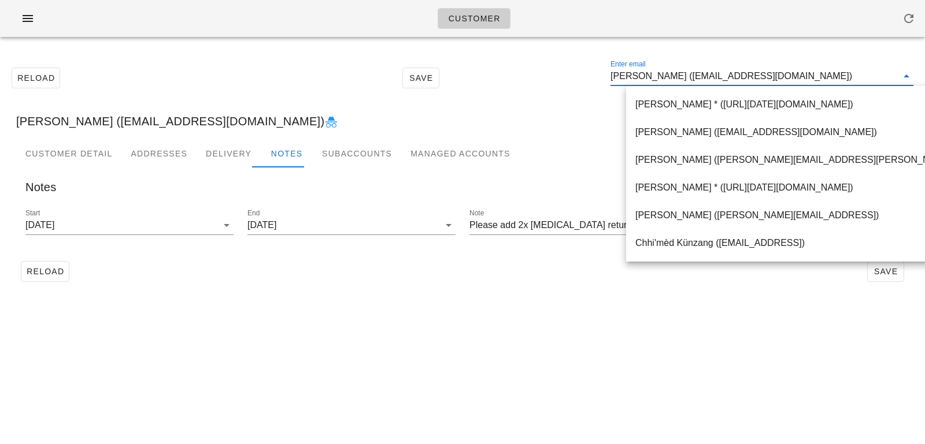
paste input "Rosemary Bell"
type input "Rosemary Bell"
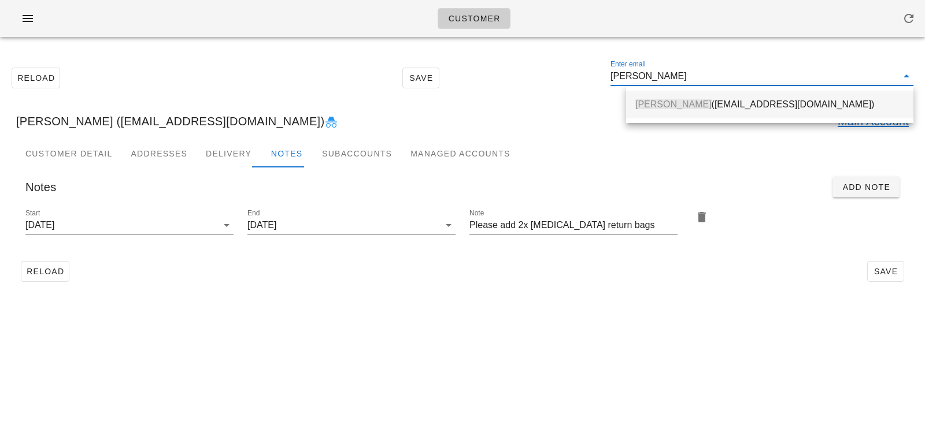
click at [699, 109] on div "Rosemary Bell (rbell1960@gmail.com)" at bounding box center [769, 104] width 269 height 11
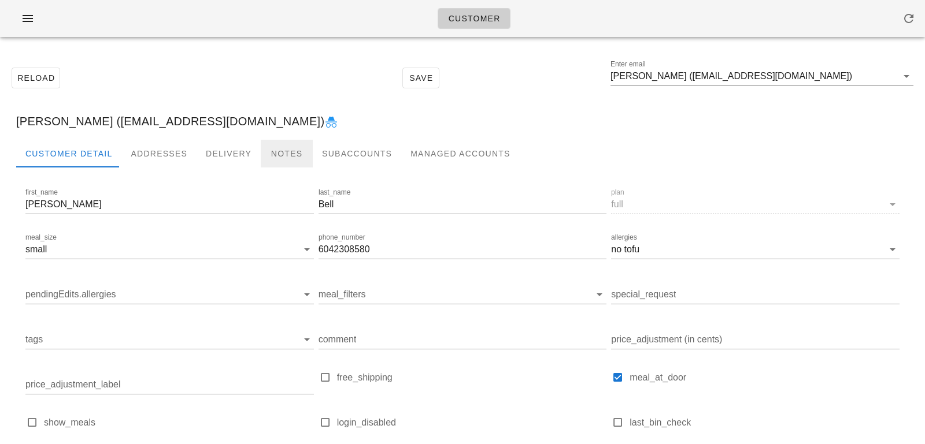
click at [264, 163] on div "Notes" at bounding box center [287, 154] width 52 height 28
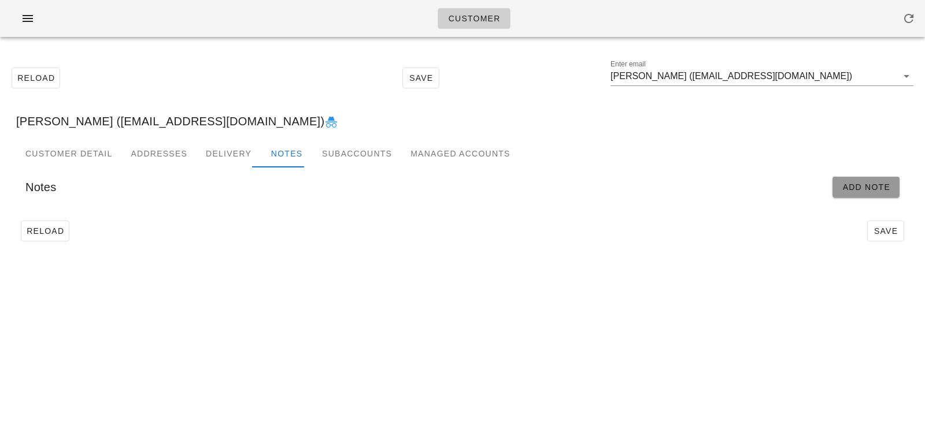
click at [840, 196] on button "Add Note" at bounding box center [865, 187] width 67 height 21
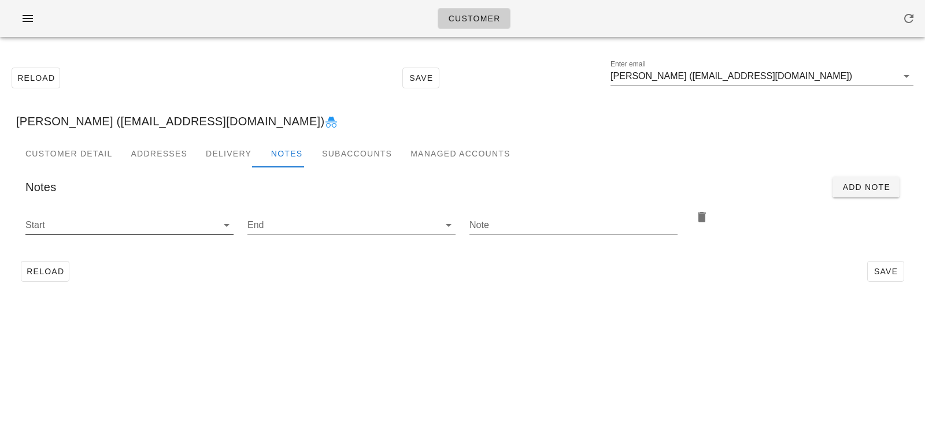
click at [223, 222] on icon at bounding box center [227, 225] width 14 height 14
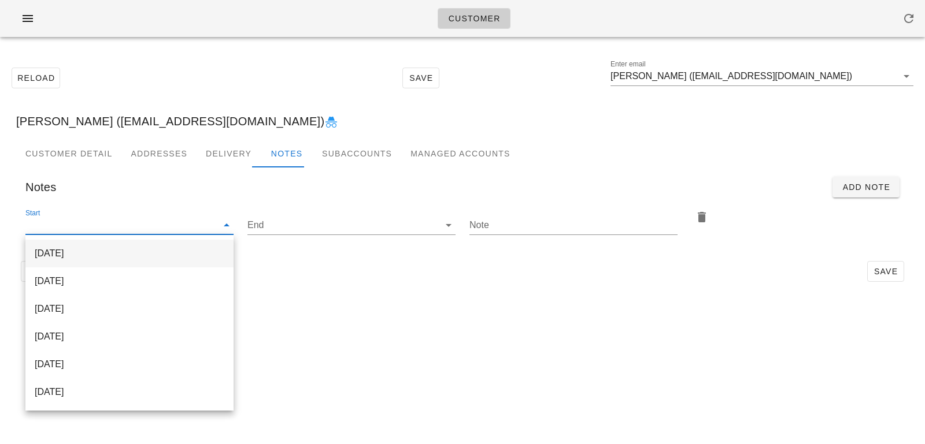
click at [211, 252] on div "[DATE]" at bounding box center [130, 253] width 190 height 11
type input "[DATE]"
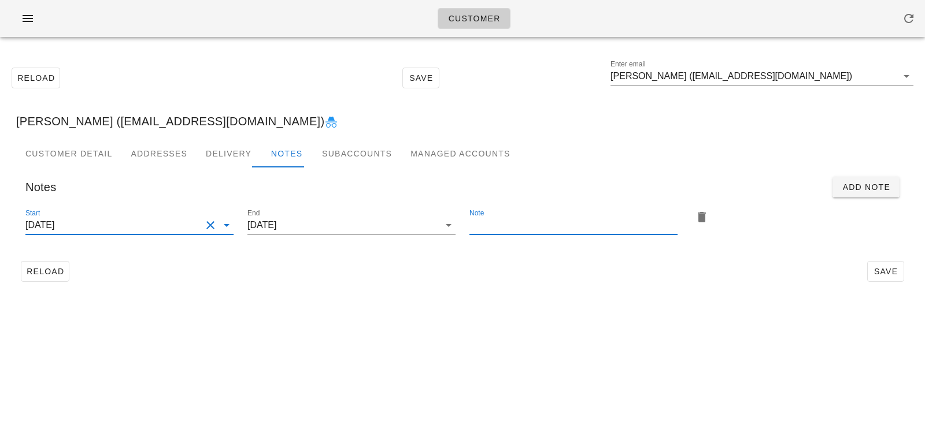
click at [509, 229] on input "Note" at bounding box center [573, 225] width 208 height 18
paste input "Rosemary Bell"
type input "Rosemary Bell"
drag, startPoint x: 552, startPoint y: 227, endPoint x: 428, endPoint y: 214, distance: 124.8
click at [434, 216] on div "Start 2025-08-17 End 2025-08-17 Note Rosemary Bell" at bounding box center [462, 227] width 888 height 54
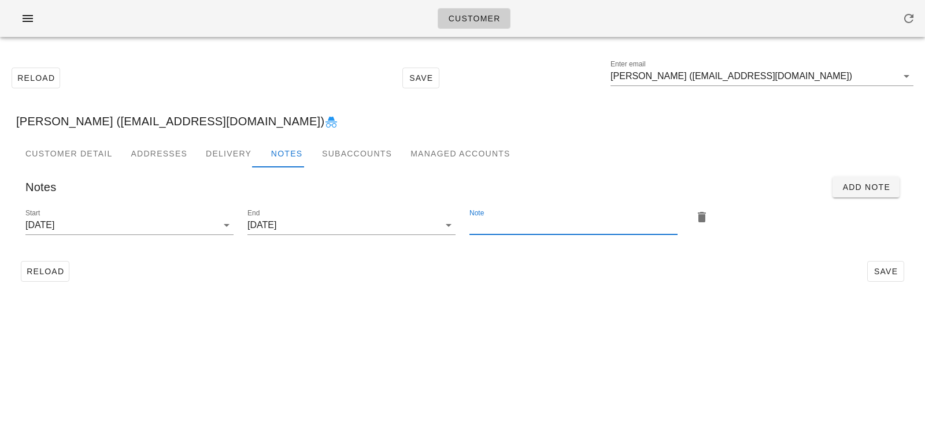
paste input "Please add 2x [MEDICAL_DATA] return bags"
type input "Please add 2x [MEDICAL_DATA] return bags"
click at [818, 278] on div "Reload Save" at bounding box center [462, 272] width 892 height 30
click at [873, 270] on span "Save" at bounding box center [885, 271] width 27 height 9
click at [812, 79] on input "Rosemary Bell (rbell1960@gmail.com)" at bounding box center [753, 76] width 287 height 18
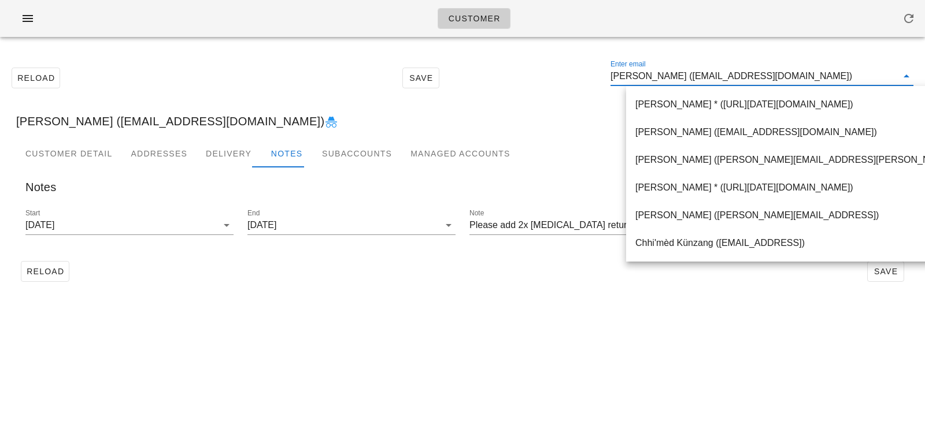
paste input "Christopher Bell"
type input "Christopher Bell"
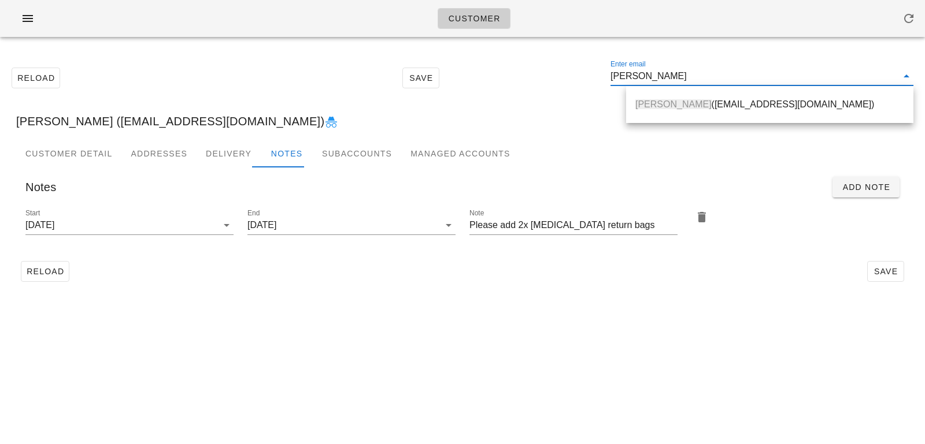
click at [748, 106] on div "Christopher Bell (cbell7767@gmail.com)" at bounding box center [769, 104] width 269 height 11
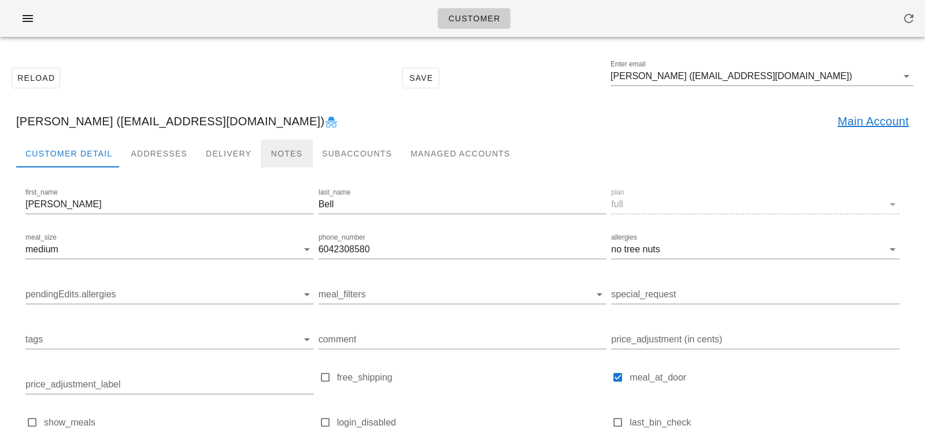
click at [282, 144] on div "Notes" at bounding box center [287, 154] width 52 height 28
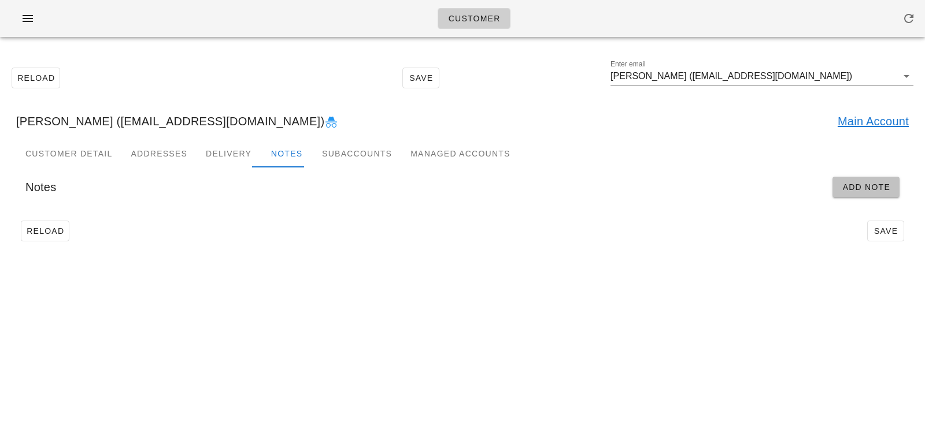
click at [851, 187] on span "Add Note" at bounding box center [865, 187] width 49 height 9
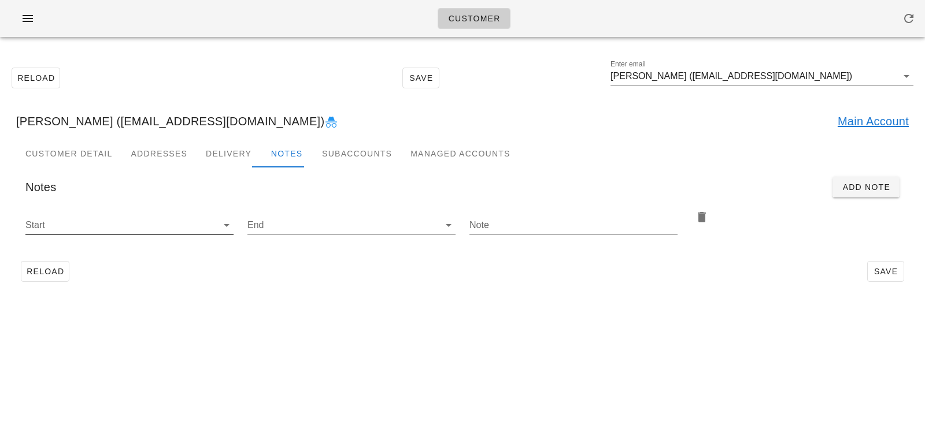
click at [188, 217] on input "Start" at bounding box center [120, 225] width 190 height 18
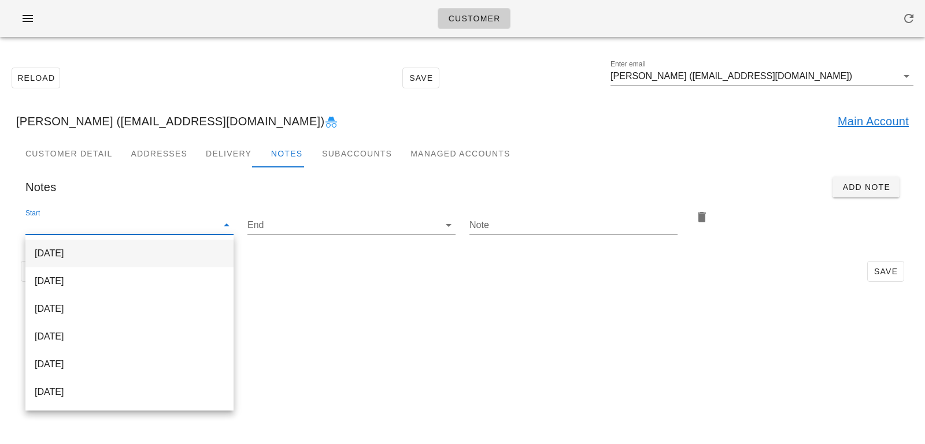
click at [197, 251] on div "[DATE]" at bounding box center [130, 253] width 190 height 11
type input "[DATE]"
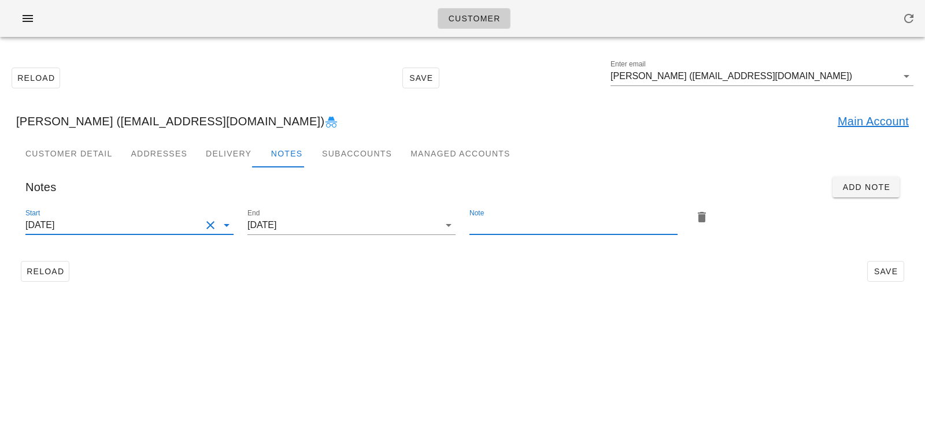
click at [533, 216] on input "Note" at bounding box center [573, 225] width 208 height 18
paste input "Please add 2x [MEDICAL_DATA] return bags"
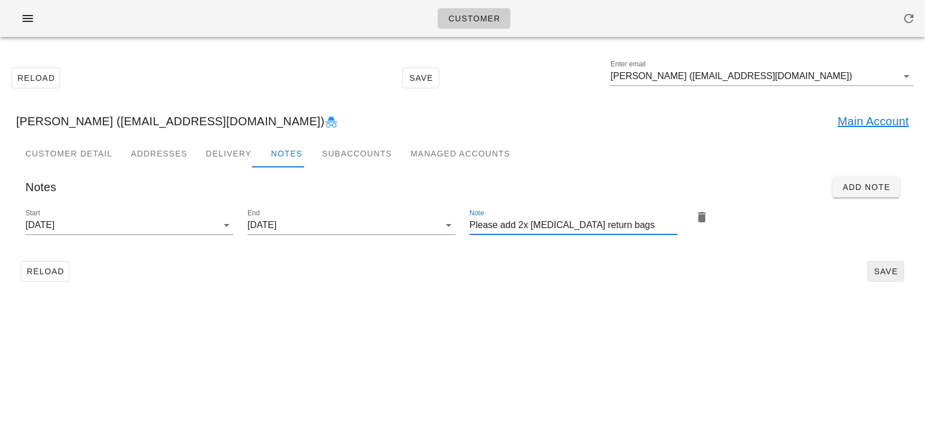
type input "Please add 2x [MEDICAL_DATA] return bags"
click at [868, 274] on button "Save" at bounding box center [885, 271] width 37 height 21
click at [817, 77] on input "Christopher Bell (cbell7767@gmail.com)" at bounding box center [753, 76] width 287 height 18
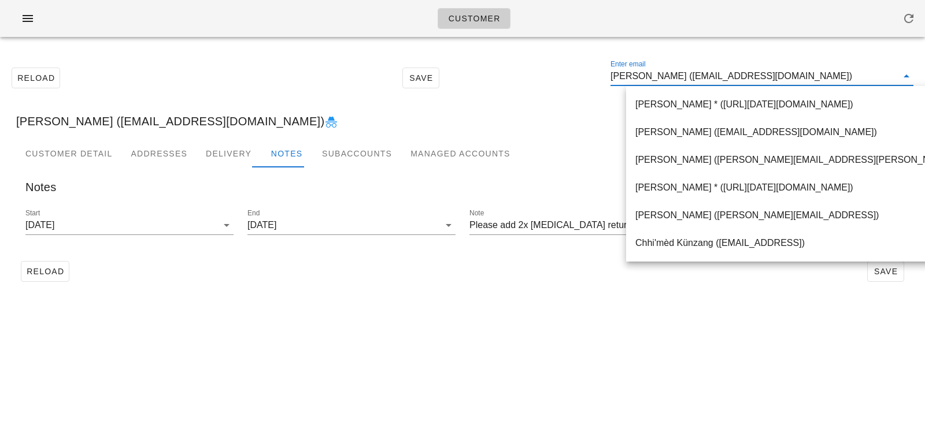
paste input "RENEE FRENETTE"
type input "RENEE FRENETTE"
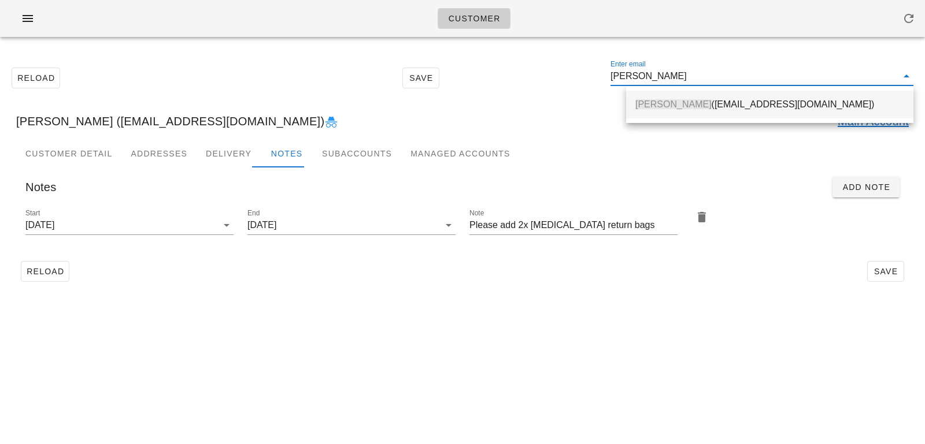
click at [721, 105] on div "RENEE FRENETTE (hireneefrenette@gmail.com)" at bounding box center [769, 104] width 269 height 11
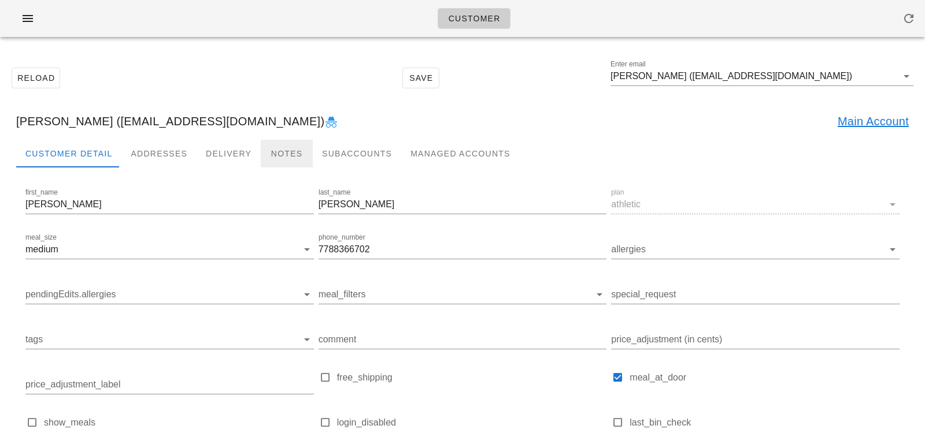
click at [289, 157] on div "Notes" at bounding box center [287, 154] width 52 height 28
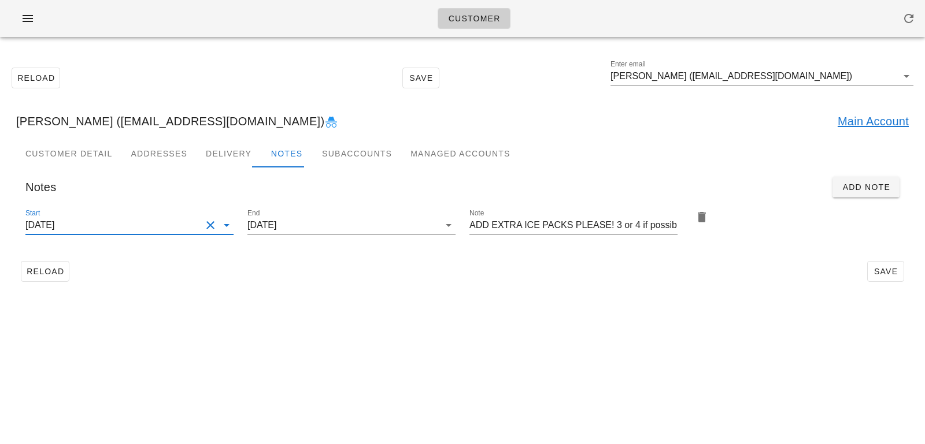
click at [201, 222] on input "[DATE]" at bounding box center [113, 225] width 176 height 18
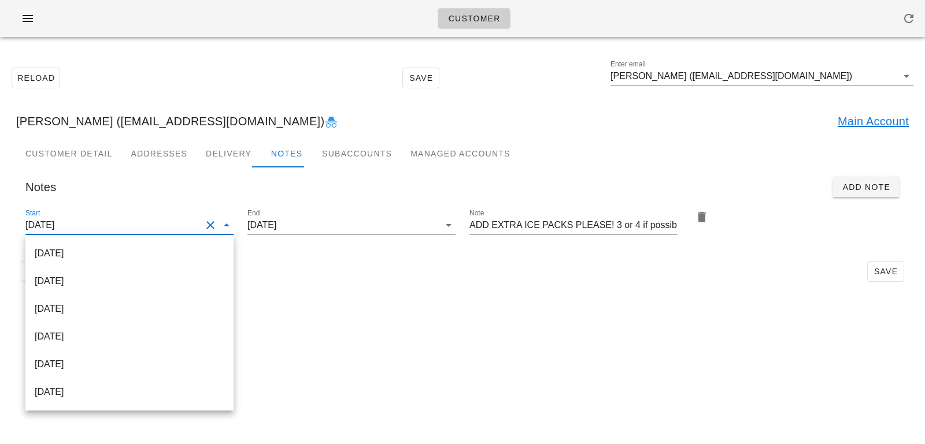
click at [210, 228] on button "Clear Start" at bounding box center [210, 225] width 14 height 14
click at [185, 259] on div "[DATE]" at bounding box center [130, 253] width 190 height 11
type input "[DATE]"
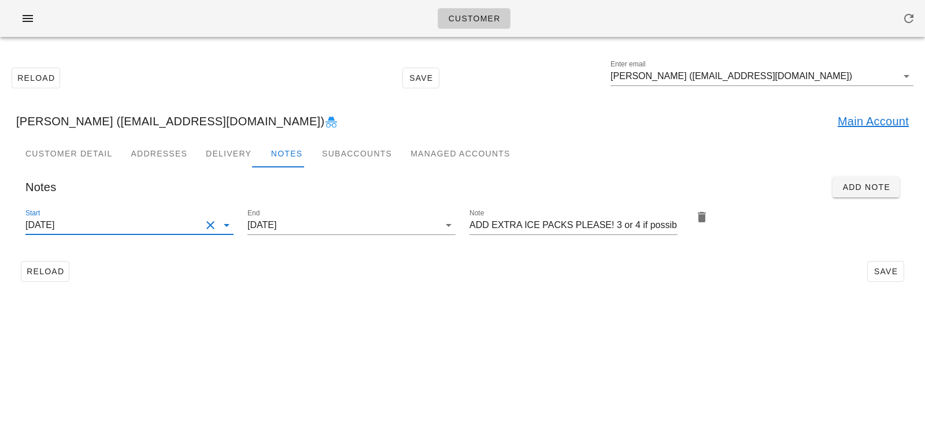
click at [427, 259] on div "Reload Save" at bounding box center [462, 272] width 892 height 30
drag, startPoint x: 608, startPoint y: 225, endPoint x: 729, endPoint y: 227, distance: 121.4
click at [729, 227] on div "Start 2025-08-17 End 2025-08-17 Note ADD EXTRA ICE PACKS PLEASE! 3 or 4 if poss…" at bounding box center [462, 227] width 888 height 54
click at [491, 223] on input "ADD EXTRA ICE PACKS PLEASE!" at bounding box center [573, 225] width 208 height 18
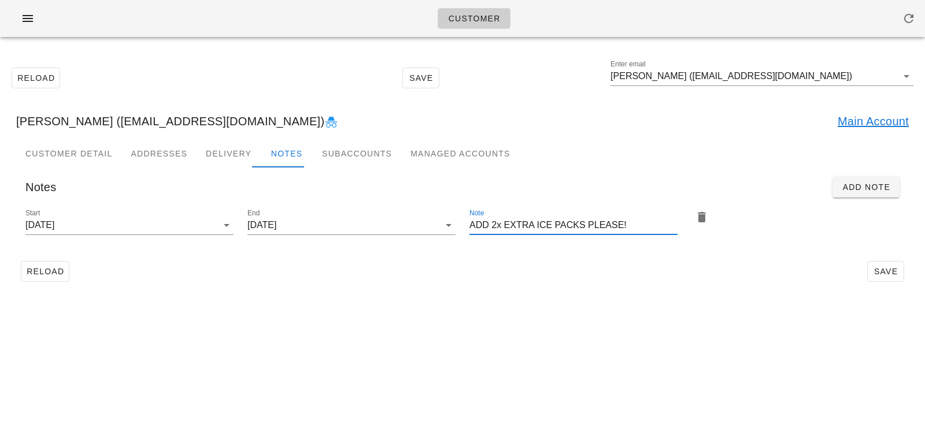
click at [577, 222] on input "ADD 2x EXTRA ICE PACKS PLEASE!" at bounding box center [573, 225] width 208 height 18
type input "ADD EXTRA ICE PACKS PLEASE! 3 or 4 if possible"
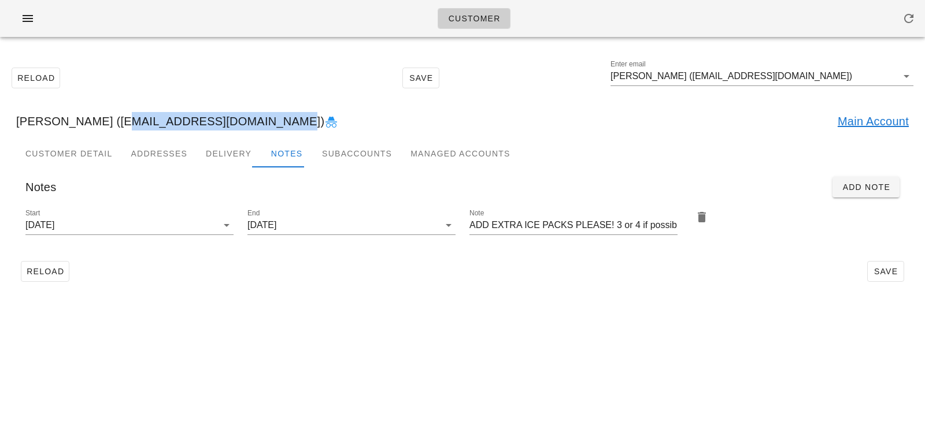
drag, startPoint x: 124, startPoint y: 119, endPoint x: 268, endPoint y: 119, distance: 143.9
click at [268, 119] on div "[PERSON_NAME] ([EMAIL_ADDRESS][DOMAIN_NAME]) Main Account" at bounding box center [462, 121] width 911 height 37
copy div "[EMAIL_ADDRESS][DOMAIN_NAME]"
click at [700, 209] on button "button" at bounding box center [701, 217] width 21 height 21
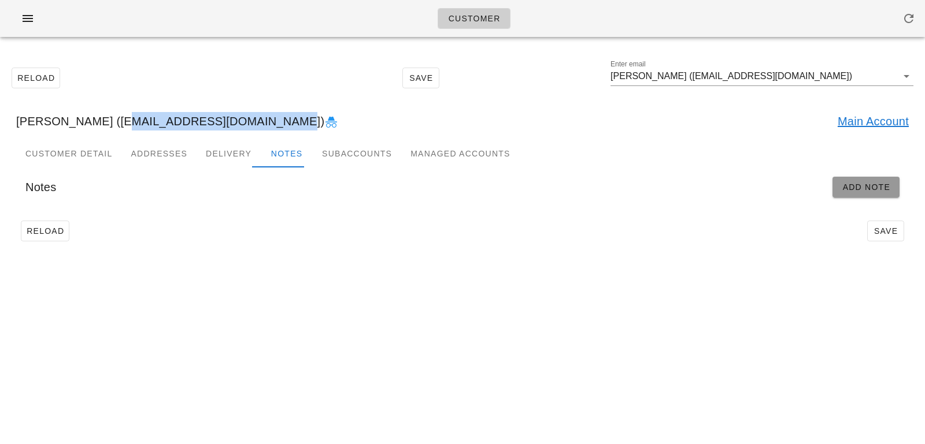
click at [882, 190] on span "Add Note" at bounding box center [865, 187] width 49 height 9
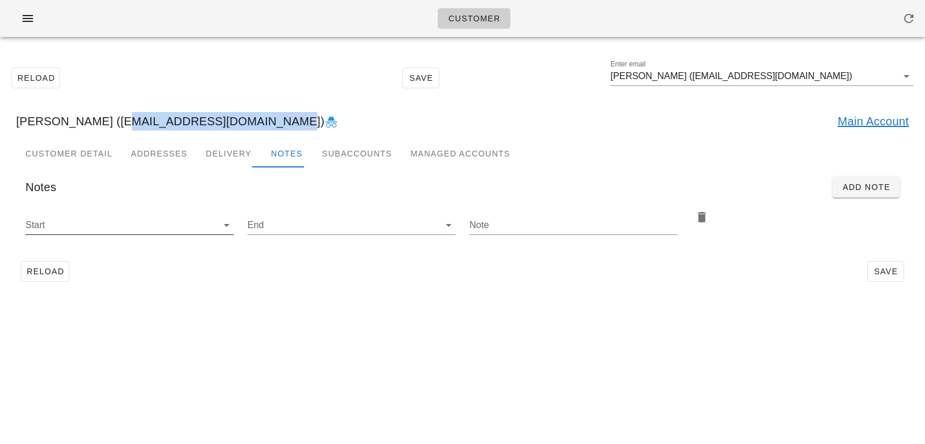
click at [221, 229] on icon at bounding box center [227, 225] width 14 height 14
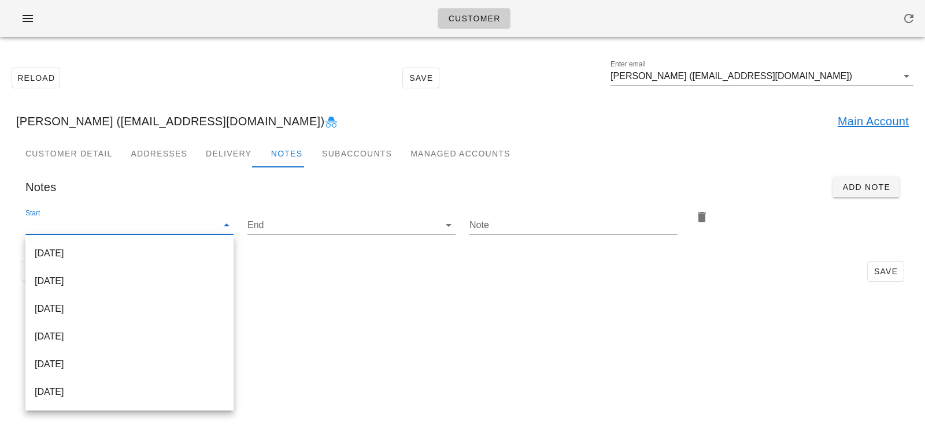
click at [209, 250] on div "[DATE]" at bounding box center [130, 253] width 190 height 11
type input "[DATE]"
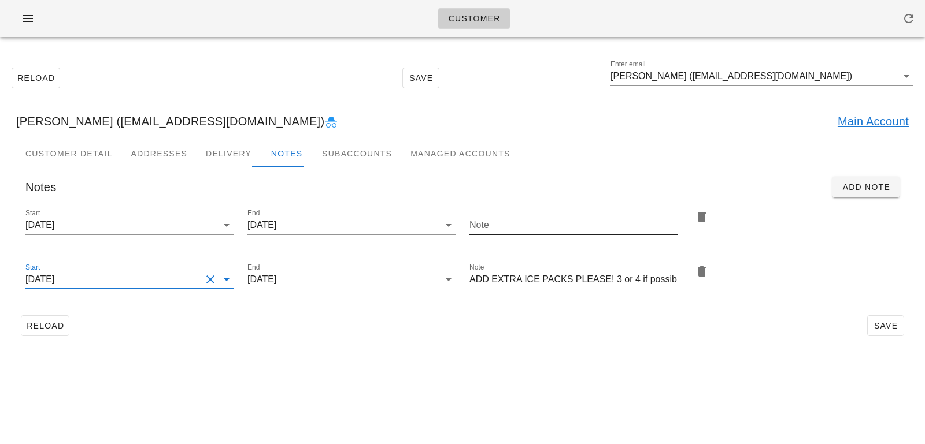
click at [530, 214] on div "Note" at bounding box center [573, 228] width 208 height 38
click at [531, 215] on div "Note" at bounding box center [573, 228] width 208 height 38
click at [530, 227] on input "Note" at bounding box center [573, 225] width 208 height 18
paste input "Please add 2x [MEDICAL_DATA] return bags"
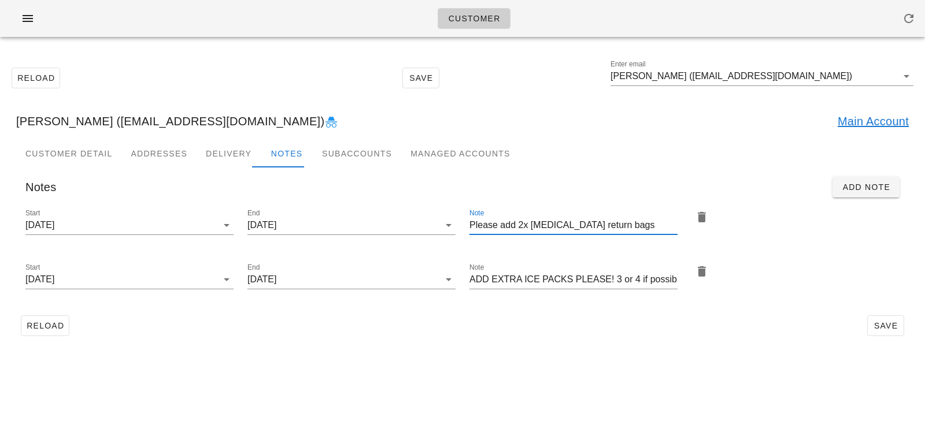
type input "Please add 2x [MEDICAL_DATA] return bags"
click at [703, 275] on icon "button" at bounding box center [702, 272] width 14 height 14
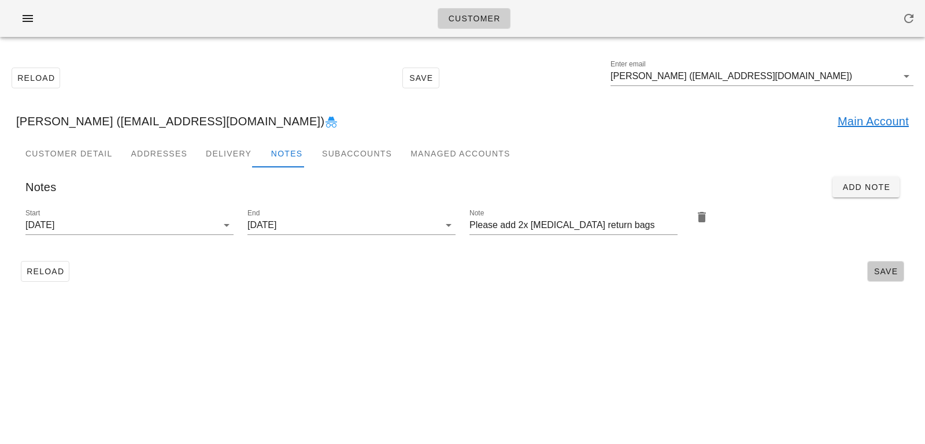
click at [882, 274] on span "Save" at bounding box center [885, 271] width 27 height 9
click at [845, 74] on input "[PERSON_NAME] ([EMAIL_ADDRESS][DOMAIN_NAME])" at bounding box center [753, 76] width 287 height 18
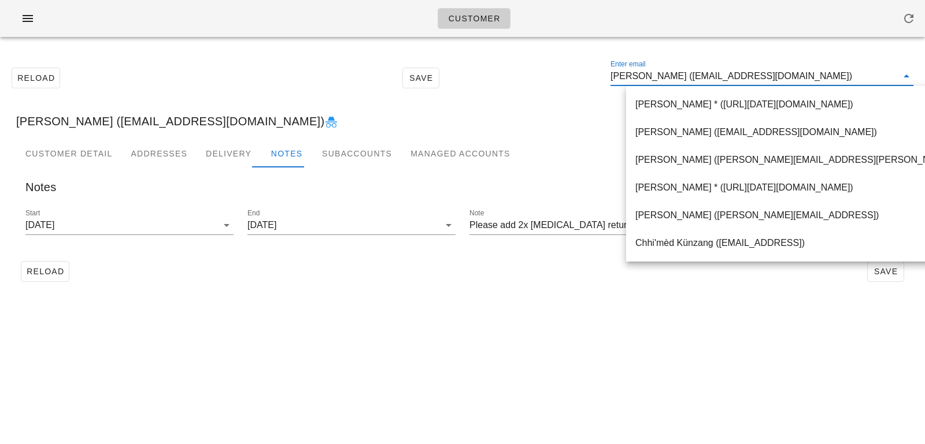
paste input "[PERSON_NAME]"
type input "[PERSON_NAME]"
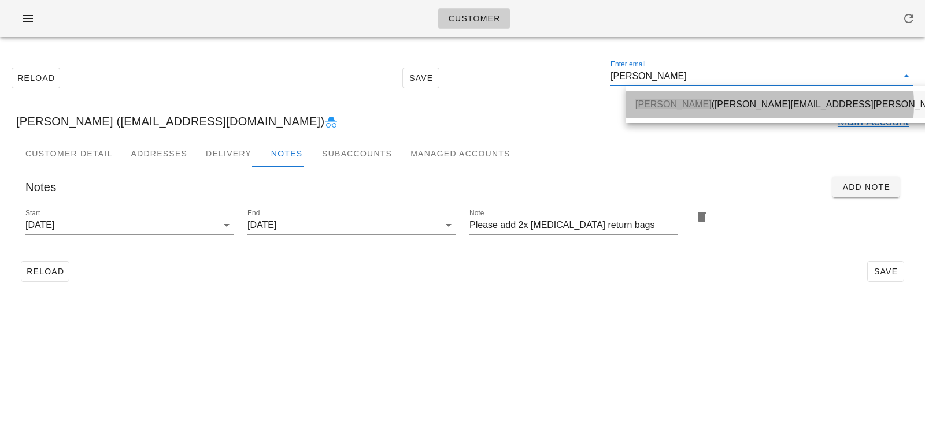
click at [735, 102] on div "[PERSON_NAME] ([PERSON_NAME][EMAIL_ADDRESS][PERSON_NAME][DOMAIN_NAME])" at bounding box center [830, 104] width 391 height 11
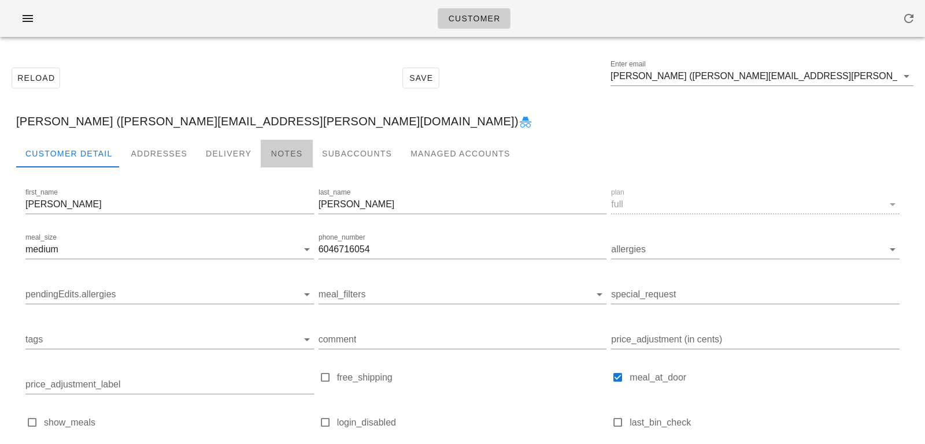
click at [287, 153] on div "Notes" at bounding box center [287, 154] width 52 height 28
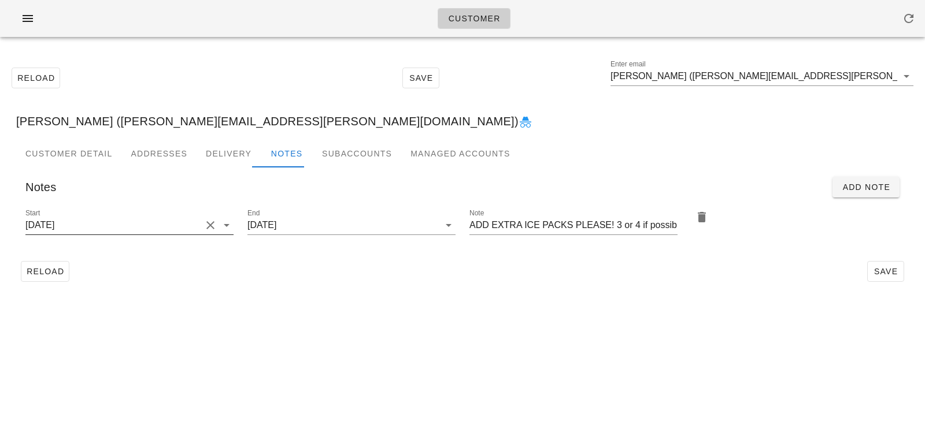
click at [209, 225] on button "Clear Start" at bounding box center [210, 225] width 14 height 14
click at [695, 216] on icon "button" at bounding box center [702, 217] width 14 height 14
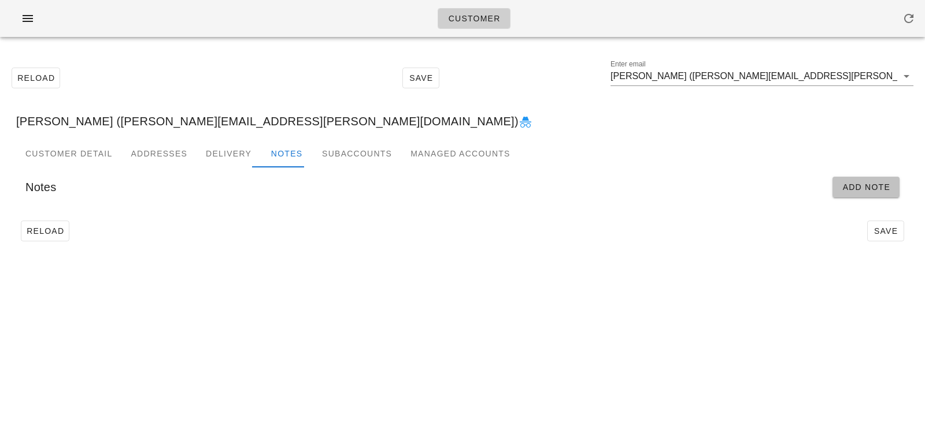
click at [847, 195] on button "Add Note" at bounding box center [865, 187] width 67 height 21
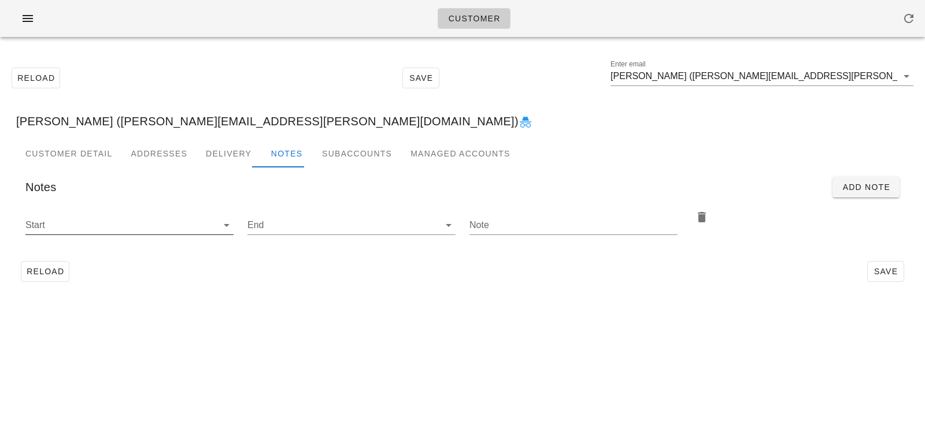
click at [233, 227] on icon at bounding box center [227, 225] width 14 height 14
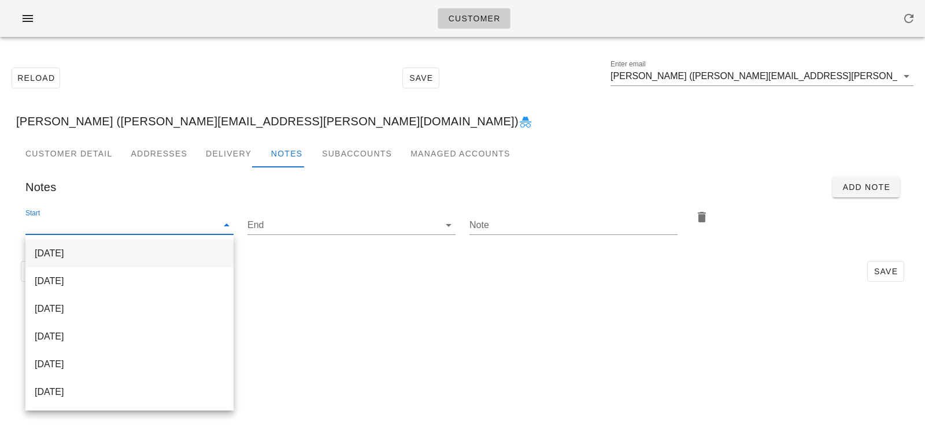
click at [206, 248] on div "[DATE]" at bounding box center [130, 253] width 190 height 11
type input "[DATE]"
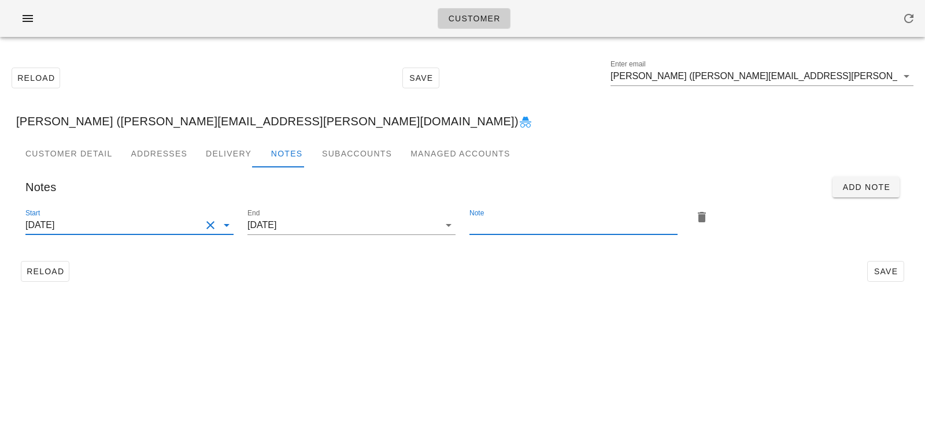
click at [502, 227] on input "Note" at bounding box center [573, 225] width 208 height 18
click at [504, 222] on input "Note" at bounding box center [573, 225] width 208 height 18
paste input "Please add 2x [MEDICAL_DATA] return bags"
type input "Please add 2x ice pack return bags"
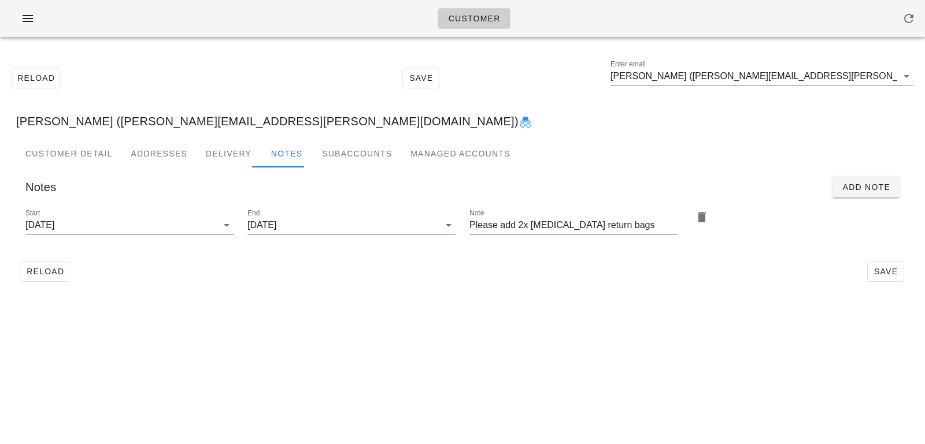
click at [658, 266] on div "Reload Save" at bounding box center [462, 272] width 892 height 30
click at [828, 79] on input "[PERSON_NAME] ([PERSON_NAME][EMAIL_ADDRESS][PERSON_NAME][DOMAIN_NAME])" at bounding box center [753, 76] width 287 height 18
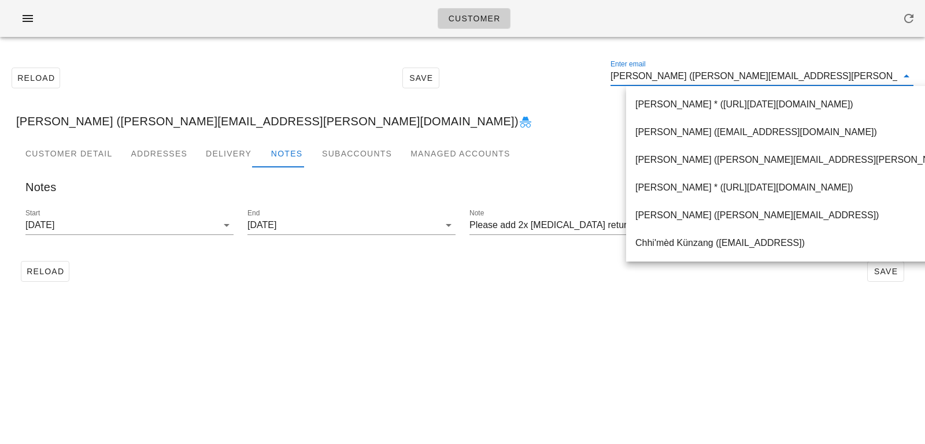
paste input "[PERSON_NAME]"
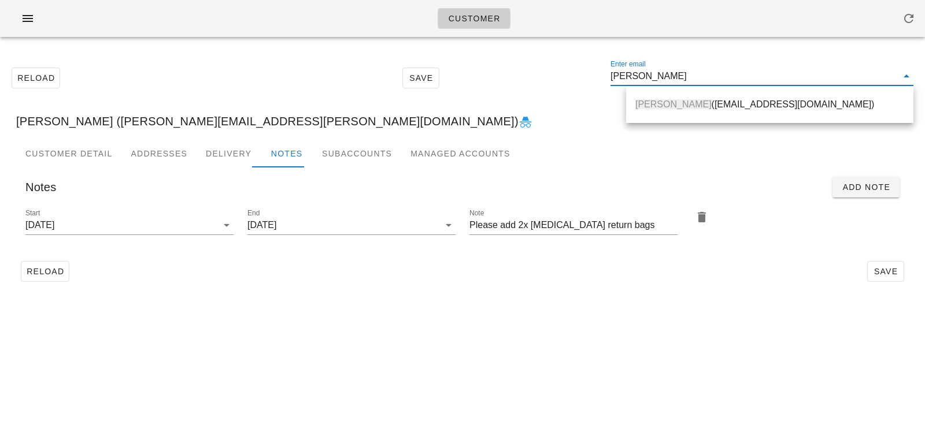
click at [513, 317] on div "Customer Reload Save Enter email Rishav Bhowmick John Adams (john.adams.ns@gmai…" at bounding box center [462, 222] width 925 height 444
type input "[PERSON_NAME] ([PERSON_NAME][EMAIL_ADDRESS][PERSON_NAME][DOMAIN_NAME])"
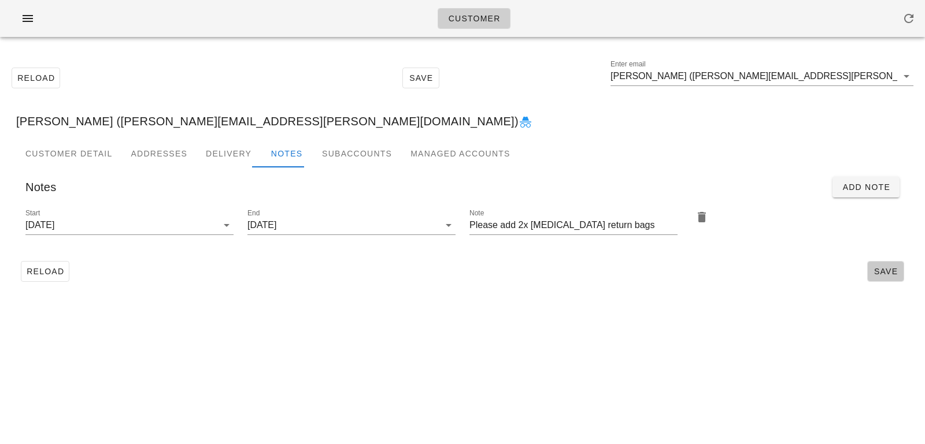
click at [879, 272] on span "Save" at bounding box center [885, 271] width 27 height 9
click at [811, 76] on input "[PERSON_NAME] ([PERSON_NAME][EMAIL_ADDRESS][PERSON_NAME][DOMAIN_NAME])" at bounding box center [753, 76] width 287 height 18
paste input "[PERSON_NAME]"
type input "[PERSON_NAME]"
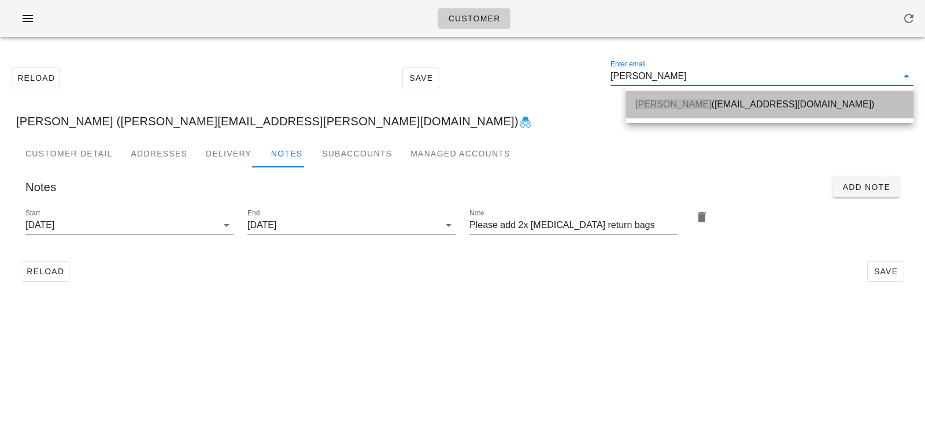
click at [707, 107] on div "[PERSON_NAME] ([EMAIL_ADDRESS][DOMAIN_NAME])" at bounding box center [769, 104] width 269 height 11
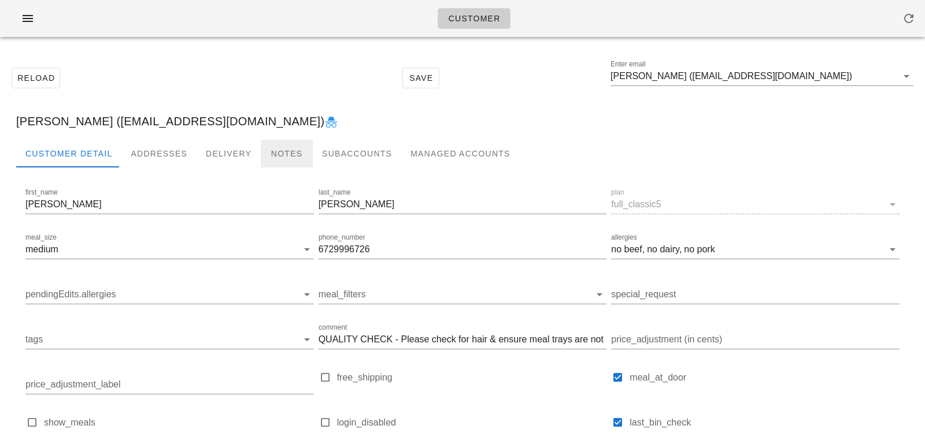
click at [277, 150] on div "Notes" at bounding box center [287, 154] width 52 height 28
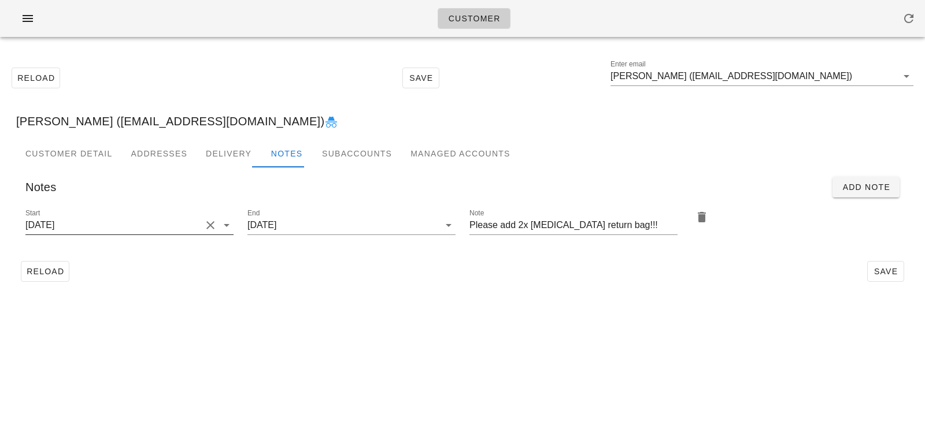
click at [210, 227] on button "Clear Start" at bounding box center [210, 225] width 14 height 14
click at [209, 229] on input "Start" at bounding box center [120, 225] width 190 height 18
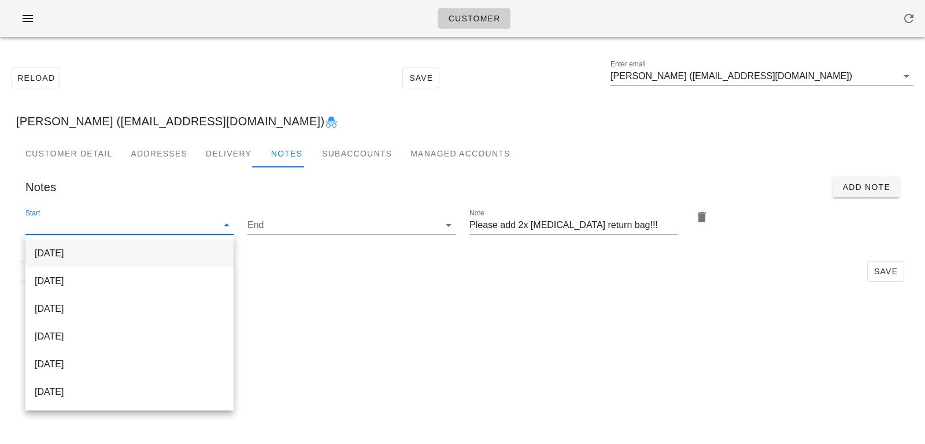
click at [210, 247] on div "2025-08-17" at bounding box center [130, 253] width 190 height 25
type input "2025-08-17"
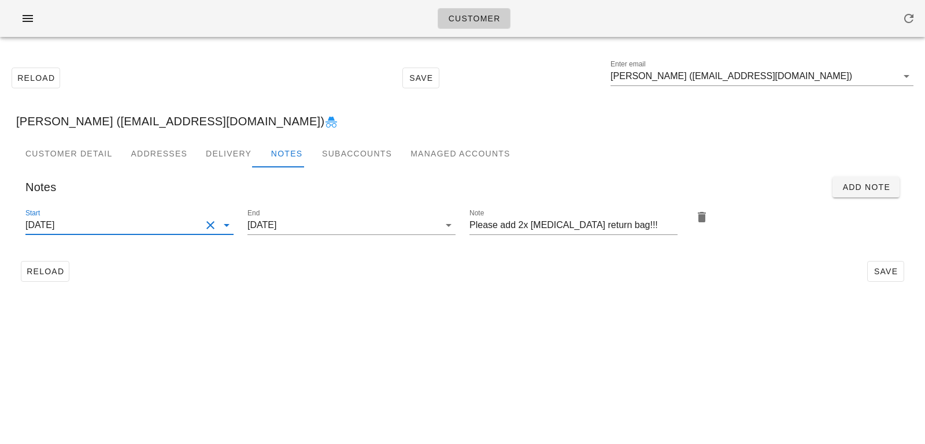
click at [584, 340] on div "Customer Reload Save Enter email Rishav Bhowmick (jasmick19@gmail.com) Rishav B…" at bounding box center [462, 222] width 925 height 444
click at [888, 272] on span "Save" at bounding box center [885, 271] width 27 height 9
click at [821, 83] on input "[PERSON_NAME] ([EMAIL_ADDRESS][DOMAIN_NAME])" at bounding box center [753, 76] width 287 height 18
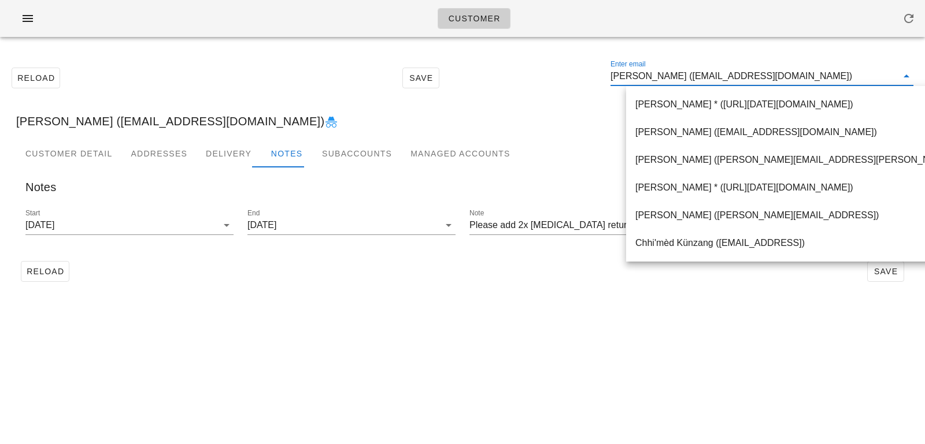
paste input "[PERSON_NAME]"
type input "[PERSON_NAME]"
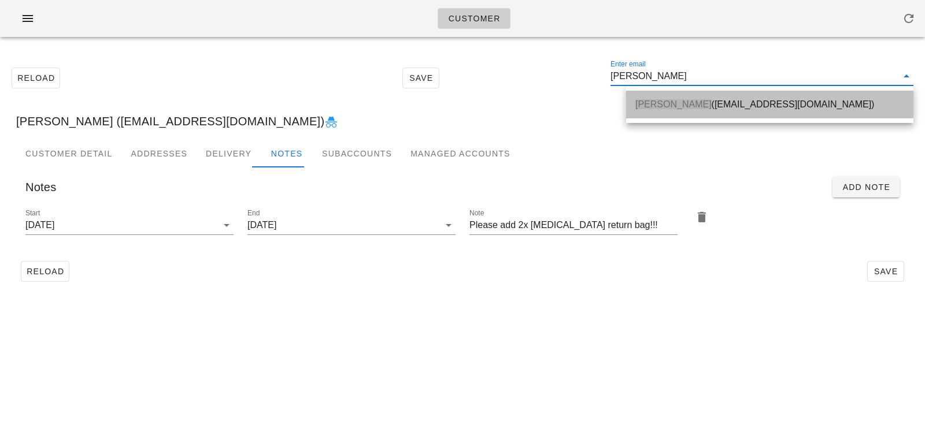
click at [648, 109] on span "[PERSON_NAME]" at bounding box center [673, 104] width 76 height 10
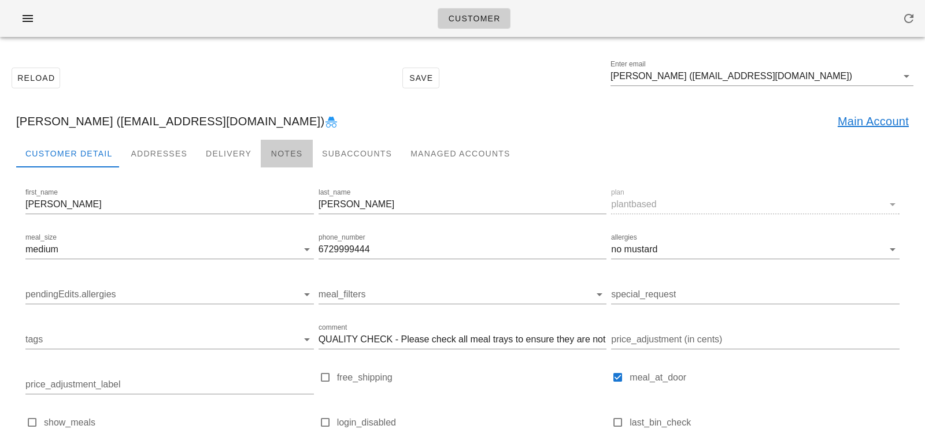
click at [274, 151] on div "Notes" at bounding box center [287, 154] width 52 height 28
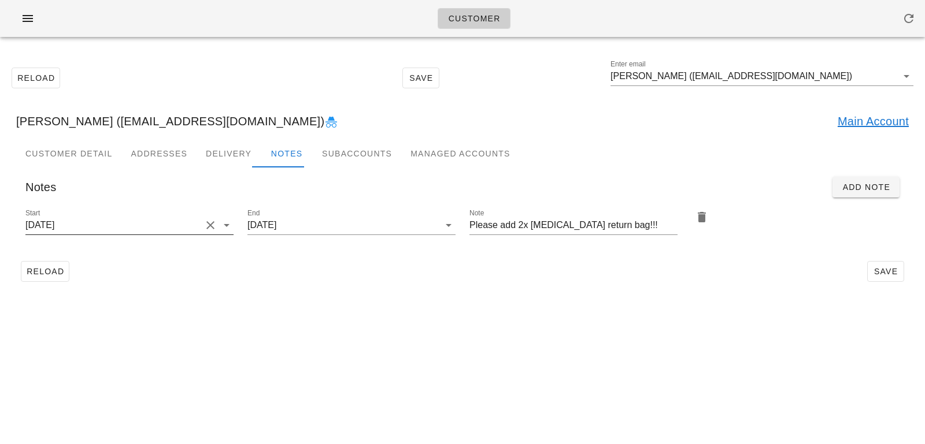
click at [212, 226] on button "Clear Start" at bounding box center [210, 225] width 14 height 14
click at [197, 229] on input "Start" at bounding box center [120, 225] width 190 height 18
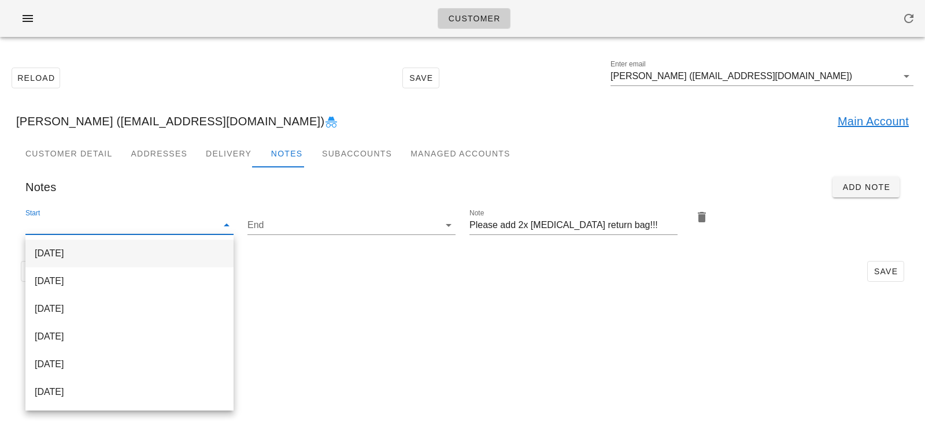
click at [196, 247] on div "2025-08-17" at bounding box center [130, 253] width 190 height 25
type input "2025-08-17"
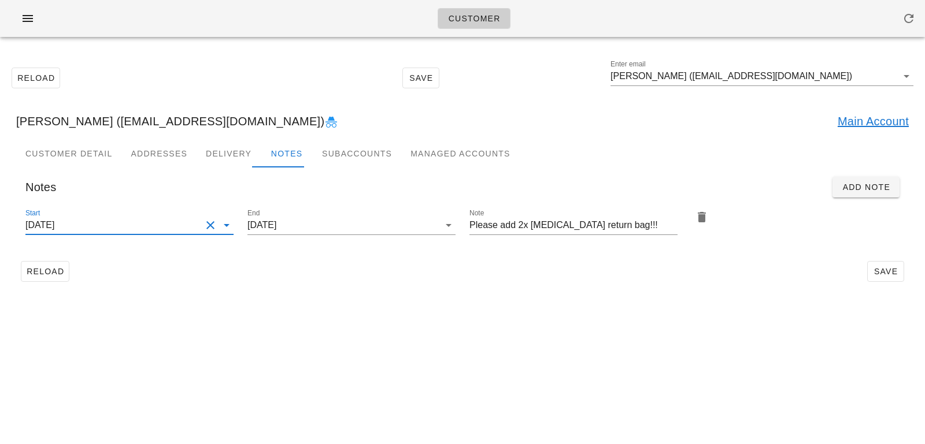
click at [440, 287] on div "Customer Detail Addresses Delivery Notes Subaccounts Managed Accounts first_nam…" at bounding box center [462, 218] width 911 height 156
click at [869, 276] on button "Save" at bounding box center [885, 271] width 37 height 21
click at [843, 83] on input "[PERSON_NAME] ([EMAIL_ADDRESS][DOMAIN_NAME])" at bounding box center [753, 76] width 287 height 18
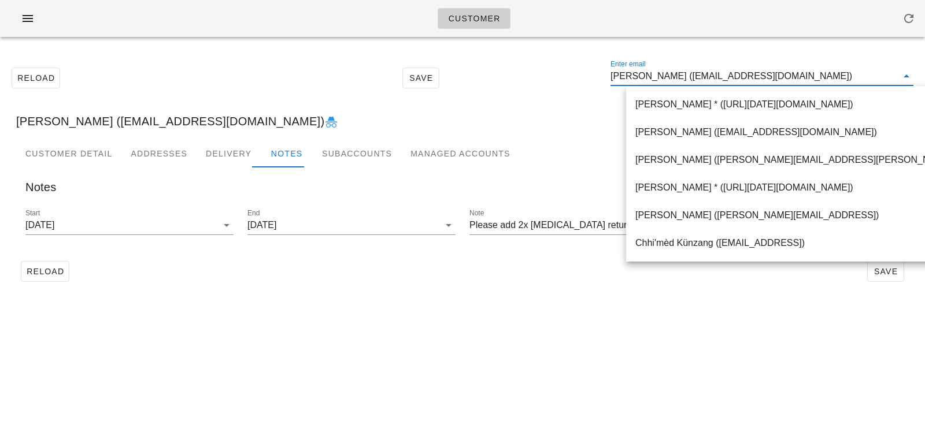
paste input "[PERSON_NAME]"
type input "[PERSON_NAME]"
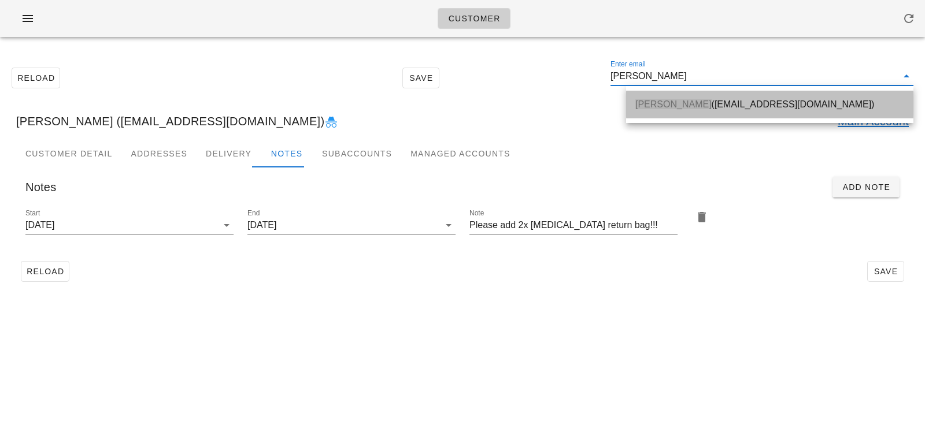
click at [726, 113] on div "[PERSON_NAME] ([EMAIL_ADDRESS][DOMAIN_NAME])" at bounding box center [769, 104] width 269 height 25
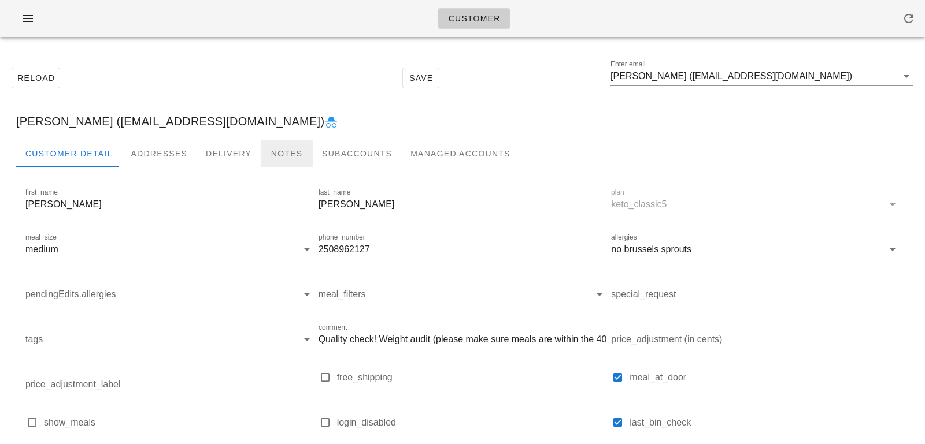
click at [271, 155] on div "Notes" at bounding box center [287, 154] width 52 height 28
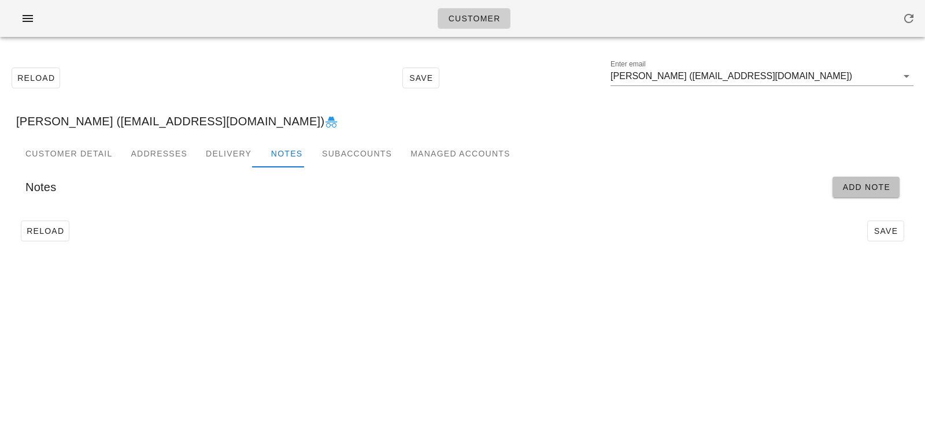
click at [853, 196] on button "Add Note" at bounding box center [865, 187] width 67 height 21
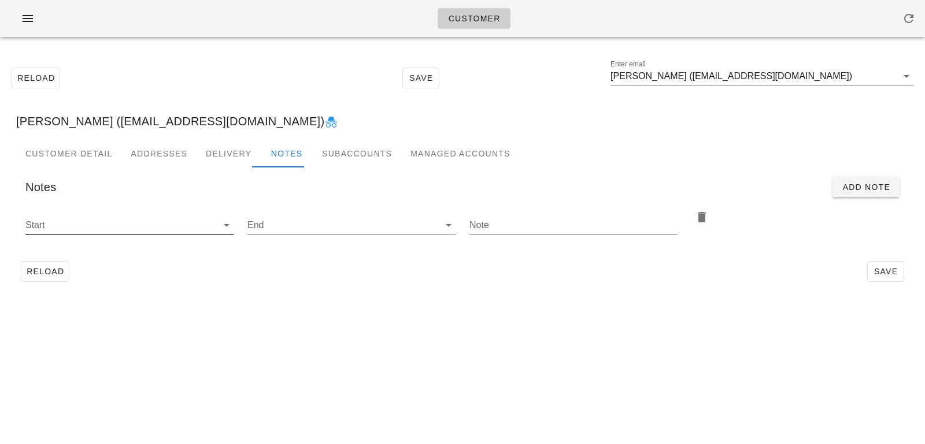
click at [208, 223] on input "Start" at bounding box center [120, 225] width 190 height 18
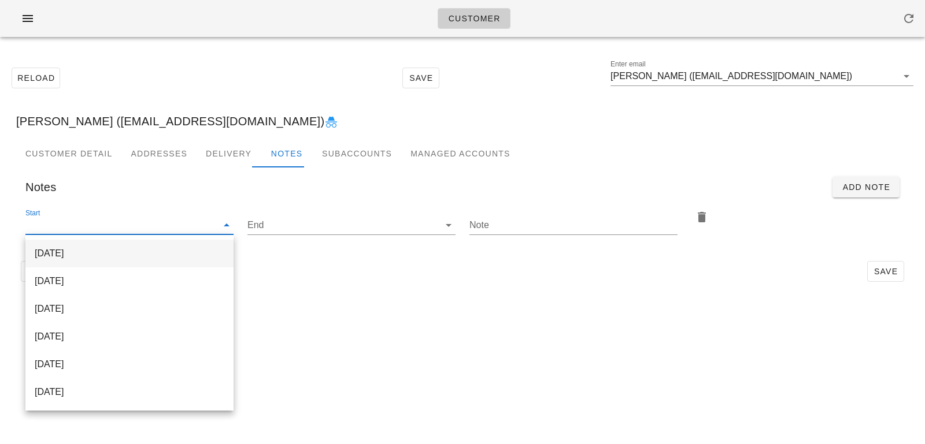
click at [206, 244] on div "2025-08-17" at bounding box center [130, 253] width 190 height 25
type input "2025-08-17"
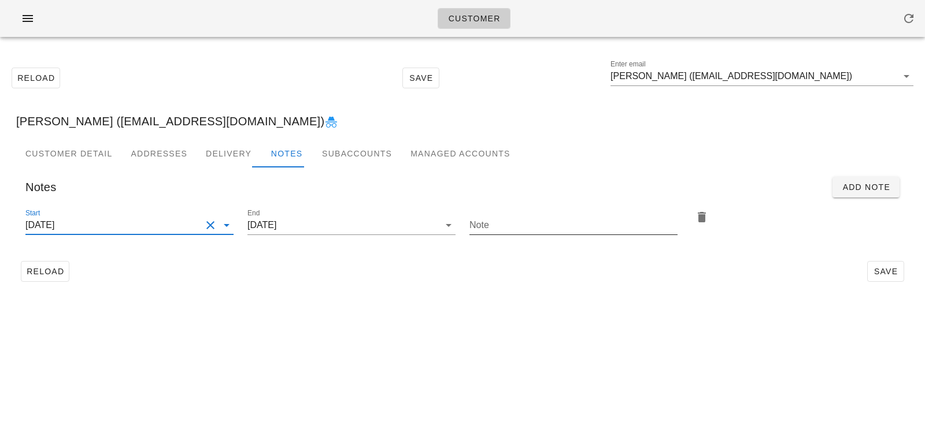
click at [506, 228] on input "Note" at bounding box center [573, 225] width 208 height 18
paste input "[PERSON_NAME]"
type input "[PERSON_NAME]"
drag, startPoint x: 554, startPoint y: 222, endPoint x: 444, endPoint y: 217, distance: 109.9
click at [445, 218] on div "Start 2025-08-17 End 2025-08-17 Note Allan Sproule" at bounding box center [462, 227] width 888 height 54
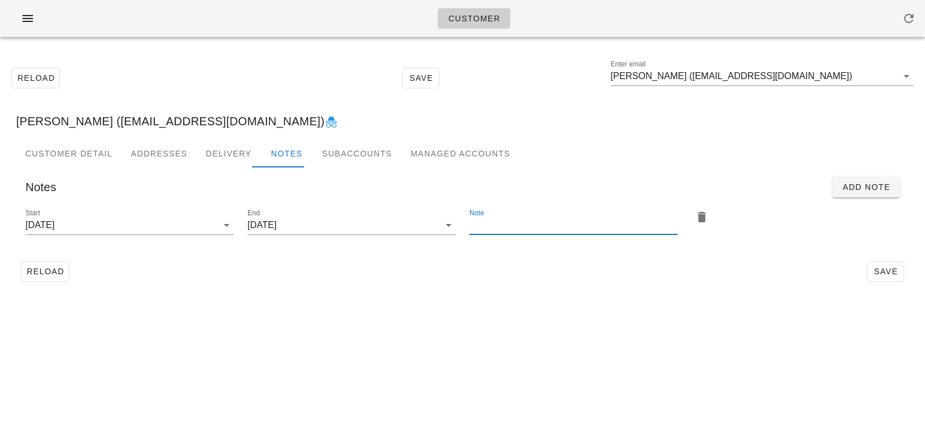
click at [491, 226] on input "Note" at bounding box center [573, 225] width 208 height 18
paste input "Please add 2x ice pack return bags"
type input "Please add 2x ice pack return bags"
click at [650, 294] on div "Customer Detail Addresses Delivery Notes Subaccounts Managed Accounts first_nam…" at bounding box center [462, 218] width 911 height 156
click at [875, 272] on span "Save" at bounding box center [885, 271] width 27 height 9
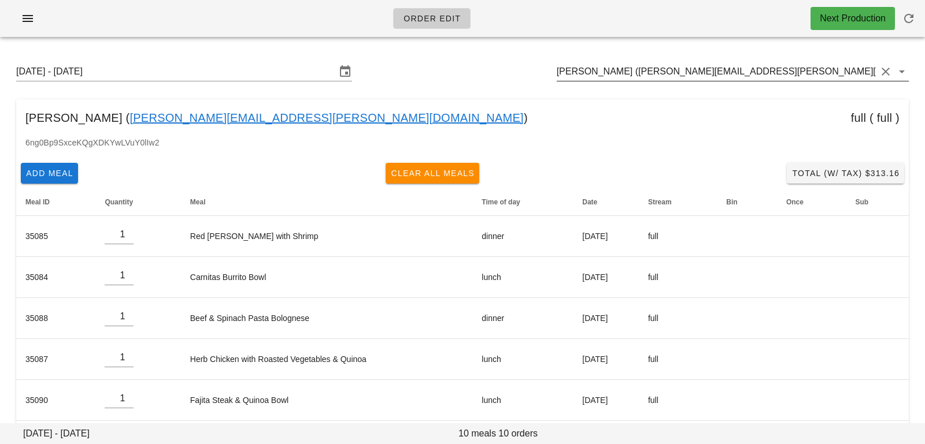
click at [747, 70] on input "[PERSON_NAME] ([PERSON_NAME][EMAIL_ADDRESS][PERSON_NAME][DOMAIN_NAME])" at bounding box center [716, 71] width 320 height 18
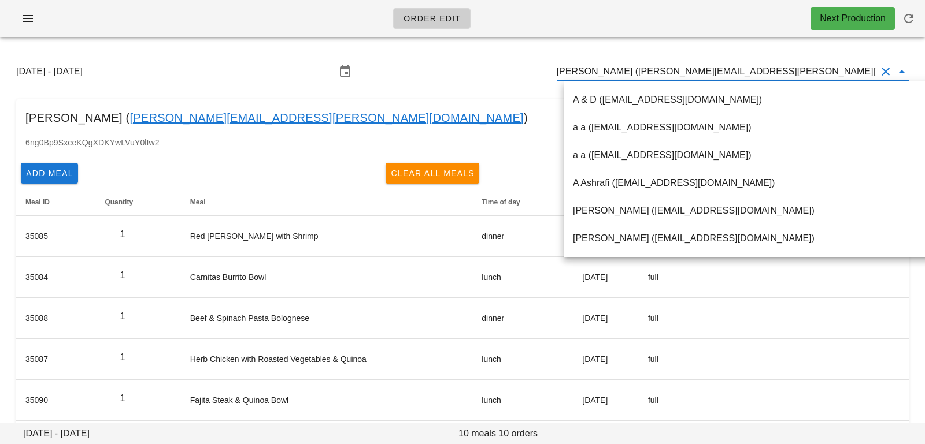
paste input "[PERSON_NAME]"
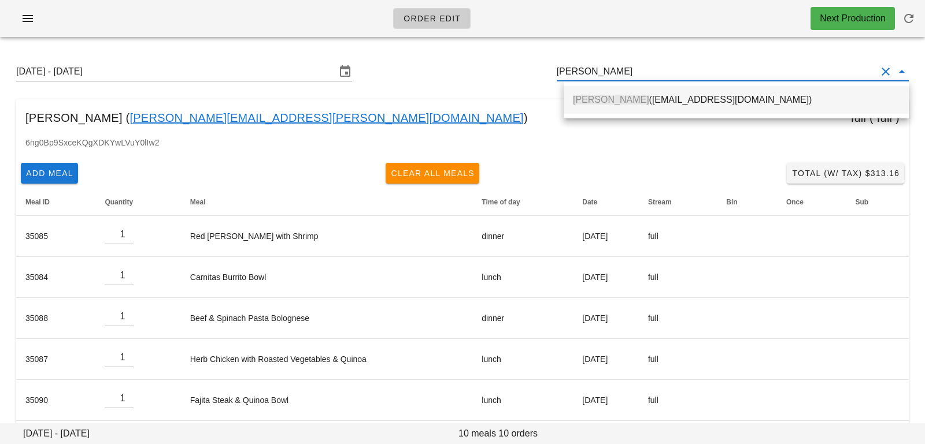
click at [723, 94] on div "[PERSON_NAME] ([EMAIL_ADDRESS][DOMAIN_NAME])" at bounding box center [736, 99] width 326 height 25
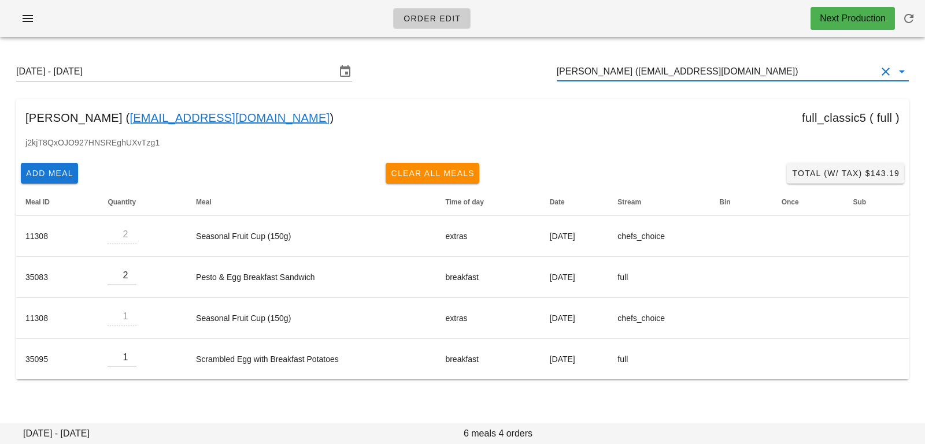
drag, startPoint x: 754, startPoint y: 70, endPoint x: 525, endPoint y: 44, distance: 230.3
click at [525, 44] on div "Order Edit Next Production [DATE] - [DATE] [PERSON_NAME] ([EMAIL_ADDRESS][DOMAI…" at bounding box center [462, 222] width 925 height 444
paste input "[PERSON_NAME]"
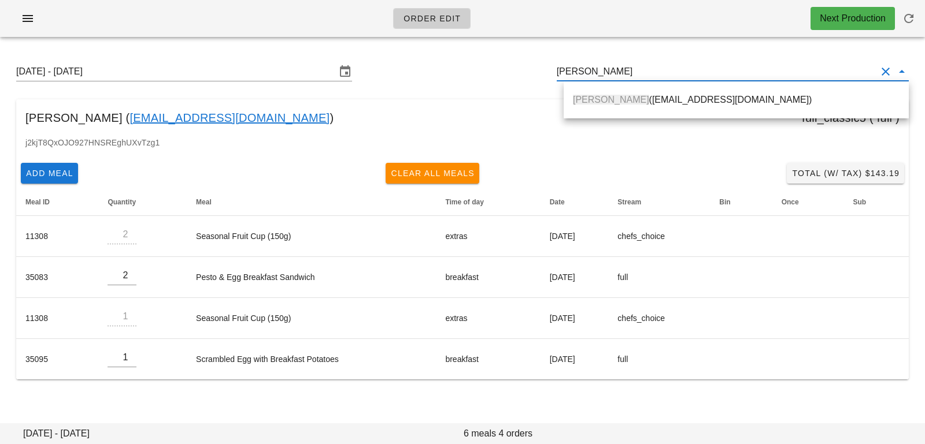
click at [614, 103] on span "[PERSON_NAME]" at bounding box center [611, 100] width 76 height 10
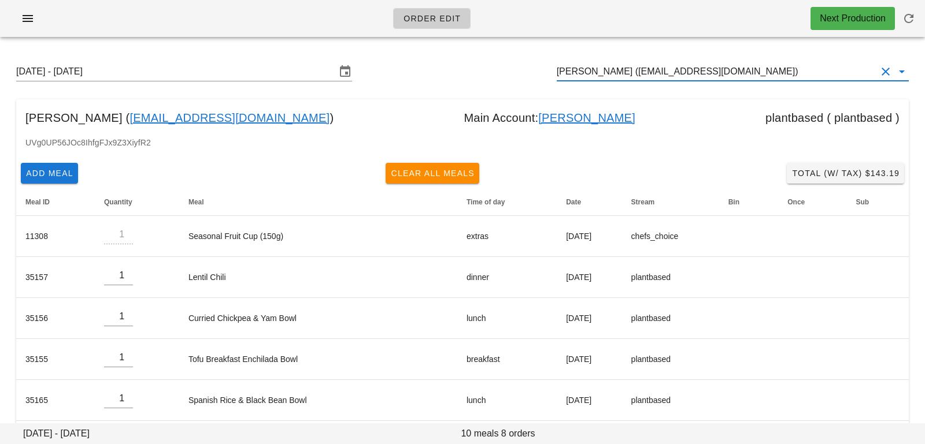
click at [781, 73] on input "[PERSON_NAME] ([EMAIL_ADDRESS][DOMAIN_NAME])" at bounding box center [716, 71] width 320 height 18
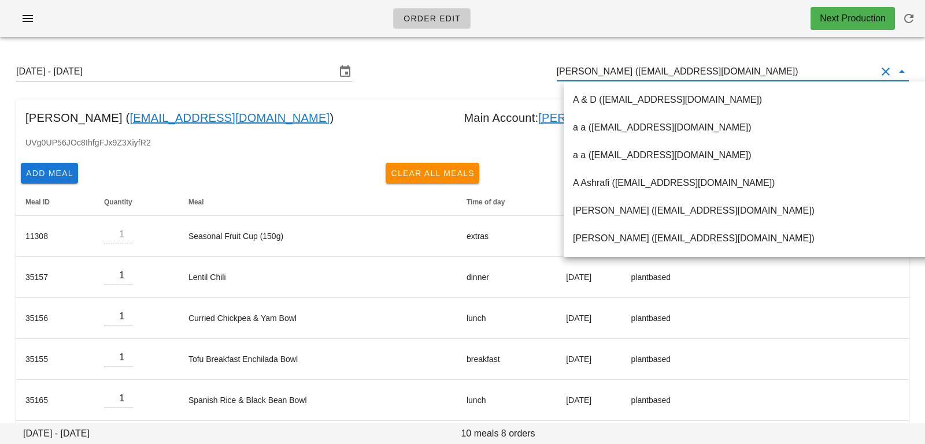
drag, startPoint x: 781, startPoint y: 73, endPoint x: 484, endPoint y: 55, distance: 297.6
click at [485, 56] on div "[DATE] - [DATE] [PERSON_NAME] ([EMAIL_ADDRESS][DOMAIN_NAME])" at bounding box center [462, 71] width 911 height 37
paste input "[PERSON_NAME]"
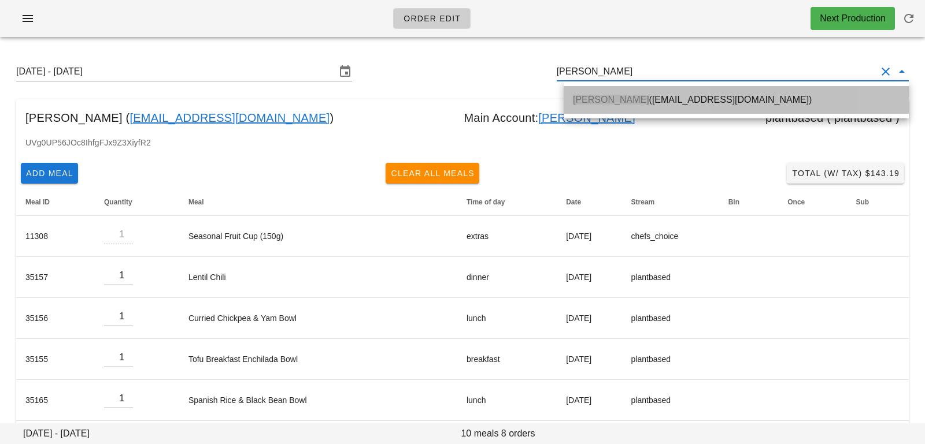
click at [603, 109] on div "[PERSON_NAME] ([EMAIL_ADDRESS][DOMAIN_NAME])" at bounding box center [736, 99] width 326 height 25
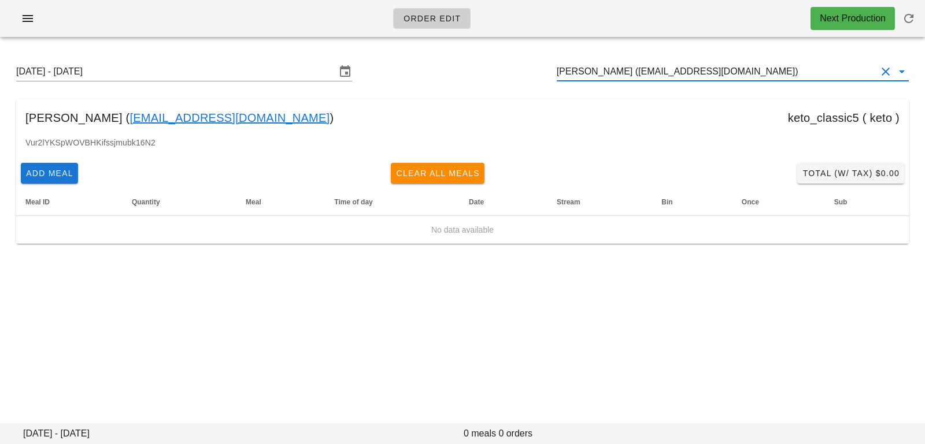
click at [441, 105] on div "[PERSON_NAME] ( [EMAIL_ADDRESS][DOMAIN_NAME] ) keto_classic5 ( keto )" at bounding box center [462, 117] width 892 height 37
click at [725, 75] on input "[PERSON_NAME] ([EMAIL_ADDRESS][DOMAIN_NAME])" at bounding box center [716, 71] width 320 height 18
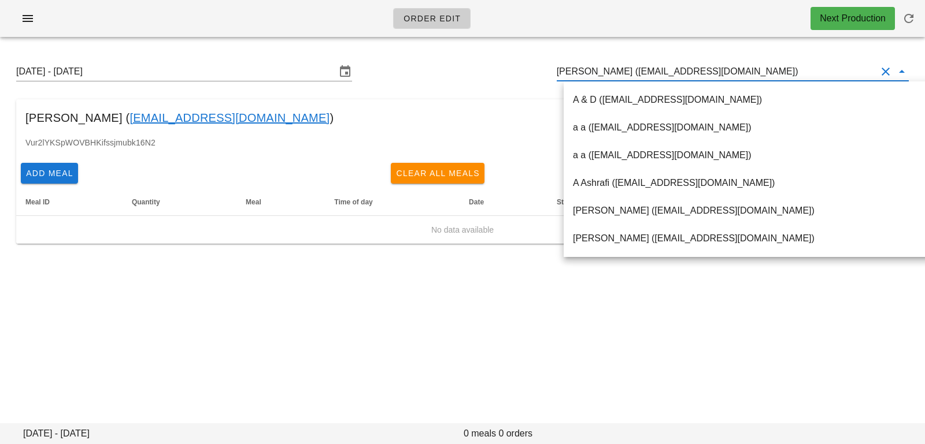
paste input "[PERSON_NAME] [PERSON_NAME]"
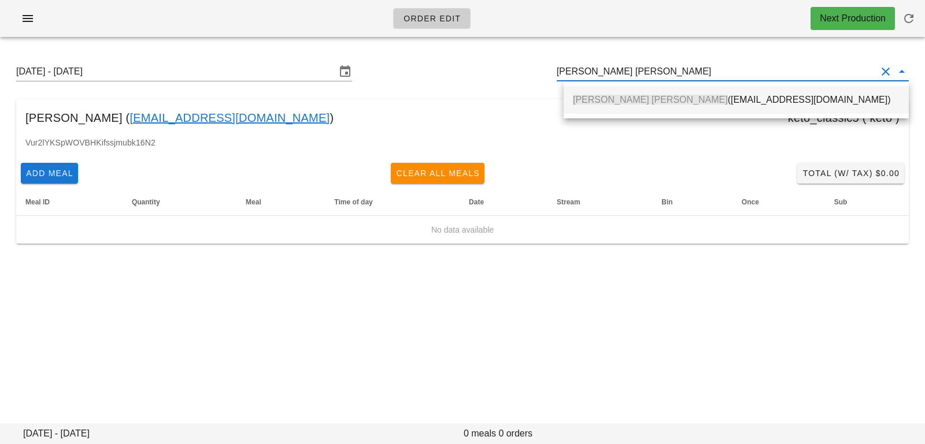
click at [713, 101] on div "[PERSON_NAME] [PERSON_NAME] ([EMAIL_ADDRESS][DOMAIN_NAME])" at bounding box center [736, 99] width 326 height 11
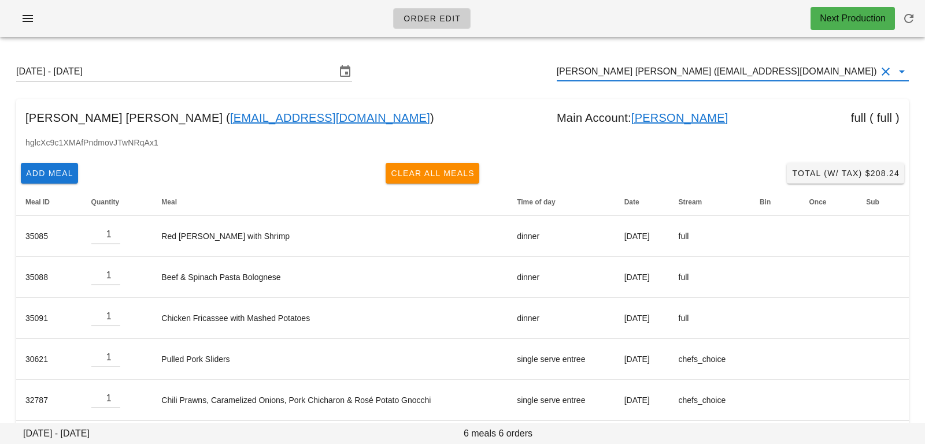
drag, startPoint x: 759, startPoint y: 70, endPoint x: 537, endPoint y: 58, distance: 221.6
click at [537, 58] on div "[DATE] - [DATE] [PERSON_NAME] [PERSON_NAME] ([EMAIL_ADDRESS][DOMAIN_NAME])" at bounding box center [462, 71] width 911 height 37
paste input "[PERSON_NAME]"
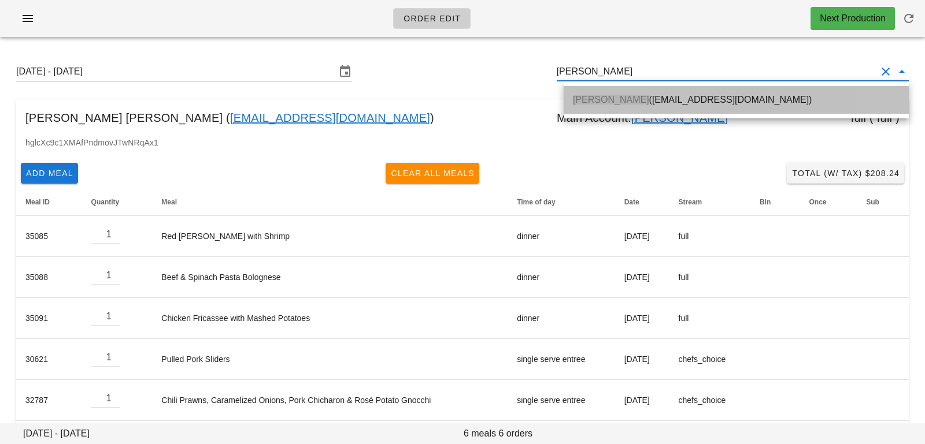
click at [621, 99] on span "[PERSON_NAME]" at bounding box center [611, 100] width 76 height 10
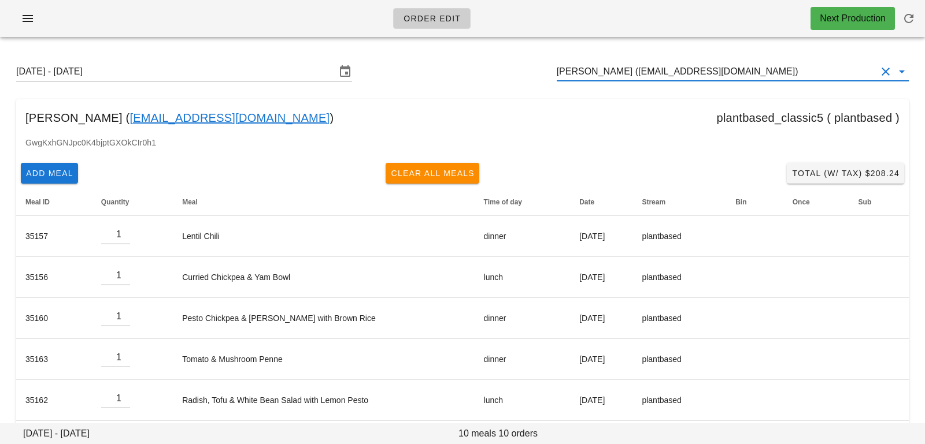
click at [758, 74] on input "[PERSON_NAME] ([EMAIL_ADDRESS][DOMAIN_NAME])" at bounding box center [716, 71] width 320 height 18
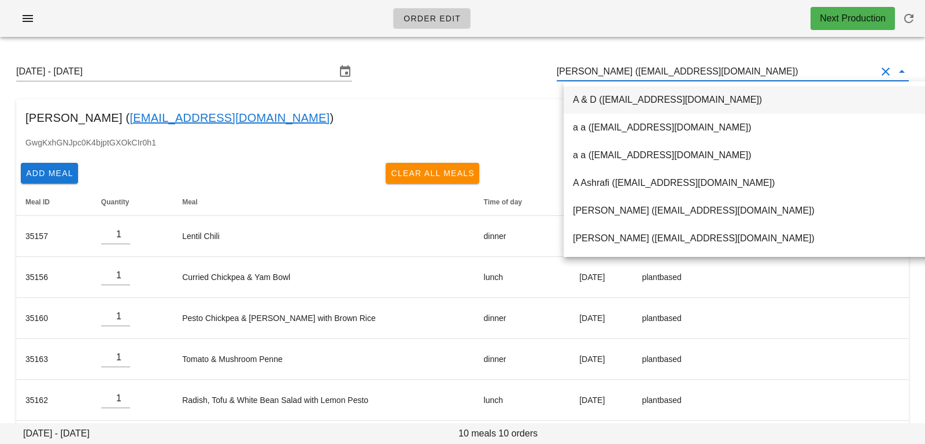
scroll to position [1, 0]
drag, startPoint x: 758, startPoint y: 74, endPoint x: 517, endPoint y: 70, distance: 241.6
click at [517, 70] on div "[DATE] - [DATE] [PERSON_NAME] ([EMAIL_ADDRESS][DOMAIN_NAME])" at bounding box center [462, 71] width 911 height 37
paste input "[PERSON_NAME][EMAIL_ADDRESS][PERSON_NAME][DOMAIN_NAME]"
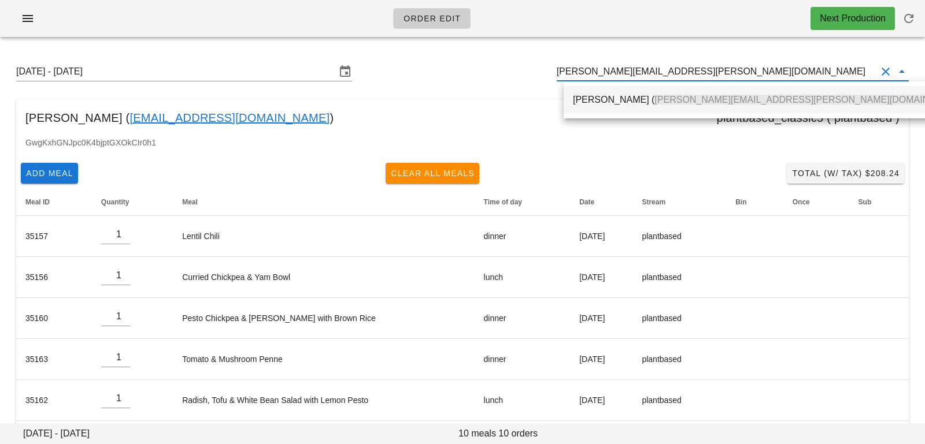
click at [616, 95] on div "[PERSON_NAME] ( [PERSON_NAME][EMAIL_ADDRESS][PERSON_NAME][DOMAIN_NAME] )" at bounding box center [770, 99] width 394 height 11
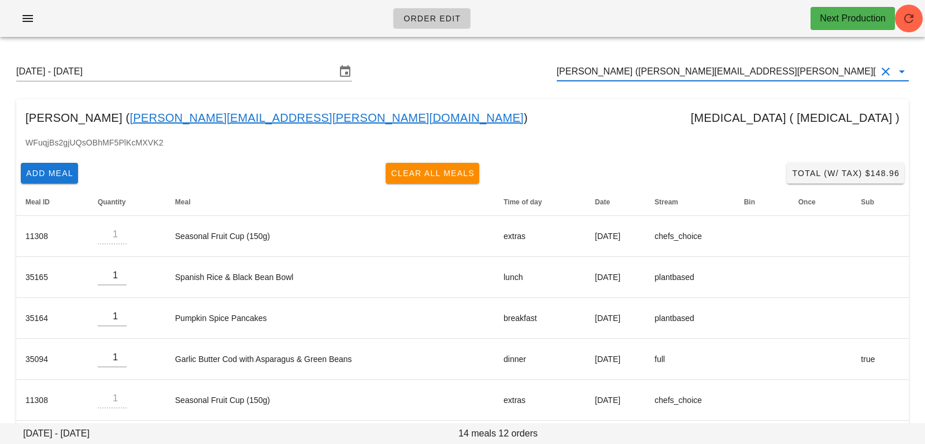
drag, startPoint x: 766, startPoint y: 70, endPoint x: 442, endPoint y: 36, distance: 326.0
click at [451, 41] on div "Order Edit Next Production [DATE] - [DATE] [PERSON_NAME] ([PERSON_NAME][EMAIL_A…" at bounding box center [462, 371] width 925 height 743
paste input "[PERSON_NAME][DOMAIN_NAME][EMAIL_ADDRESS][DOMAIN_NAME]"
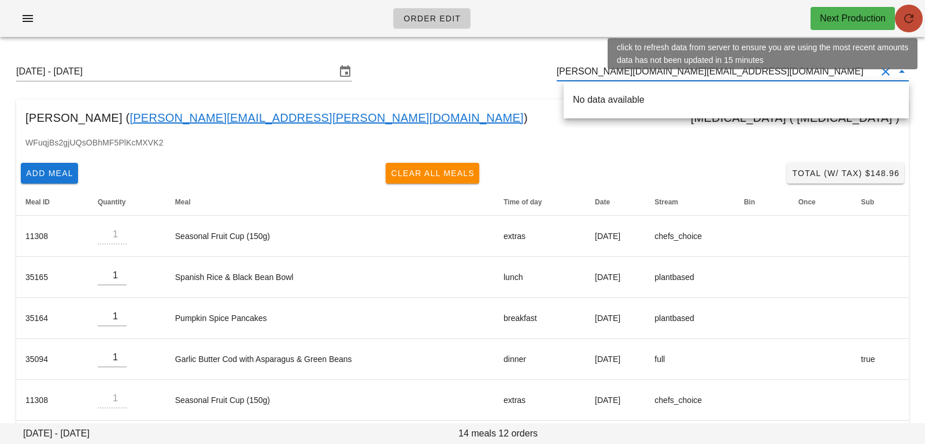
click at [905, 21] on icon "button" at bounding box center [908, 19] width 14 height 14
type input "[PERSON_NAME] ([PERSON_NAME][EMAIL_ADDRESS][PERSON_NAME][DOMAIN_NAME])"
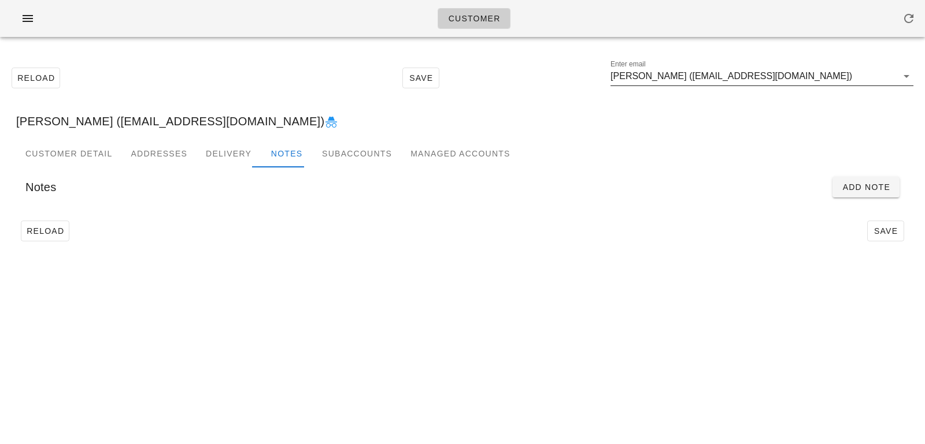
click at [773, 77] on input "[PERSON_NAME] ([EMAIL_ADDRESS][DOMAIN_NAME])" at bounding box center [753, 76] width 287 height 18
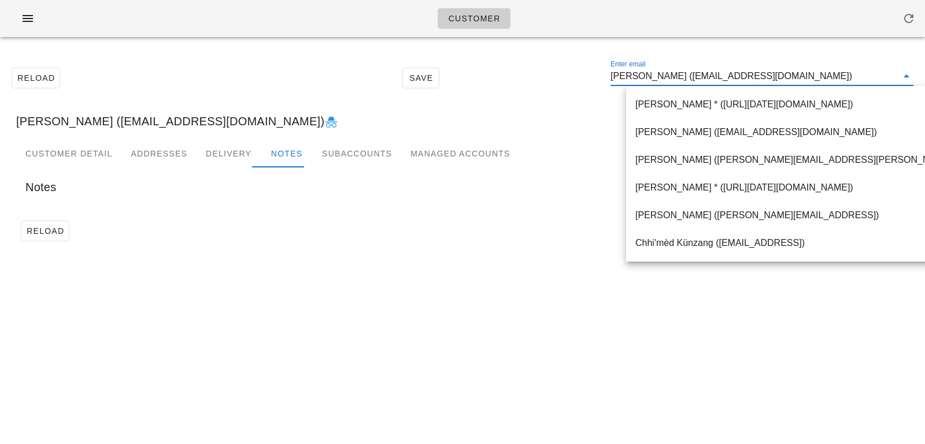
paste input "Please add 2x [MEDICAL_DATA] return bags"
type input "Please add 2x [MEDICAL_DATA] return bags"
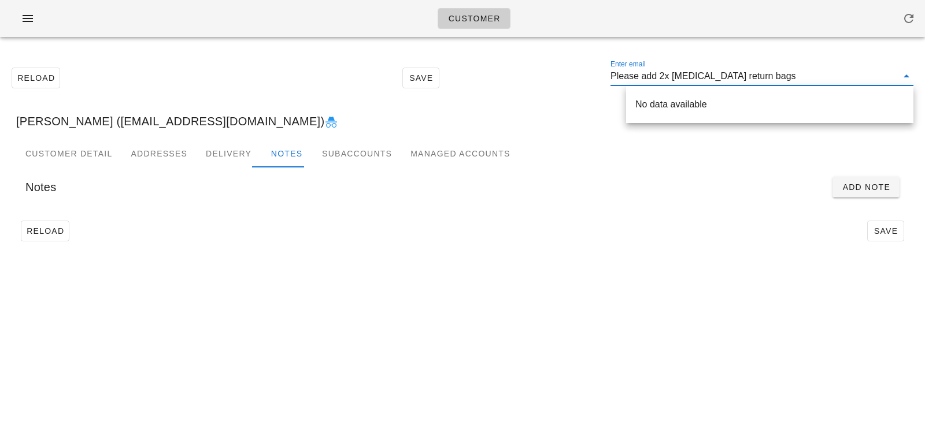
drag, startPoint x: 803, startPoint y: 77, endPoint x: 473, endPoint y: 55, distance: 331.3
click at [477, 55] on div "Reload Save Enter email Please add 2x [MEDICAL_DATA] return bags" at bounding box center [462, 78] width 911 height 50
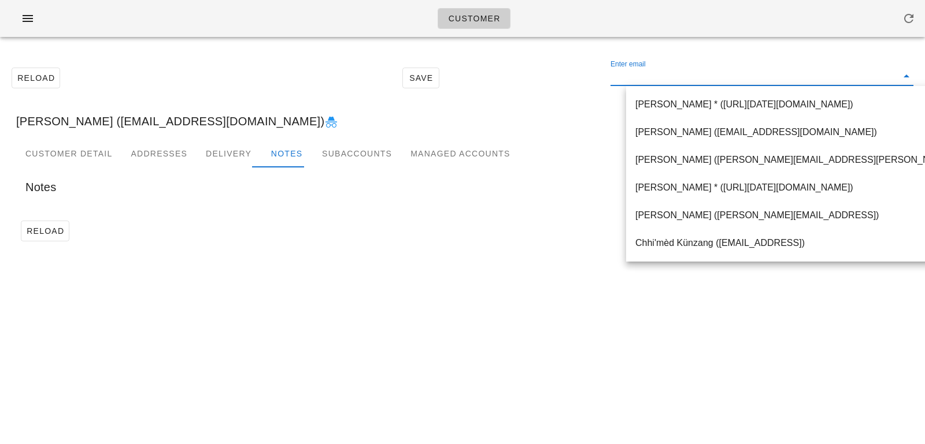
click at [478, 216] on div "Reload Save" at bounding box center [462, 231] width 892 height 30
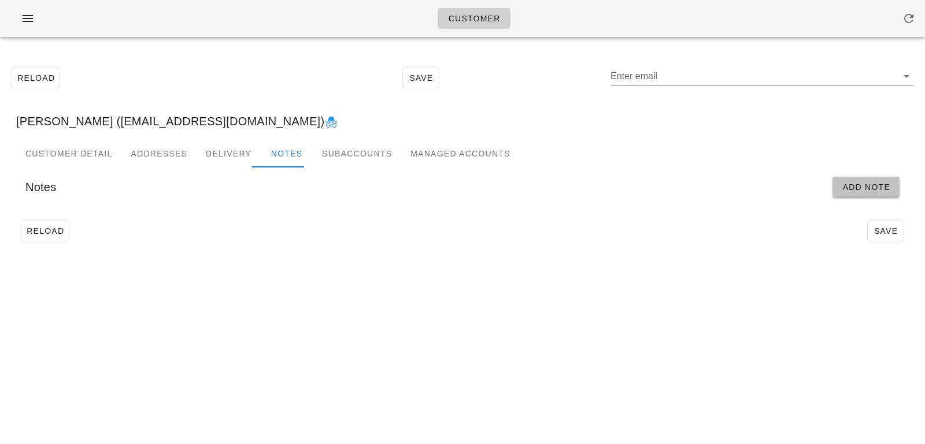
click at [875, 185] on span "Add Note" at bounding box center [865, 187] width 49 height 9
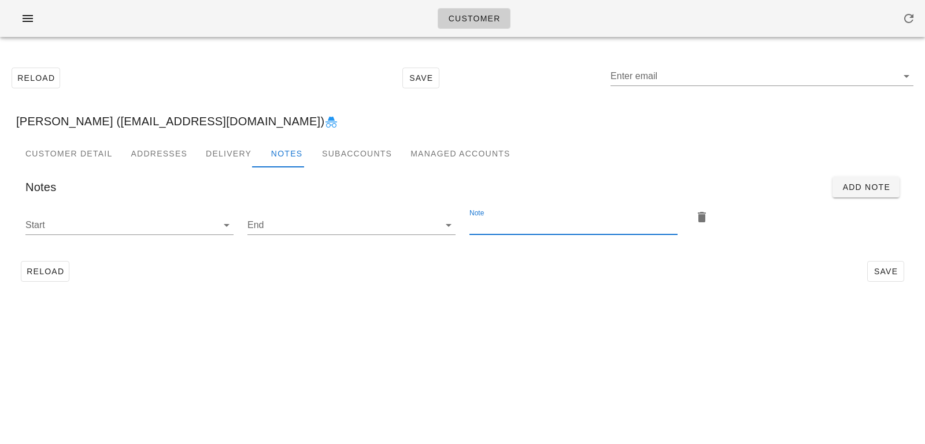
click at [519, 229] on input "Note" at bounding box center [573, 225] width 208 height 18
paste input "Please add 2x [MEDICAL_DATA] return bags"
type input "Please add 2x [MEDICAL_DATA] return bags"
click at [217, 223] on div at bounding box center [225, 225] width 16 height 14
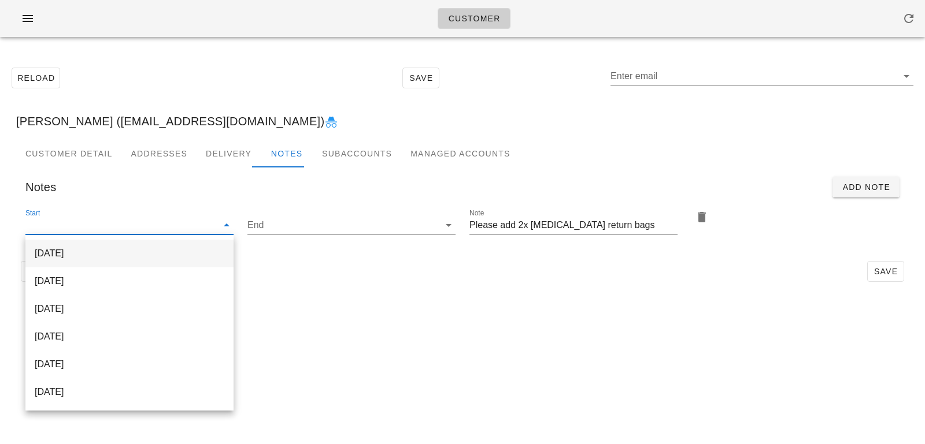
click at [211, 246] on div "[DATE]" at bounding box center [130, 253] width 190 height 25
type input "[DATE]"
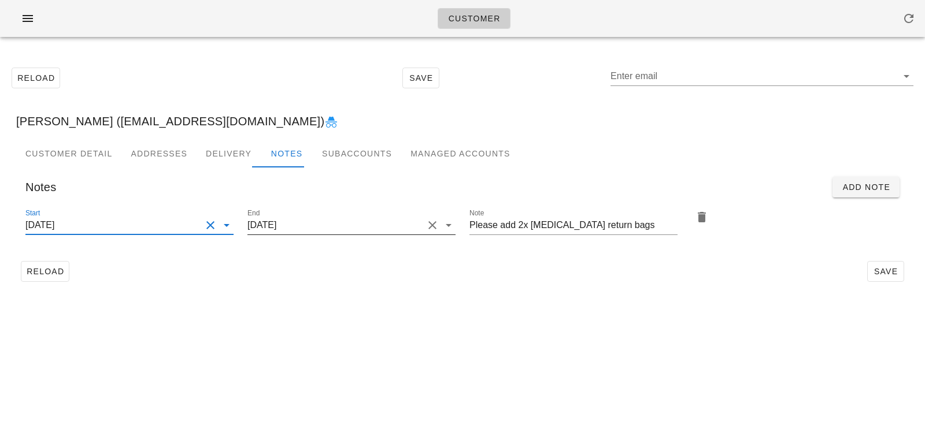
click at [278, 225] on input "[DATE]" at bounding box center [335, 225] width 176 height 18
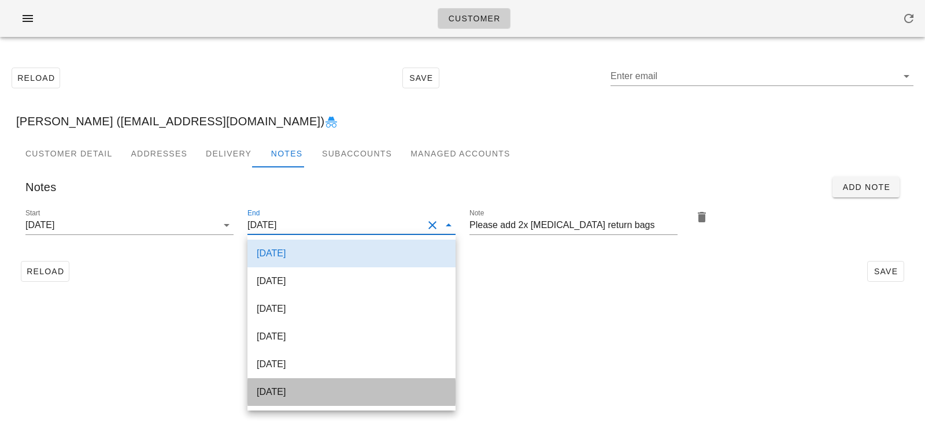
click at [289, 400] on div "[DATE]" at bounding box center [352, 392] width 190 height 25
type input "[DATE]"
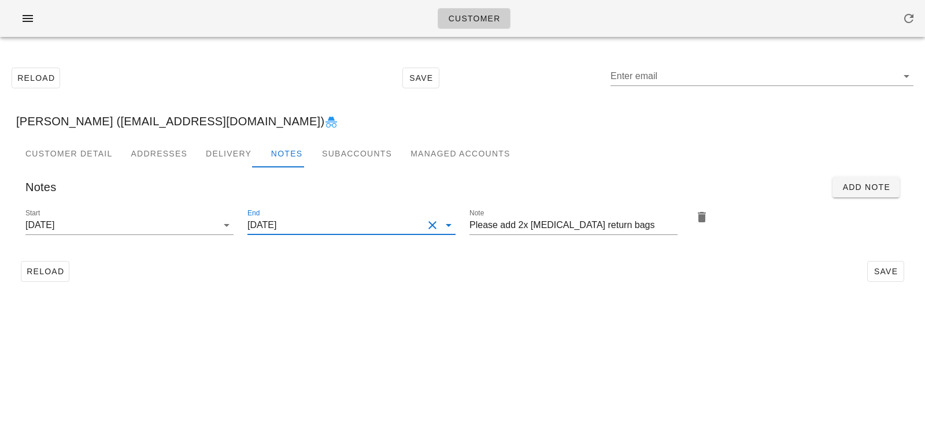
click at [450, 362] on div "Customer Reload Save Enter email Allan Sproule (aws8@msn.com) Customer Detail A…" at bounding box center [462, 222] width 925 height 444
click at [879, 280] on button "Save" at bounding box center [885, 271] width 37 height 21
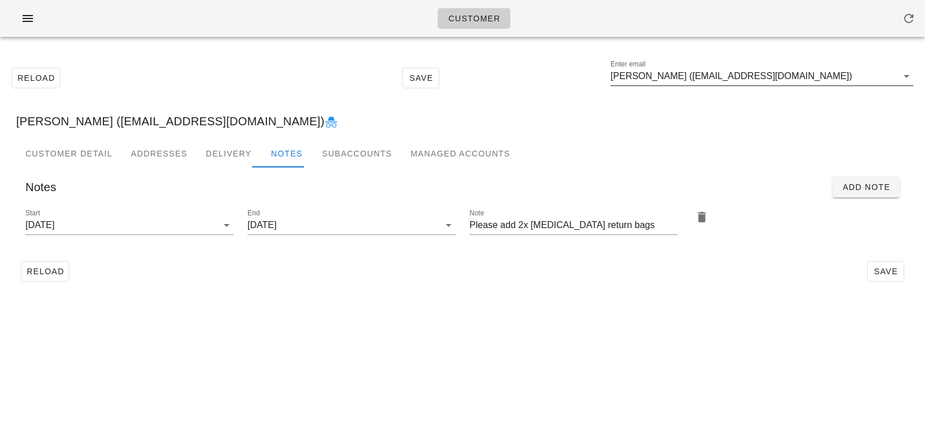
click at [800, 73] on input "Allan Sproule (aws8@msn.com)" at bounding box center [753, 76] width 287 height 18
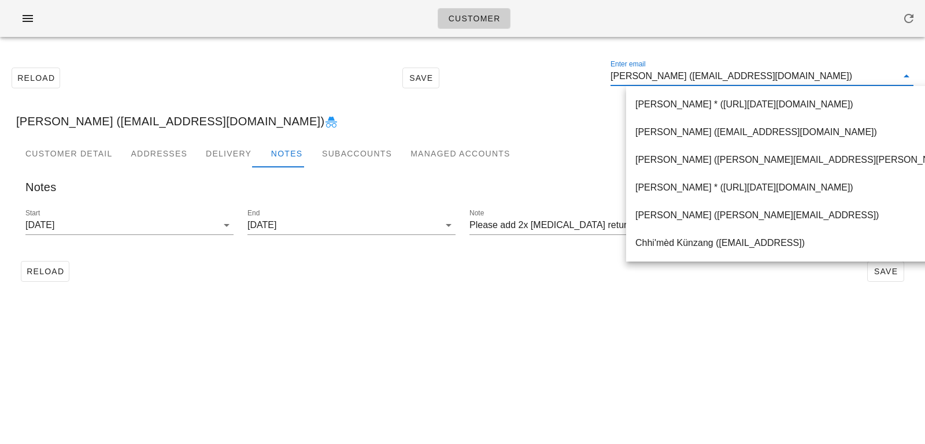
paste input "Robbie Victoria"
type input "Robbie Victoria"
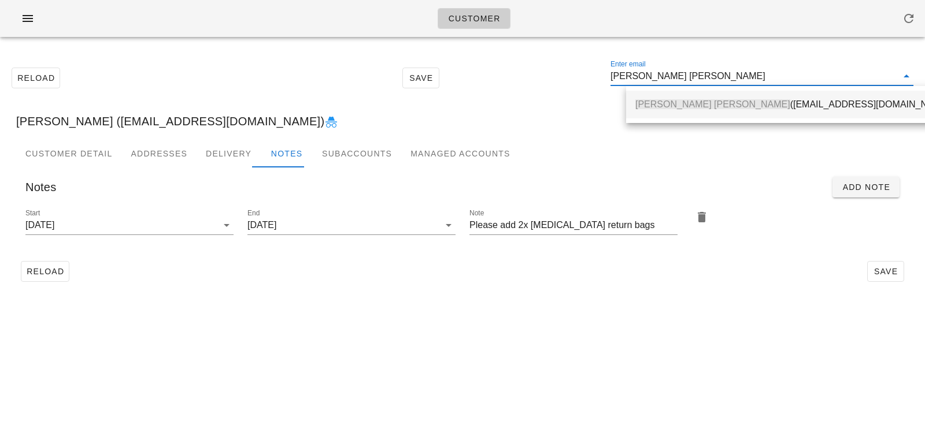
click at [678, 114] on div "Robbie Victoria (emafortunova@gmail.com)" at bounding box center [793, 104] width 317 height 25
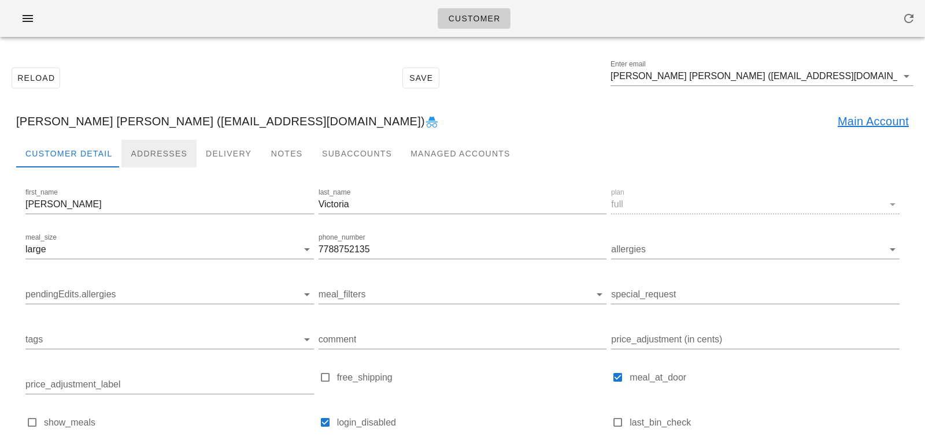
click at [180, 153] on div "Addresses" at bounding box center [158, 154] width 75 height 28
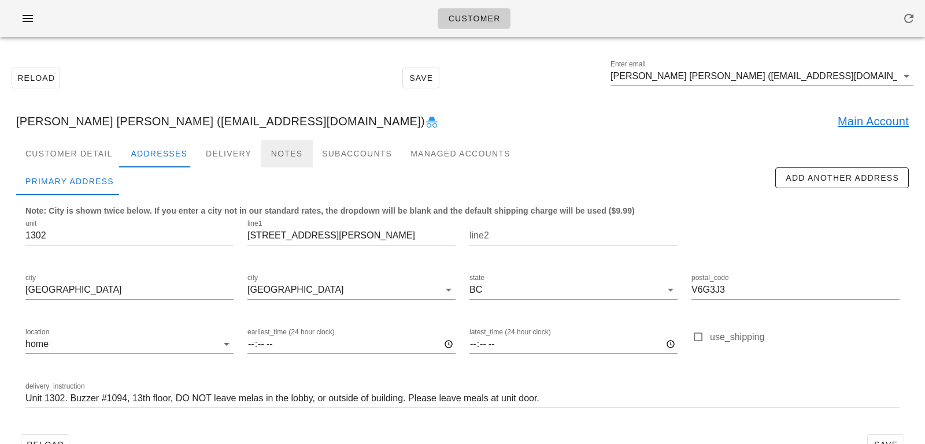
click at [276, 154] on div "Notes" at bounding box center [287, 154] width 52 height 28
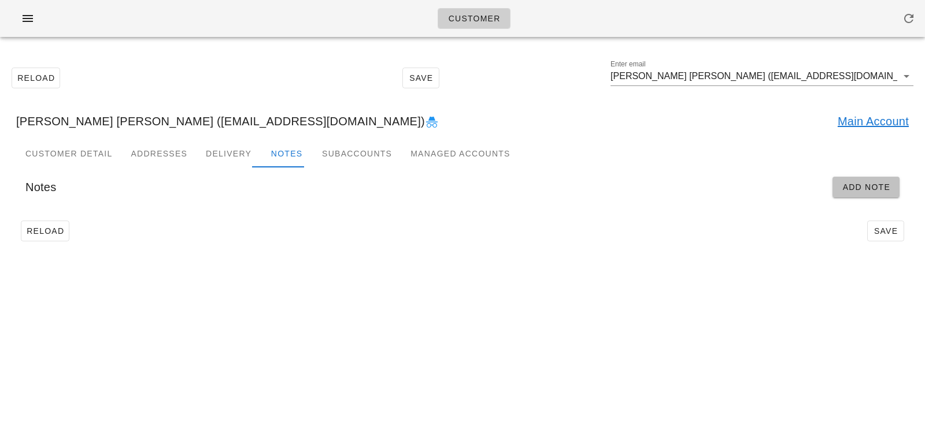
click at [836, 191] on button "Add Note" at bounding box center [865, 187] width 67 height 21
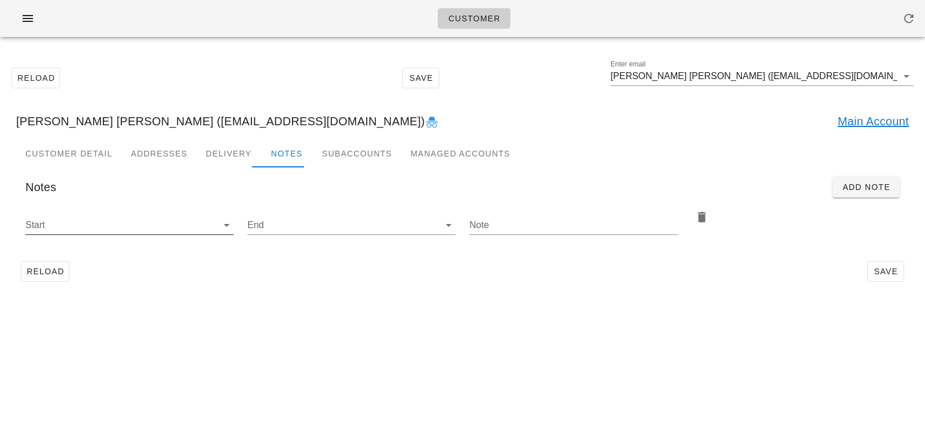
click at [210, 229] on input "Start" at bounding box center [120, 225] width 190 height 18
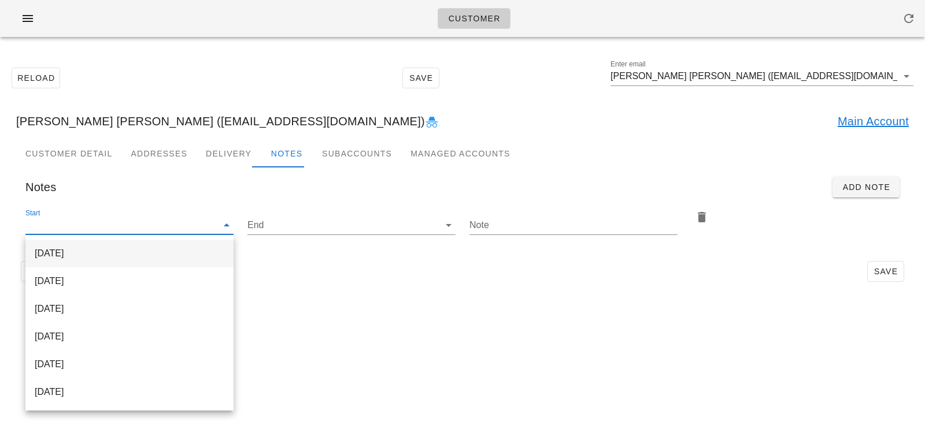
click at [204, 248] on div "[DATE]" at bounding box center [130, 253] width 190 height 11
type input "[DATE]"
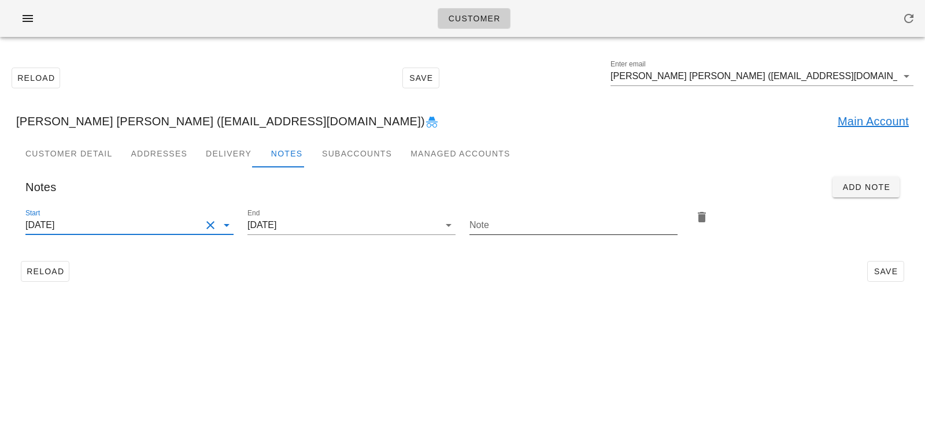
click at [529, 225] on input "Note" at bounding box center [573, 225] width 208 height 18
paste input "Please add 2x [MEDICAL_DATA] return bags"
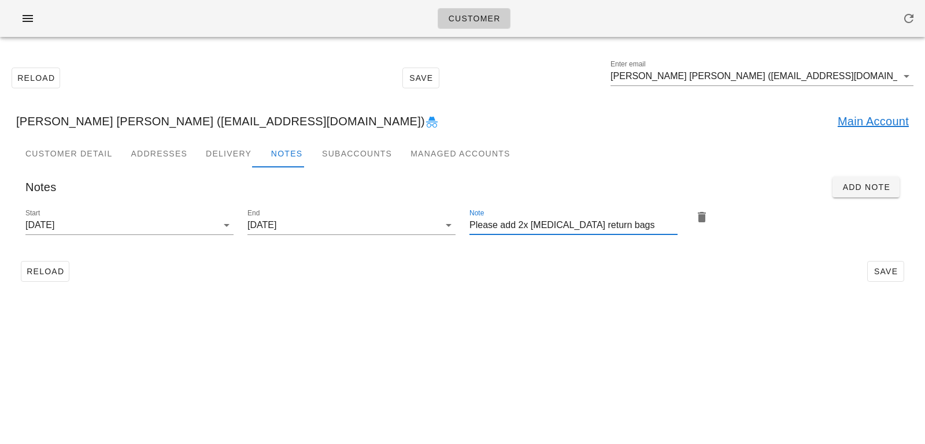
type input "Please add 2x [MEDICAL_DATA] return bags"
click at [890, 270] on span "Save" at bounding box center [885, 271] width 27 height 9
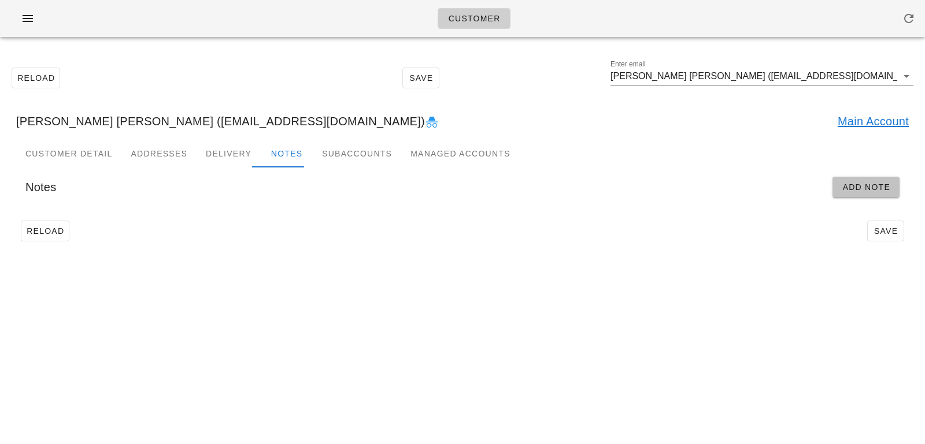
click at [878, 190] on span "Add Note" at bounding box center [865, 187] width 49 height 9
click at [502, 223] on input "Note" at bounding box center [573, 225] width 208 height 18
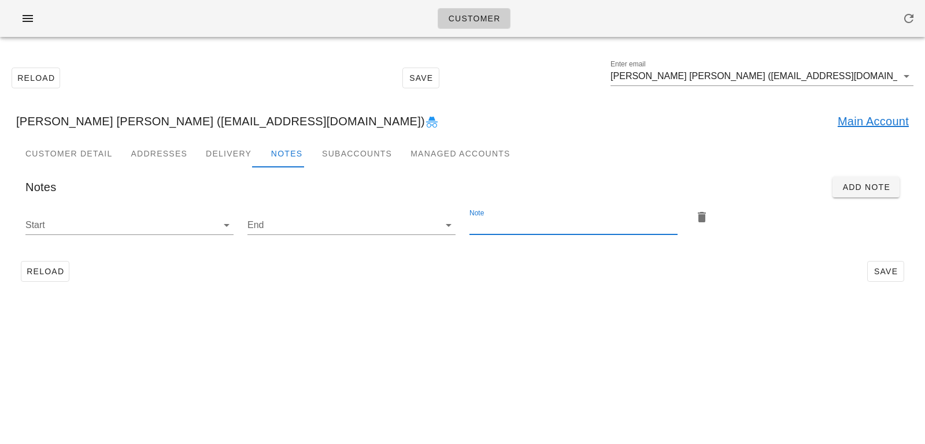
paste input "Please add 2x [MEDICAL_DATA] return bags"
type input "Please add 2x [MEDICAL_DATA] return bags"
click at [220, 228] on icon at bounding box center [227, 225] width 14 height 14
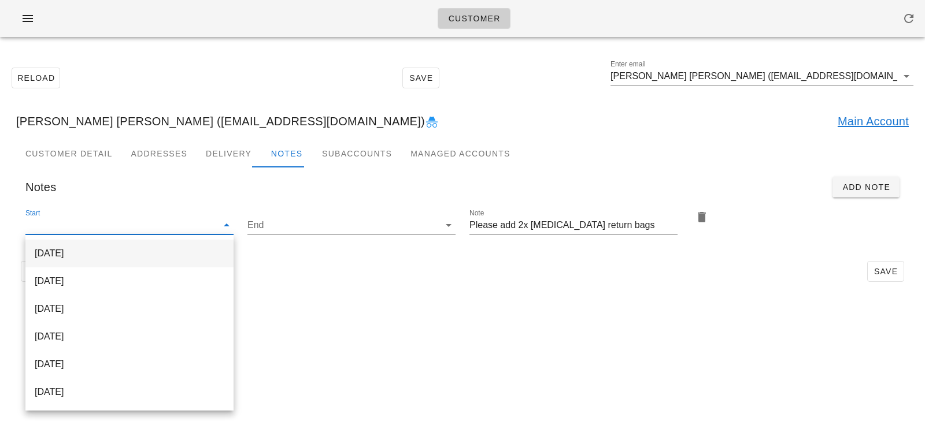
click at [215, 242] on div "[DATE]" at bounding box center [130, 253] width 190 height 25
type input "[DATE]"
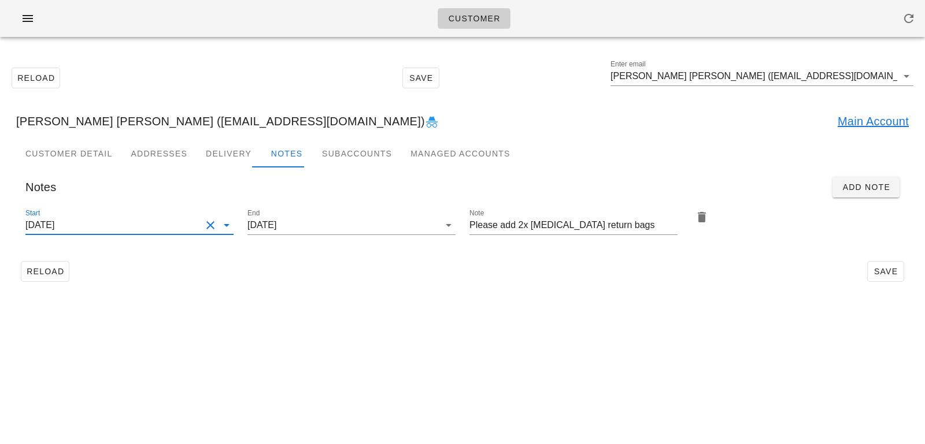
click at [379, 286] on div "Reload Save" at bounding box center [462, 272] width 892 height 30
click at [890, 270] on span "Save" at bounding box center [885, 271] width 27 height 9
click at [828, 77] on input "Robbie Victoria (emafortunova@gmail.com)" at bounding box center [753, 76] width 287 height 18
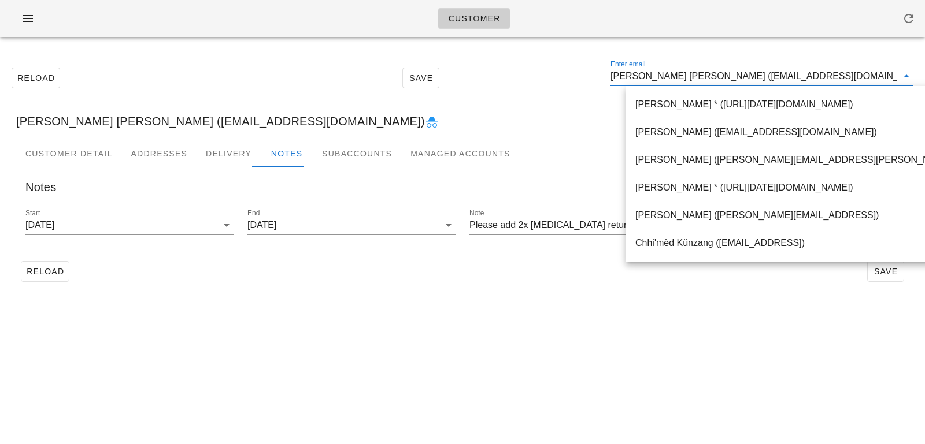
paste input "Ema Fortunova"
type input "Ema Fortunova"
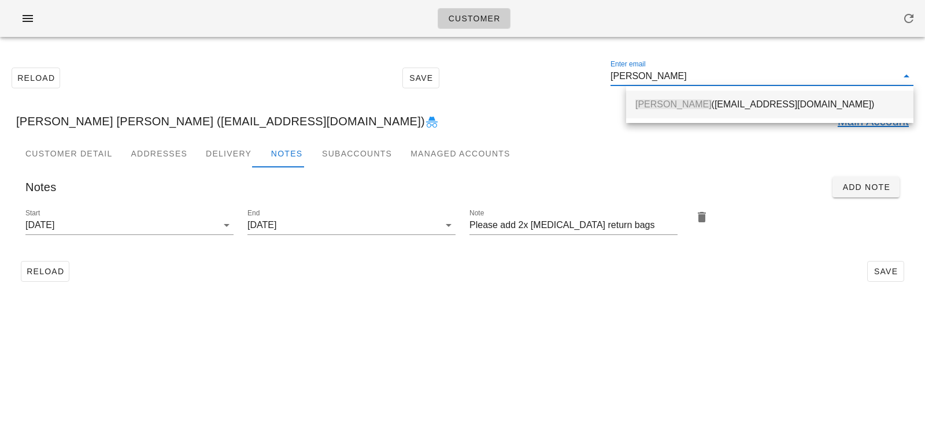
click at [760, 101] on div "Ema Fortunova (ema.fortunova@gmail.com)" at bounding box center [769, 104] width 269 height 11
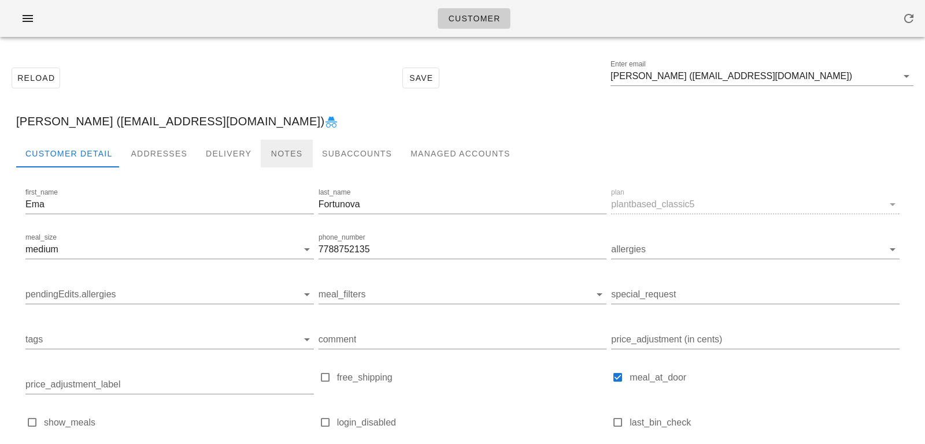
click at [289, 155] on div "Notes" at bounding box center [287, 154] width 52 height 28
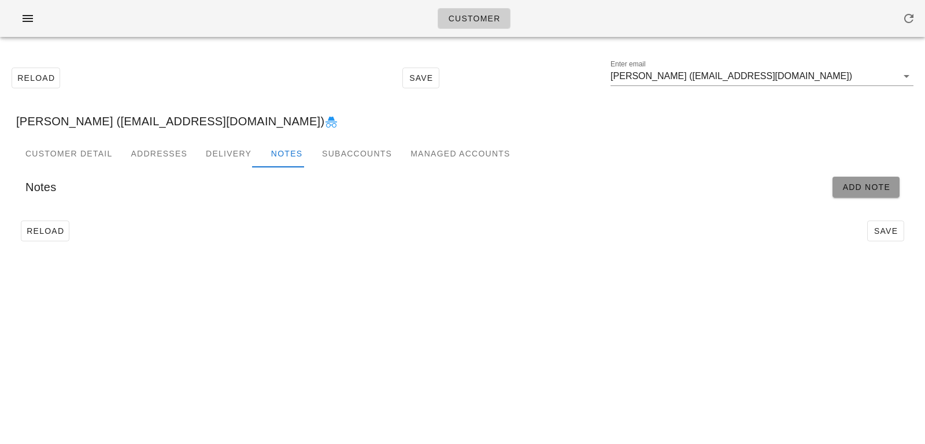
click at [836, 190] on button "Add Note" at bounding box center [865, 187] width 67 height 21
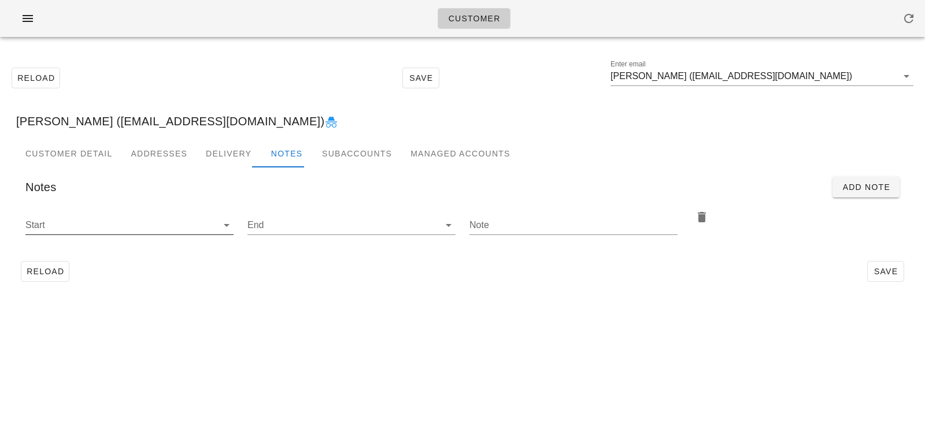
click at [205, 233] on input "Start" at bounding box center [120, 225] width 190 height 18
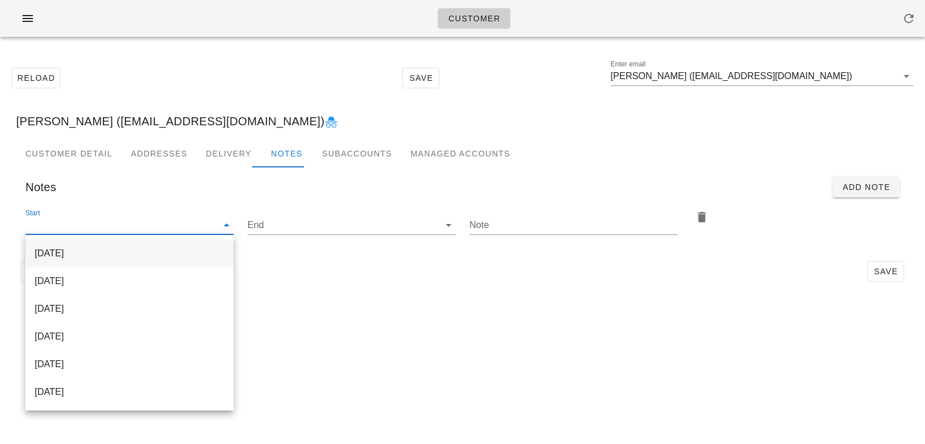
click at [202, 258] on div "2025-08-17" at bounding box center [130, 253] width 190 height 11
type input "2025-08-17"
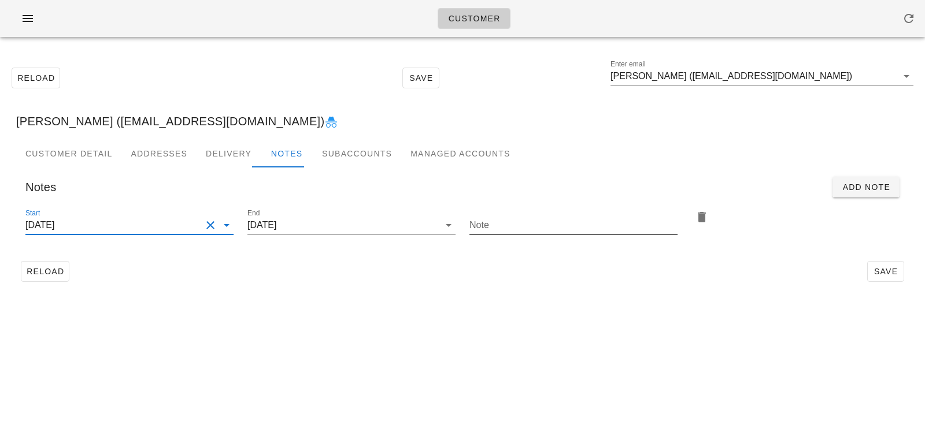
click at [514, 231] on input "Note" at bounding box center [573, 225] width 208 height 18
paste input "Ema Fortunova"
type input "Ema Fortunova"
drag, startPoint x: 550, startPoint y: 222, endPoint x: 411, endPoint y: 212, distance: 139.1
click at [418, 215] on div "Start 2025-08-17 End 2025-08-17 Note Ema Fortunova" at bounding box center [462, 227] width 888 height 54
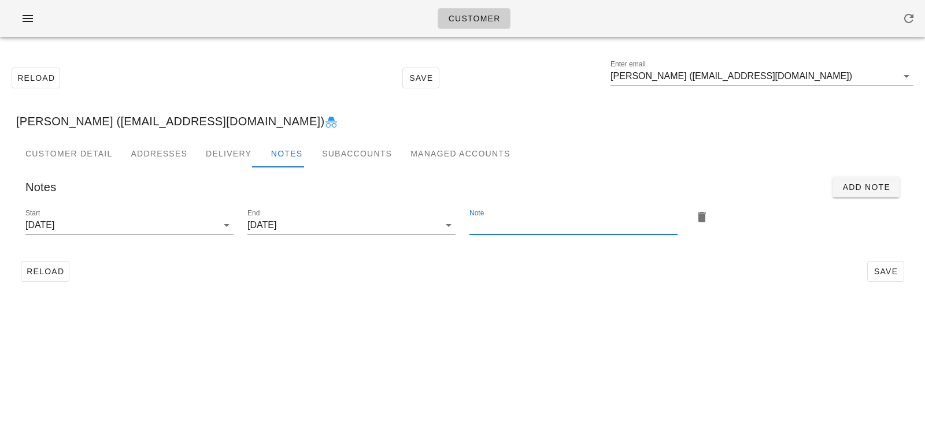
click at [585, 229] on input "Note" at bounding box center [573, 225] width 208 height 18
paste input "Please add 2x ice pack return bags"
type input "Please add 2x ice pack return bags"
click at [886, 278] on button "Save" at bounding box center [885, 271] width 37 height 21
click at [628, 225] on input "Please add 2x ice pack return bags" at bounding box center [573, 225] width 208 height 18
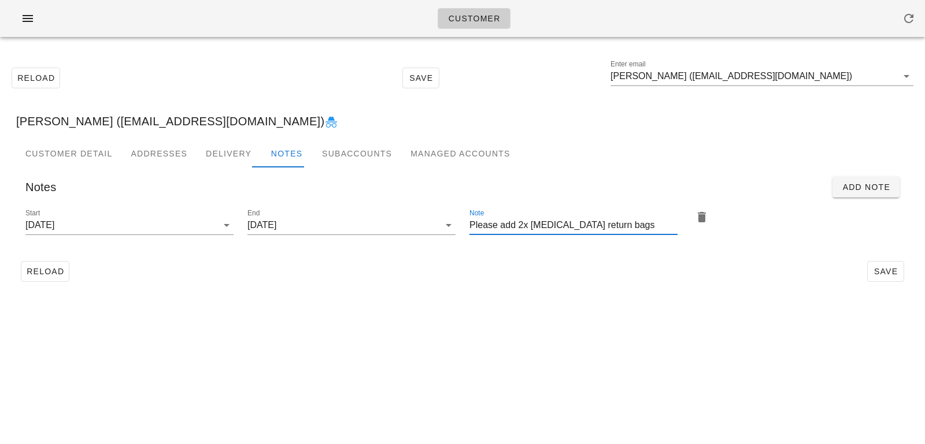
drag, startPoint x: 628, startPoint y: 221, endPoint x: 406, endPoint y: 198, distance: 222.5
click at [409, 202] on div "Start 2025-08-17 End 2025-08-17 Note Please add 2x ice pack return bags" at bounding box center [462, 227] width 888 height 54
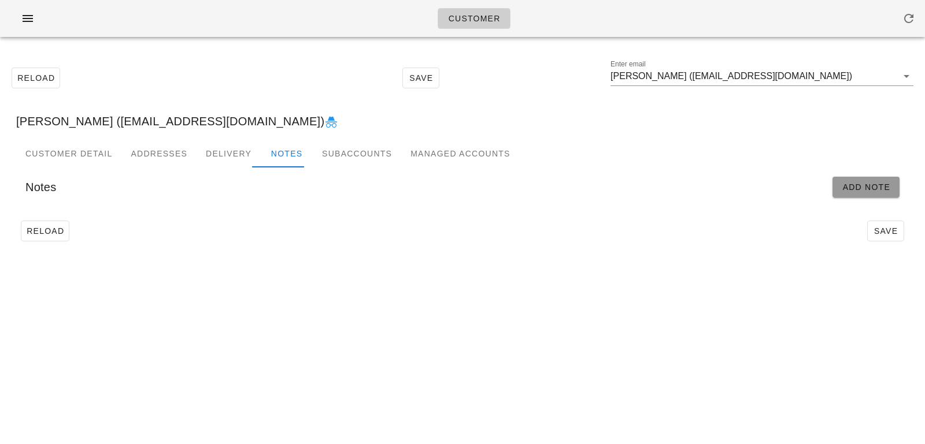
click at [885, 179] on button "Add Note" at bounding box center [865, 187] width 67 height 21
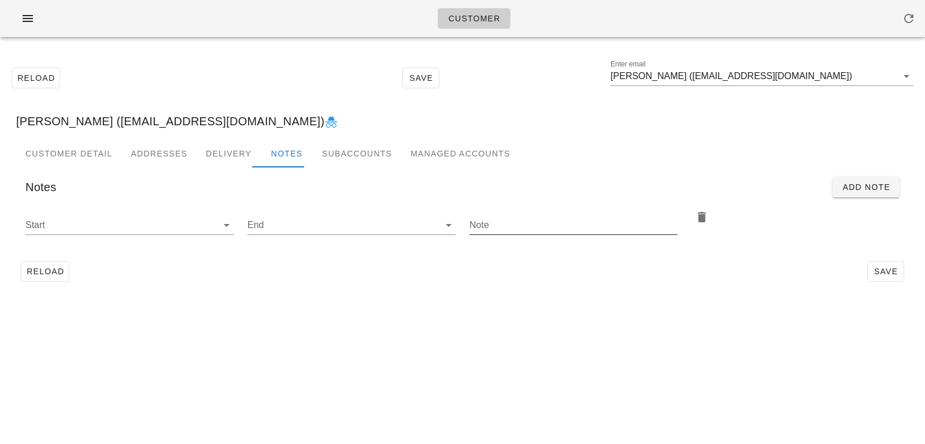
click at [526, 222] on input "Note" at bounding box center [573, 225] width 208 height 18
paste input "Please add 2x [MEDICAL_DATA] return bags"
type input "Please add 2x [MEDICAL_DATA] return bags"
click at [150, 227] on input "Start" at bounding box center [120, 225] width 190 height 18
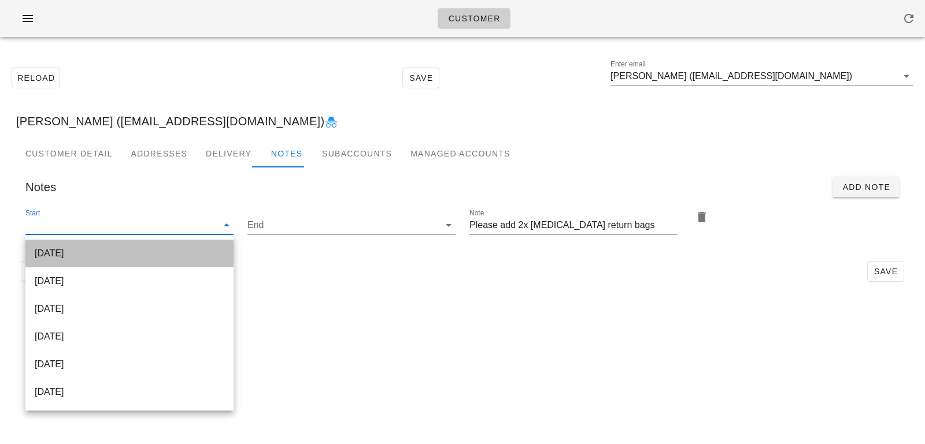
click at [154, 244] on div "[DATE]" at bounding box center [130, 253] width 190 height 25
type input "[DATE]"
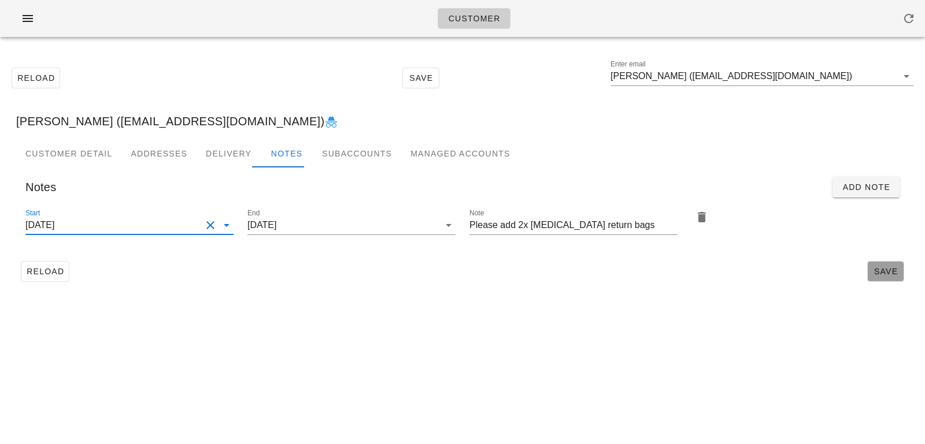
click at [878, 279] on button "Save" at bounding box center [885, 271] width 37 height 21
click at [823, 72] on input "[PERSON_NAME] ([EMAIL_ADDRESS][DOMAIN_NAME])" at bounding box center [753, 76] width 287 height 18
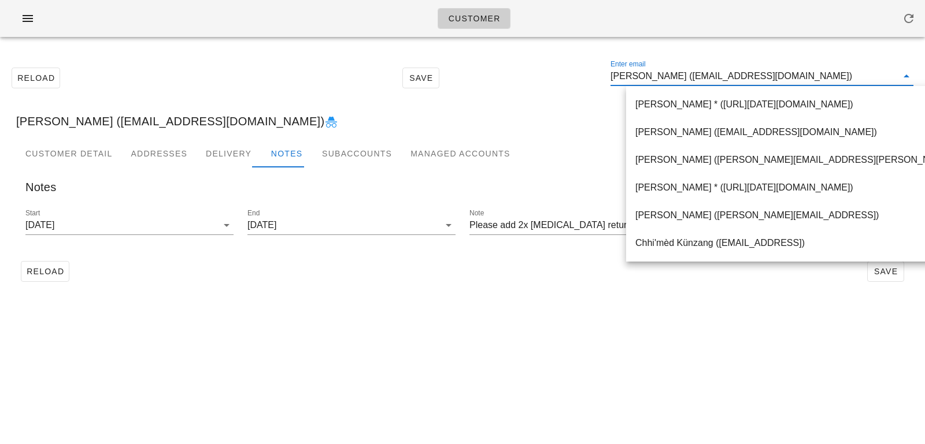
paste input "[EMAIL_ADDRESS][DOMAIN_NAME]"
type input "[EMAIL_ADDRESS][DOMAIN_NAME]"
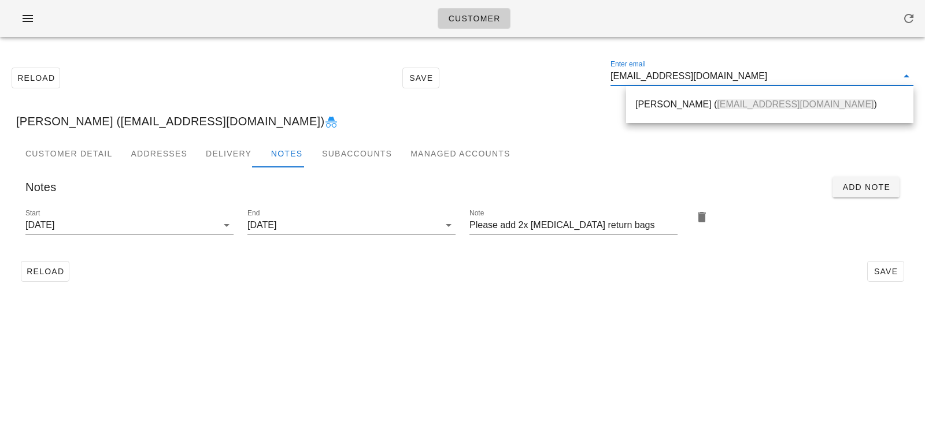
click at [717, 99] on span "[EMAIL_ADDRESS][DOMAIN_NAME]" at bounding box center [795, 104] width 157 height 10
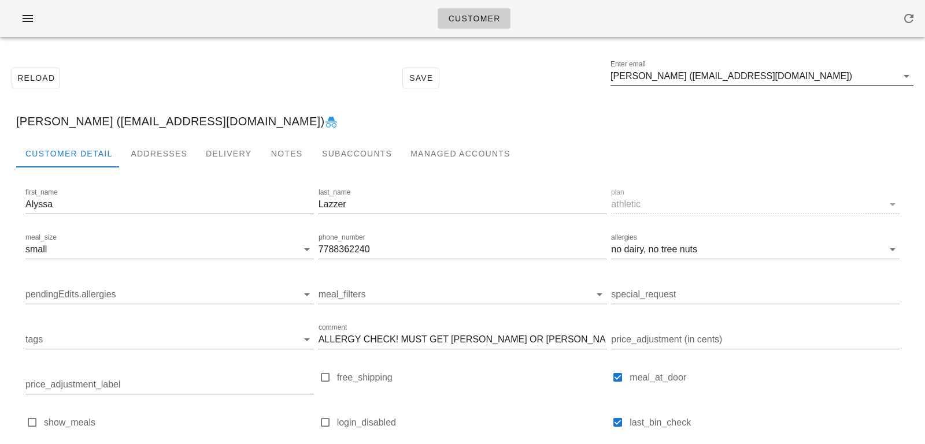
click at [800, 81] on input "[PERSON_NAME] ([EMAIL_ADDRESS][DOMAIN_NAME])" at bounding box center [753, 76] width 287 height 18
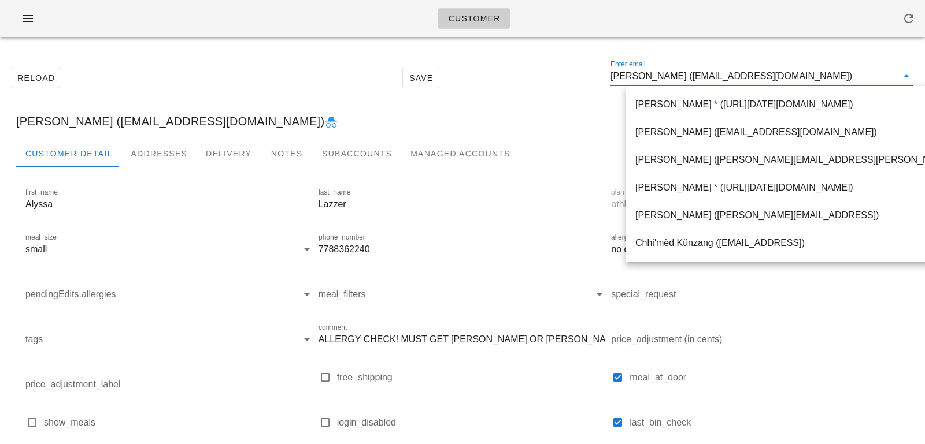
paste input "[PERSON_NAME][EMAIL_ADDRESS][PERSON_NAME][DOMAIN_NAME]"
type input "[PERSON_NAME][EMAIL_ADDRESS][PERSON_NAME][DOMAIN_NAME]"
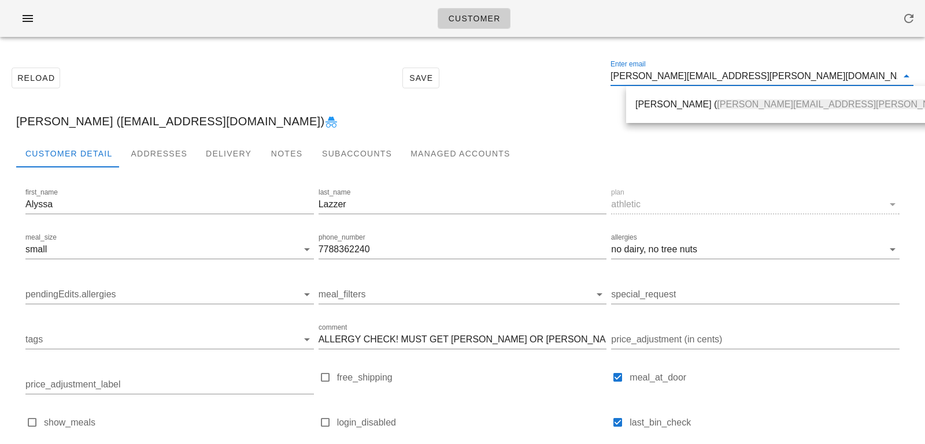
click at [717, 100] on span "[PERSON_NAME][EMAIL_ADDRESS][PERSON_NAME][DOMAIN_NAME]" at bounding box center [871, 104] width 309 height 10
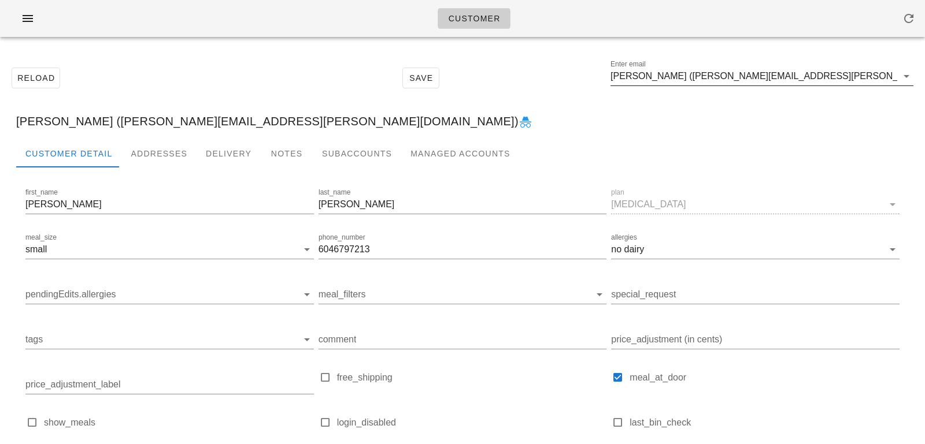
click at [844, 79] on input "[PERSON_NAME] ([PERSON_NAME][EMAIL_ADDRESS][PERSON_NAME][DOMAIN_NAME])" at bounding box center [753, 76] width 287 height 18
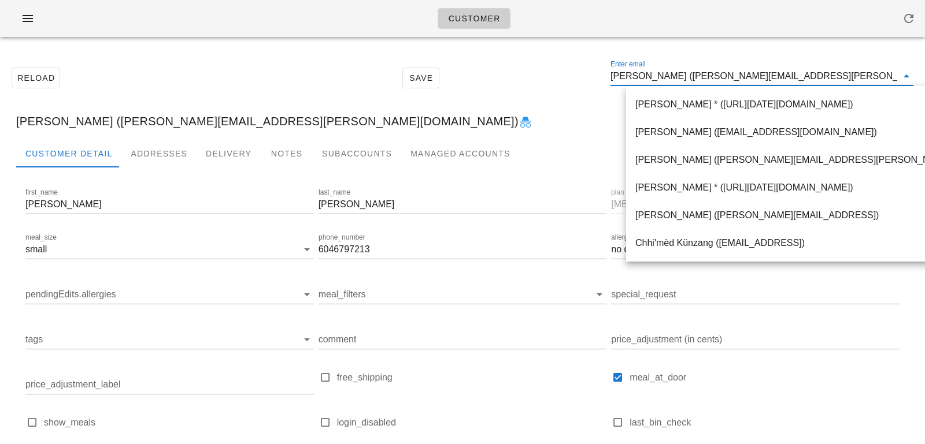
paste input "[EMAIL_ADDRESS][DOMAIN_NAME]"
type input "[EMAIL_ADDRESS][DOMAIN_NAME]"
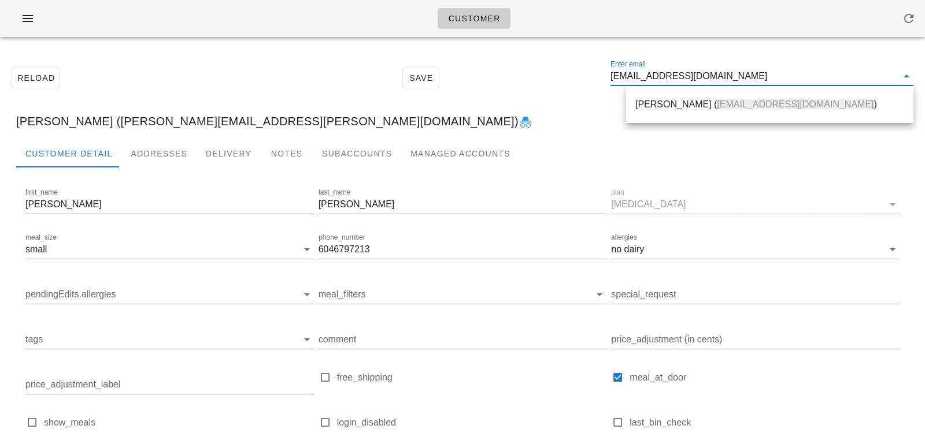
click at [704, 98] on div "[PERSON_NAME] ( [EMAIL_ADDRESS][DOMAIN_NAME] )" at bounding box center [769, 104] width 269 height 25
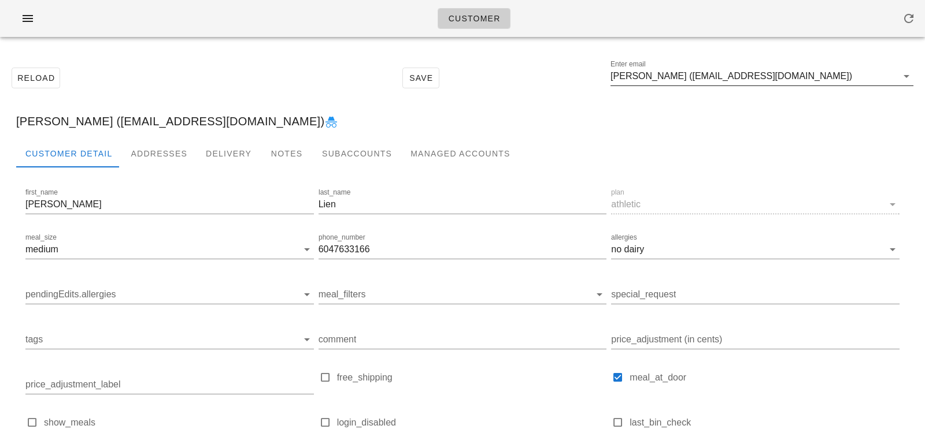
click at [787, 81] on input "[PERSON_NAME] ([EMAIL_ADDRESS][DOMAIN_NAME])" at bounding box center [753, 76] width 287 height 18
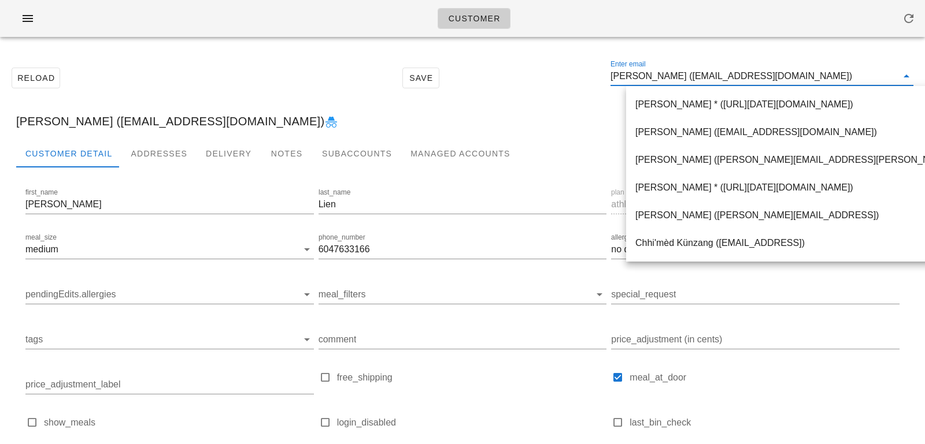
paste input "[PERSON_NAME][EMAIL_ADDRESS][DOMAIN_NAME]"
type input "[PERSON_NAME][EMAIL_ADDRESS][DOMAIN_NAME]"
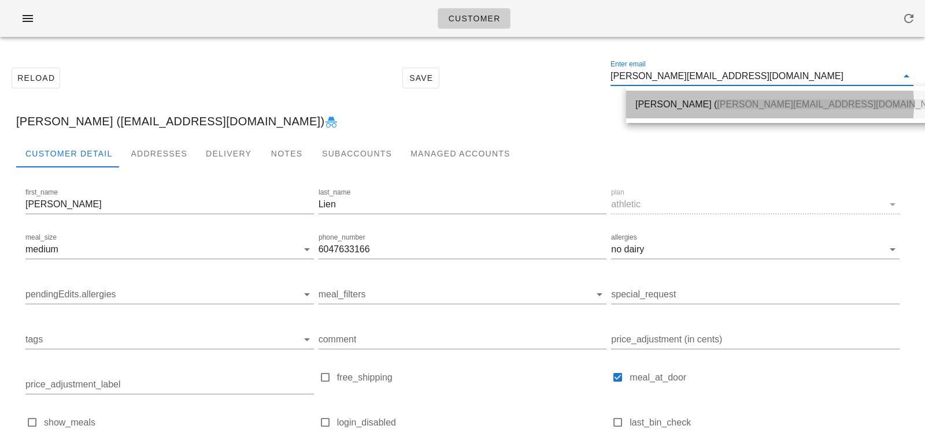
click at [726, 98] on div "[PERSON_NAME] ( [PERSON_NAME][EMAIL_ADDRESS][DOMAIN_NAME] )" at bounding box center [793, 104] width 317 height 25
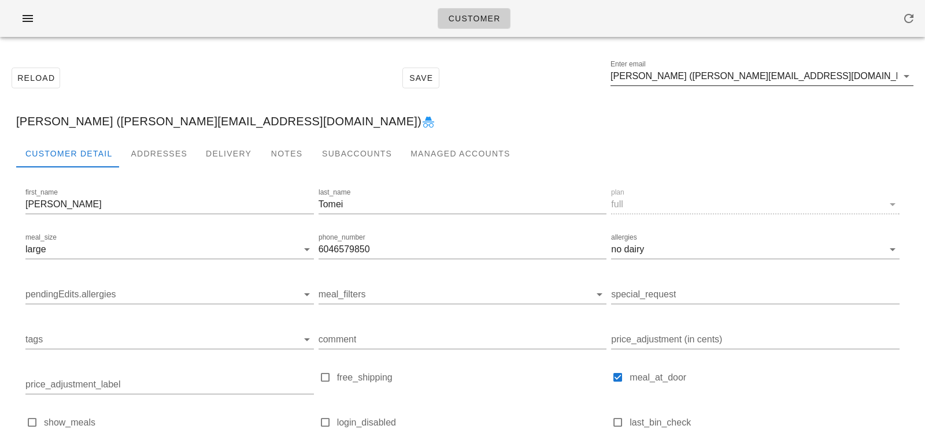
click at [840, 69] on input "[PERSON_NAME] ([PERSON_NAME][EMAIL_ADDRESS][DOMAIN_NAME])" at bounding box center [753, 76] width 287 height 18
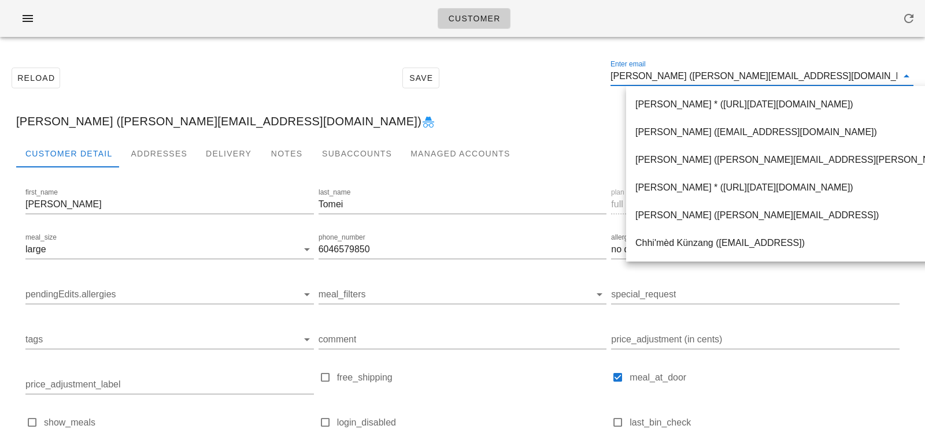
paste input "[PERSON_NAME][EMAIL_ADDRESS][DOMAIN_NAME]"
type input "[PERSON_NAME][EMAIL_ADDRESS][DOMAIN_NAME]"
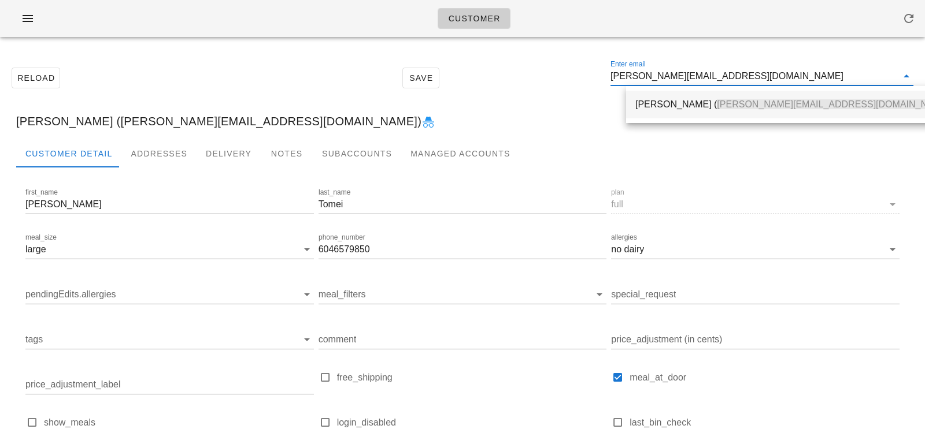
click at [745, 109] on span "[PERSON_NAME][EMAIL_ADDRESS][DOMAIN_NAME]" at bounding box center [833, 104] width 233 height 10
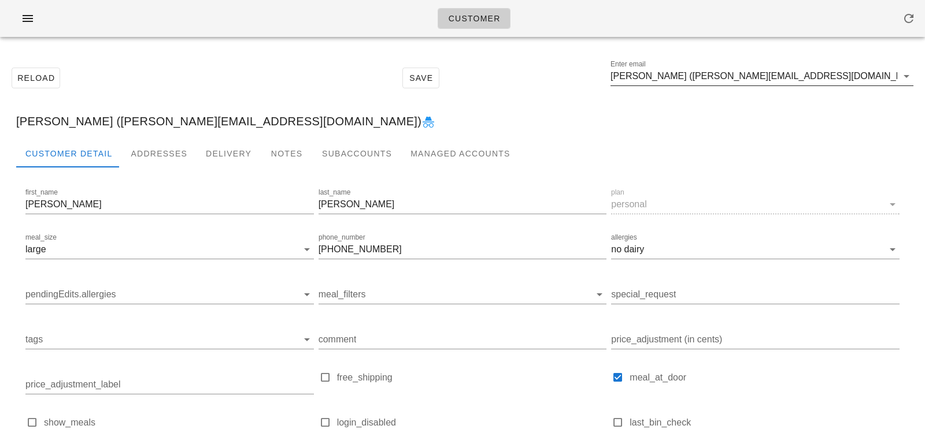
click at [801, 79] on input "[PERSON_NAME] ([PERSON_NAME][EMAIL_ADDRESS][DOMAIN_NAME])" at bounding box center [753, 76] width 287 height 18
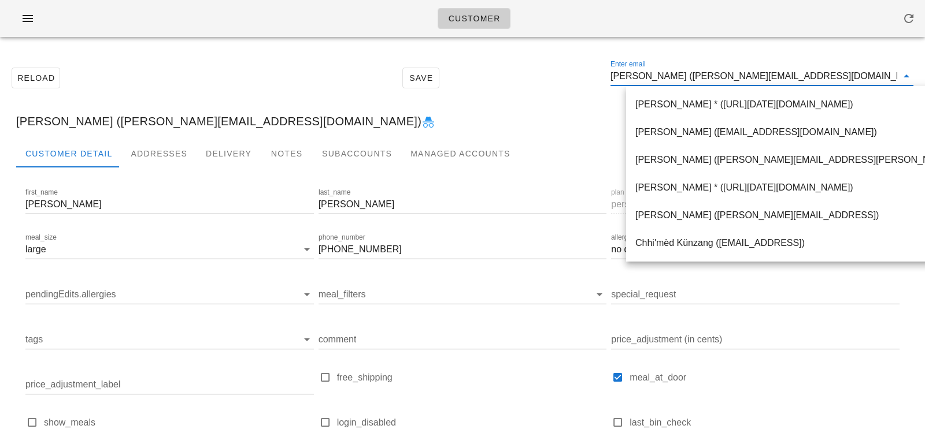
paste input "[EMAIL_ADDRESS][DOMAIN_NAME]"
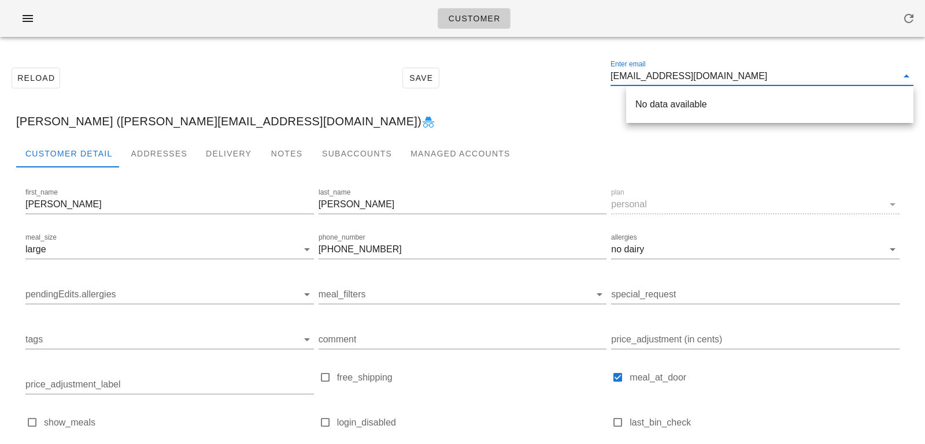
click at [637, 75] on input "[EMAIL_ADDRESS][DOMAIN_NAME]" at bounding box center [753, 76] width 287 height 18
type input "[EMAIL_ADDRESS][DOMAIN_NAME]"
click at [655, 103] on div "[PERSON_NAME] ( [EMAIL_ADDRESS][DOMAIN_NAME] )" at bounding box center [769, 104] width 269 height 11
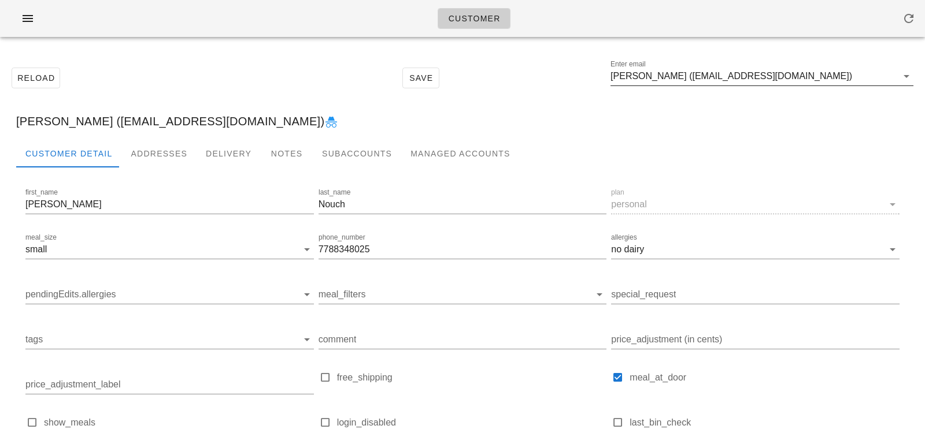
click at [832, 84] on input "[PERSON_NAME] ([EMAIL_ADDRESS][DOMAIN_NAME])" at bounding box center [753, 76] width 287 height 18
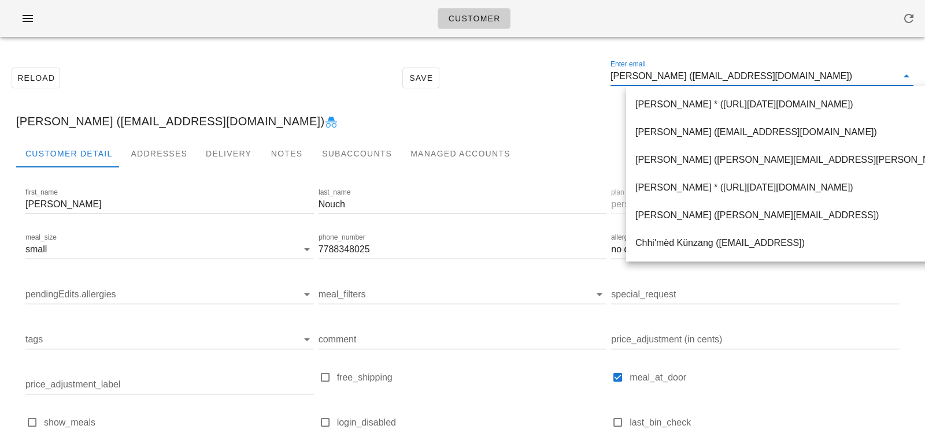
paste input "[PERSON_NAME][DOMAIN_NAME][EMAIL_ADDRESS][DOMAIN_NAME]"
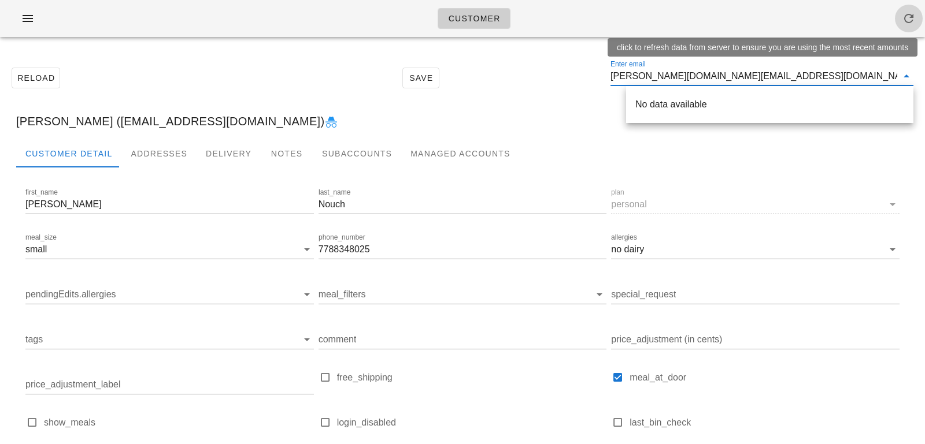
click at [908, 18] on icon "button" at bounding box center [908, 19] width 14 height 14
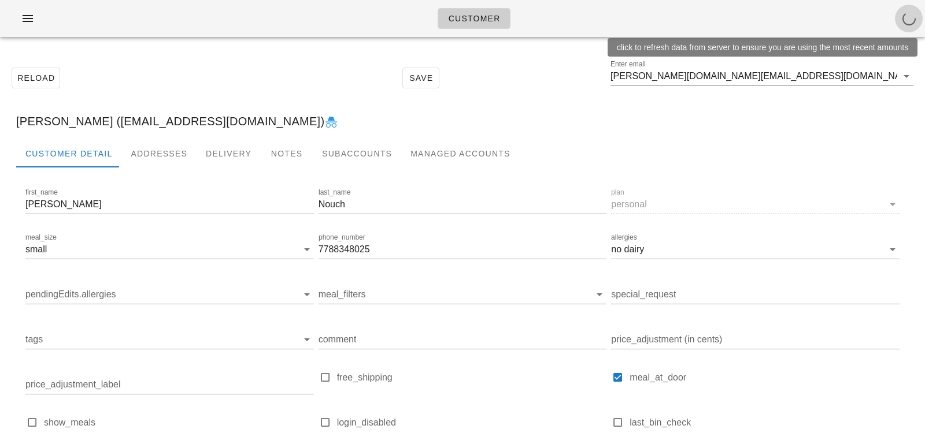
type input "[PERSON_NAME] ([EMAIL_ADDRESS][DOMAIN_NAME])"
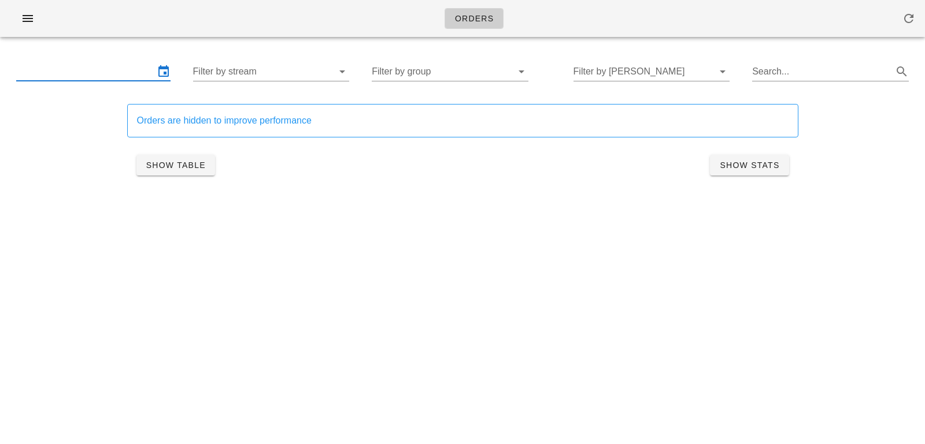
click at [126, 65] on input "text" at bounding box center [85, 71] width 138 height 18
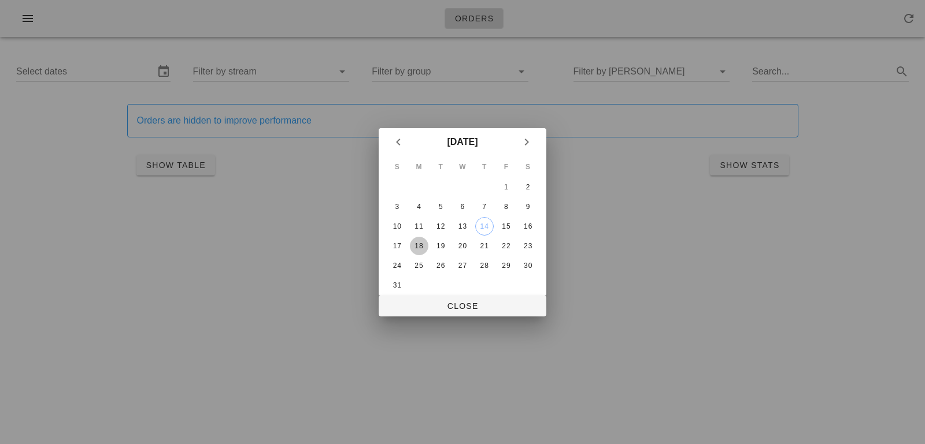
click at [423, 247] on div "18" at bounding box center [419, 246] width 18 height 8
click at [527, 243] on div "23" at bounding box center [527, 246] width 18 height 8
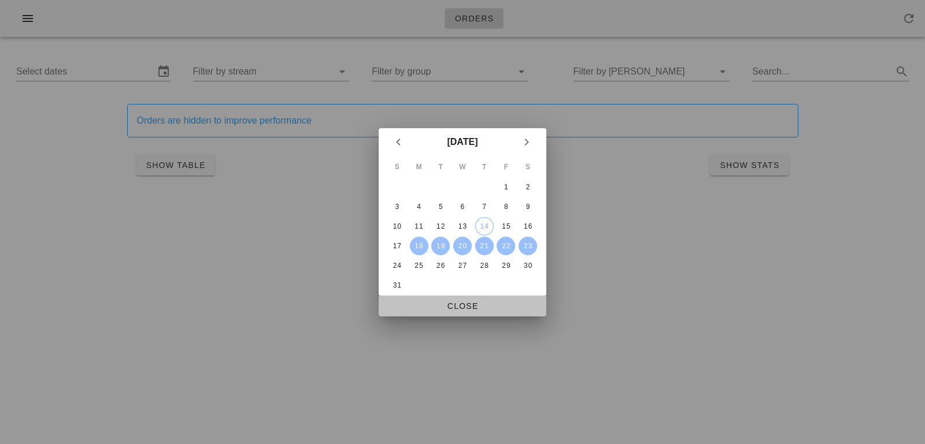
click at [478, 308] on span "Close" at bounding box center [462, 306] width 149 height 9
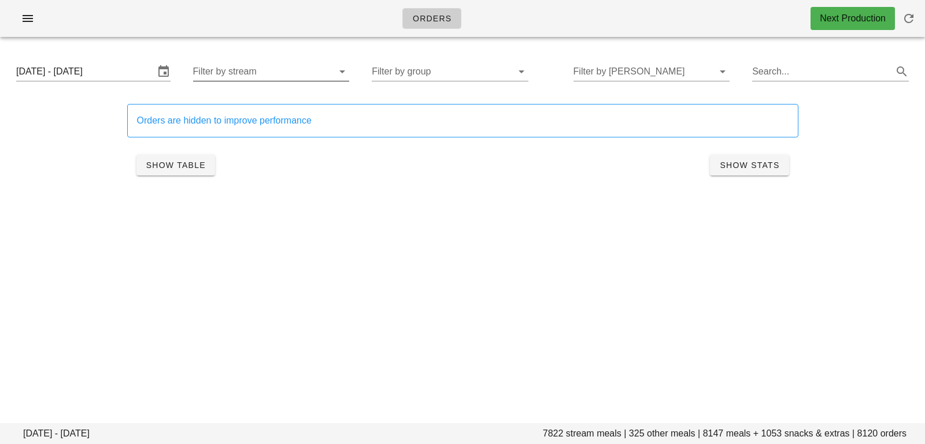
click at [312, 73] on input "Filter by stream" at bounding box center [262, 71] width 138 height 18
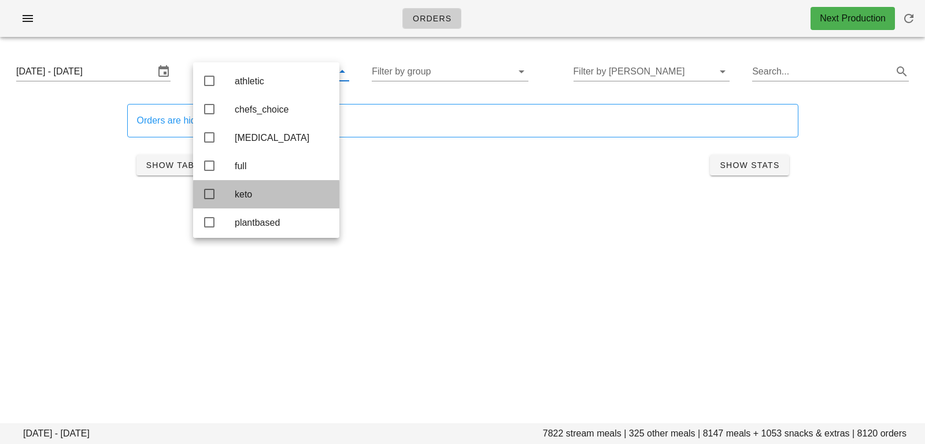
click at [306, 200] on div "keto" at bounding box center [282, 194] width 95 height 11
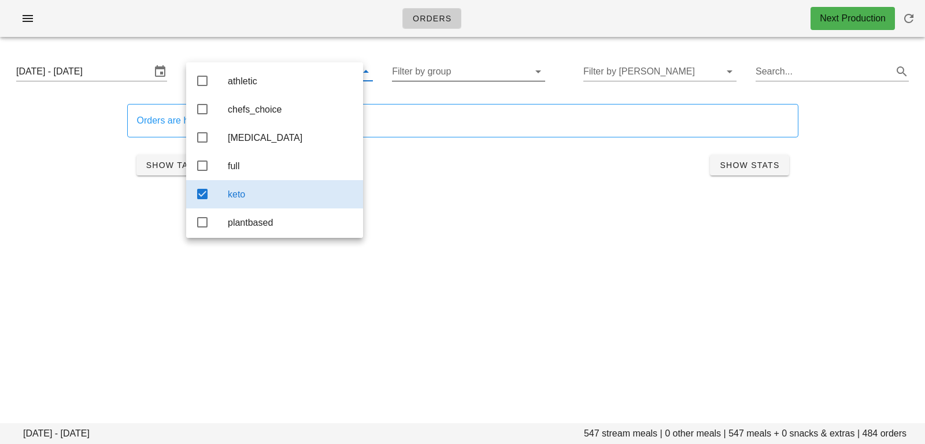
click at [429, 66] on input "Filter by group" at bounding box center [459, 71] width 135 height 18
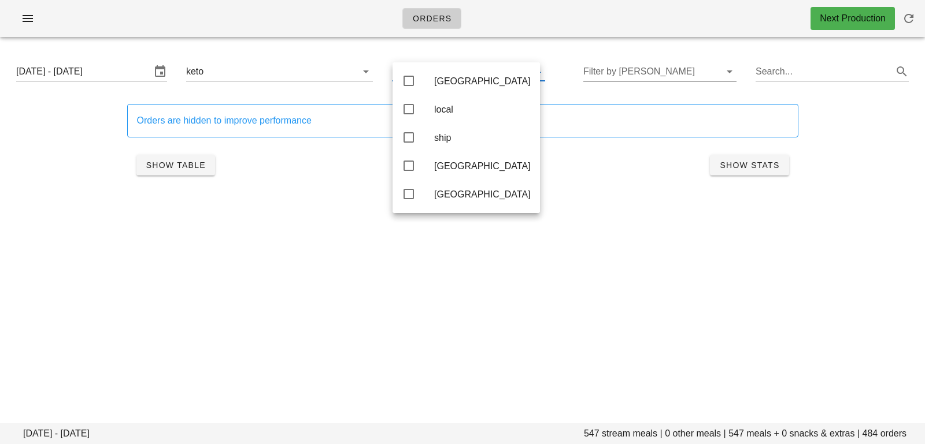
click at [634, 77] on input "Filter by [PERSON_NAME]" at bounding box center [650, 71] width 135 height 18
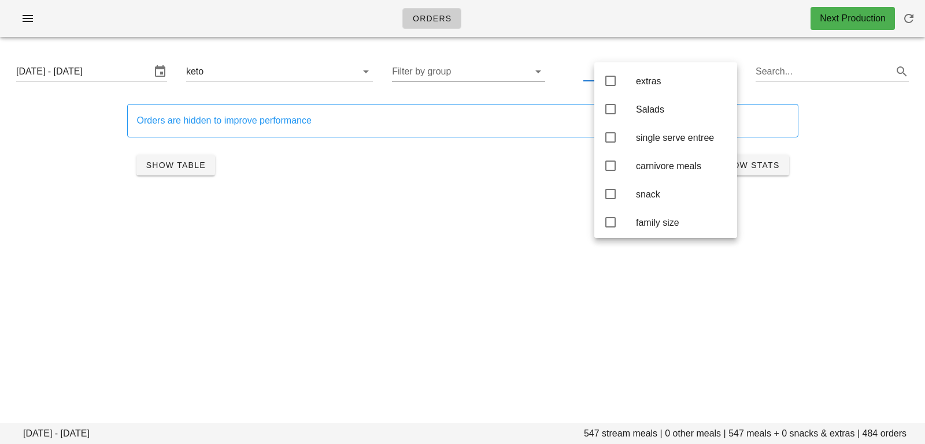
click at [506, 81] on div "Filter by group" at bounding box center [468, 71] width 153 height 18
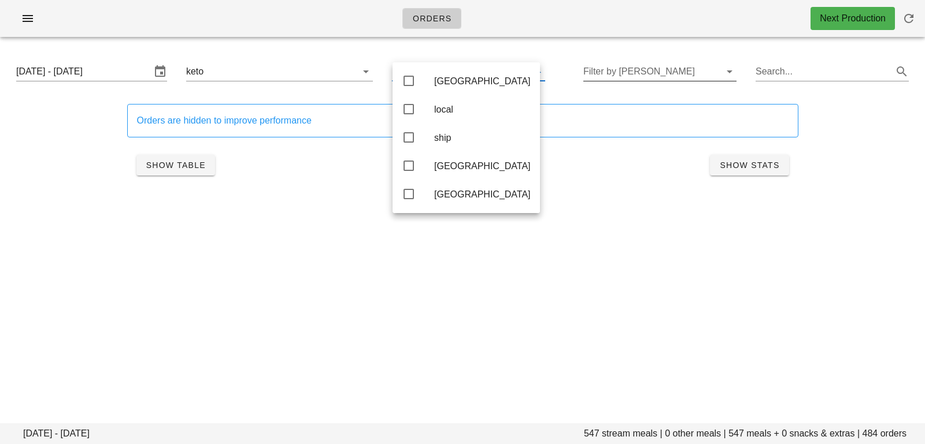
click at [650, 74] on input "Filter by [PERSON_NAME]" at bounding box center [650, 71] width 135 height 18
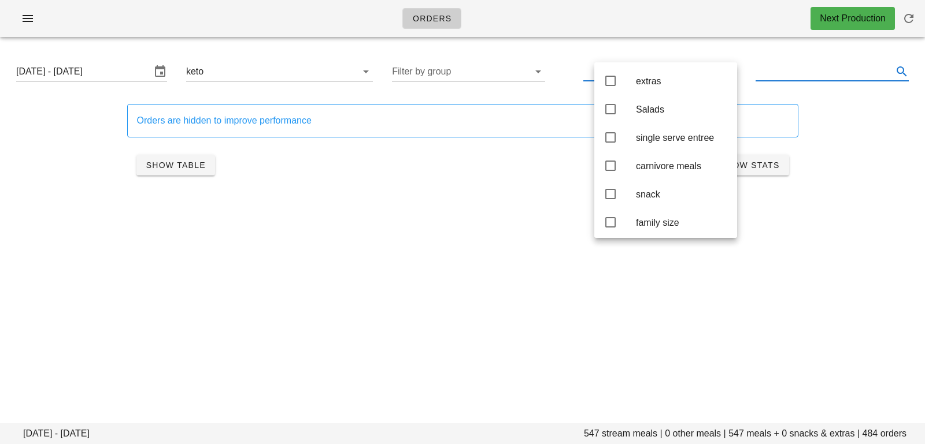
click at [794, 75] on input "text" at bounding box center [822, 71] width 135 height 18
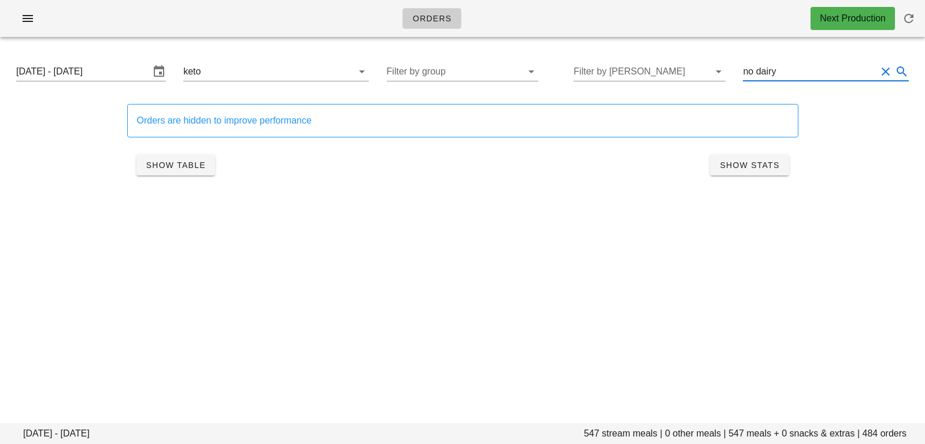
type input "no dairy"
click at [683, 175] on div "Show Table Show Stats" at bounding box center [462, 165] width 671 height 37
click at [173, 177] on div "Show Table Show Stats" at bounding box center [462, 165] width 671 height 37
click at [170, 168] on span "Show Table" at bounding box center [176, 165] width 60 height 9
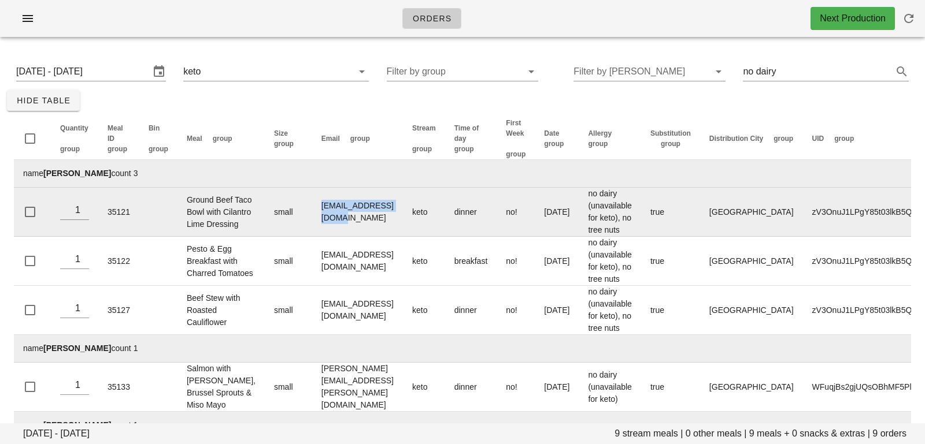
drag, startPoint x: 288, startPoint y: 223, endPoint x: 385, endPoint y: 231, distance: 96.8
click at [385, 231] on td "[EMAIL_ADDRESS][DOMAIN_NAME]" at bounding box center [357, 212] width 91 height 49
copy td "[EMAIL_ADDRESS][DOMAIN_NAME]"
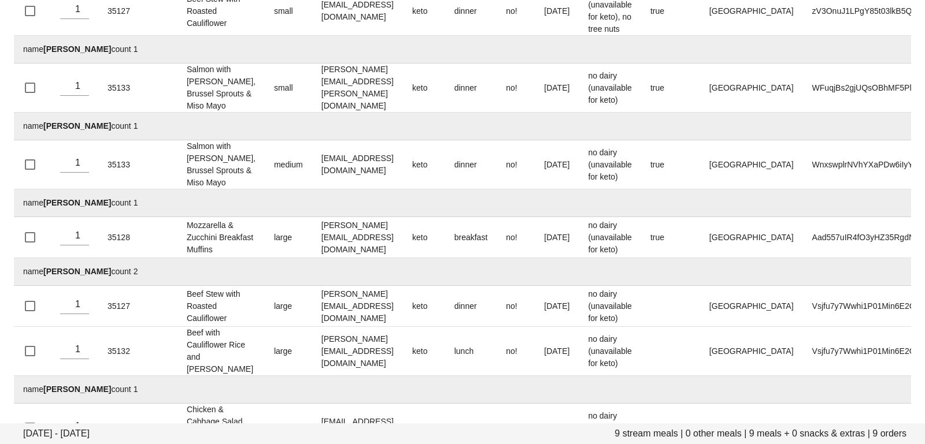
scroll to position [304, 0]
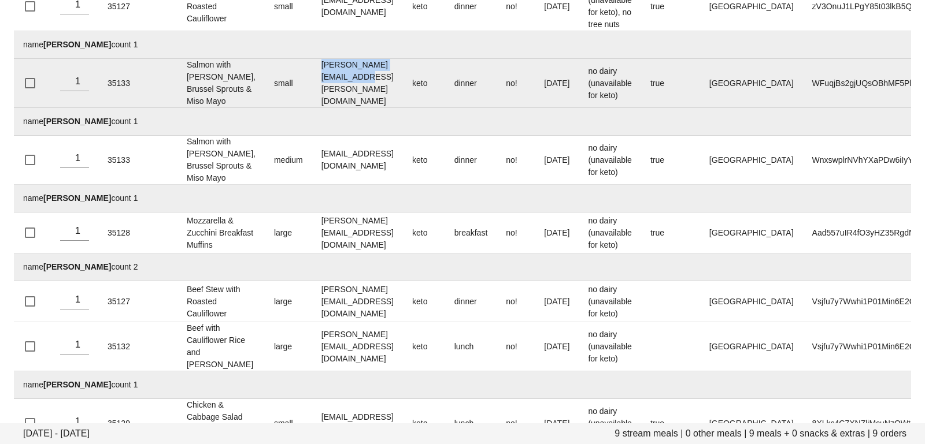
drag, startPoint x: 286, startPoint y: 149, endPoint x: 402, endPoint y: 155, distance: 115.7
click at [402, 108] on td "[PERSON_NAME][EMAIL_ADDRESS][PERSON_NAME][DOMAIN_NAME]" at bounding box center [357, 83] width 91 height 49
copy td "[PERSON_NAME][EMAIL_ADDRESS][PERSON_NAME][DOMAIN_NAME]"
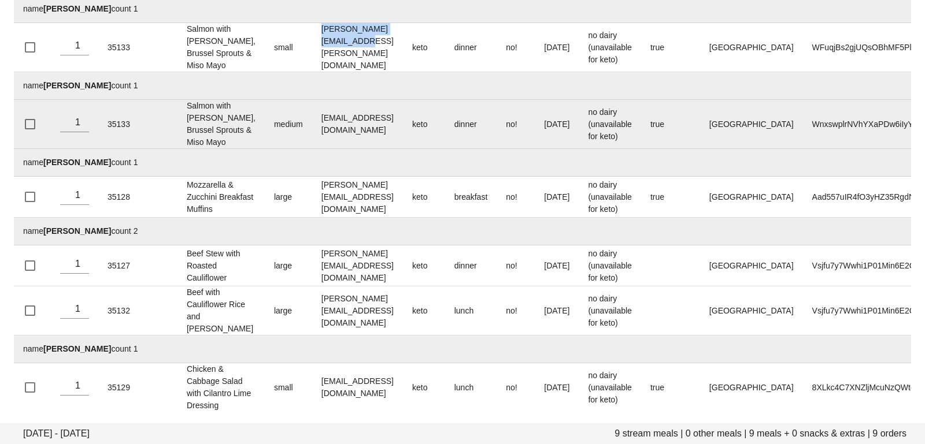
scroll to position [370, 0]
drag, startPoint x: 295, startPoint y: 190, endPoint x: 384, endPoint y: 187, distance: 89.0
click at [384, 149] on td "[EMAIL_ADDRESS][DOMAIN_NAME]" at bounding box center [357, 124] width 91 height 49
copy td "[EMAIL_ADDRESS][DOMAIN_NAME]"
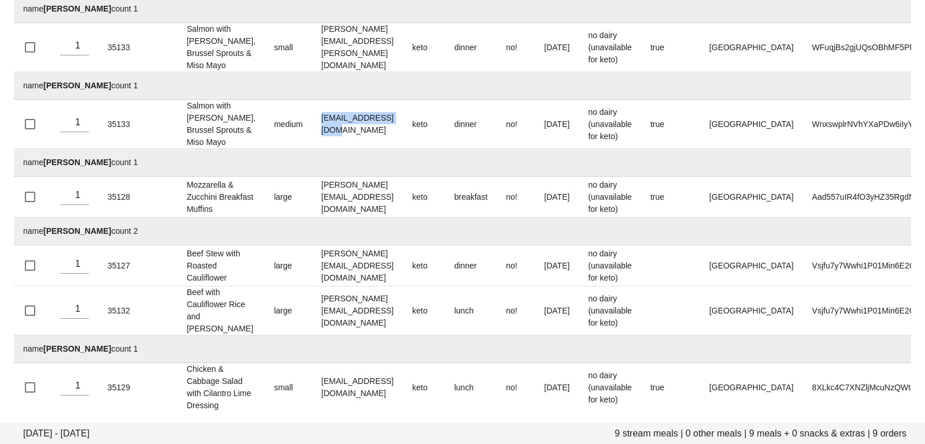
scroll to position [487, 0]
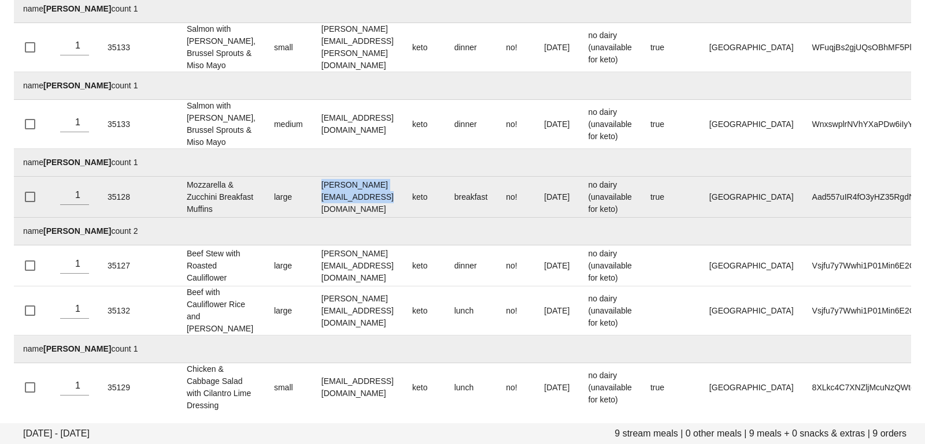
drag, startPoint x: 285, startPoint y: 159, endPoint x: 407, endPoint y: 171, distance: 123.1
click at [403, 177] on td "[PERSON_NAME][EMAIL_ADDRESS][DOMAIN_NAME]" at bounding box center [357, 197] width 91 height 41
copy td "[PERSON_NAME][EMAIL_ADDRESS][DOMAIN_NAME]"
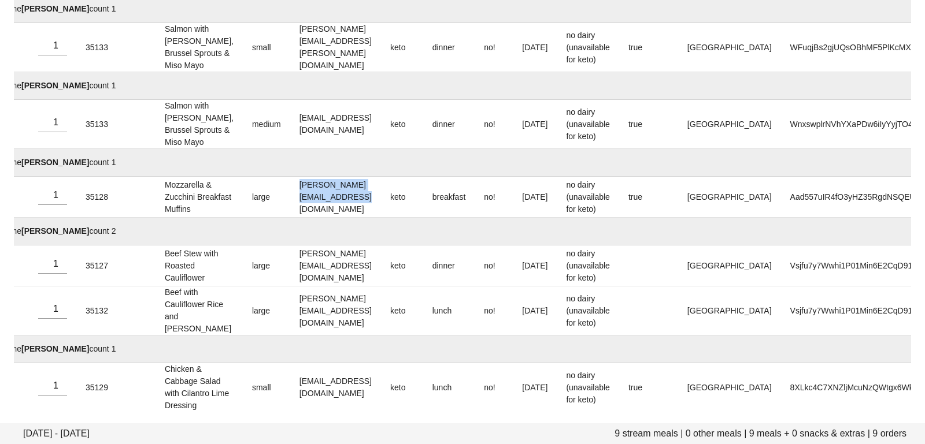
scroll to position [0, 0]
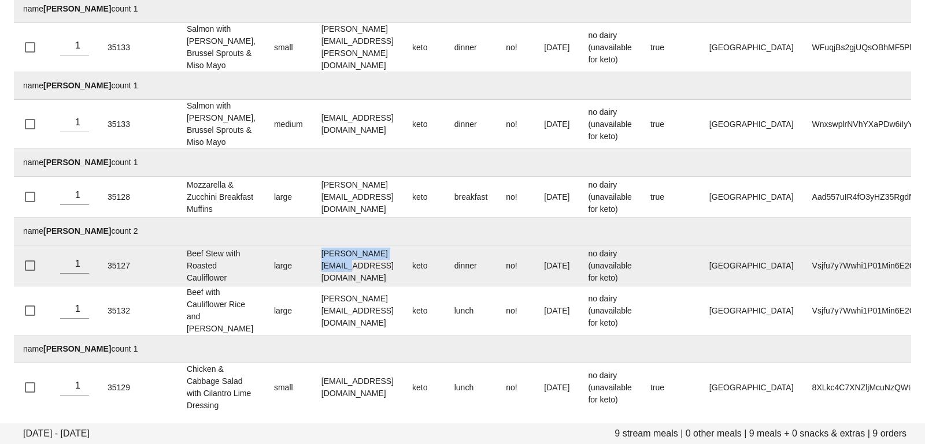
drag, startPoint x: 288, startPoint y: 242, endPoint x: 391, endPoint y: 237, distance: 102.4
click at [389, 246] on td "[PERSON_NAME][EMAIL_ADDRESS][DOMAIN_NAME]" at bounding box center [357, 266] width 91 height 41
copy td "[PERSON_NAME][EMAIL_ADDRESS][DOMAIN_NAME]"
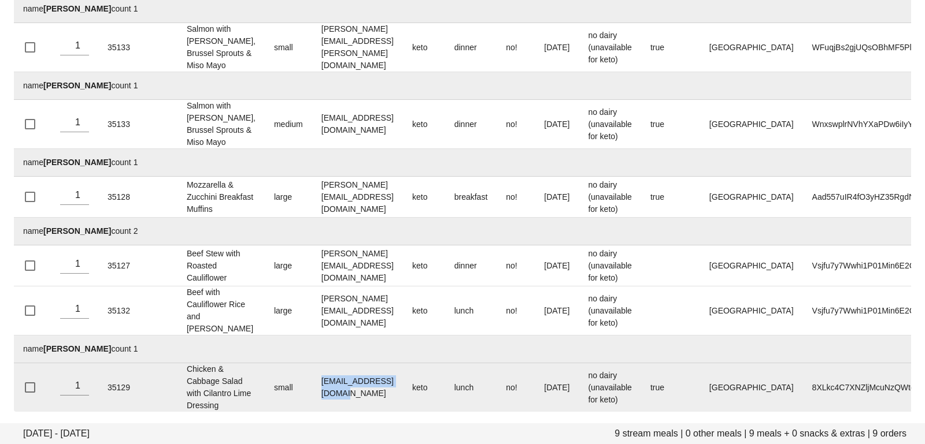
drag, startPoint x: 394, startPoint y: 380, endPoint x: 272, endPoint y: 378, distance: 121.4
click at [272, 378] on tr "1 35129 Chicken & Cabbage Salad with Cilantro Lime Dressing small nicolenouch@g…" at bounding box center [486, 387] width 944 height 49
copy tr "[EMAIL_ADDRESS][DOMAIN_NAME]"
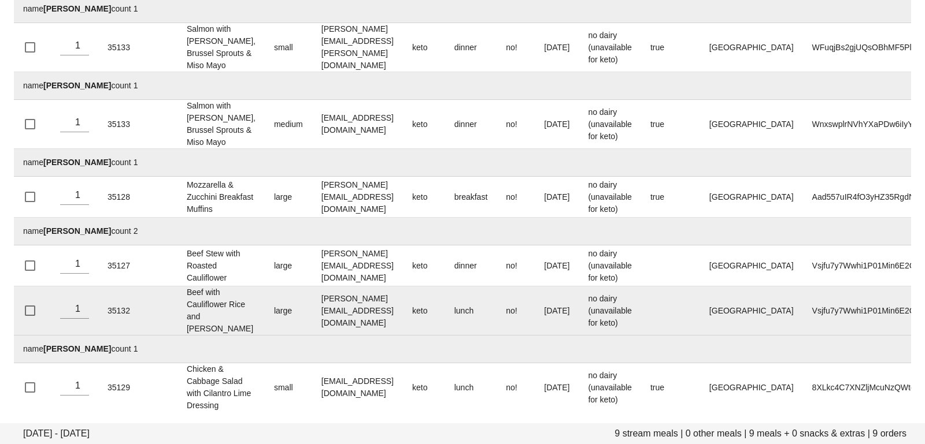
click at [312, 287] on td "[PERSON_NAME][EMAIL_ADDRESS][DOMAIN_NAME]" at bounding box center [357, 311] width 91 height 49
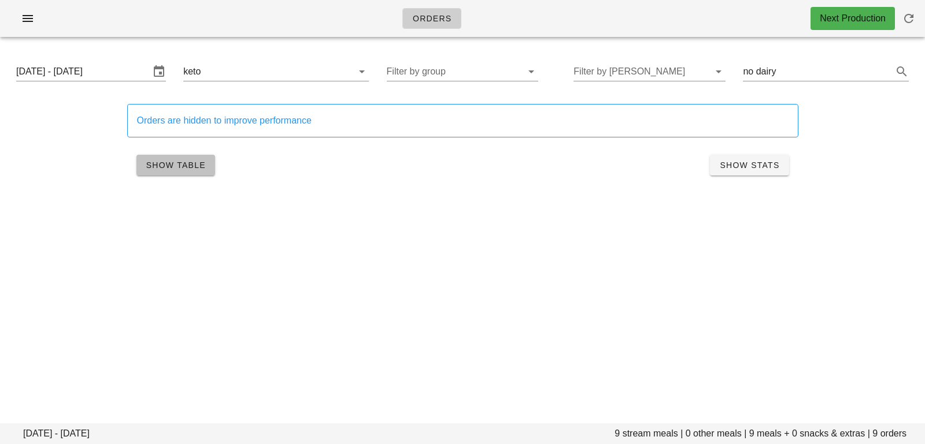
click at [164, 166] on span "Show Table" at bounding box center [176, 165] width 60 height 9
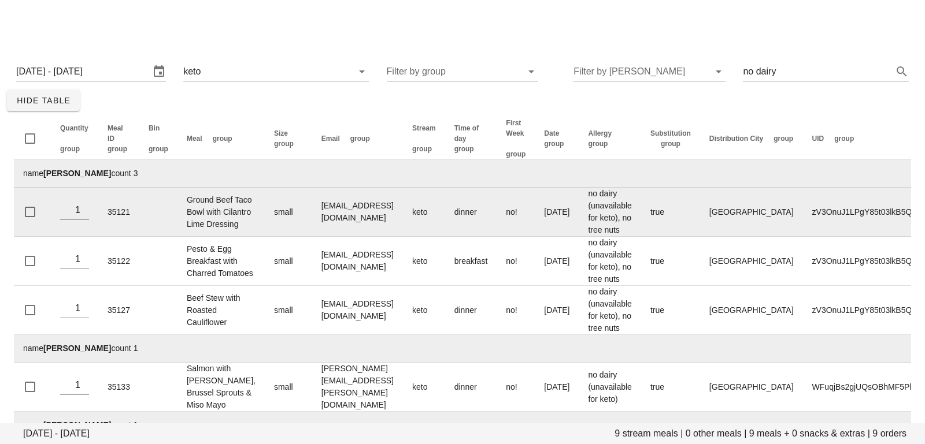
scroll to position [487, 0]
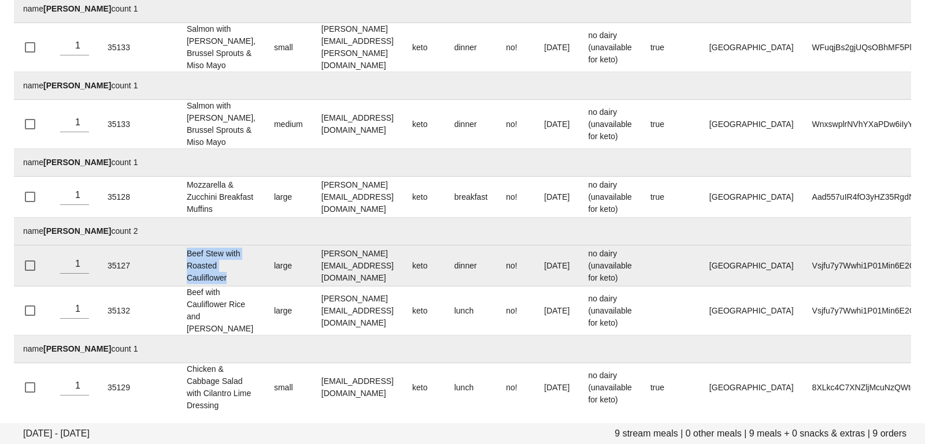
drag, startPoint x: 179, startPoint y: 219, endPoint x: 234, endPoint y: 258, distance: 67.6
click at [234, 258] on td "Beef Stew with Roasted Cauliflower" at bounding box center [220, 266] width 87 height 41
copy td "Beef Stew with Roasted Cauliflower"
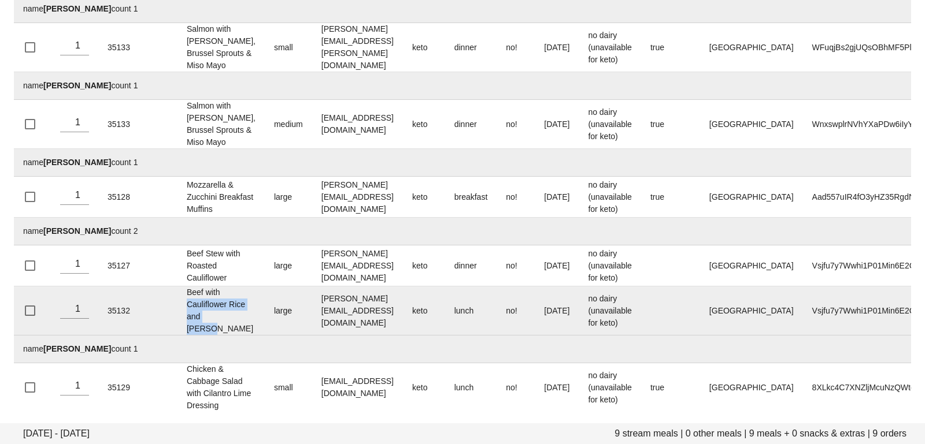
drag, startPoint x: 177, startPoint y: 274, endPoint x: 217, endPoint y: 311, distance: 54.4
click at [217, 311] on td "Beef with Cauliflower Rice and Kimchi" at bounding box center [220, 311] width 87 height 49
click at [217, 310] on td "Beef with Cauliflower Rice and Kimchi" at bounding box center [220, 311] width 87 height 49
drag, startPoint x: 216, startPoint y: 308, endPoint x: 185, endPoint y: 271, distance: 48.0
click at [185, 287] on td "Beef with Cauliflower Rice and Kimchi" at bounding box center [220, 311] width 87 height 49
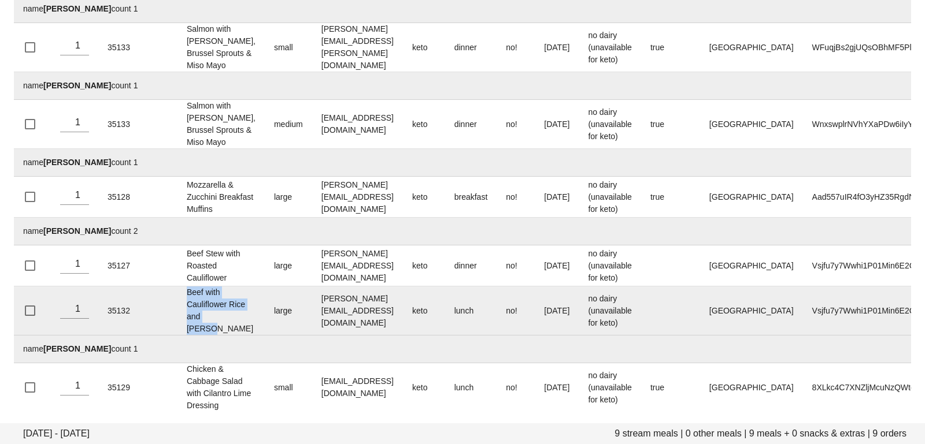
copy td "Beef with Cauliflower Rice and Kimchi"
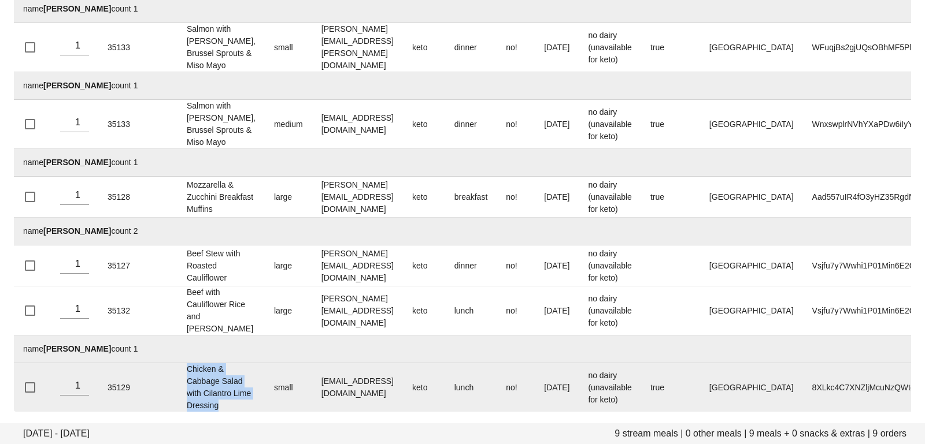
drag, startPoint x: 205, startPoint y: 385, endPoint x: 186, endPoint y: 342, distance: 47.3
click at [186, 363] on td "Chicken & Cabbage Salad with Cilantro Lime Dressing" at bounding box center [220, 387] width 87 height 49
copy td "Chicken & Cabbage Salad with Cilantro Lime Dressing"
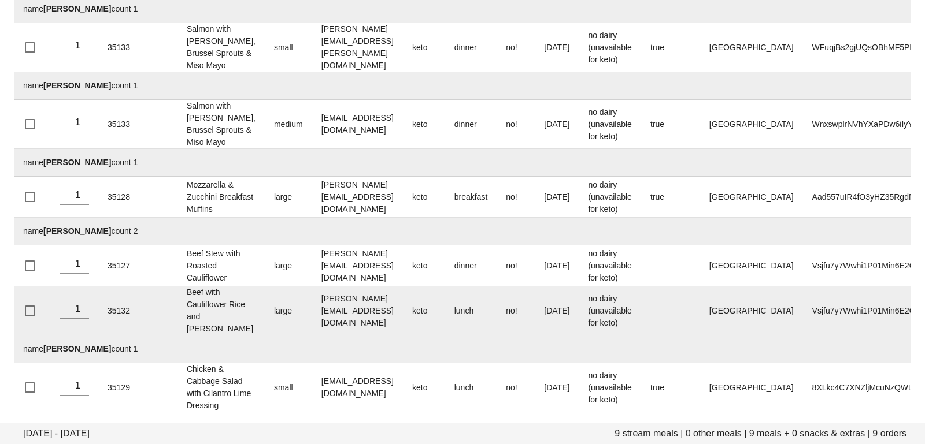
click at [229, 294] on td "Beef with Cauliflower Rice and Kimchi" at bounding box center [220, 311] width 87 height 49
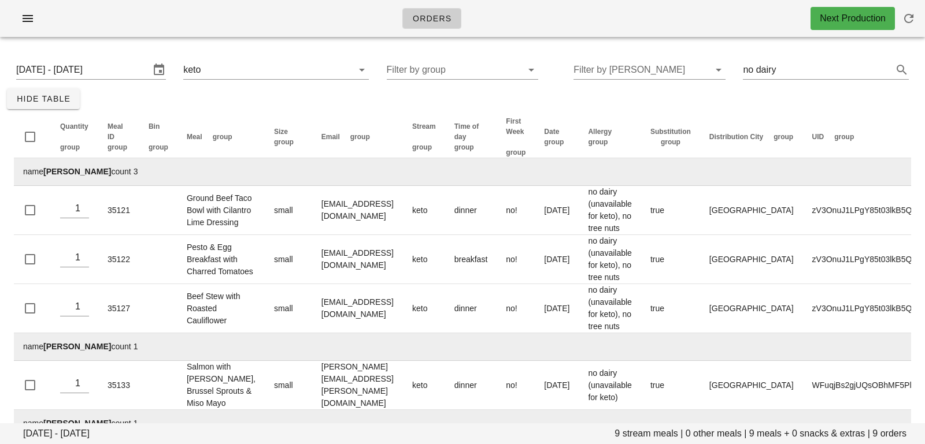
scroll to position [0, 0]
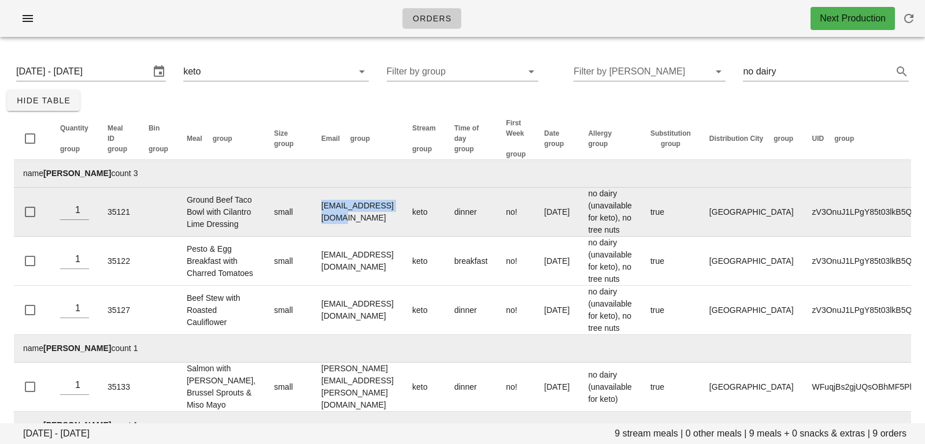
drag, startPoint x: 290, startPoint y: 225, endPoint x: 399, endPoint y: 224, distance: 109.2
click at [399, 224] on td "sassa_69@hotmail.com" at bounding box center [357, 212] width 91 height 49
copy td "sassa_69@hotmail.com"
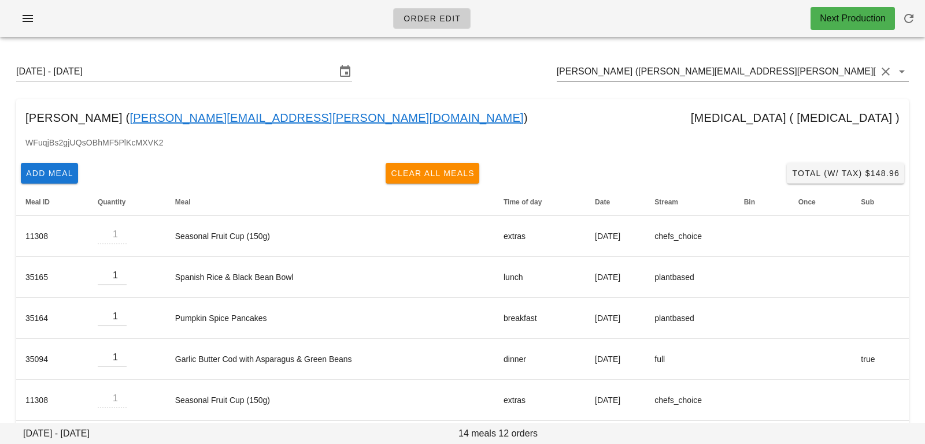
click at [785, 73] on input "[PERSON_NAME] ([PERSON_NAME][EMAIL_ADDRESS][PERSON_NAME][DOMAIN_NAME])" at bounding box center [716, 71] width 320 height 18
click at [784, 70] on input "[PERSON_NAME] ([PERSON_NAME][EMAIL_ADDRESS][PERSON_NAME][DOMAIN_NAME])" at bounding box center [716, 71] width 320 height 18
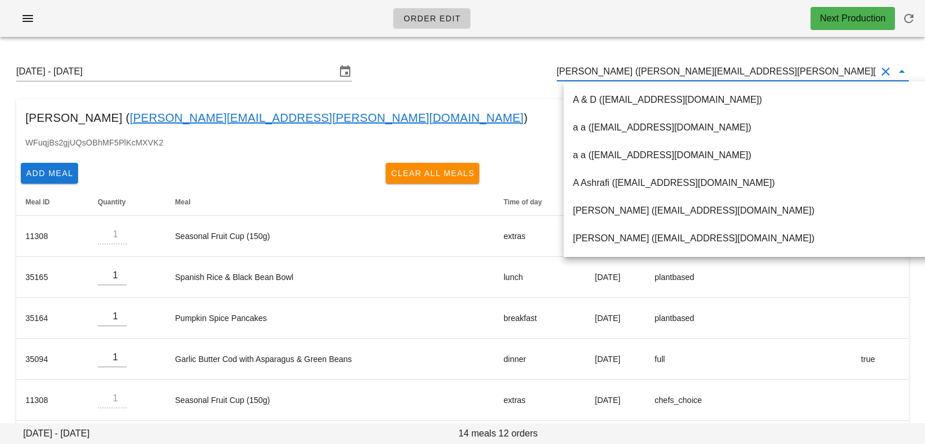
drag, startPoint x: 794, startPoint y: 69, endPoint x: 458, endPoint y: 57, distance: 336.6
click at [465, 60] on div "[DATE] - [DATE] [PERSON_NAME] ([PERSON_NAME][EMAIL_ADDRESS][PERSON_NAME][DOMAIN…" at bounding box center [462, 71] width 911 height 37
paste input "[PERSON_NAME][DOMAIN_NAME][EMAIL_ADDRESS][DOMAIN_NAME]"
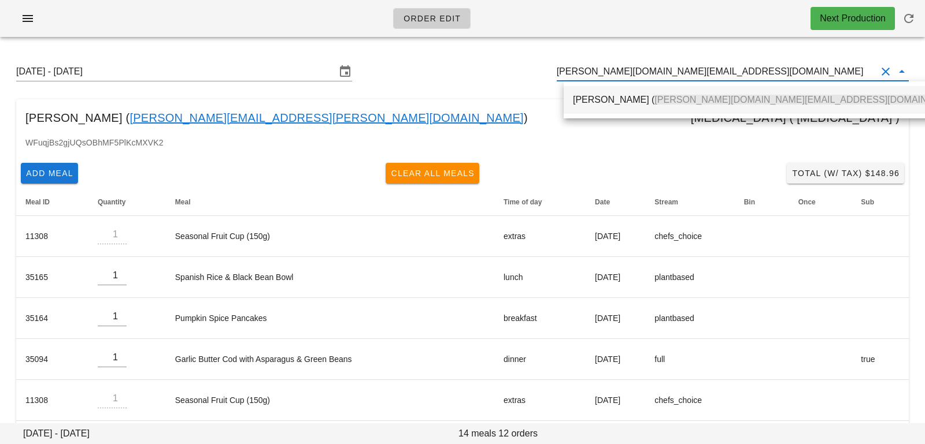
click at [605, 111] on div "[PERSON_NAME] ( [PERSON_NAME][DOMAIN_NAME][EMAIL_ADDRESS][DOMAIN_NAME] )" at bounding box center [768, 99] width 391 height 25
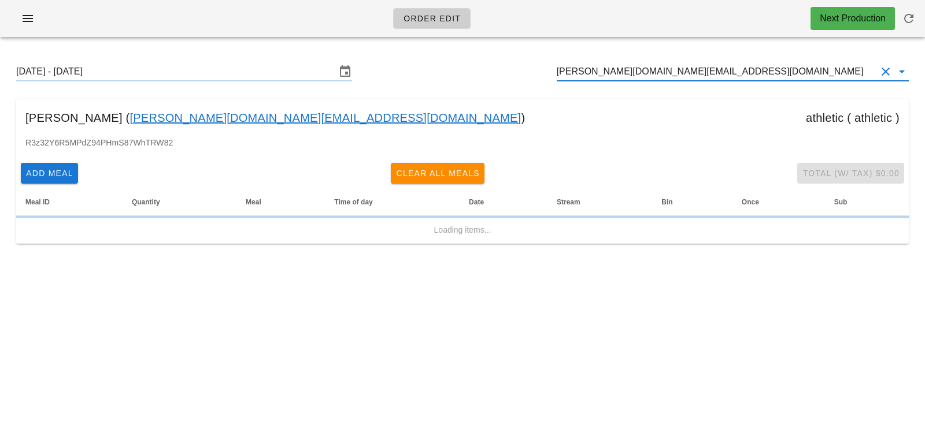
type input "[PERSON_NAME] ([PERSON_NAME][DOMAIN_NAME][EMAIL_ADDRESS][DOMAIN_NAME])"
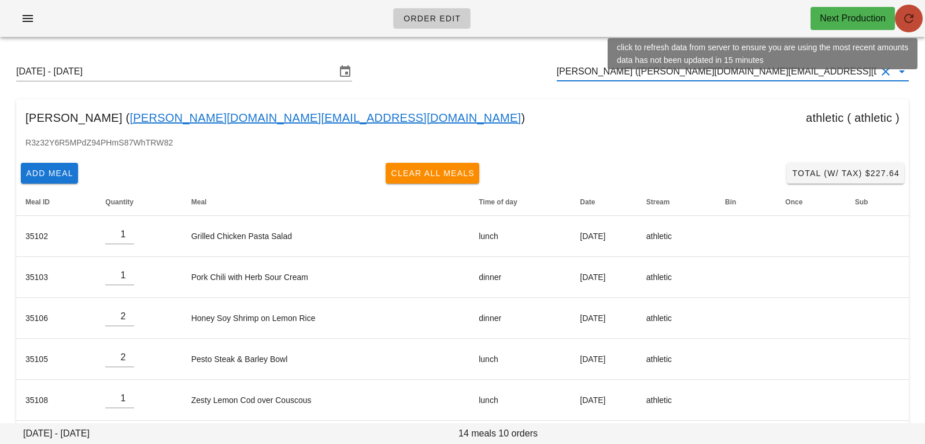
click at [897, 24] on span "button" at bounding box center [909, 19] width 28 height 14
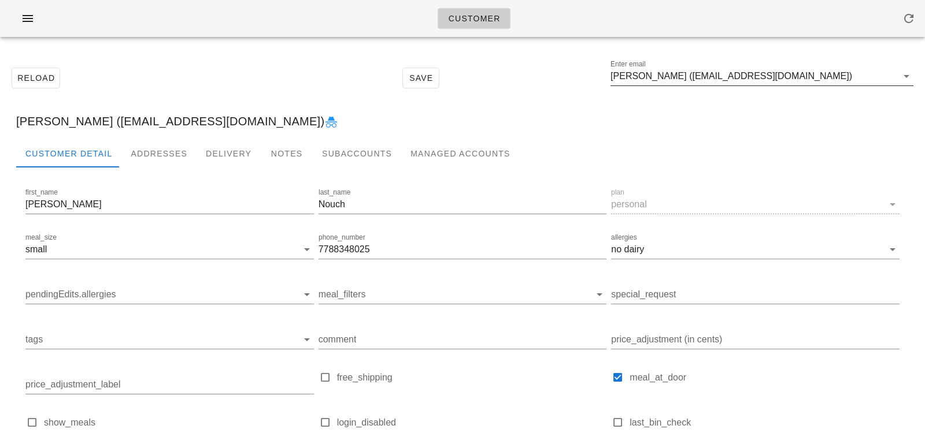
click at [826, 83] on input "[PERSON_NAME] ([EMAIL_ADDRESS][DOMAIN_NAME])" at bounding box center [753, 76] width 287 height 18
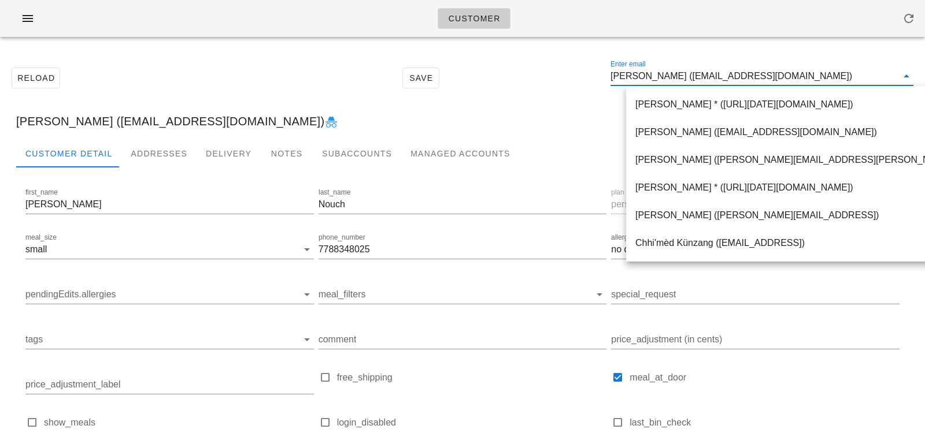
paste input "[PERSON_NAME][DOMAIN_NAME][EMAIL_ADDRESS][DOMAIN_NAME]"
type input "[PERSON_NAME][DOMAIN_NAME][EMAIL_ADDRESS][DOMAIN_NAME]"
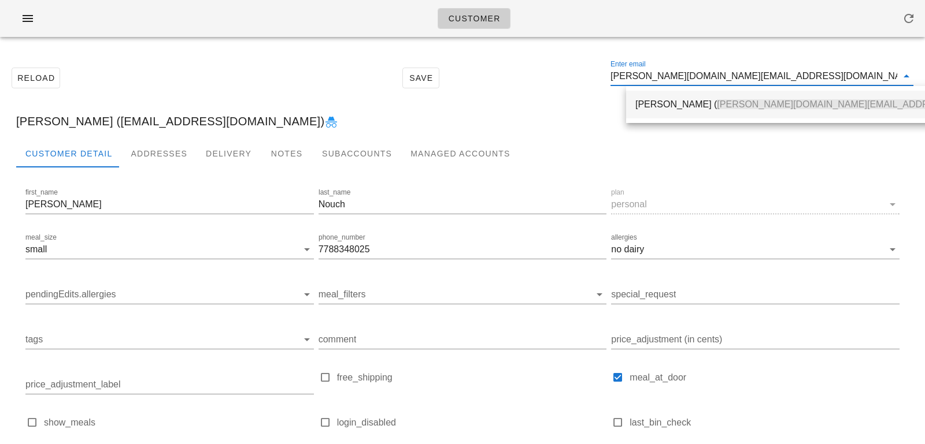
click at [686, 110] on div "[PERSON_NAME] ( [PERSON_NAME][DOMAIN_NAME][EMAIL_ADDRESS][DOMAIN_NAME] )" at bounding box center [830, 104] width 391 height 25
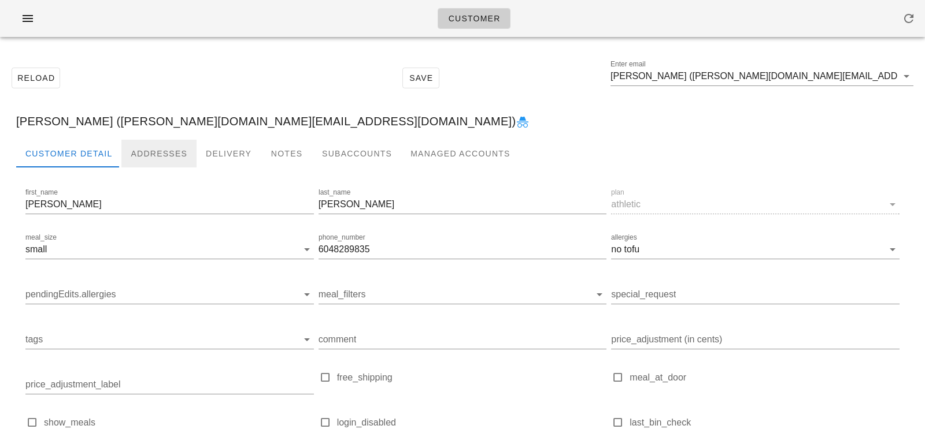
click at [152, 146] on div "Addresses" at bounding box center [158, 154] width 75 height 28
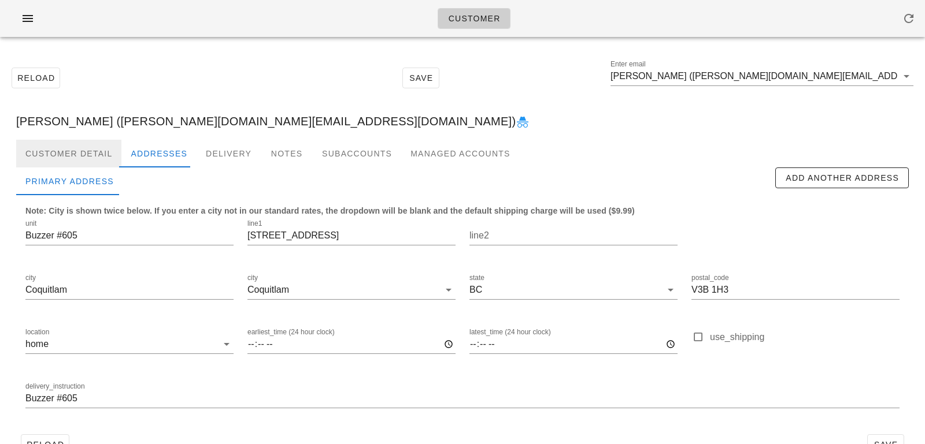
click at [99, 159] on div "Customer Detail" at bounding box center [68, 154] width 105 height 28
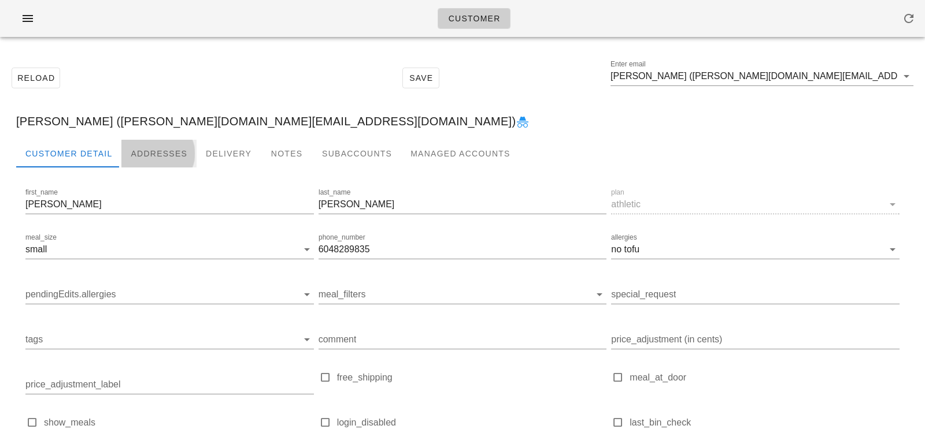
click at [168, 154] on div "Addresses" at bounding box center [158, 154] width 75 height 28
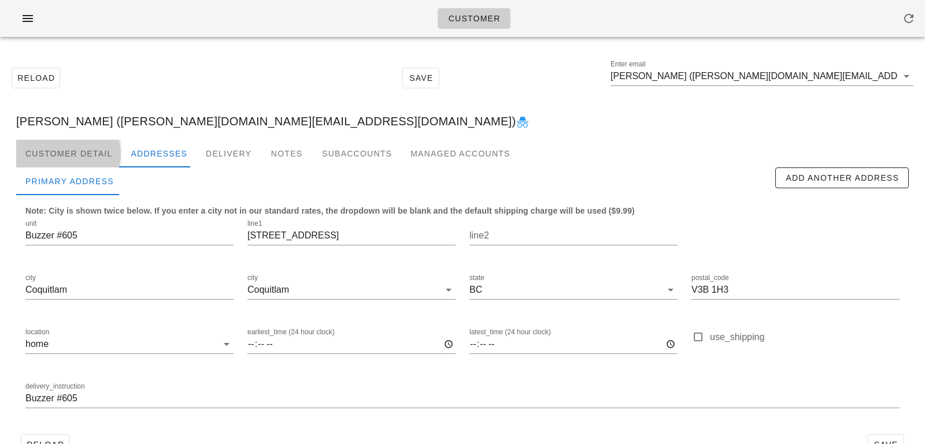
click at [91, 150] on div "Customer Detail" at bounding box center [68, 154] width 105 height 28
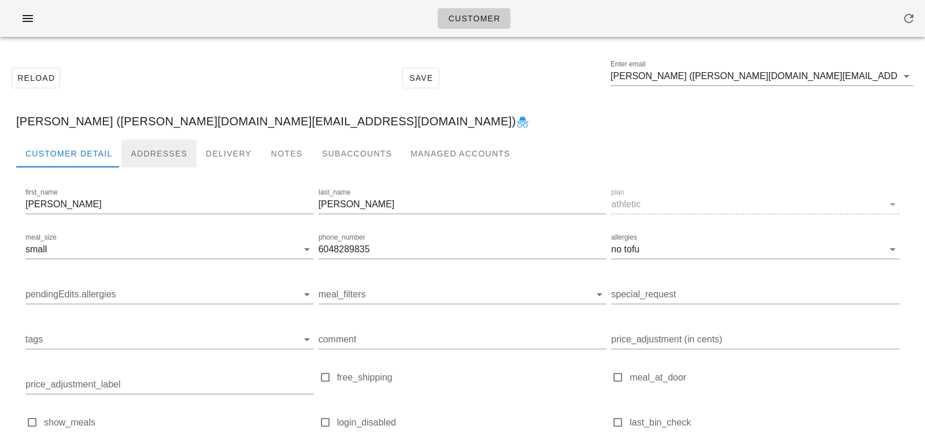
click at [169, 148] on div "Addresses" at bounding box center [158, 154] width 75 height 28
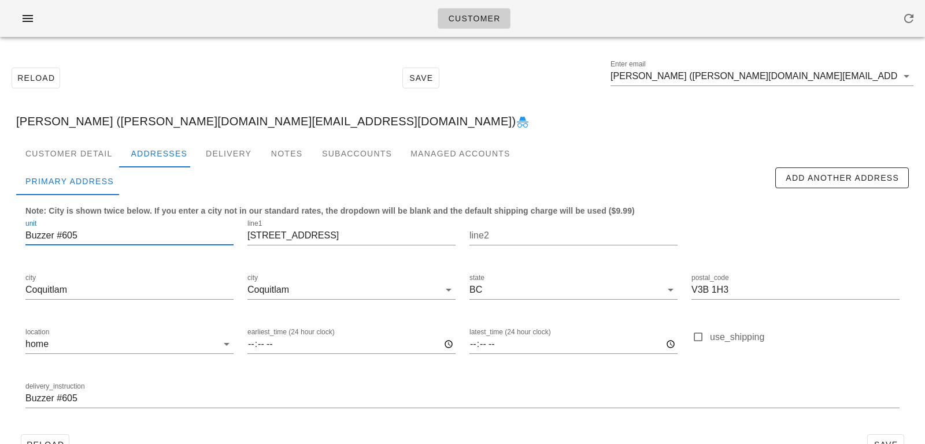
drag, startPoint x: 132, startPoint y: 233, endPoint x: 65, endPoint y: 227, distance: 67.9
click at [65, 227] on input "Buzzer #605" at bounding box center [129, 236] width 208 height 18
drag, startPoint x: 266, startPoint y: 237, endPoint x: 217, endPoint y: 228, distance: 49.4
click at [218, 229] on div "unit Buzzer #605 line1 [STREET_ADDRESS] postal_code V3B 1H3 location home earli…" at bounding box center [462, 318] width 888 height 217
click at [175, 395] on input "Buzzer #605" at bounding box center [462, 398] width 874 height 18
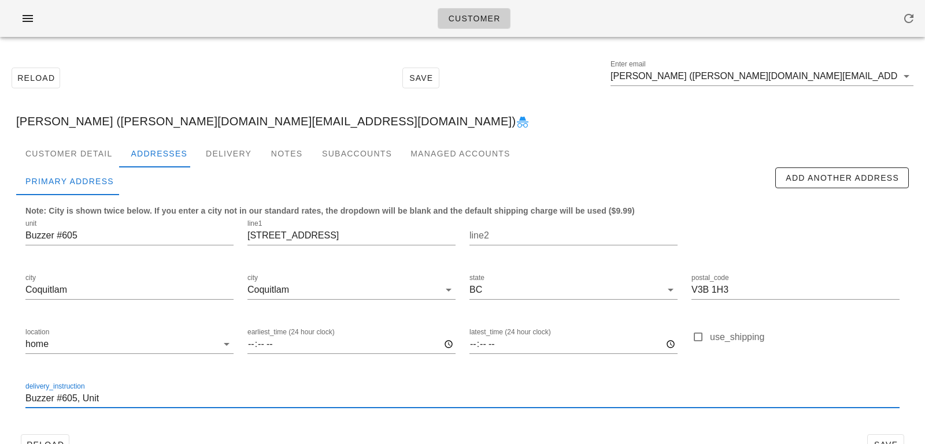
paste input "307-"
type input "Buzzer #605, Unit 307"
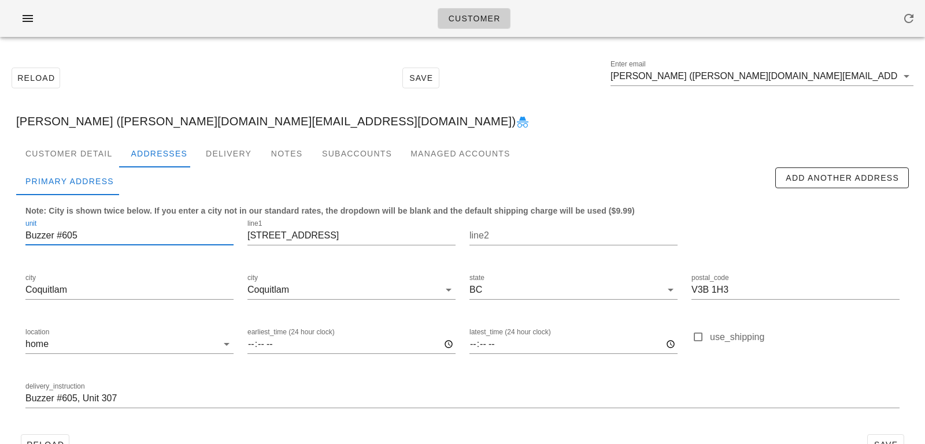
drag, startPoint x: 168, startPoint y: 240, endPoint x: 0, endPoint y: 206, distance: 171.5
click at [0, 206] on div "Reload Save Enter email [PERSON_NAME] ([PERSON_NAME][DOMAIN_NAME][EMAIL_ADDRESS…" at bounding box center [462, 261] width 925 height 430
paste input "307-"
type input "307"
click at [235, 235] on div "unit 307 line1 [STREET_ADDRESS] postal_code V3B 1H3 location home earliest_time…" at bounding box center [462, 318] width 888 height 217
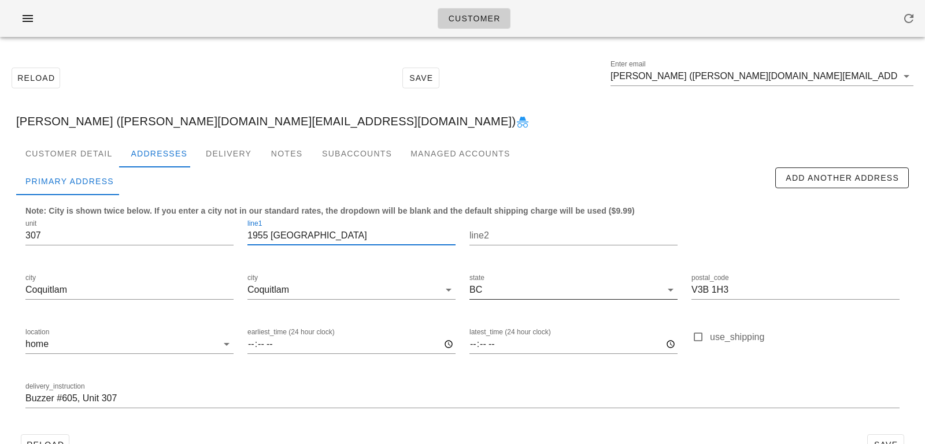
scroll to position [32, 0]
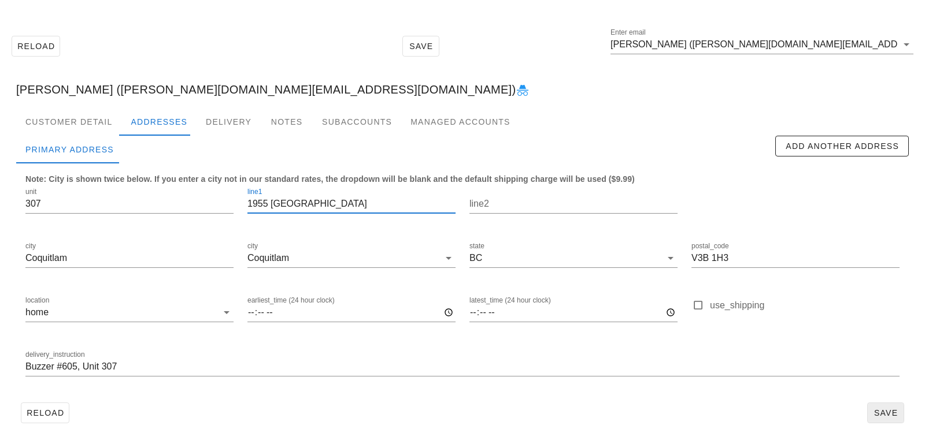
type input "1955 [GEOGRAPHIC_DATA]"
click at [886, 409] on span "Save" at bounding box center [885, 413] width 27 height 9
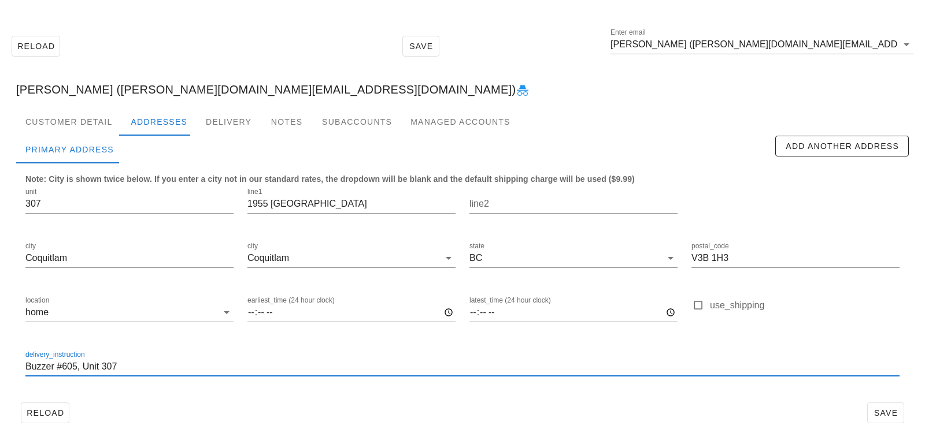
drag, startPoint x: 148, startPoint y: 367, endPoint x: 0, endPoint y: 339, distance: 150.5
click at [0, 340] on div "Reload Save Enter email [PERSON_NAME] ([PERSON_NAME][DOMAIN_NAME][EMAIL_ADDRESS…" at bounding box center [462, 229] width 925 height 430
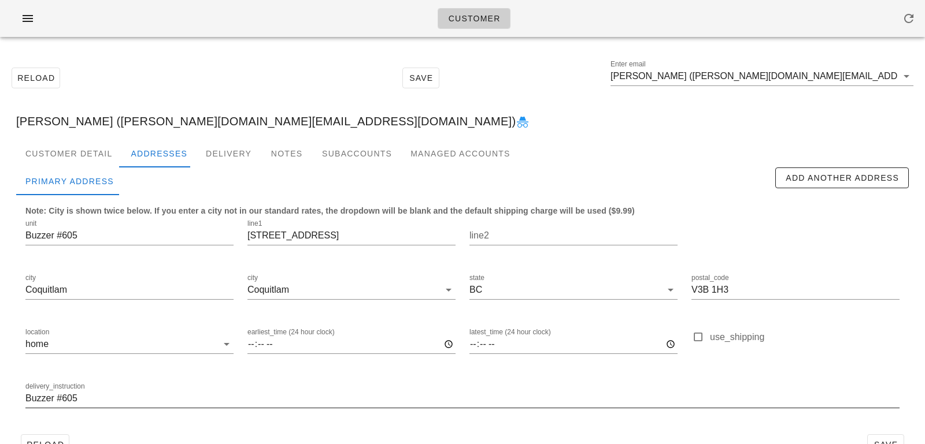
click at [88, 398] on input "Buzzer #605" at bounding box center [462, 398] width 874 height 18
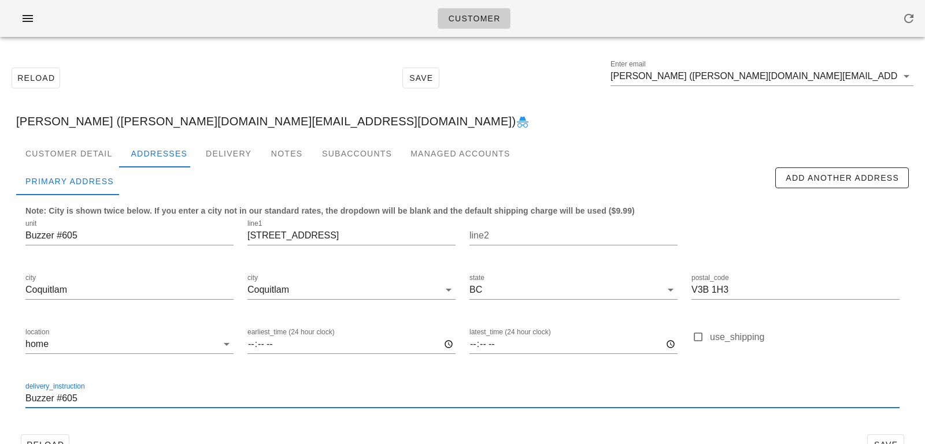
drag, startPoint x: 89, startPoint y: 398, endPoint x: 0, endPoint y: 372, distance: 92.7
click at [0, 372] on div "Reload Save Enter email [PERSON_NAME] ([PERSON_NAME][DOMAIN_NAME][EMAIL_ADDRESS…" at bounding box center [462, 261] width 925 height 430
paste input ", Unit 307"
type input "Buzzer #605, Unit 307"
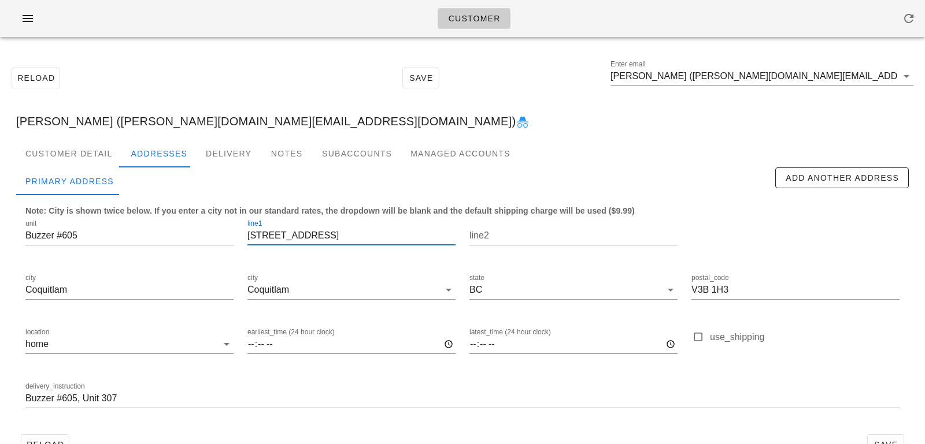
click at [265, 239] on input "307-1955 Suffolk Ave" at bounding box center [351, 236] width 208 height 18
drag, startPoint x: 265, startPoint y: 239, endPoint x: 225, endPoint y: 228, distance: 41.2
click at [226, 229] on div "unit Buzzer #605 line1 307-1955 Suffolk Ave line2 city Coquitlam city Coquitlam…" at bounding box center [462, 318] width 888 height 217
type input "1955 Suffolk Ave"
drag, startPoint x: 203, startPoint y: 233, endPoint x: 0, endPoint y: 187, distance: 208.0
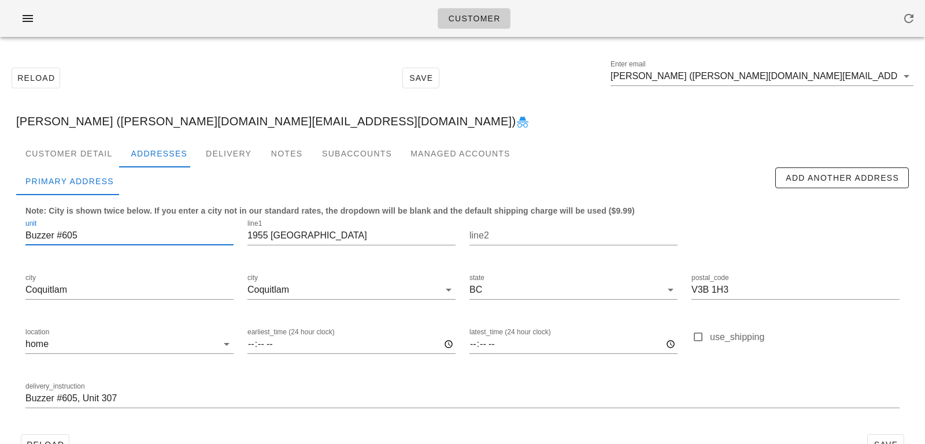
click at [0, 187] on div "Reload Save Enter email Gina Cantu (cantu.gi@gmail.com) Gina Cantu (cantu.gi@gm…" at bounding box center [462, 261] width 925 height 430
paste input "307-"
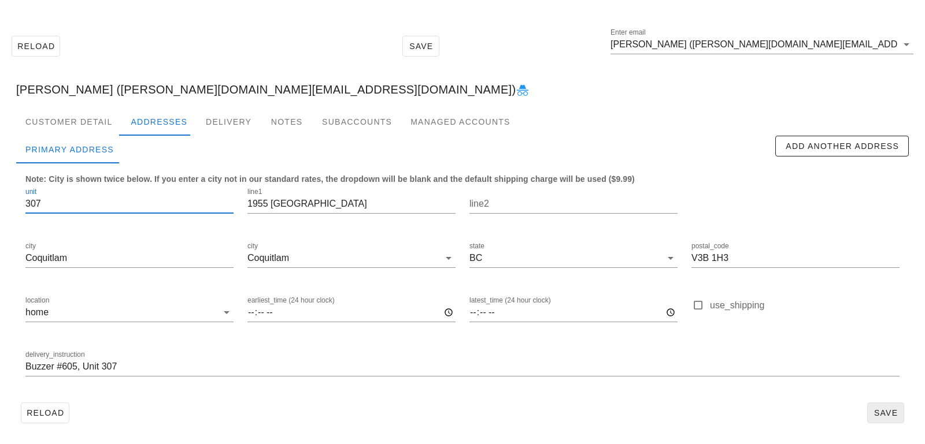
type input "307"
click at [877, 422] on button "Save" at bounding box center [885, 413] width 37 height 21
click at [831, 49] on input "Gina Cantu (cantu.gi@gmail.com)" at bounding box center [753, 44] width 287 height 18
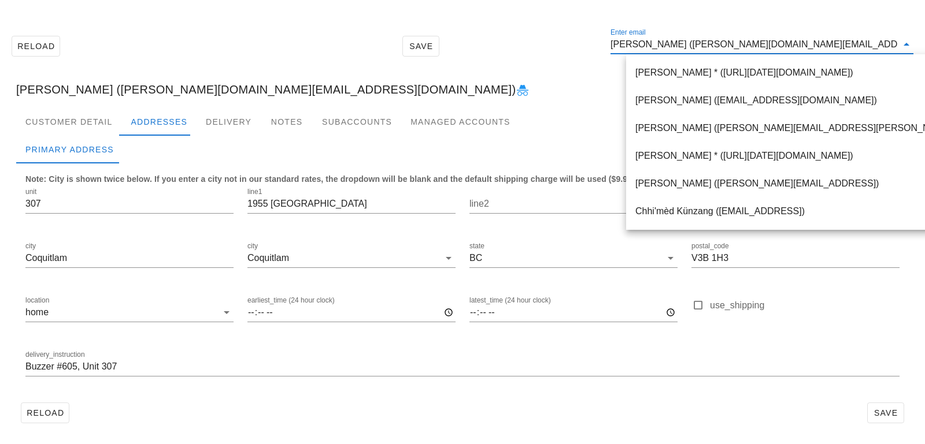
paste input "johal.amrit07@gmail.com"
type input "johal.amrit07@gmail.com"
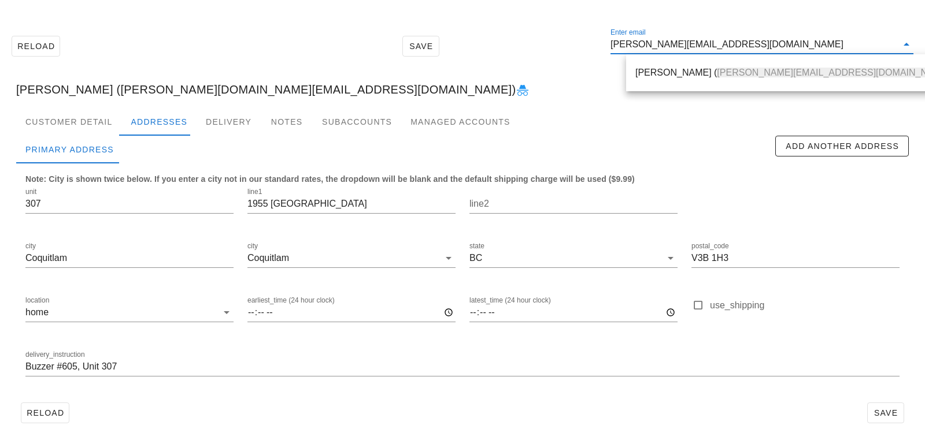
click at [717, 68] on span "[PERSON_NAME][EMAIL_ADDRESS][DOMAIN_NAME]" at bounding box center [833, 73] width 233 height 10
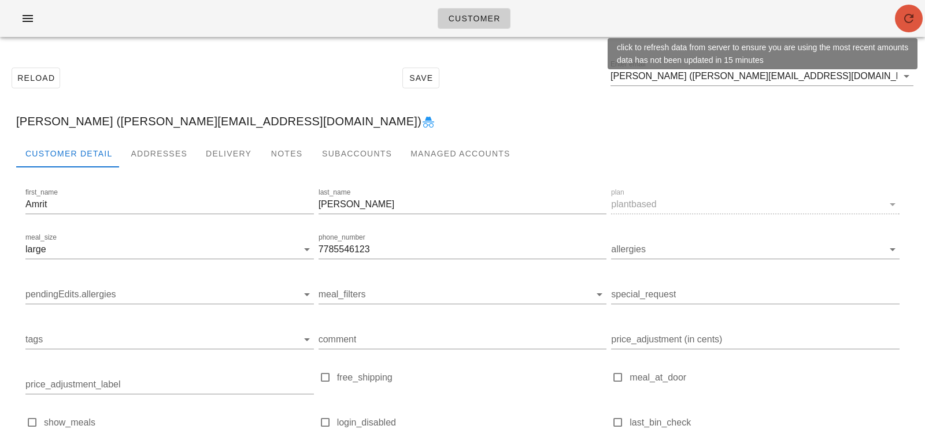
click at [918, 16] on span "button" at bounding box center [909, 19] width 28 height 14
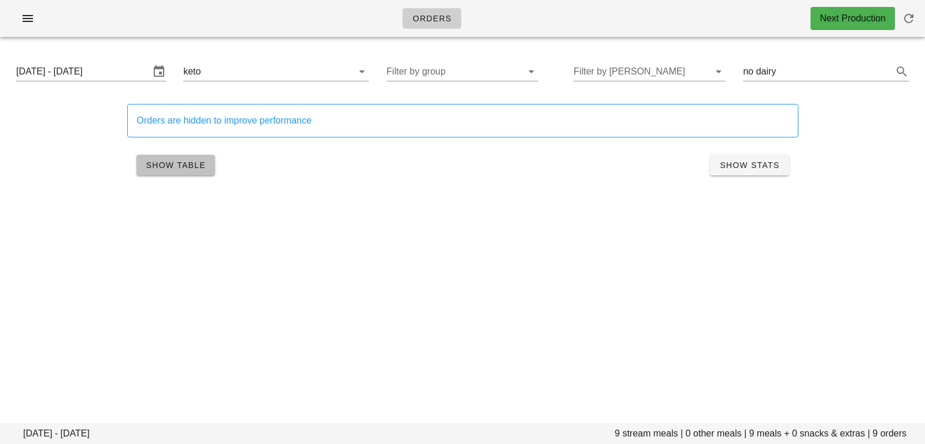
click at [172, 173] on button "Show Table" at bounding box center [175, 165] width 79 height 21
click at [187, 167] on span "Show Table" at bounding box center [176, 165] width 60 height 9
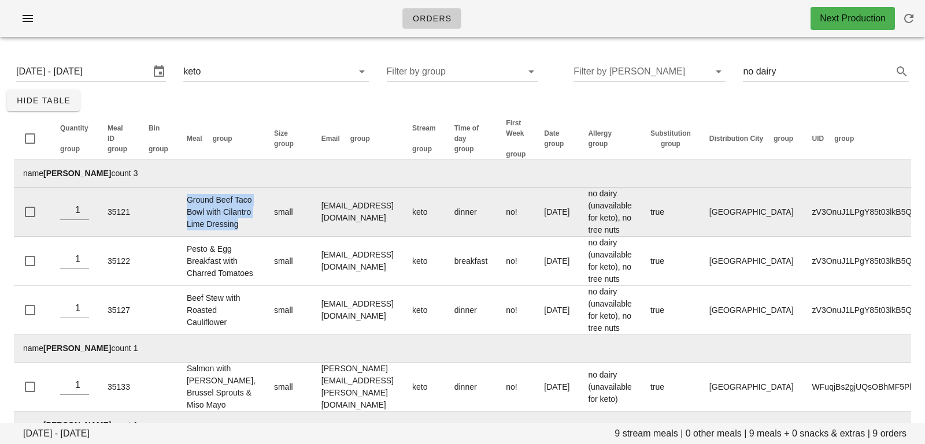
drag, startPoint x: 179, startPoint y: 197, endPoint x: 229, endPoint y: 257, distance: 78.4
click at [229, 237] on td "Ground Beef Taco Bowl with Cilantro Lime Dressing" at bounding box center [220, 212] width 87 height 49
copy td "Ground Beef Taco Bowl with Cilantro Lime Dressing"
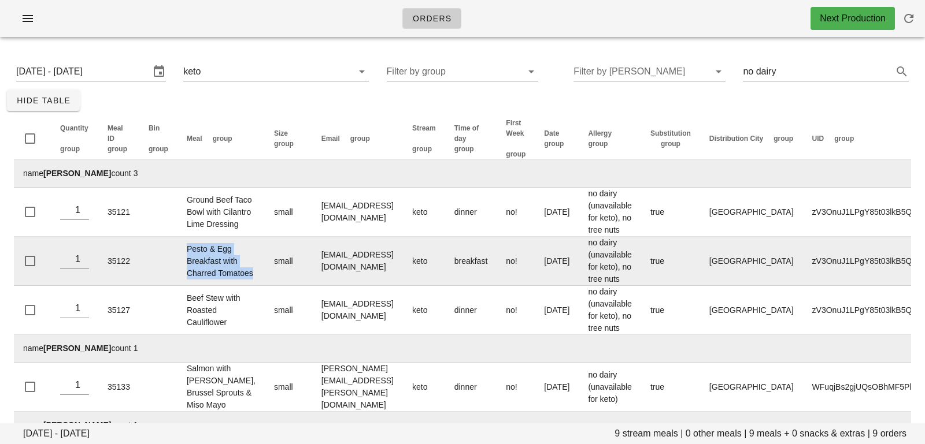
drag, startPoint x: 174, startPoint y: 263, endPoint x: 227, endPoint y: 324, distance: 80.7
click at [229, 286] on tr "1 35122 Pesto & Egg Breakfast with Charred Tomatoes small [EMAIL_ADDRESS][DOMAI…" at bounding box center [486, 261] width 944 height 49
copy tr "Pesto & Egg Breakfast with Charred Tomatoes"
click at [209, 286] on td "Pesto & Egg Breakfast with Charred Tomatoes" at bounding box center [220, 261] width 87 height 49
drag, startPoint x: 185, startPoint y: 265, endPoint x: 221, endPoint y: 324, distance: 69.3
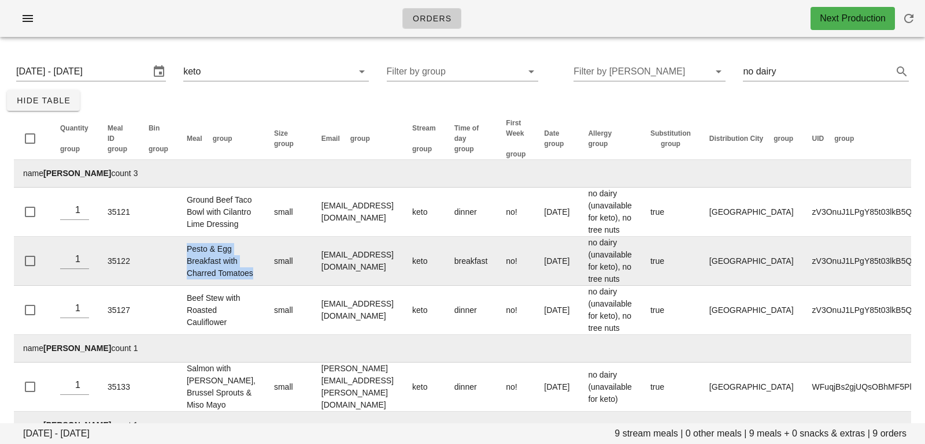
click at [221, 286] on td "Pesto & Egg Breakfast with Charred Tomatoes" at bounding box center [220, 261] width 87 height 49
copy td "Pesto & Egg Breakfast with Charred Tomatoes"
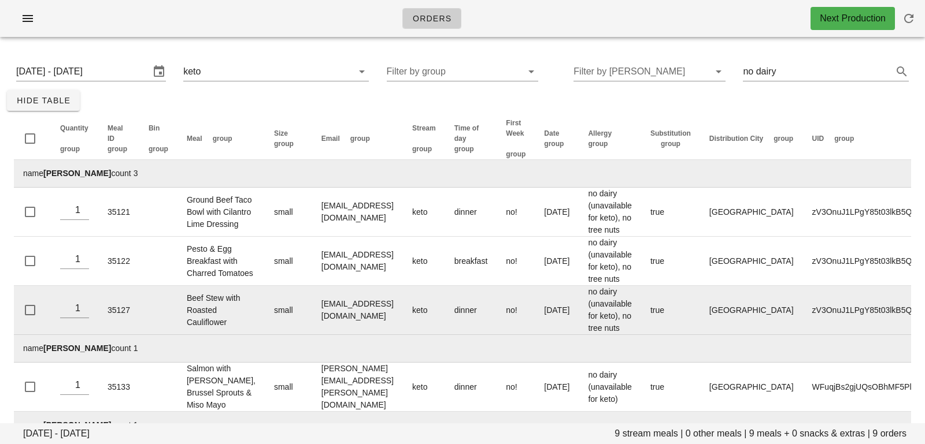
click at [197, 335] on td "Beef Stew with Roasted Cauliflower" at bounding box center [220, 310] width 87 height 49
drag, startPoint x: 187, startPoint y: 345, endPoint x: 226, endPoint y: 381, distance: 53.6
click at [226, 335] on td "Beef Stew with Roasted Cauliflower" at bounding box center [220, 310] width 87 height 49
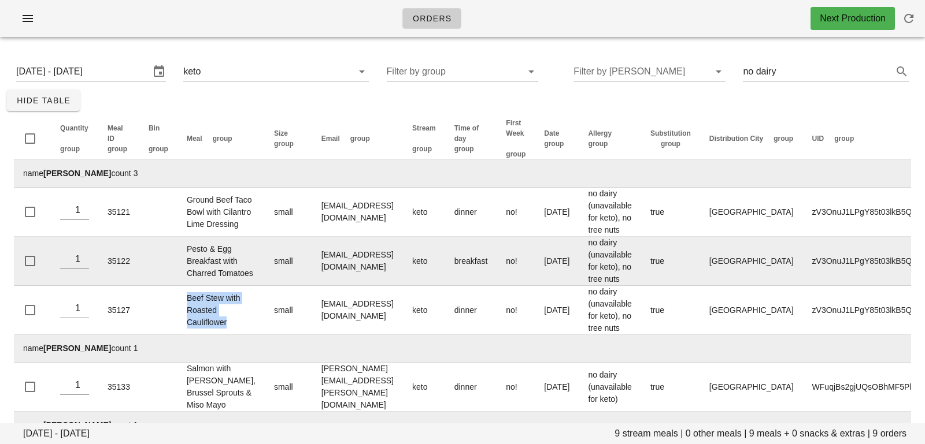
copy td "Beef Stew with Roasted Cauliflower"
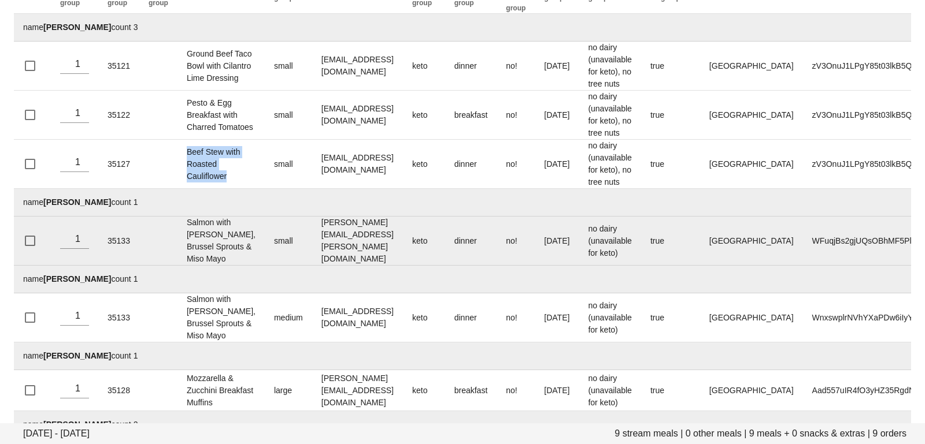
scroll to position [149, 0]
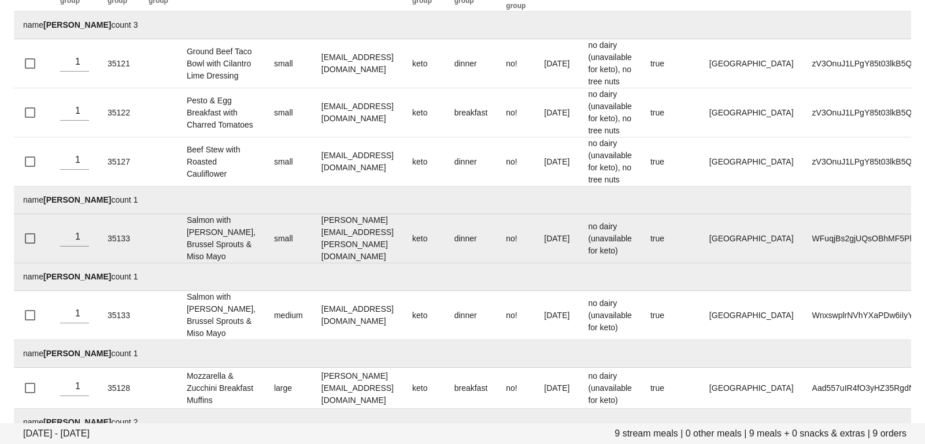
click at [312, 264] on td "[PERSON_NAME][EMAIL_ADDRESS][PERSON_NAME][DOMAIN_NAME]" at bounding box center [357, 238] width 91 height 49
drag, startPoint x: 303, startPoint y: 311, endPoint x: 381, endPoint y: 306, distance: 77.6
click at [381, 264] on td "[PERSON_NAME][EMAIL_ADDRESS][PERSON_NAME][DOMAIN_NAME]" at bounding box center [357, 238] width 91 height 49
click at [312, 264] on td "[PERSON_NAME][EMAIL_ADDRESS][PERSON_NAME][DOMAIN_NAME]" at bounding box center [357, 238] width 91 height 49
drag, startPoint x: 295, startPoint y: 310, endPoint x: 398, endPoint y: 313, distance: 102.9
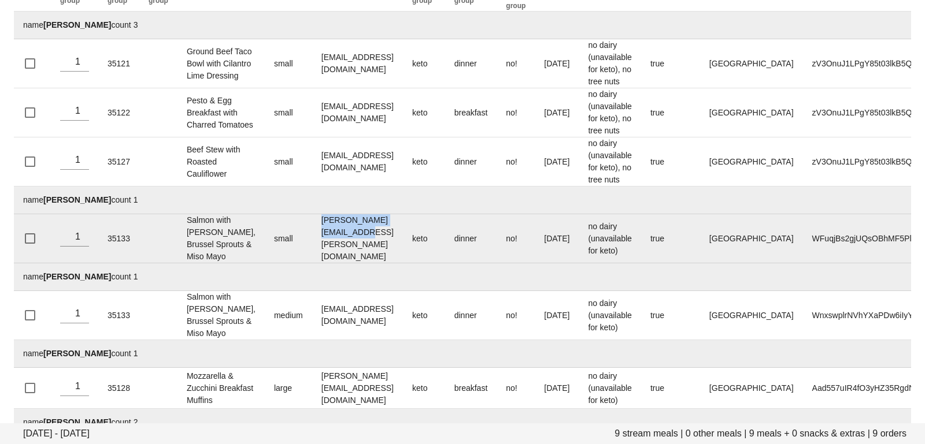
click at [399, 264] on td "[PERSON_NAME][EMAIL_ADDRESS][PERSON_NAME][DOMAIN_NAME]" at bounding box center [357, 238] width 91 height 49
copy td "[PERSON_NAME][EMAIL_ADDRESS][PERSON_NAME][DOMAIN_NAME]"
drag, startPoint x: 183, startPoint y: 278, endPoint x: 235, endPoint y: 337, distance: 78.2
click at [236, 264] on tr "1 35133 Salmon with Zucchini, Brussel Sprouts & Miso Mayo small Courtney.Steen@…" at bounding box center [486, 238] width 944 height 49
click at [235, 264] on td "Salmon with [PERSON_NAME], Brussel Sprouts & Miso Mayo" at bounding box center [220, 238] width 87 height 49
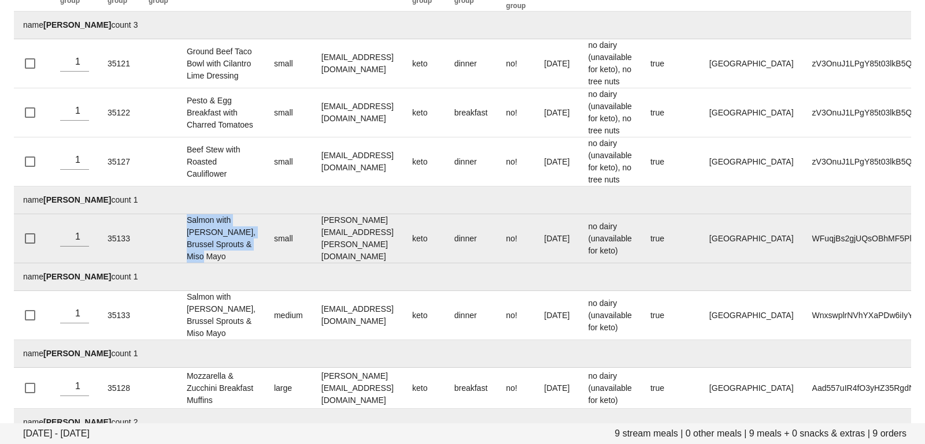
drag, startPoint x: 231, startPoint y: 338, endPoint x: 185, endPoint y: 281, distance: 73.2
click at [186, 264] on td "Salmon with [PERSON_NAME], Brussel Sprouts & Miso Mayo" at bounding box center [220, 238] width 87 height 49
copy td "Salmon with [PERSON_NAME], Brussel Sprouts & Miso Mayo"
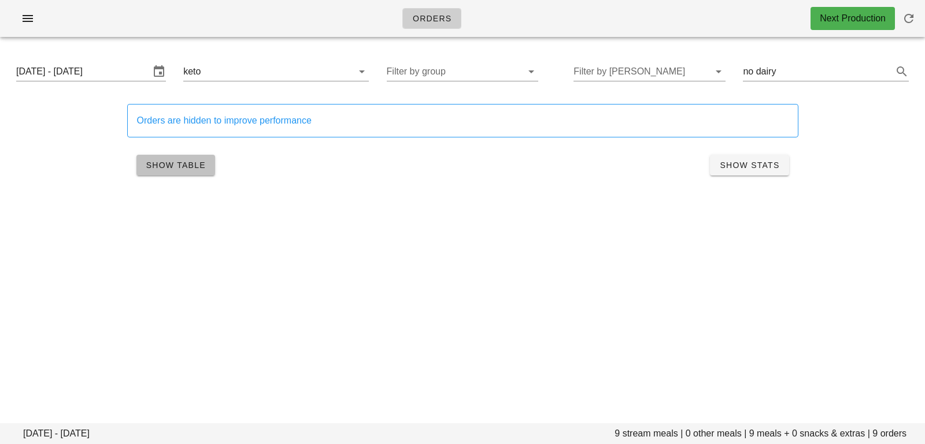
click at [175, 164] on span "Show Table" at bounding box center [176, 165] width 60 height 9
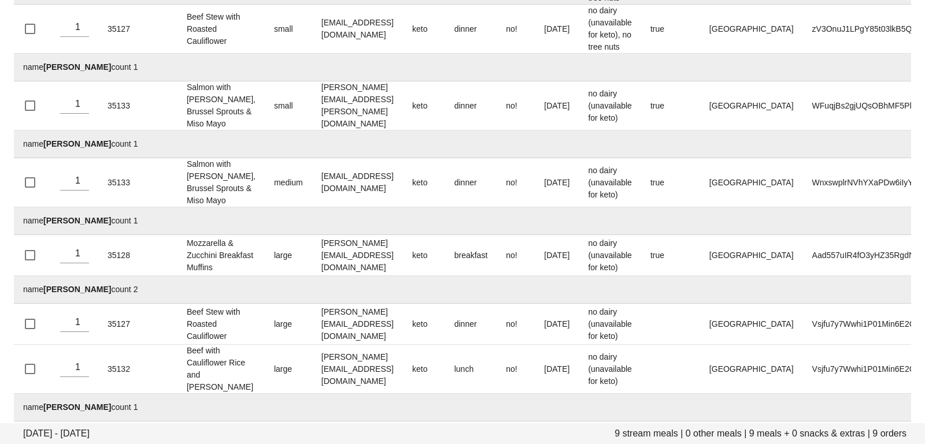
scroll to position [285, 0]
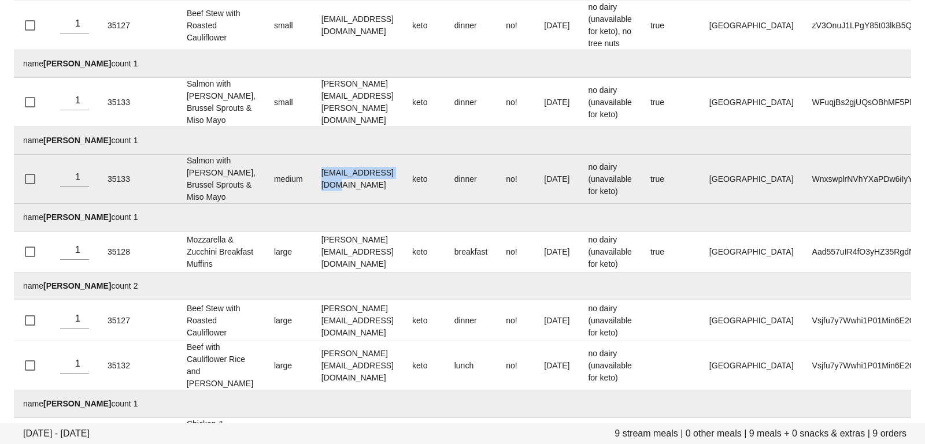
drag, startPoint x: 292, startPoint y: 274, endPoint x: 372, endPoint y: 276, distance: 79.8
click at [373, 204] on td "evan_lien@yahoo.com" at bounding box center [357, 179] width 91 height 49
copy td "evan_lien@yahoo.com"
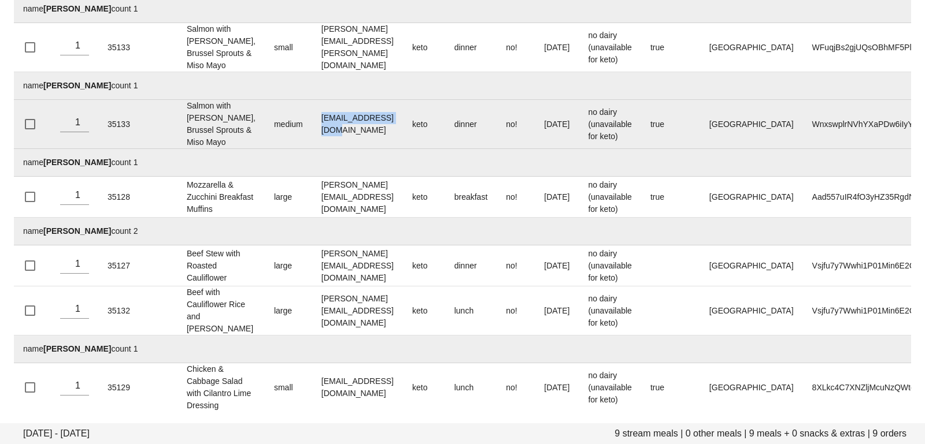
scroll to position [477, 0]
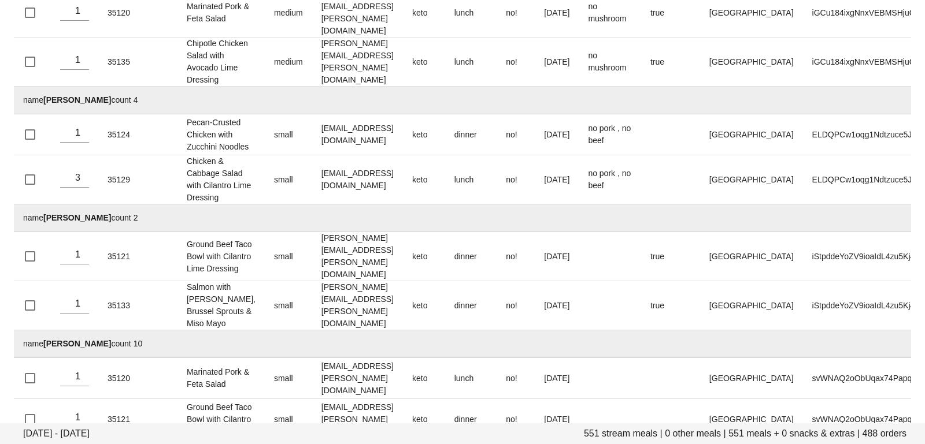
scroll to position [1995, 0]
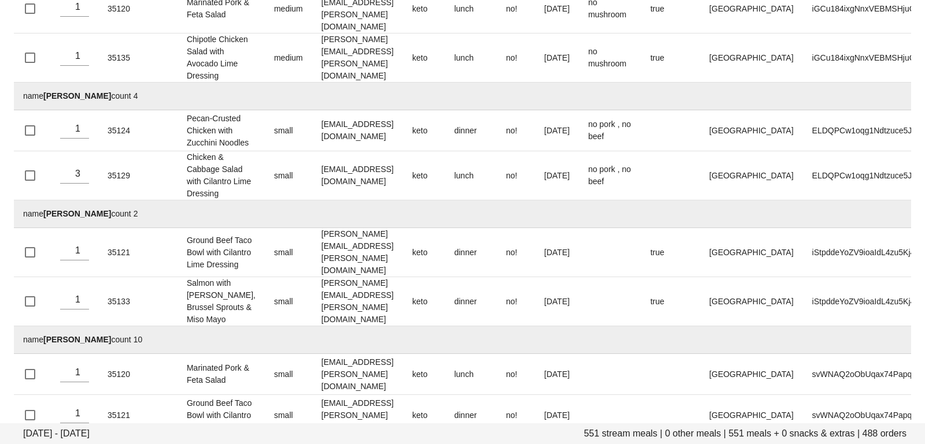
type input "no dairy"
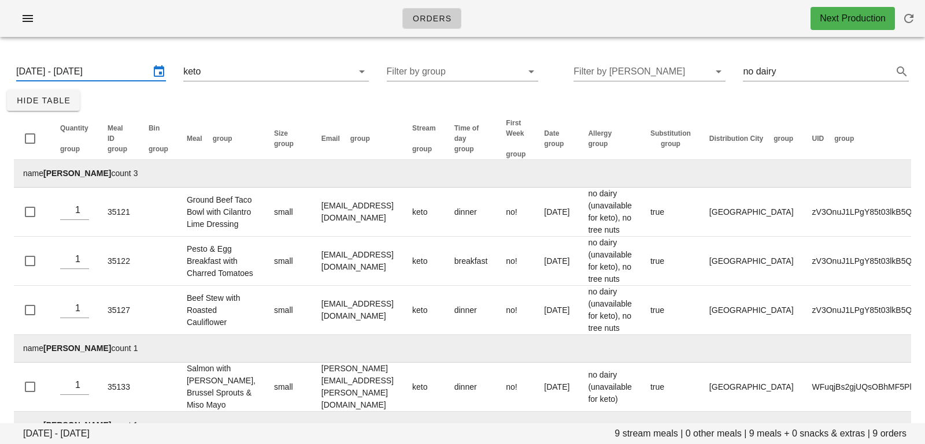
click at [127, 71] on input "Monday August 18 - Saturday August 23" at bounding box center [82, 71] width 133 height 18
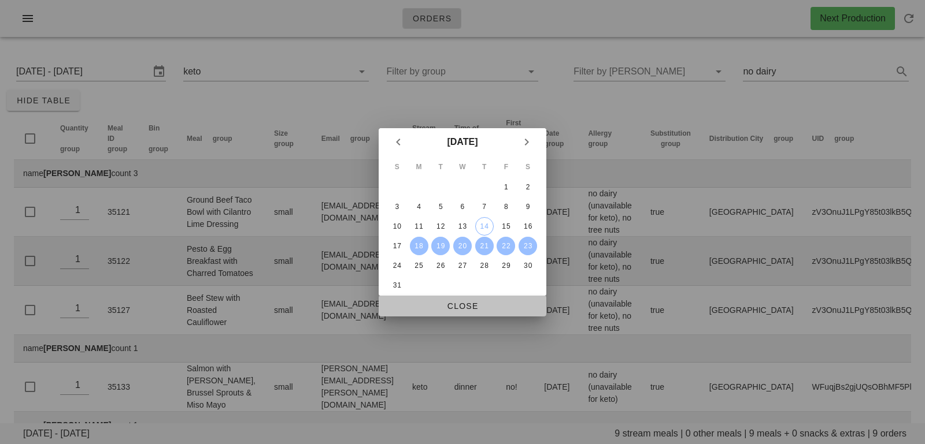
click at [465, 310] on span "Close" at bounding box center [462, 306] width 149 height 9
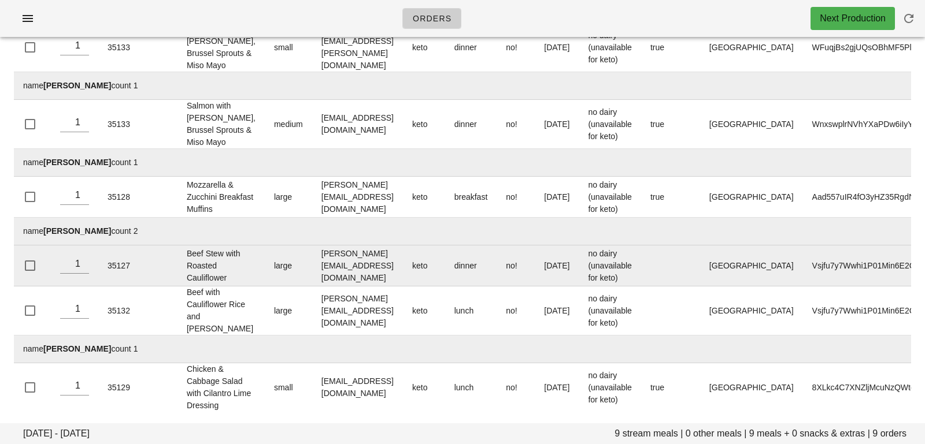
scroll to position [367, 0]
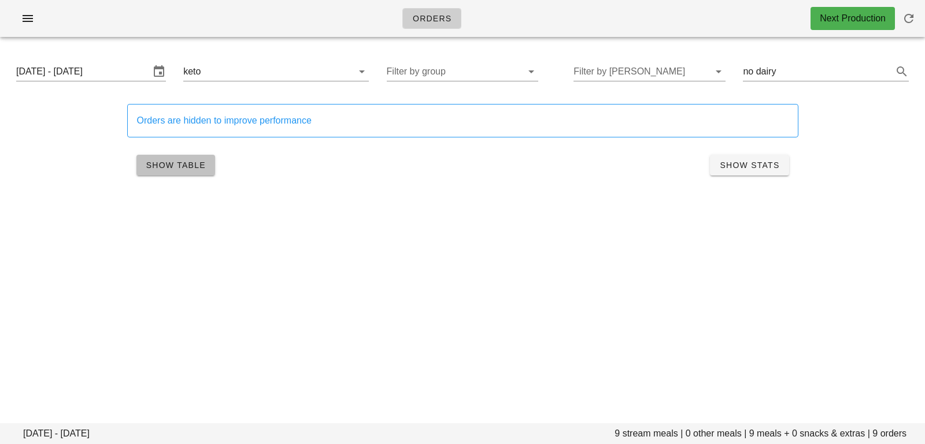
click at [195, 161] on span "Show Table" at bounding box center [176, 165] width 60 height 9
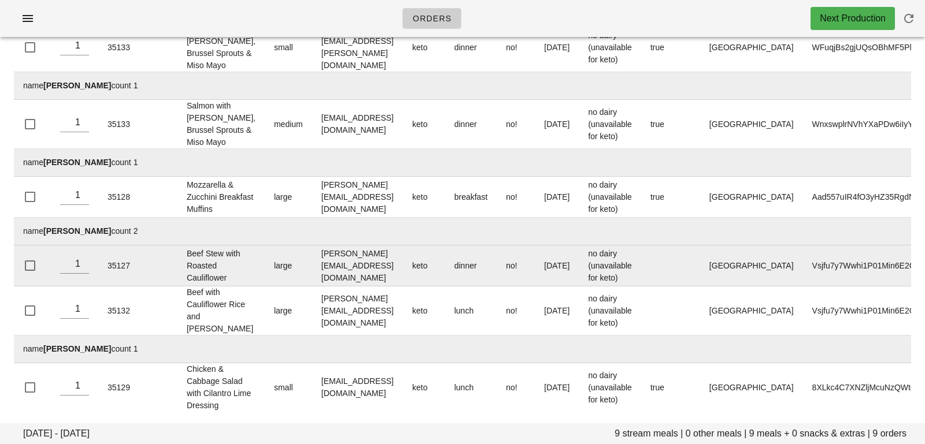
scroll to position [437, 0]
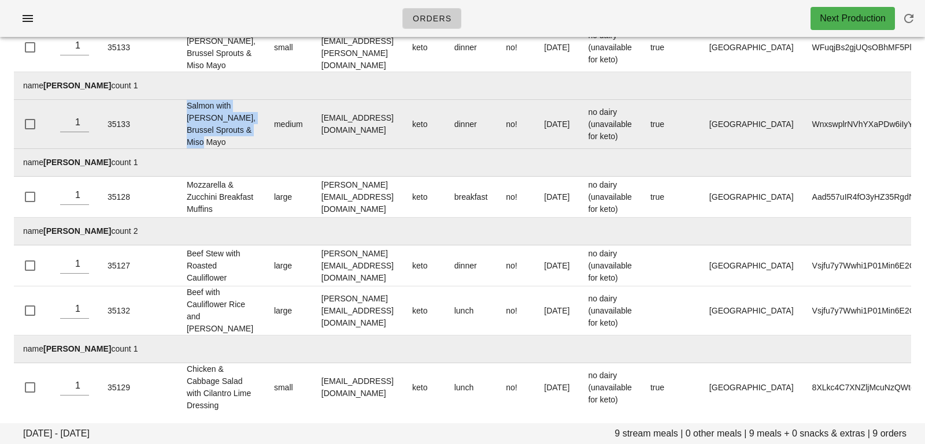
drag, startPoint x: 180, startPoint y: 90, endPoint x: 228, endPoint y: 151, distance: 77.4
click at [229, 149] on td "Salmon with [PERSON_NAME], Brussel Sprouts & Miso Mayo" at bounding box center [220, 124] width 87 height 49
copy td "Salmon with [PERSON_NAME], Brussel Sprouts & Miso Mayo"
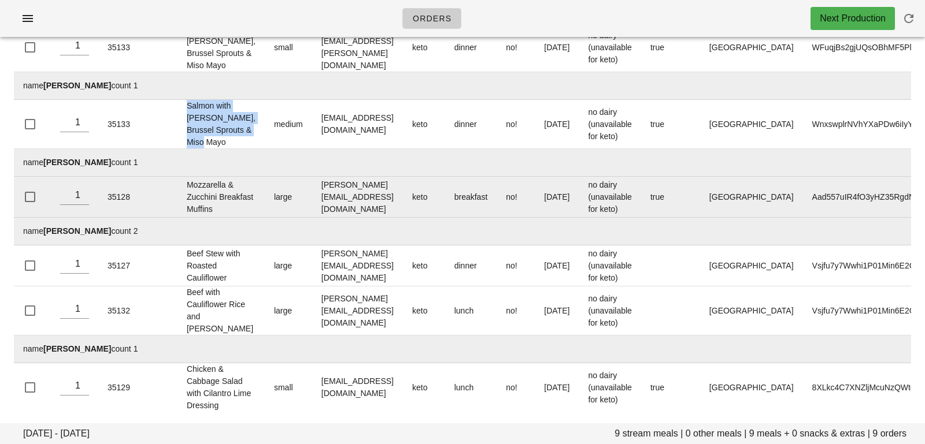
scroll to position [487, 0]
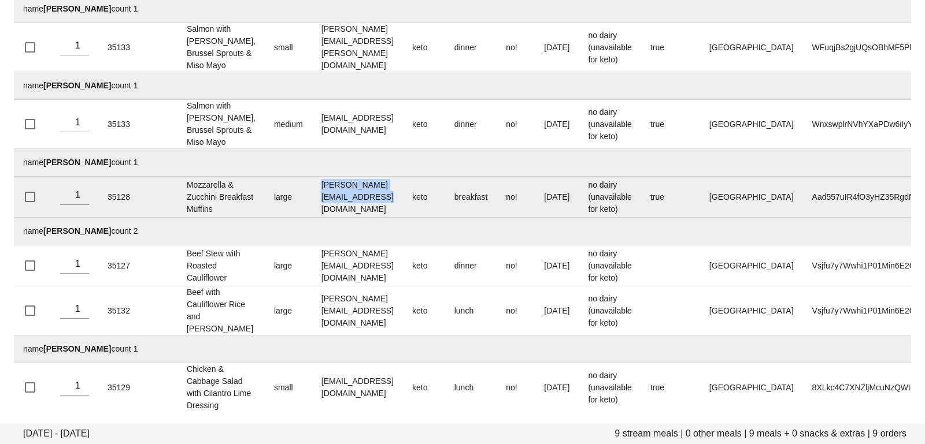
drag, startPoint x: 294, startPoint y: 162, endPoint x: 407, endPoint y: 160, distance: 113.3
click at [403, 177] on td "[PERSON_NAME][EMAIL_ADDRESS][DOMAIN_NAME]" at bounding box center [357, 197] width 91 height 41
copy td "[PERSON_NAME][EMAIL_ADDRESS][DOMAIN_NAME]"
drag, startPoint x: 187, startPoint y: 142, endPoint x: 218, endPoint y: 179, distance: 48.3
click at [218, 179] on td "Mozzarella & Zucchini Breakfast Muffins" at bounding box center [220, 197] width 87 height 41
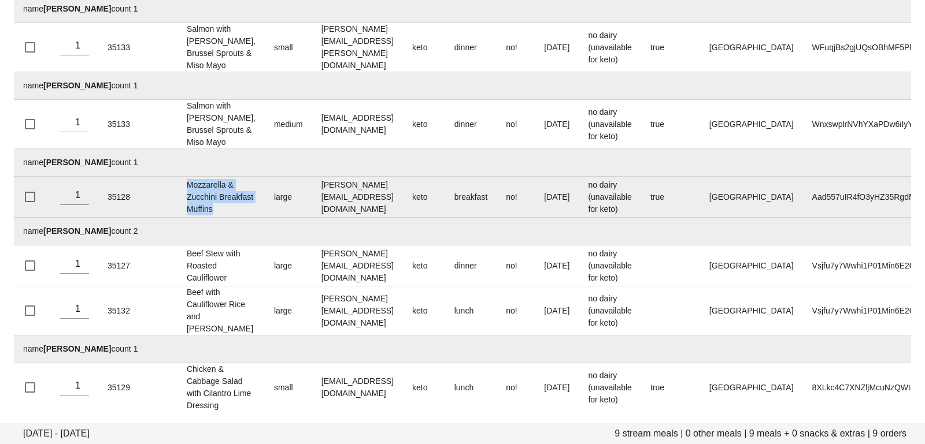
copy td "Mozzarella & Zucchini Breakfast Muffins"
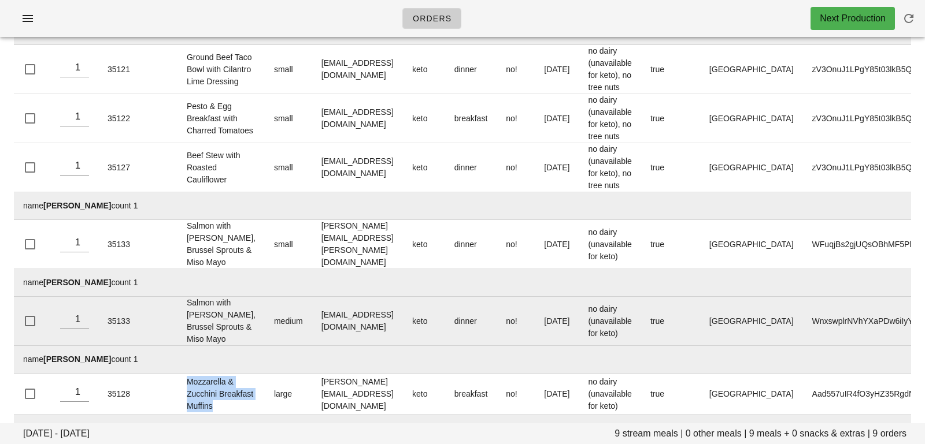
scroll to position [0, 0]
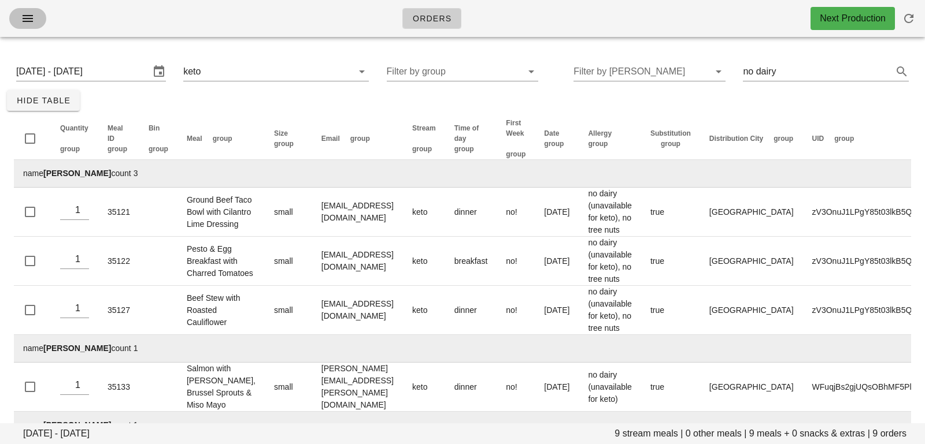
click at [31, 14] on icon "button" at bounding box center [28, 19] width 14 height 14
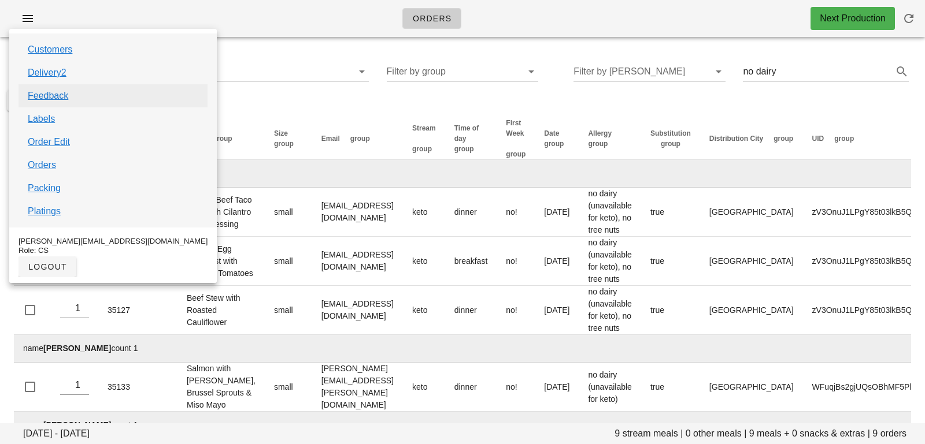
click at [51, 92] on link "Feedback" at bounding box center [48, 96] width 40 height 14
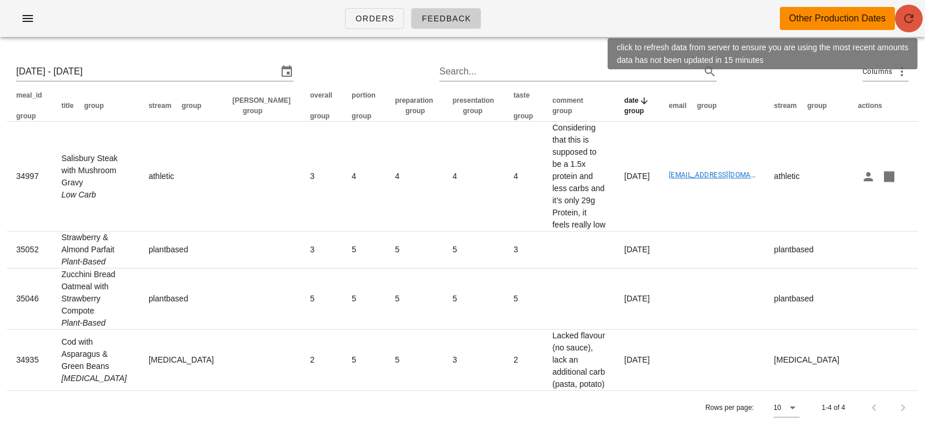
click at [915, 13] on span "button" at bounding box center [909, 19] width 28 height 14
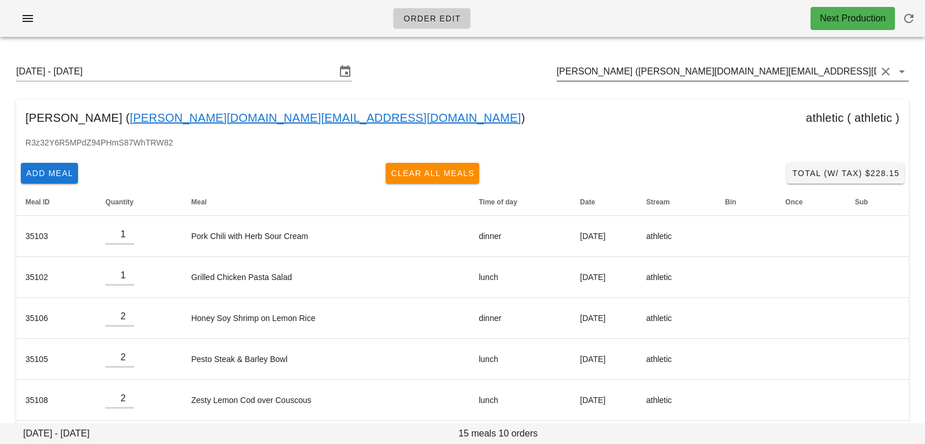
click at [737, 71] on input "Gina Cantu (cantu.gi@gmail.com)" at bounding box center [716, 71] width 320 height 18
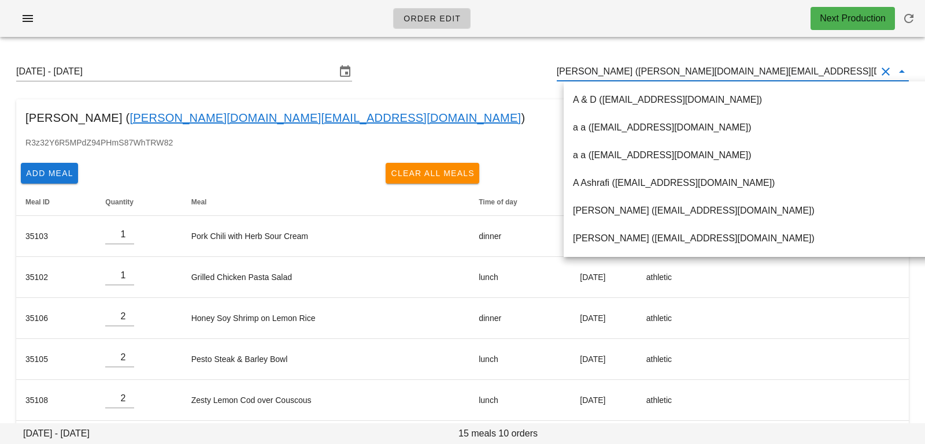
paste input "johal.amrit07@gmail.com"
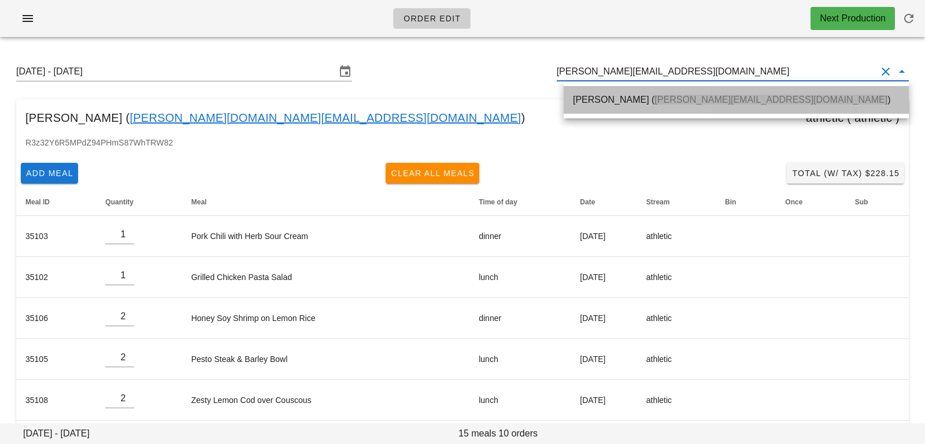
click at [674, 101] on span "johal.amrit07@gmail.com" at bounding box center [770, 100] width 233 height 10
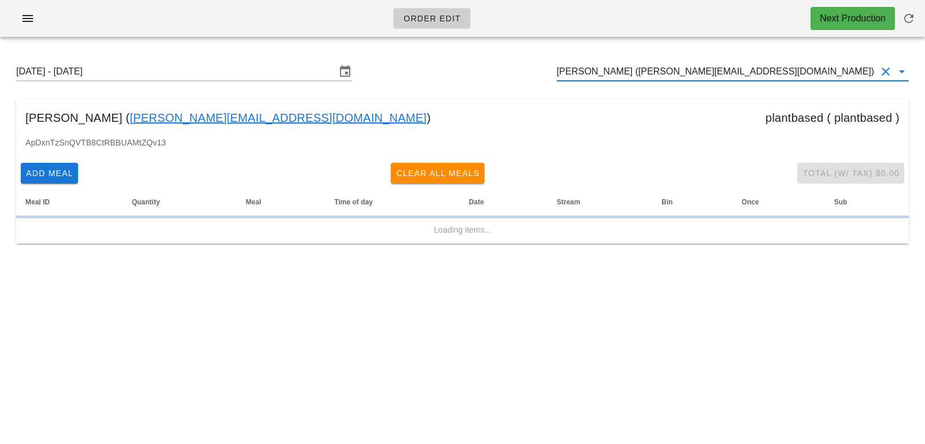
type input "Amrit Johal (johal.amrit07@gmail.com)"
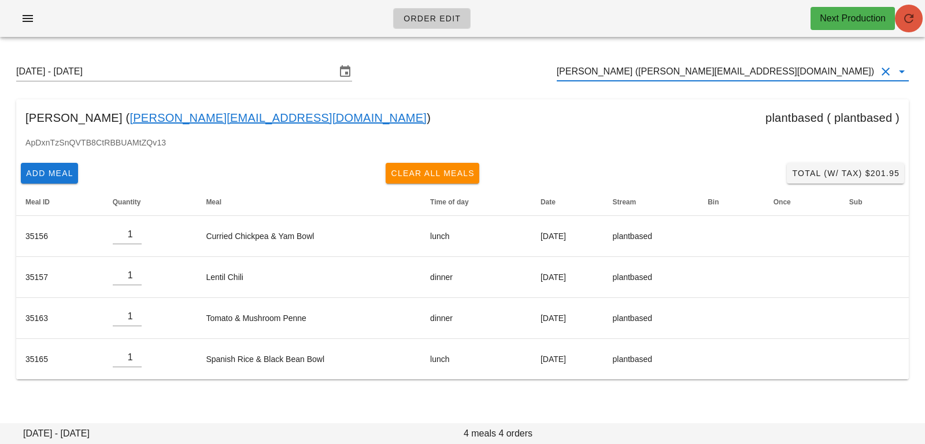
click at [911, 18] on icon "button" at bounding box center [908, 19] width 14 height 14
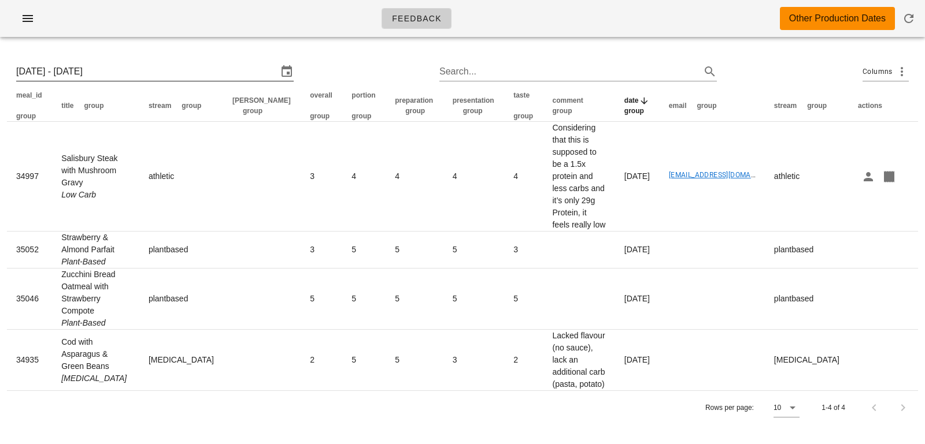
click at [165, 72] on input "Sun 10 Aug 2025 - Sun 17 Aug 2025" at bounding box center [146, 71] width 261 height 18
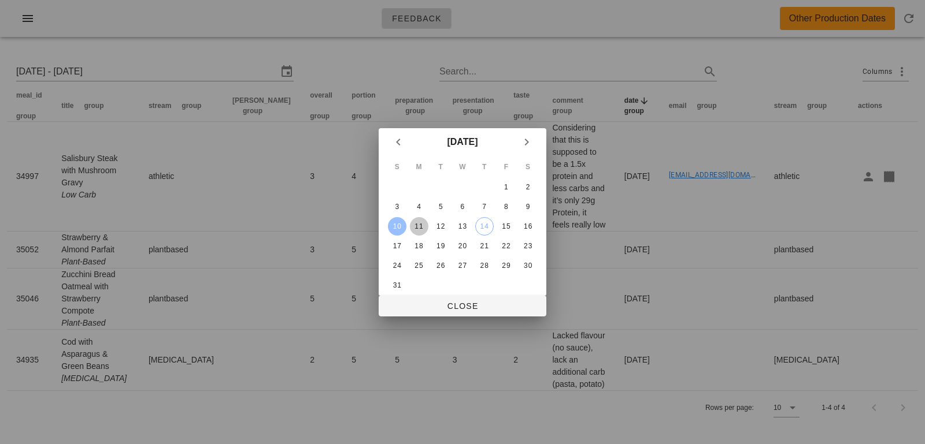
click at [419, 228] on div "11" at bounding box center [419, 226] width 18 height 8
click at [485, 228] on div "14" at bounding box center [484, 226] width 17 height 8
click at [418, 228] on div "11" at bounding box center [419, 226] width 18 height 8
type input "[DATE] - [DATE]"
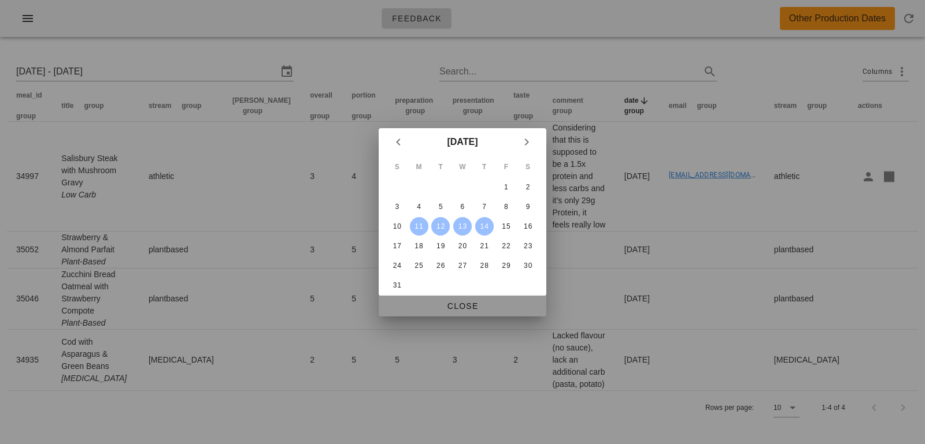
click at [432, 306] on span "Close" at bounding box center [462, 306] width 149 height 9
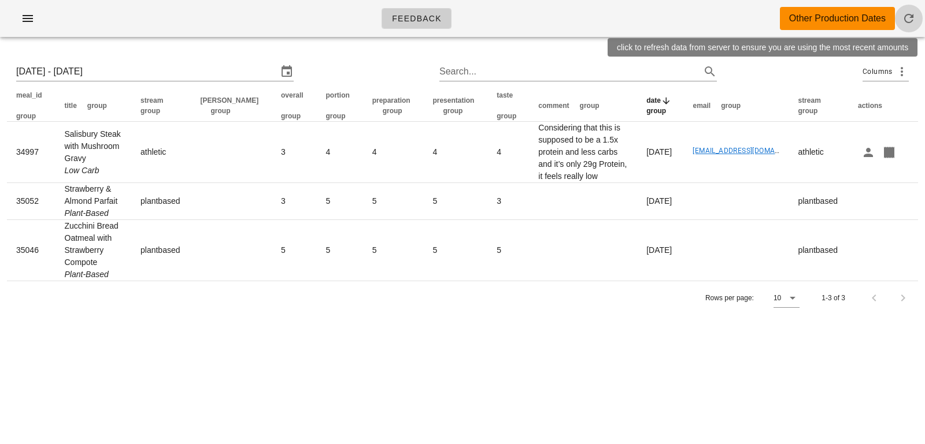
click at [913, 18] on icon "button" at bounding box center [908, 19] width 14 height 14
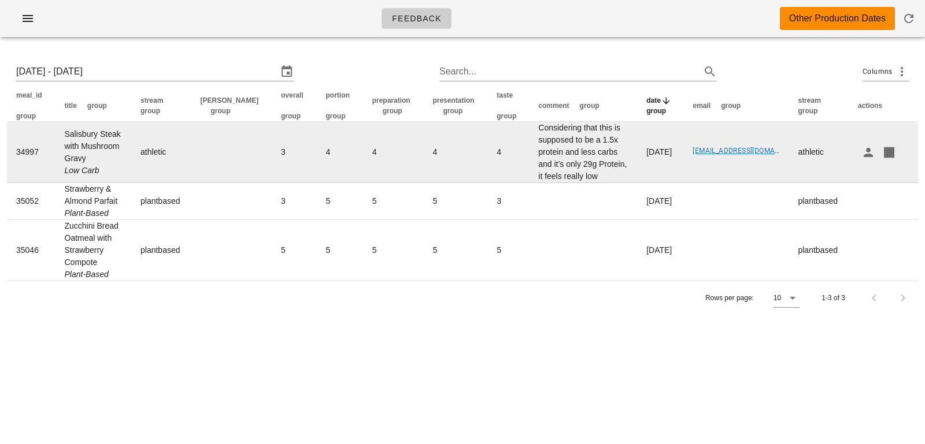
drag, startPoint x: 65, startPoint y: 131, endPoint x: 98, endPoint y: 158, distance: 42.3
click at [98, 158] on td "Salisbury Steak with Mushroom Gravy Low Carb" at bounding box center [93, 152] width 76 height 61
copy td "Salisbury Steak with Mushroom Gravy"
click at [73, 140] on td "Salisbury Steak with Mushroom Gravy Low Carb" at bounding box center [93, 152] width 76 height 61
drag, startPoint x: 64, startPoint y: 130, endPoint x: 113, endPoint y: 157, distance: 56.6
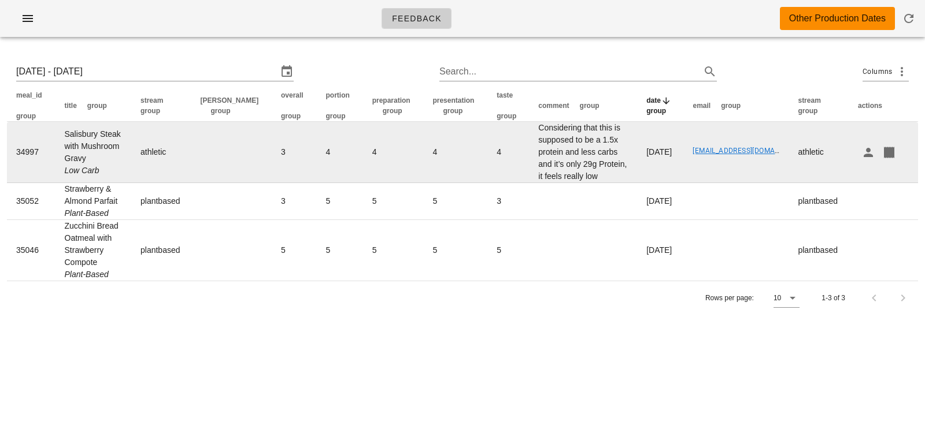
click at [113, 157] on td "Salisbury Steak with Mushroom Gravy Low Carb" at bounding box center [93, 152] width 76 height 61
copy td "Salisbury Steak with Mushroom Gravy"
drag, startPoint x: 499, startPoint y: 125, endPoint x: 543, endPoint y: 181, distance: 71.6
click at [543, 181] on td "Considering that this is supposed to be a 1.5x protein and less carbs and it’s …" at bounding box center [583, 152] width 108 height 61
copy td "Considering that this is supposed to be a 1.5x protein and less carbs and it’s …"
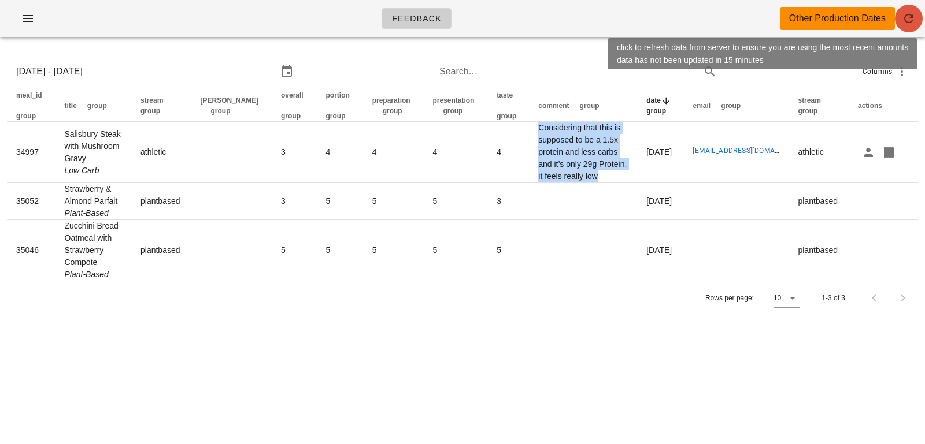
click at [909, 21] on icon "button" at bounding box center [908, 19] width 14 height 14
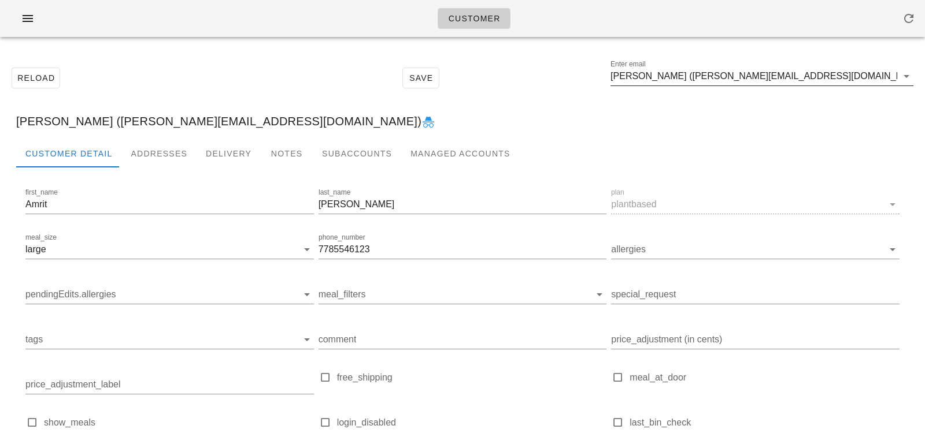
click at [795, 68] on input "[PERSON_NAME] ([PERSON_NAME][EMAIL_ADDRESS][DOMAIN_NAME])" at bounding box center [753, 76] width 287 height 18
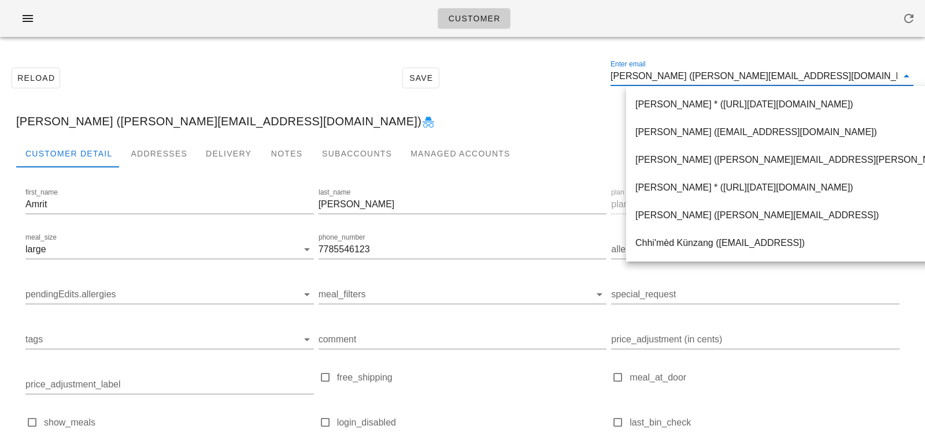
drag, startPoint x: 799, startPoint y: 79, endPoint x: 574, endPoint y: 73, distance: 224.3
click at [574, 74] on div "Reload Save Enter email Amrit Johal (johal.amrit07@gmail.com)" at bounding box center [462, 78] width 911 height 50
paste input "[EMAIL_ADDRESS][DOMAIN_NAME]"
type input "[EMAIL_ADDRESS][DOMAIN_NAME]"
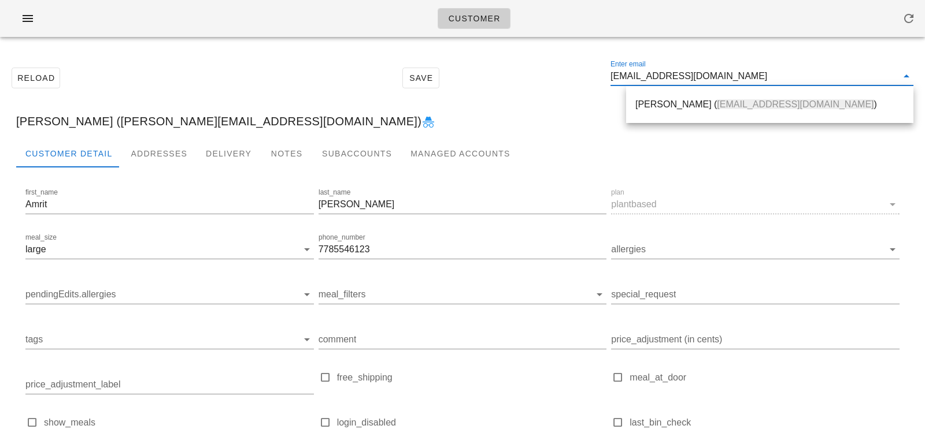
click at [635, 105] on div "Maya Dery ( mayariley07@gmail.com )" at bounding box center [769, 104] width 269 height 11
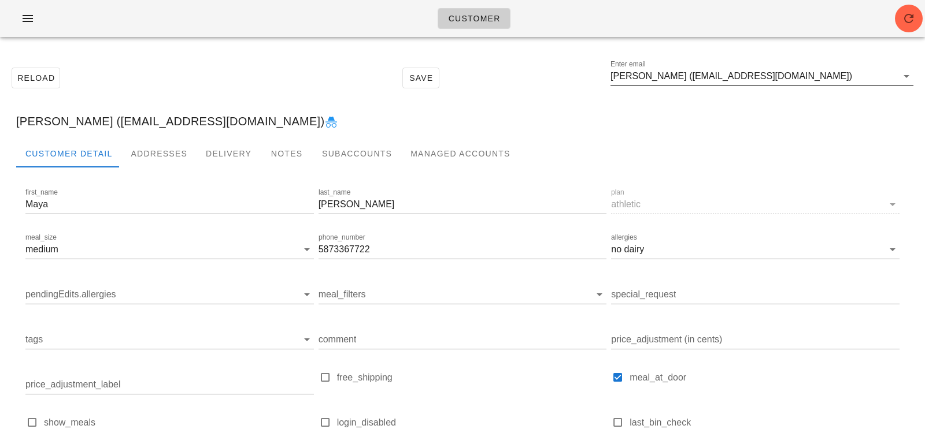
click at [789, 72] on input "[PERSON_NAME] ([EMAIL_ADDRESS][DOMAIN_NAME])" at bounding box center [753, 76] width 287 height 18
paste input "[EMAIL_ADDRESS][DOMAIN_NAME]"
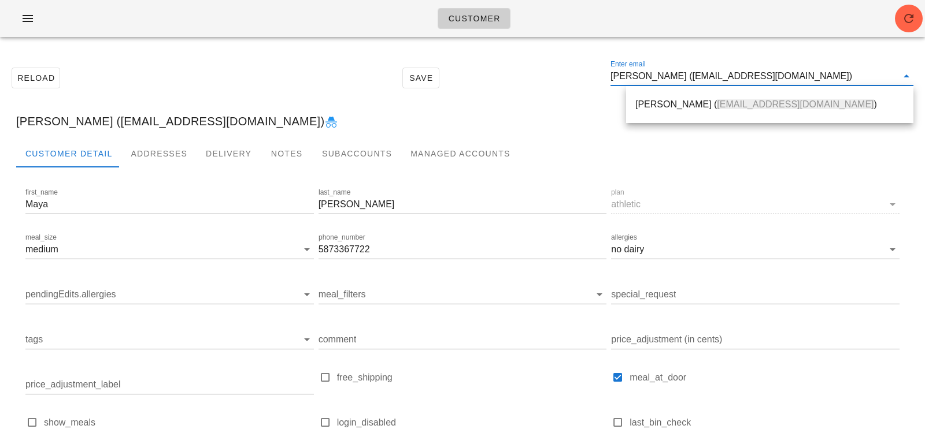
type input "[EMAIL_ADDRESS][DOMAIN_NAME]"
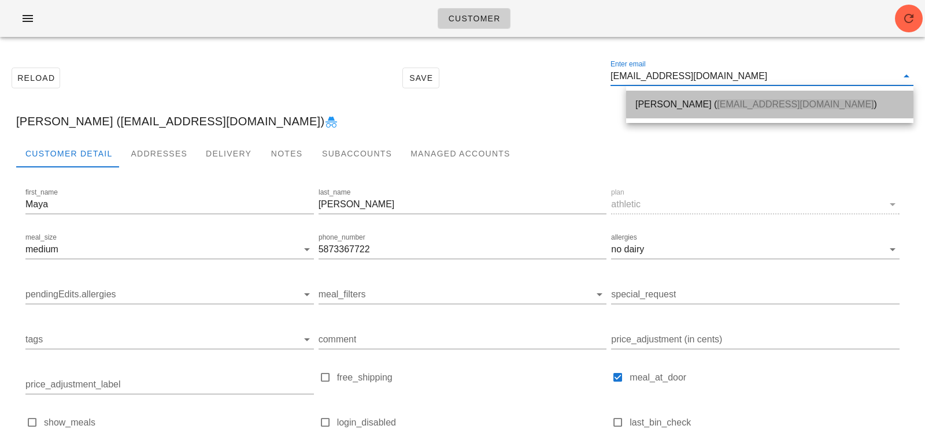
click at [741, 103] on span "[EMAIL_ADDRESS][DOMAIN_NAME]" at bounding box center [795, 104] width 157 height 10
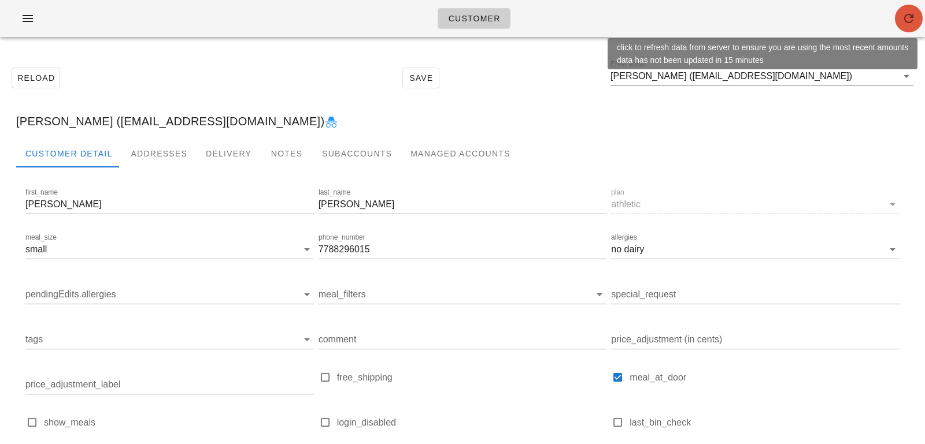
click at [912, 9] on button "button" at bounding box center [909, 19] width 28 height 28
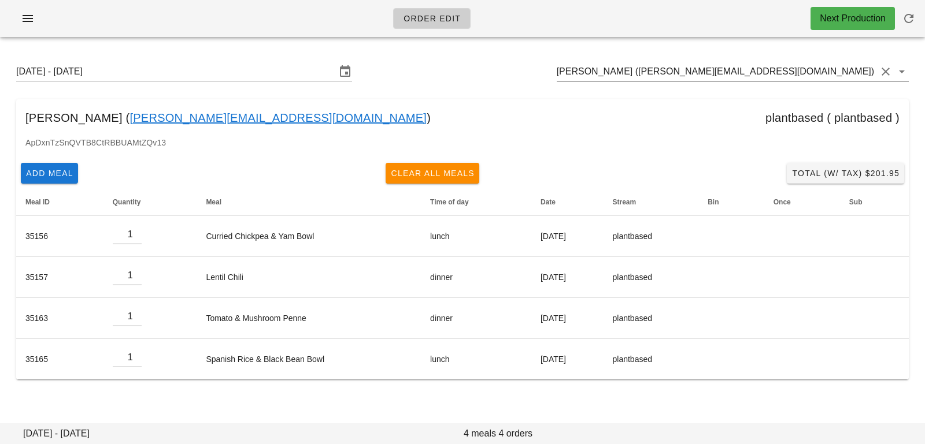
click at [739, 70] on input "[PERSON_NAME] ([PERSON_NAME][EMAIL_ADDRESS][DOMAIN_NAME])" at bounding box center [716, 71] width 320 height 18
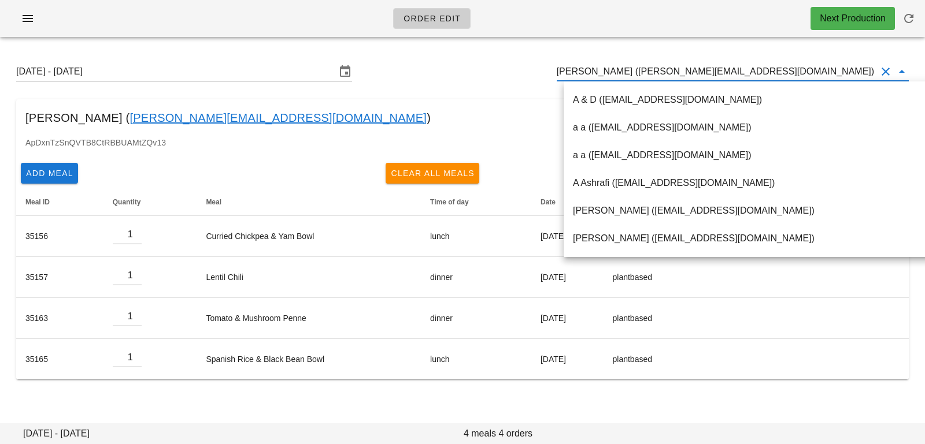
paste input "[EMAIL_ADDRESS][DOMAIN_NAME]"
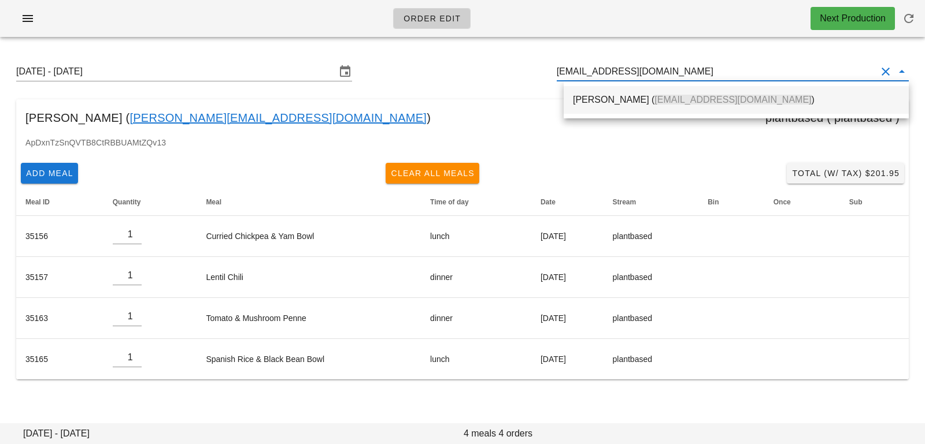
click at [705, 94] on div "Maya Dery ( mayariley07@gmail.com )" at bounding box center [736, 99] width 326 height 25
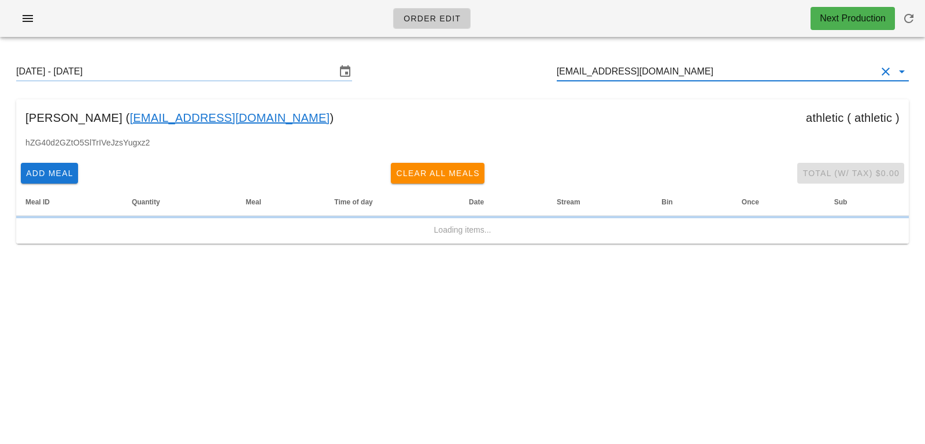
type input "[PERSON_NAME] ([EMAIL_ADDRESS][DOMAIN_NAME])"
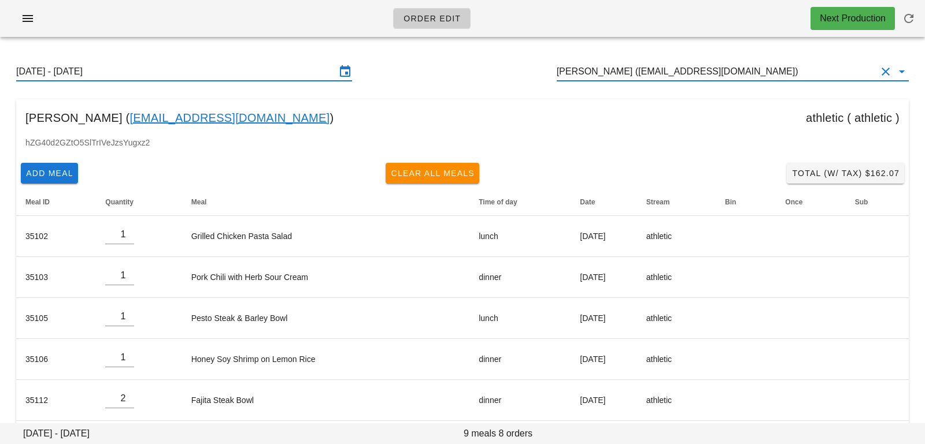
click at [189, 71] on input "[DATE] - [DATE]" at bounding box center [176, 71] width 320 height 18
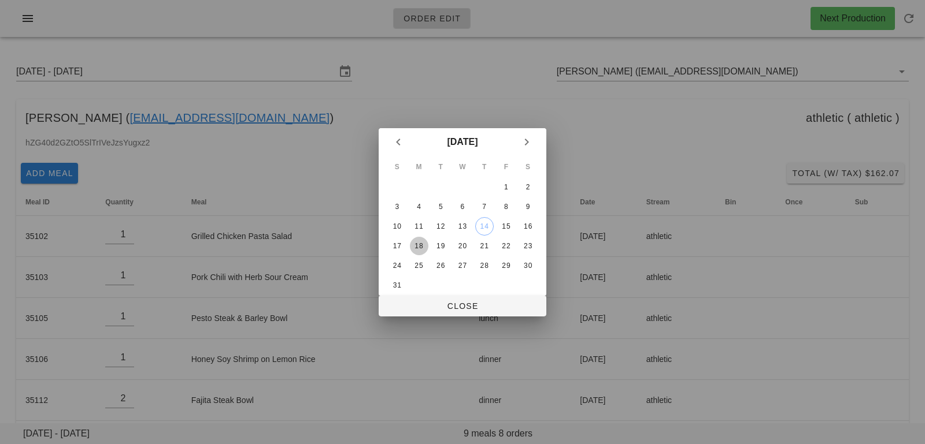
click at [418, 243] on div "18" at bounding box center [419, 246] width 18 height 8
click at [416, 266] on div "25" at bounding box center [419, 266] width 18 height 8
click at [428, 310] on span "Close" at bounding box center [462, 306] width 149 height 9
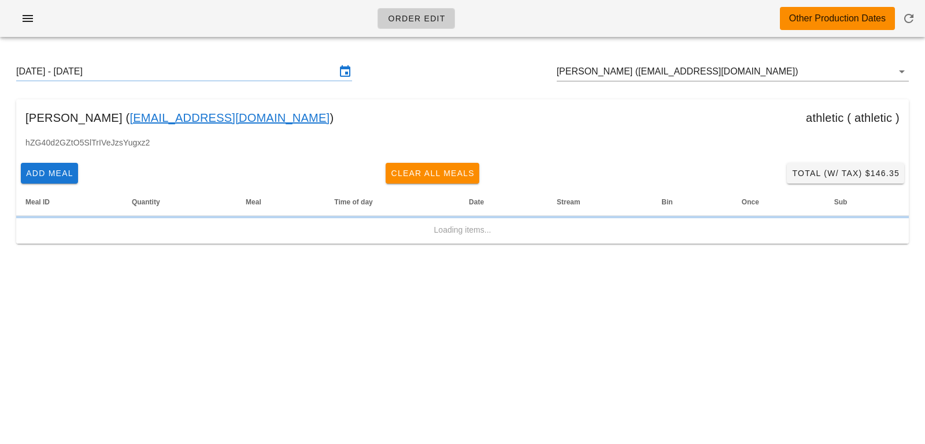
click at [193, 75] on input "Sunday August 24 - Saturday August 30" at bounding box center [176, 71] width 320 height 18
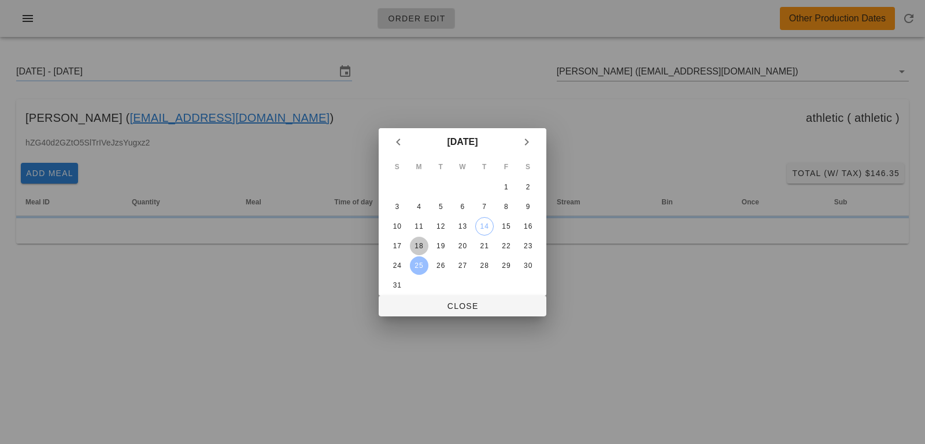
click at [420, 247] on div "18" at bounding box center [419, 246] width 18 height 8
click at [420, 307] on span "Close" at bounding box center [462, 306] width 149 height 9
type input "[DATE] - [DATE]"
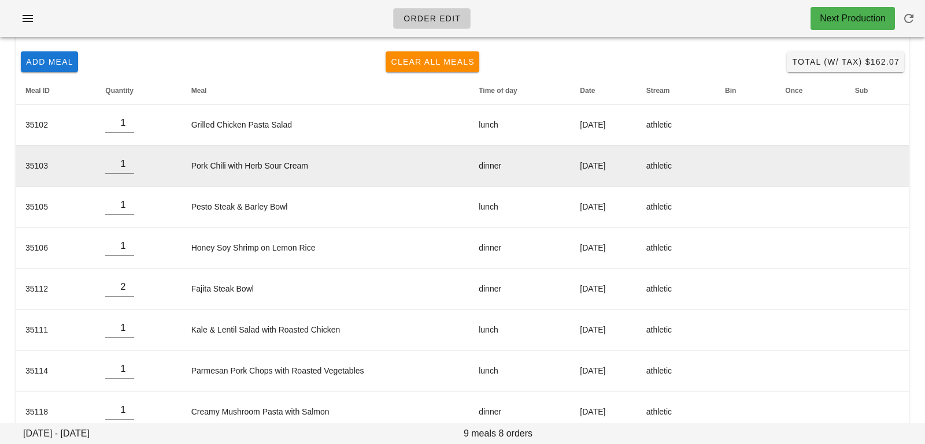
scroll to position [132, 0]
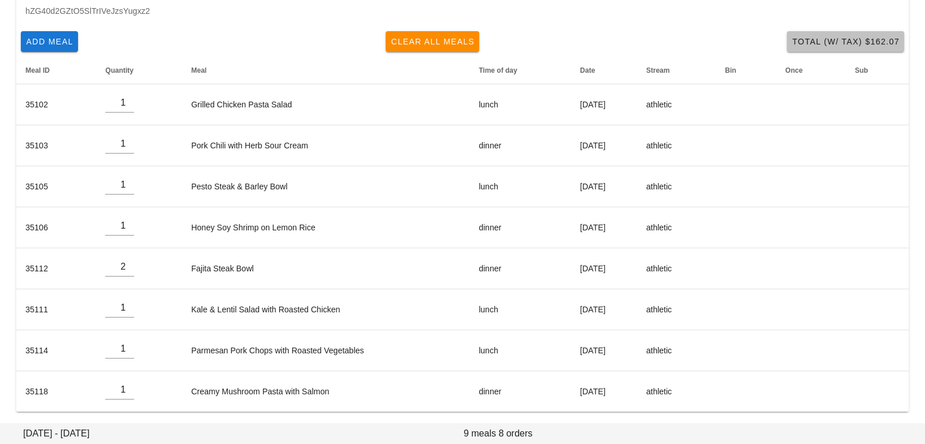
click at [851, 32] on button "Total (w/ Tax) $162.07" at bounding box center [844, 41] width 117 height 21
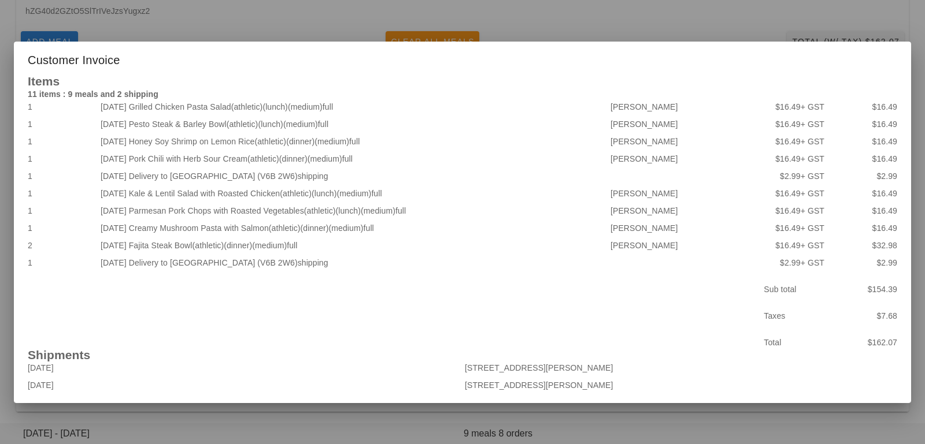
click at [752, 32] on div at bounding box center [462, 222] width 925 height 444
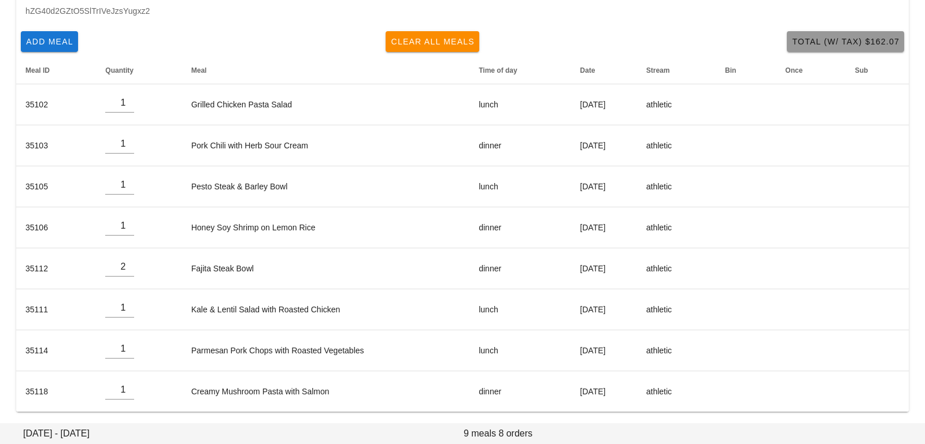
click at [830, 32] on button "Total (w/ Tax) $162.07" at bounding box center [844, 41] width 117 height 21
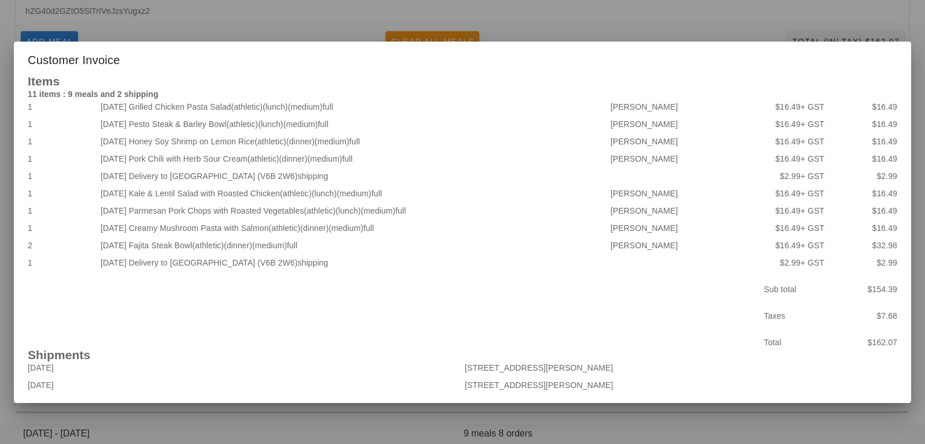
click at [200, 16] on div at bounding box center [462, 222] width 925 height 444
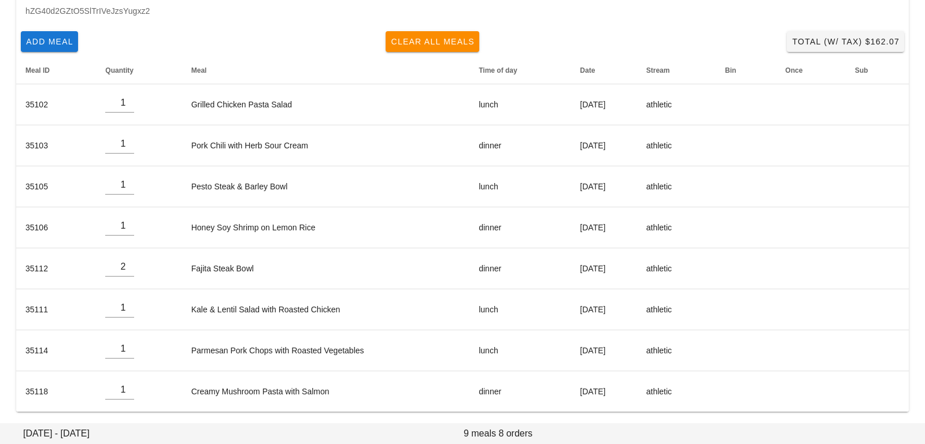
click at [228, 21] on div "hZG40d2GZtO5SlTrIVeJzsYugxz2" at bounding box center [462, 16] width 892 height 22
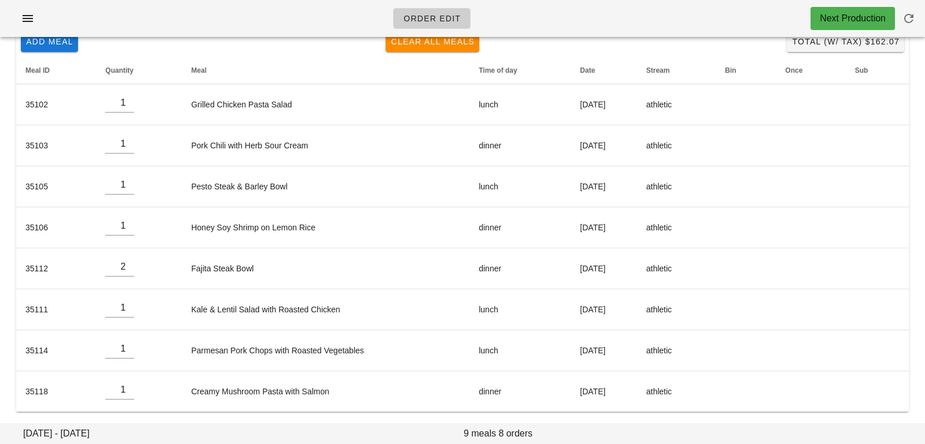
scroll to position [0, 0]
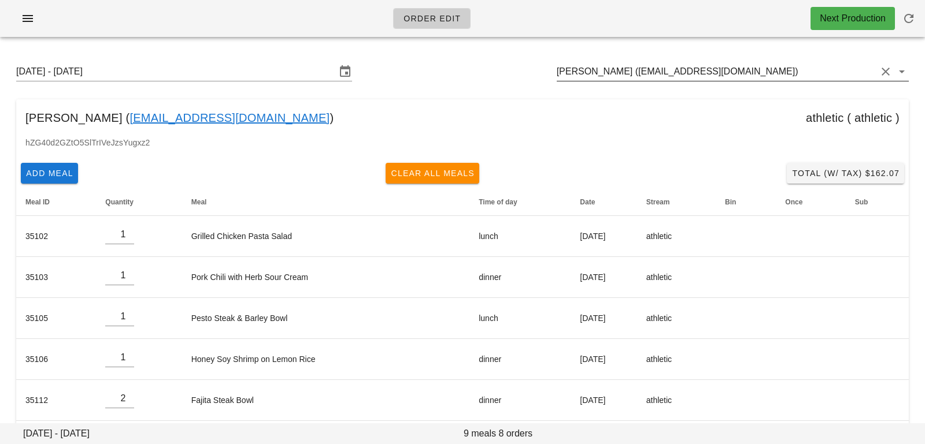
click at [746, 68] on input "[PERSON_NAME] ([EMAIL_ADDRESS][DOMAIN_NAME])" at bounding box center [716, 71] width 320 height 18
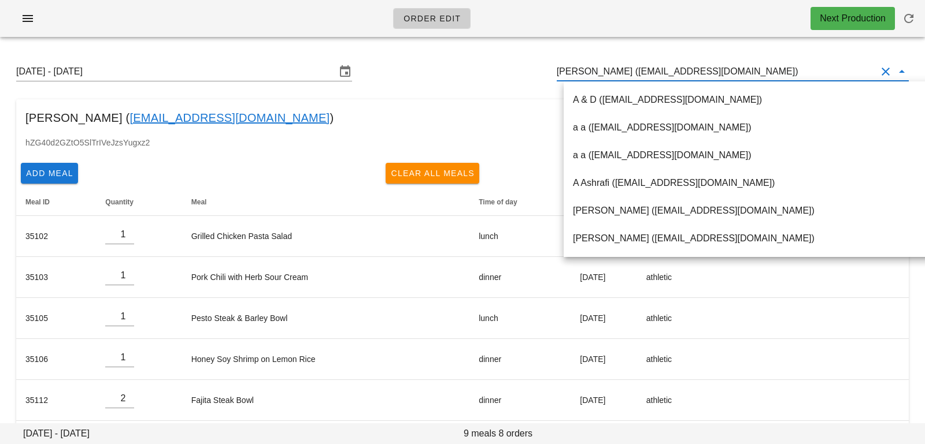
paste input "[EMAIL_ADDRESS][DOMAIN_NAME]"
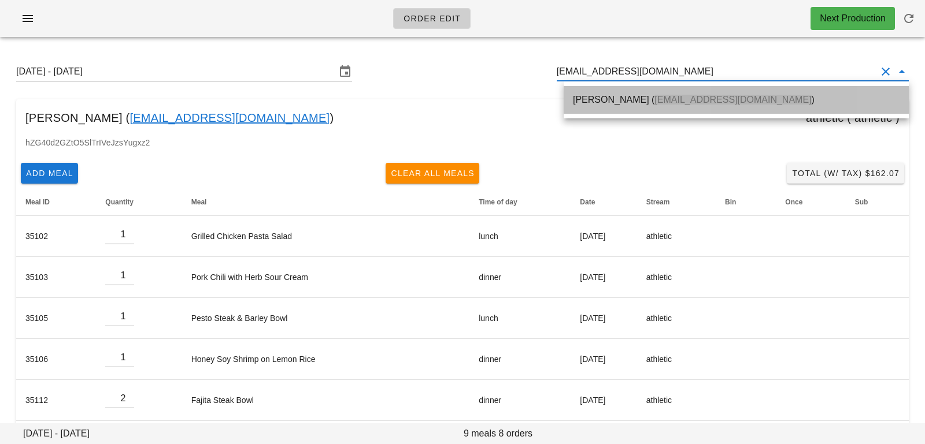
click at [717, 106] on div "[PERSON_NAME] ( [EMAIL_ADDRESS][DOMAIN_NAME] )" at bounding box center [736, 99] width 326 height 25
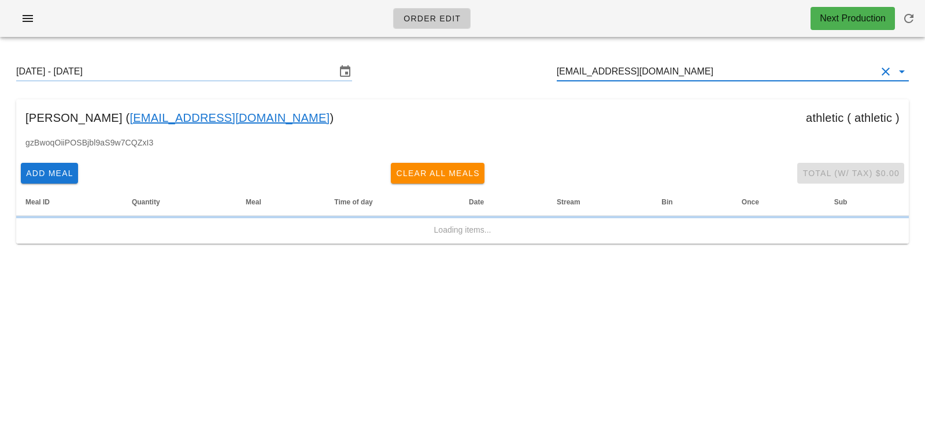
type input "[PERSON_NAME] ([EMAIL_ADDRESS][DOMAIN_NAME])"
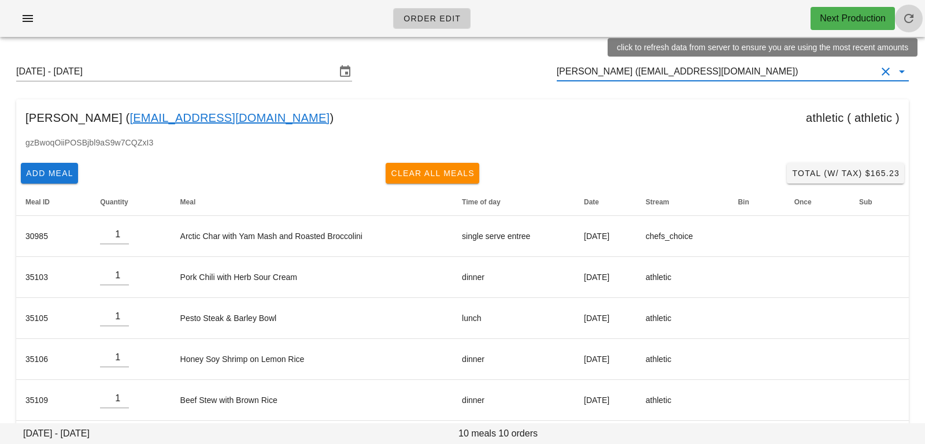
click at [911, 17] on icon "button" at bounding box center [908, 19] width 14 height 14
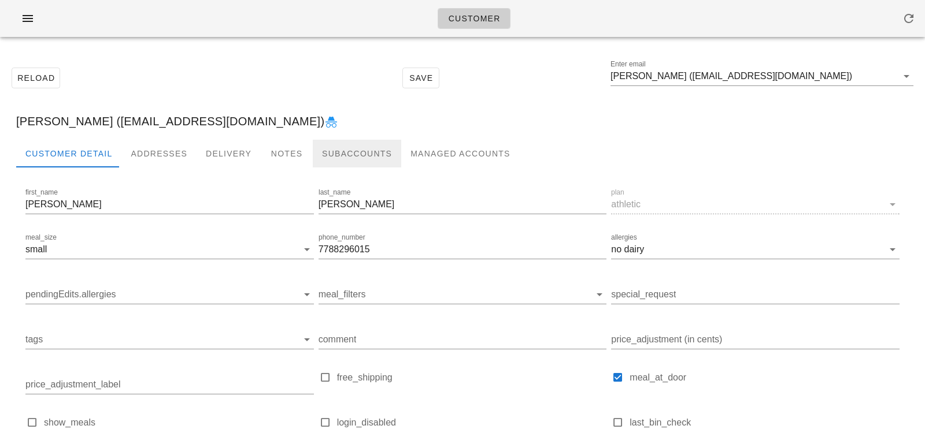
click at [343, 154] on div "Subaccounts" at bounding box center [357, 154] width 88 height 28
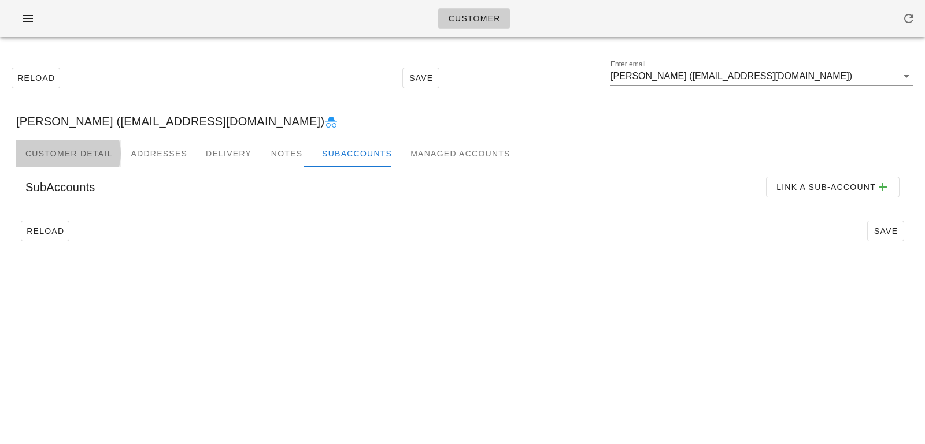
click at [84, 155] on div "Customer Detail" at bounding box center [68, 154] width 105 height 28
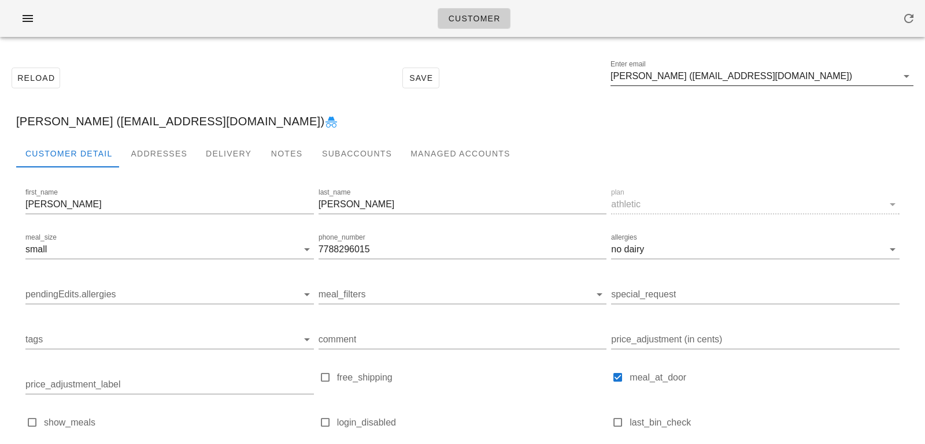
click at [809, 74] on input "Sharon Wong (sharona5256@gmail.com)" at bounding box center [753, 76] width 287 height 18
paste input "alanahancheroff@hotmail.com"
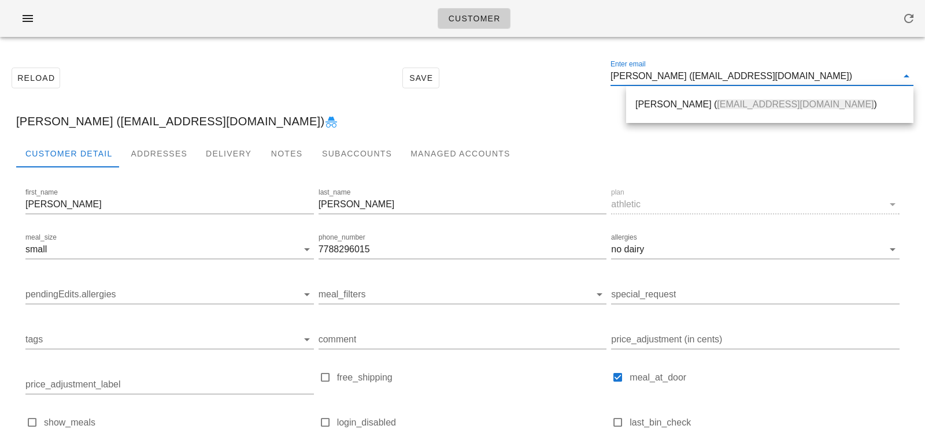
type input "alanahancheroff@hotmail.com"
click at [674, 105] on div "Alana Hancheroff ( Alanahancheroff@hotmail.com )" at bounding box center [769, 104] width 269 height 11
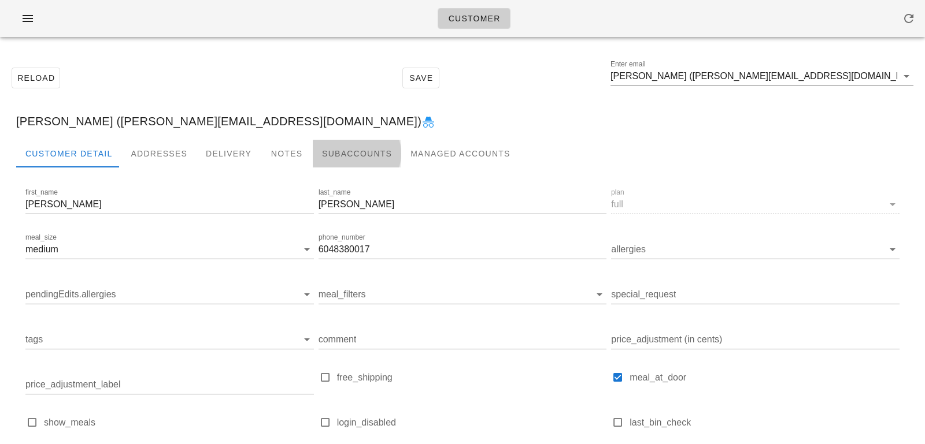
click at [333, 146] on div "Subaccounts" at bounding box center [357, 154] width 88 height 28
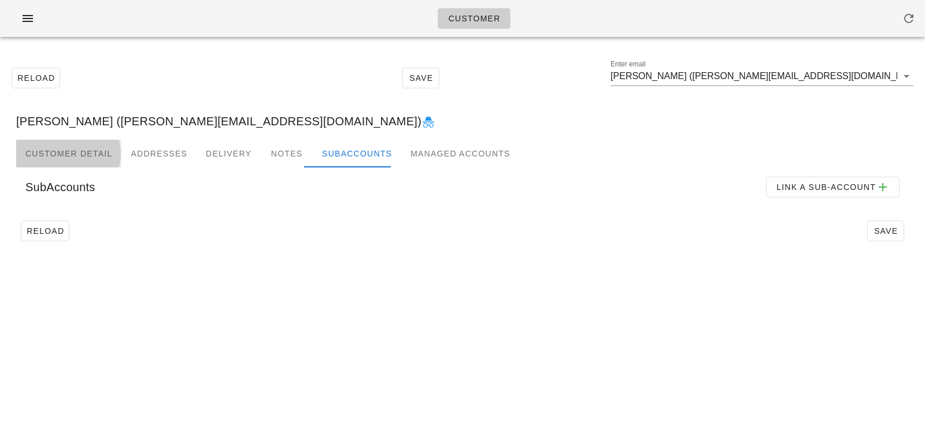
click at [80, 154] on div "Customer Detail" at bounding box center [68, 154] width 105 height 28
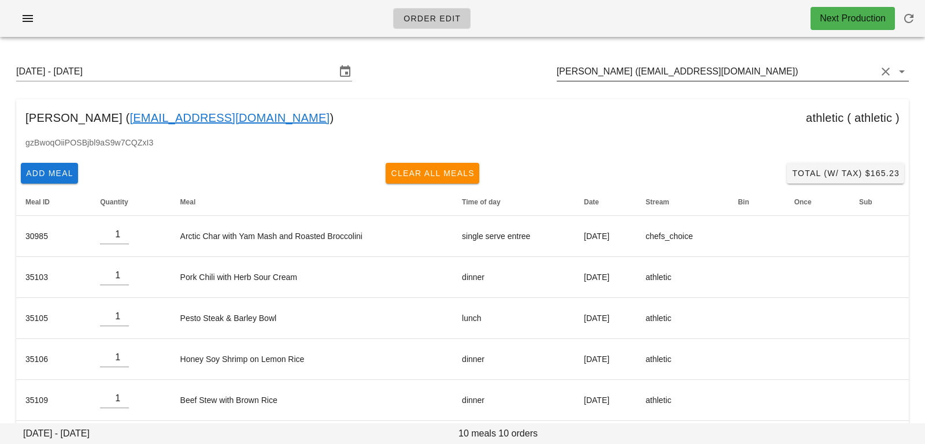
click at [777, 72] on input "[PERSON_NAME] ([EMAIL_ADDRESS][DOMAIN_NAME])" at bounding box center [716, 71] width 320 height 18
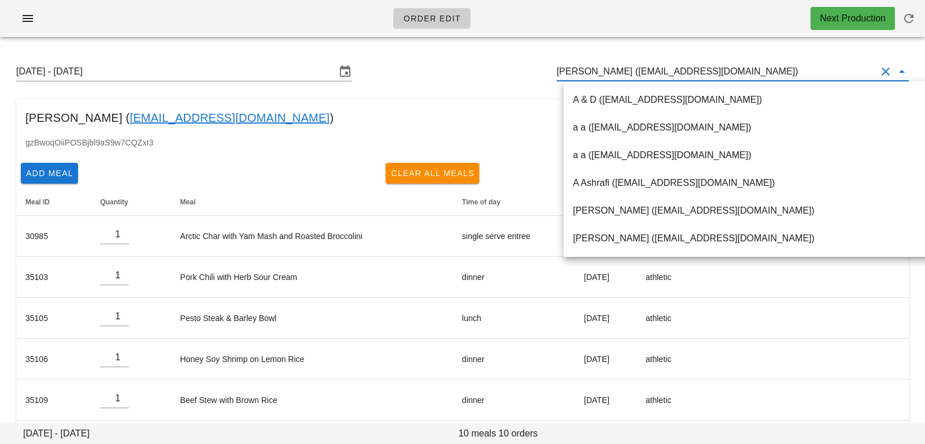
paste input "[EMAIL_ADDRESS][DOMAIN_NAME]"
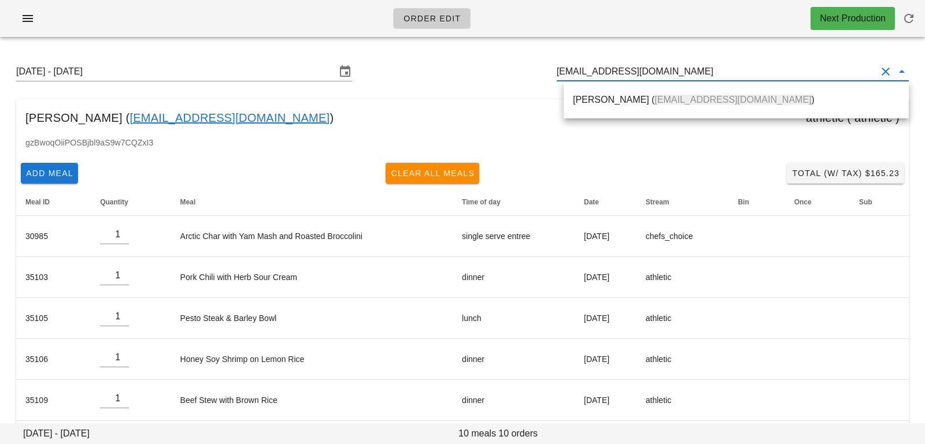
click at [707, 118] on div "[PERSON_NAME] ( [EMAIL_ADDRESS][DOMAIN_NAME] ) athletic ( athletic )" at bounding box center [462, 117] width 892 height 37
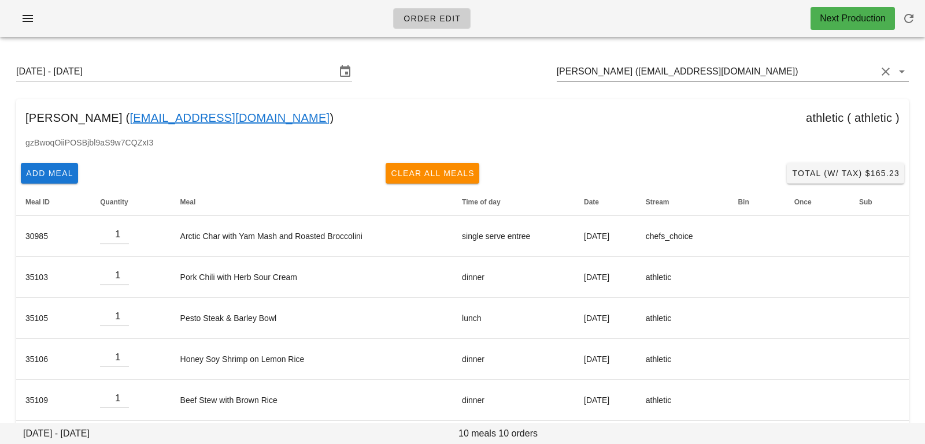
click at [751, 75] on input "[PERSON_NAME] ([EMAIL_ADDRESS][DOMAIN_NAME])" at bounding box center [716, 71] width 320 height 18
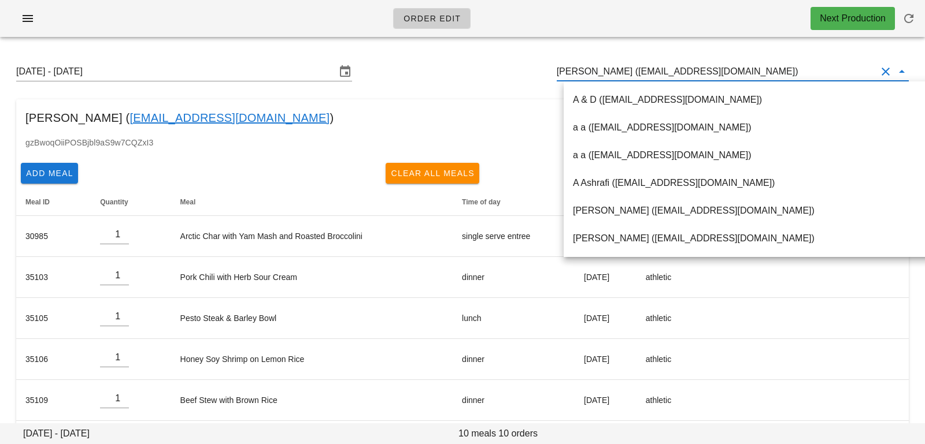
scroll to position [1, 0]
paste input "[EMAIL_ADDRESS][DOMAIN_NAME]"
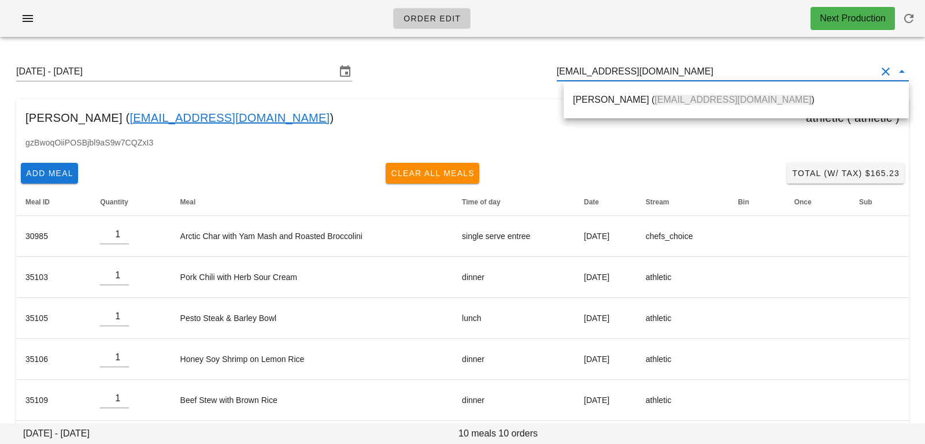
click at [740, 91] on div "[PERSON_NAME] ( [PERSON_NAME][EMAIL_ADDRESS][DOMAIN_NAME] )" at bounding box center [736, 99] width 326 height 25
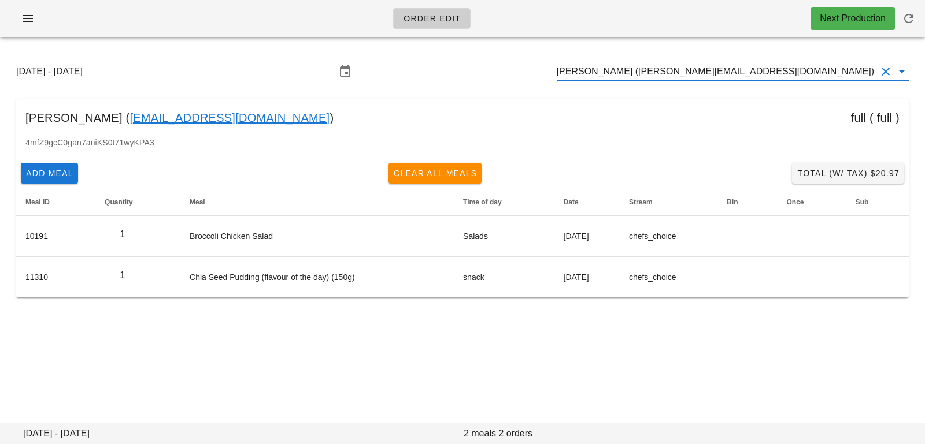
type input "[PERSON_NAME] ([PERSON_NAME][EMAIL_ADDRESS][DOMAIN_NAME])"
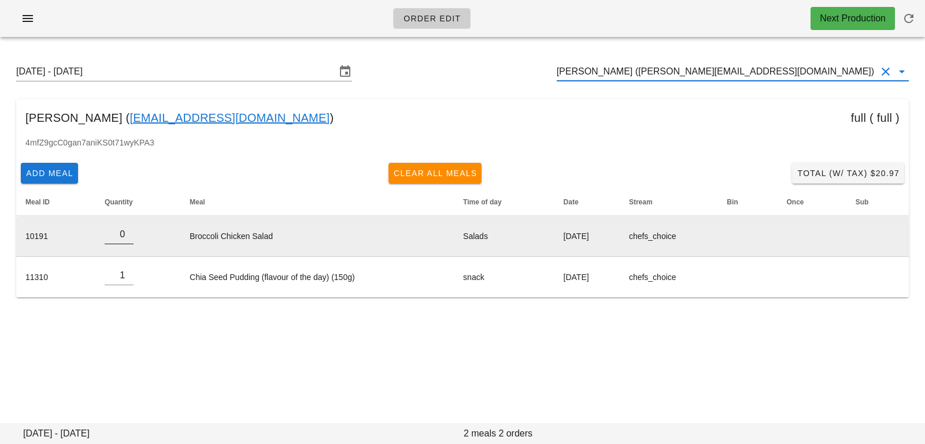
type input "0"
click at [125, 239] on input "0" at bounding box center [119, 234] width 29 height 18
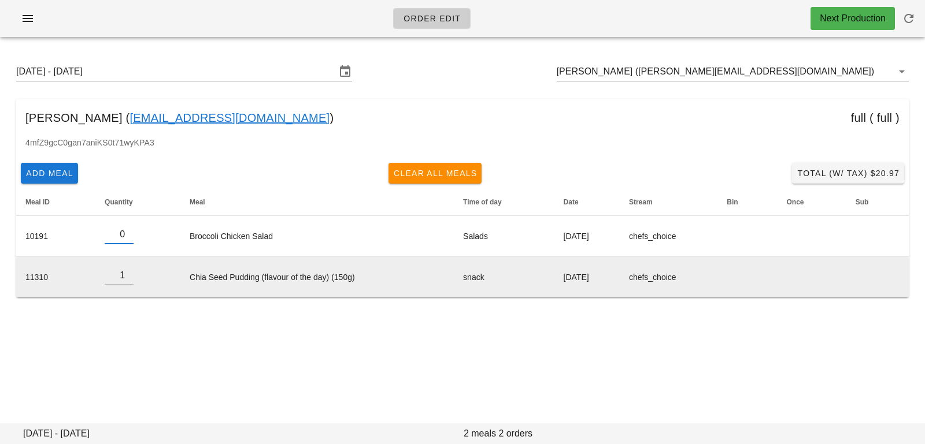
type input "0"
click at [125, 278] on input "0" at bounding box center [119, 275] width 29 height 18
click at [225, 268] on td "Chia Seed Pudding (flavour of the day) (150g)" at bounding box center [316, 277] width 273 height 40
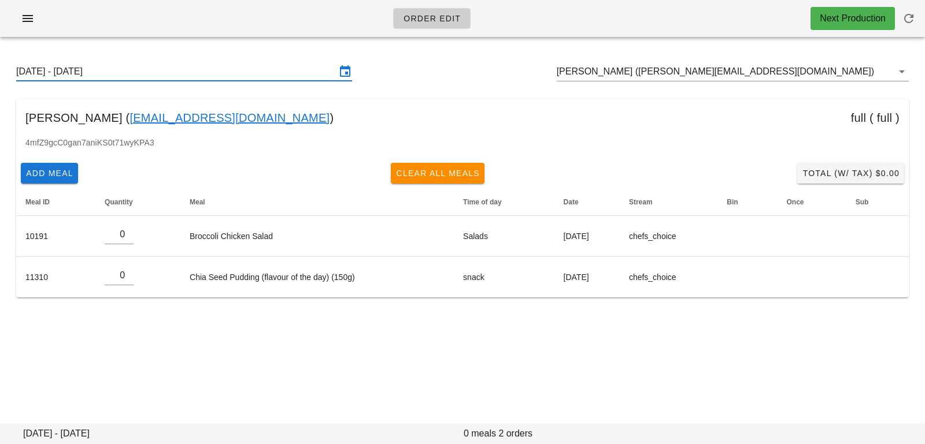
click at [180, 78] on input "[DATE] - [DATE]" at bounding box center [176, 71] width 320 height 18
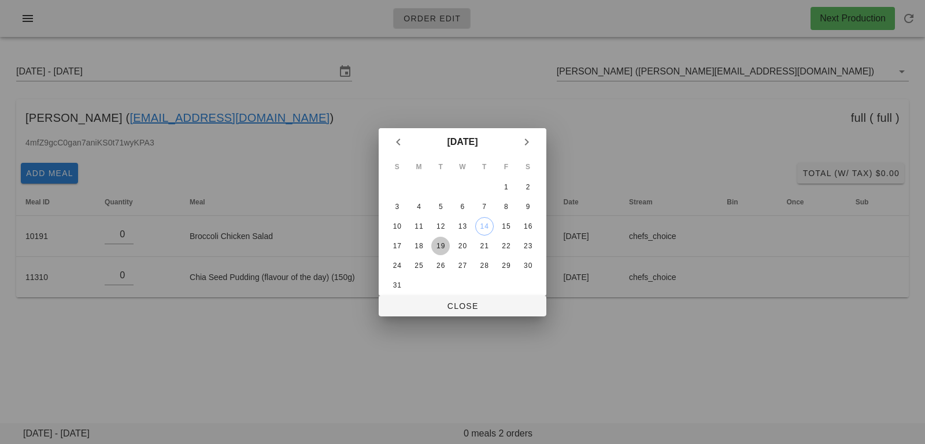
click at [431, 245] on div "19" at bounding box center [440, 246] width 18 height 8
click at [453, 307] on span "Close" at bounding box center [462, 306] width 149 height 9
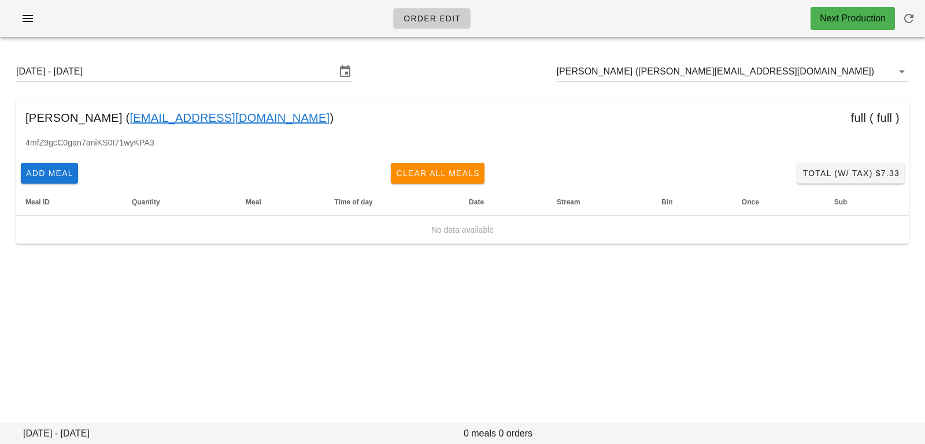
click at [871, 184] on div "Add Meal Clear All Meals Total (w/ Tax) $7.33" at bounding box center [462, 173] width 892 height 30
click at [851, 149] on div "4mfZ9gcC0gan7aniKS0t71wyKPA3" at bounding box center [462, 147] width 892 height 22
click at [849, 169] on span "Total (w/ Tax) $7.33" at bounding box center [850, 173] width 98 height 9
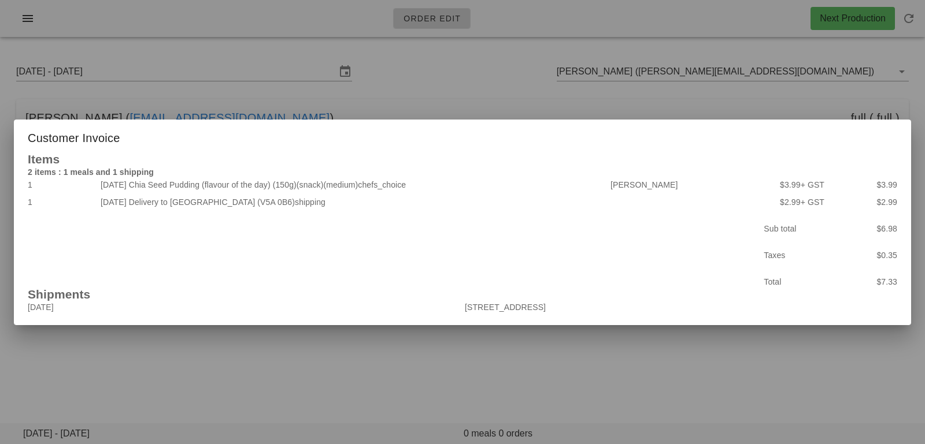
click at [598, 357] on div at bounding box center [462, 222] width 925 height 444
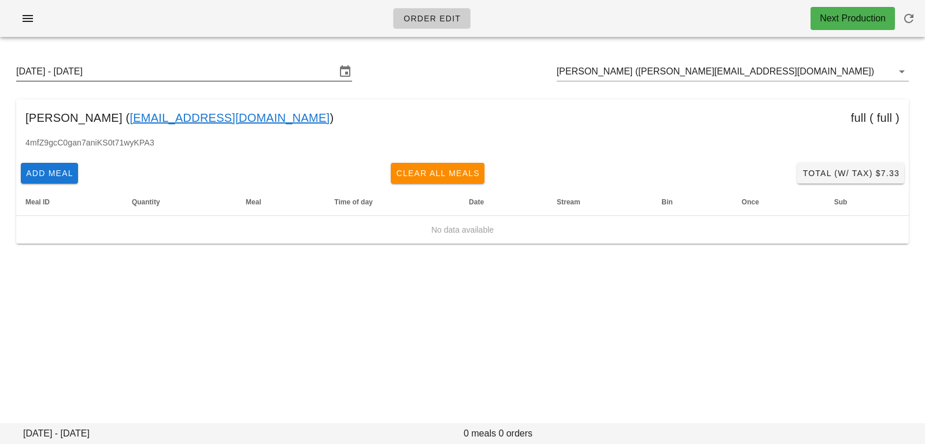
click at [209, 78] on input "[DATE] - [DATE]" at bounding box center [176, 71] width 320 height 18
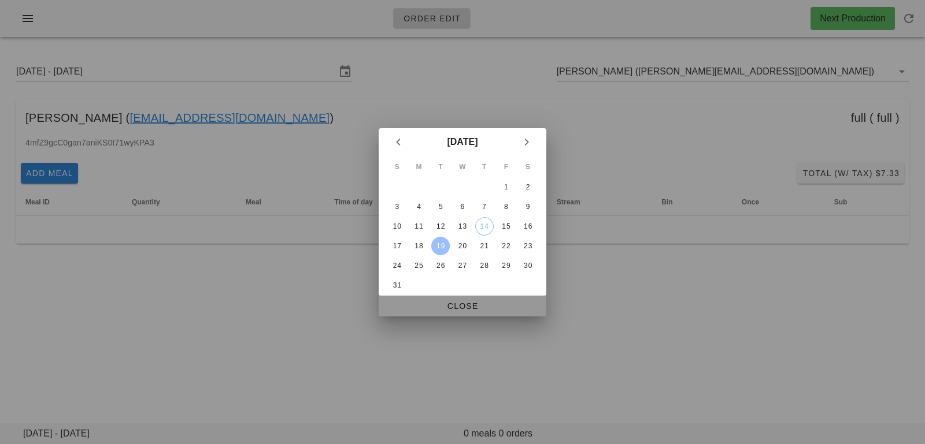
click at [418, 307] on span "Close" at bounding box center [462, 306] width 149 height 9
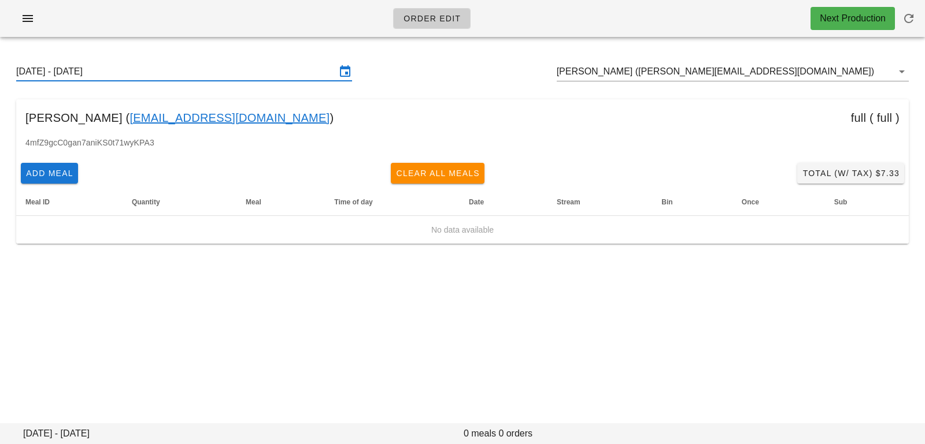
click at [226, 69] on input "[DATE] - [DATE]" at bounding box center [176, 71] width 320 height 18
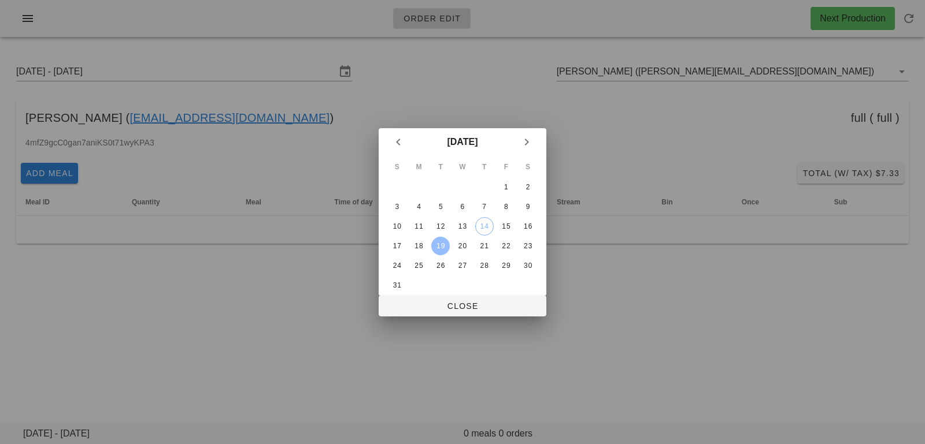
click at [446, 247] on div "19" at bounding box center [440, 246] width 18 height 8
click at [431, 311] on button "Close" at bounding box center [462, 306] width 168 height 21
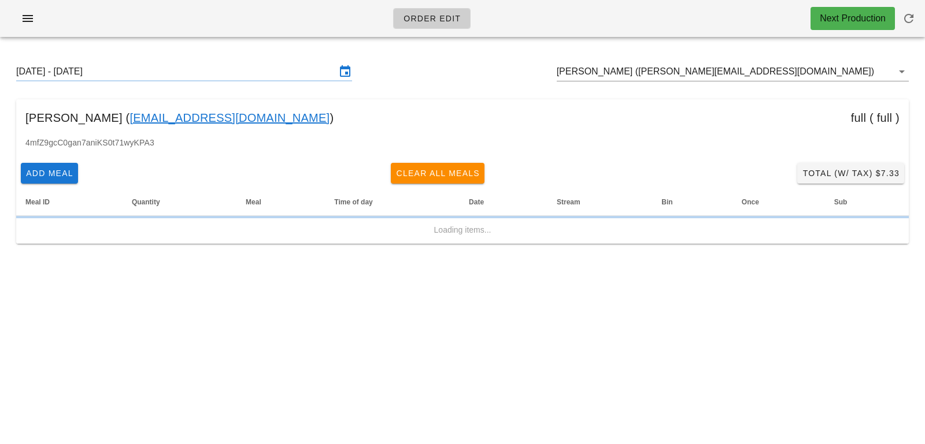
click at [221, 159] on div "Add Meal Clear All Meals Total (w/ Tax) $7.33" at bounding box center [462, 173] width 892 height 30
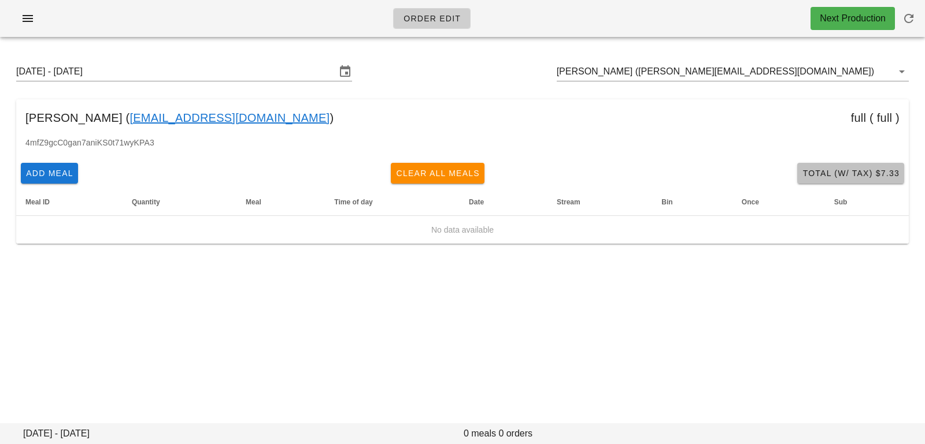
click at [824, 175] on span "Total (w/ Tax) $7.33" at bounding box center [850, 173] width 98 height 9
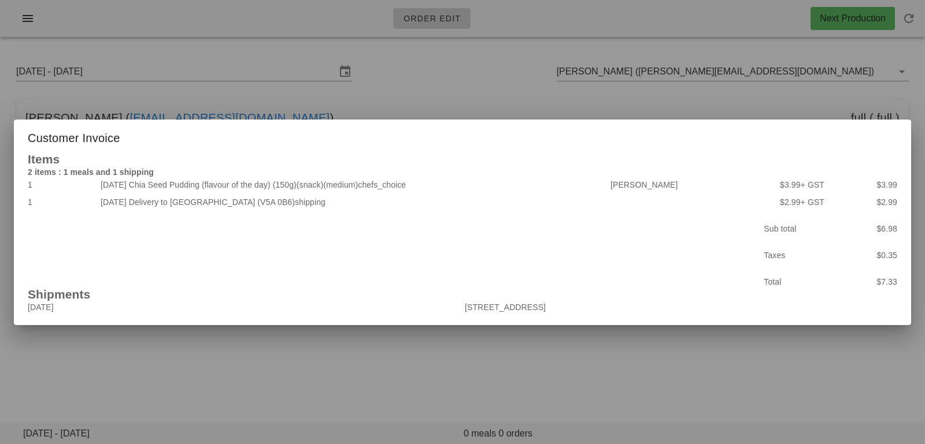
click at [513, 386] on div at bounding box center [462, 222] width 925 height 444
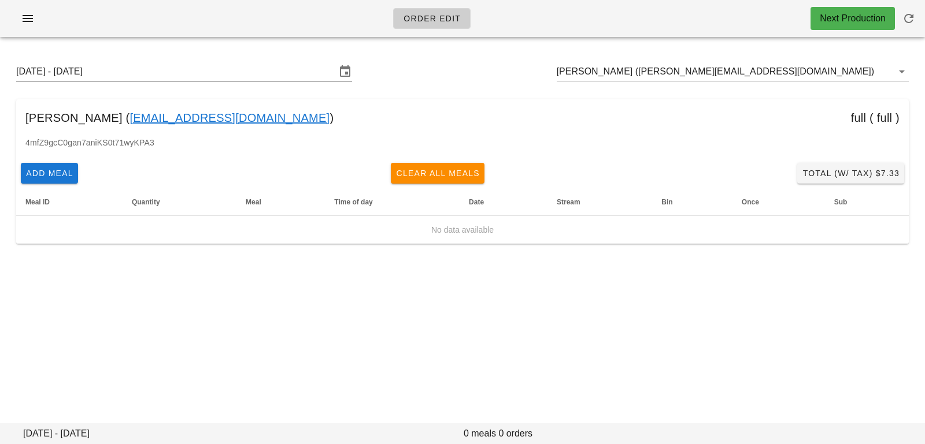
click at [309, 66] on input "[DATE] - [DATE]" at bounding box center [176, 71] width 320 height 18
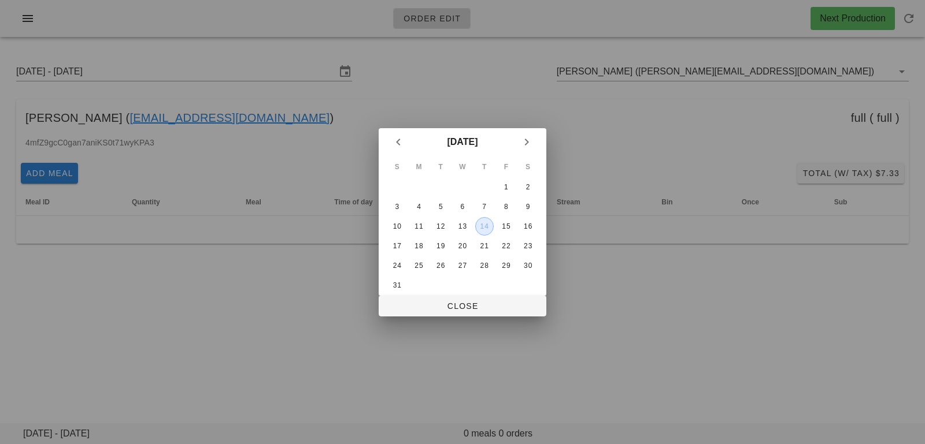
click at [483, 225] on div "14" at bounding box center [484, 226] width 17 height 8
drag, startPoint x: 482, startPoint y: 263, endPoint x: 478, endPoint y: 282, distance: 19.4
click at [482, 263] on div "28" at bounding box center [484, 266] width 18 height 8
click at [472, 304] on span "Close" at bounding box center [462, 306] width 149 height 9
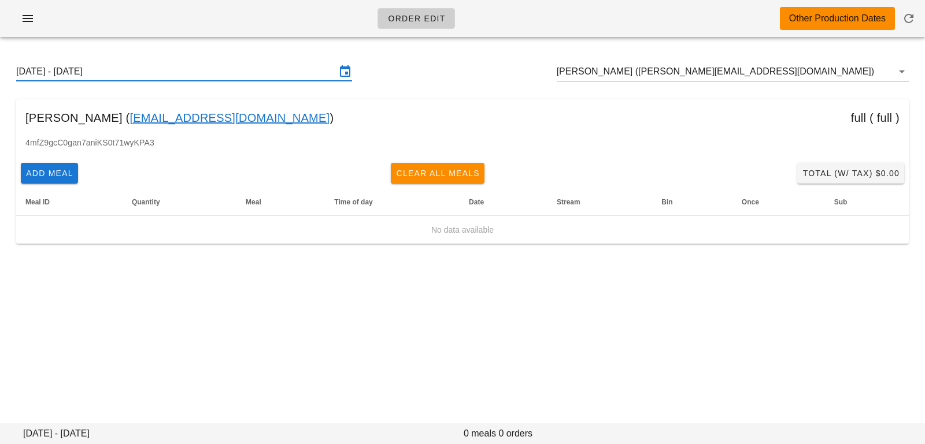
click at [274, 74] on input "Sunday August 24 - Saturday August 30" at bounding box center [176, 71] width 320 height 18
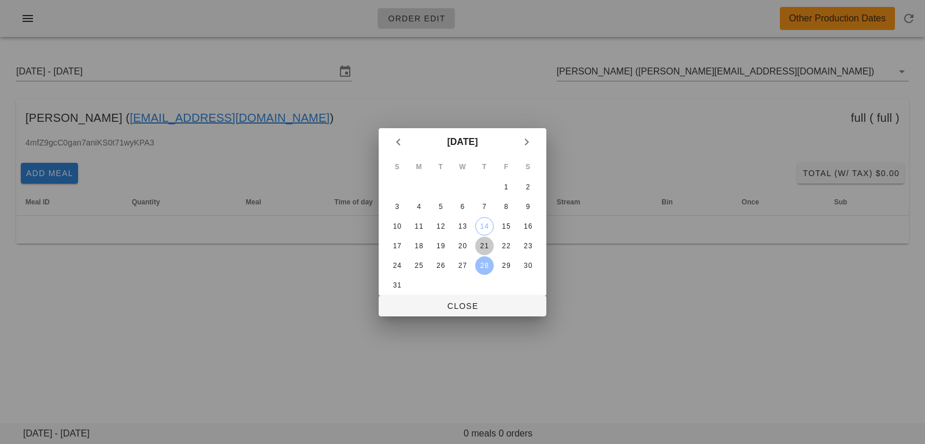
click at [482, 246] on div "21" at bounding box center [484, 246] width 18 height 8
click at [481, 307] on span "Close" at bounding box center [462, 306] width 149 height 9
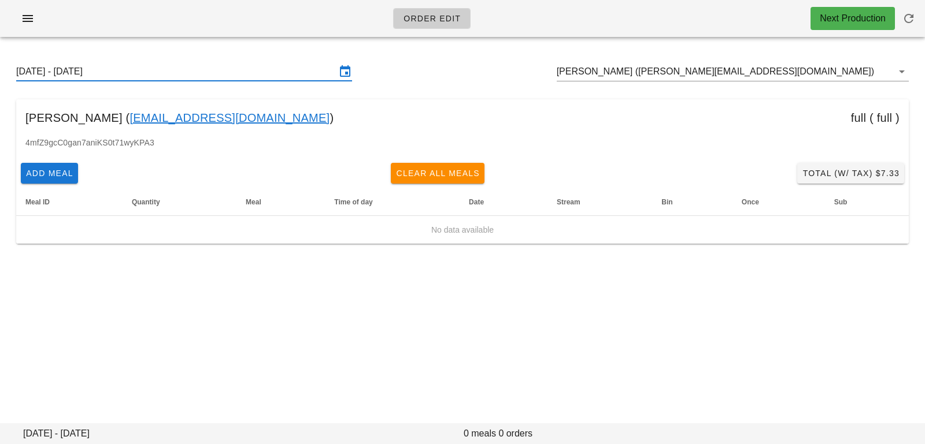
click at [312, 73] on input "[DATE] - [DATE]" at bounding box center [176, 71] width 320 height 18
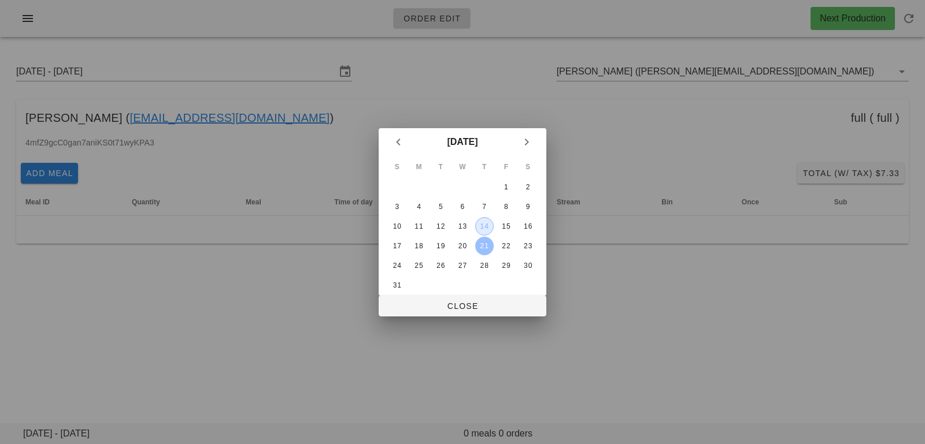
click at [484, 225] on div "14" at bounding box center [484, 226] width 17 height 8
click at [481, 243] on div "21" at bounding box center [484, 246] width 18 height 8
click at [473, 311] on button "Close" at bounding box center [462, 306] width 168 height 21
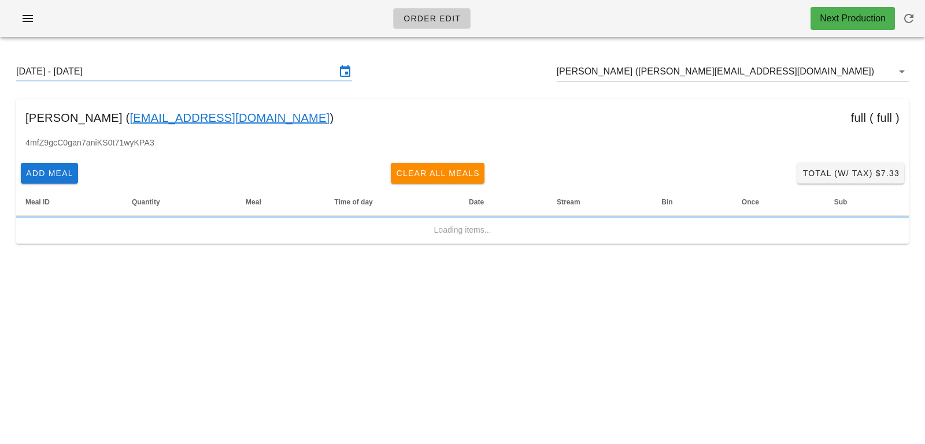
click at [313, 63] on input "[DATE] - [DATE]" at bounding box center [176, 71] width 320 height 18
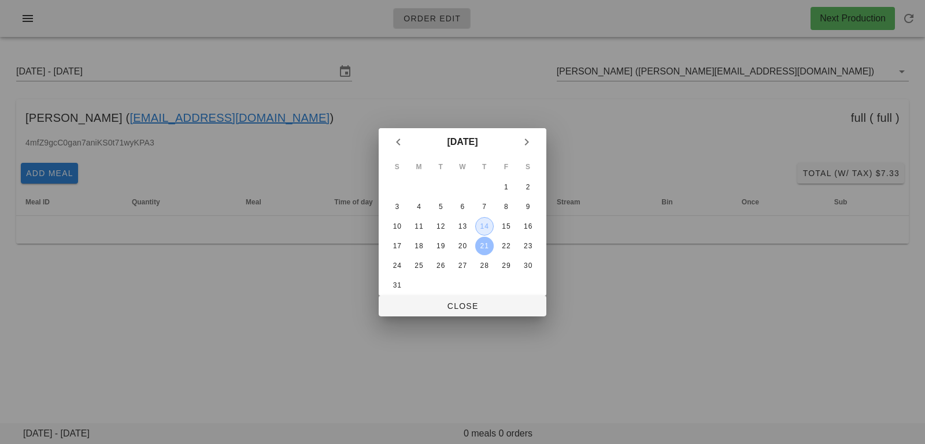
click at [487, 225] on div "14" at bounding box center [484, 226] width 17 height 8
click at [469, 313] on button "Close" at bounding box center [462, 306] width 168 height 21
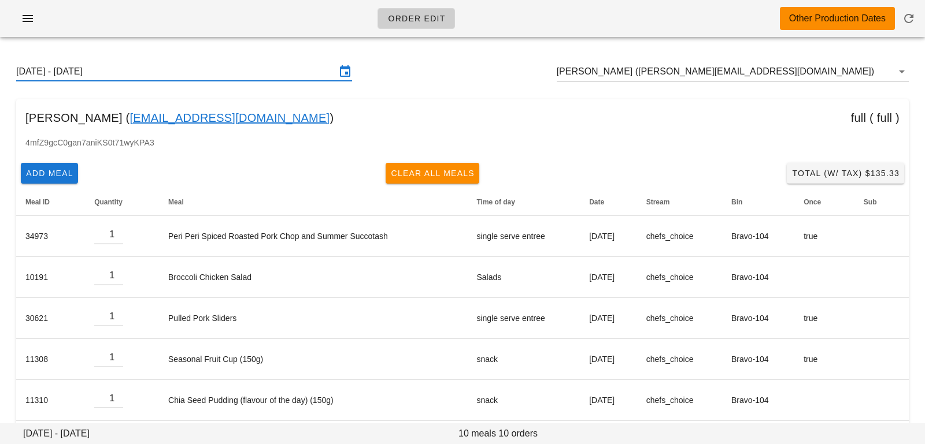
click at [292, 68] on input "Sunday August 10 - Saturday August 16" at bounding box center [176, 71] width 320 height 18
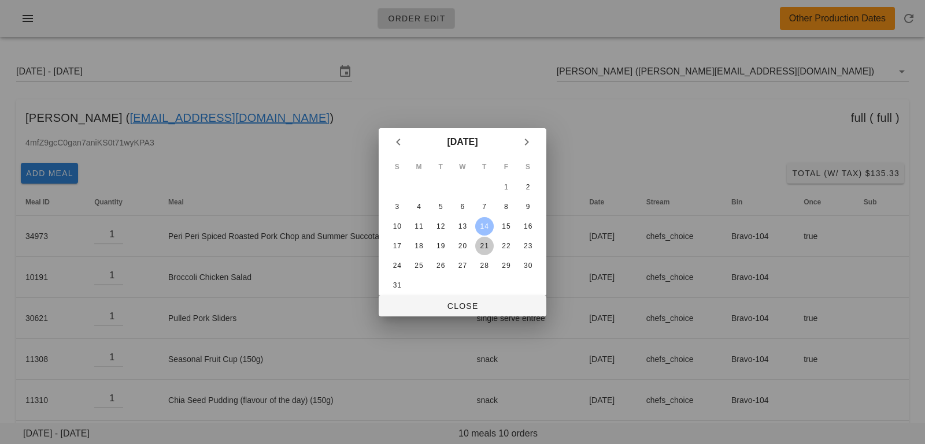
click at [488, 238] on button "21" at bounding box center [484, 246] width 18 height 18
click at [472, 309] on span "Close" at bounding box center [462, 306] width 149 height 9
type input "[DATE] - [DATE]"
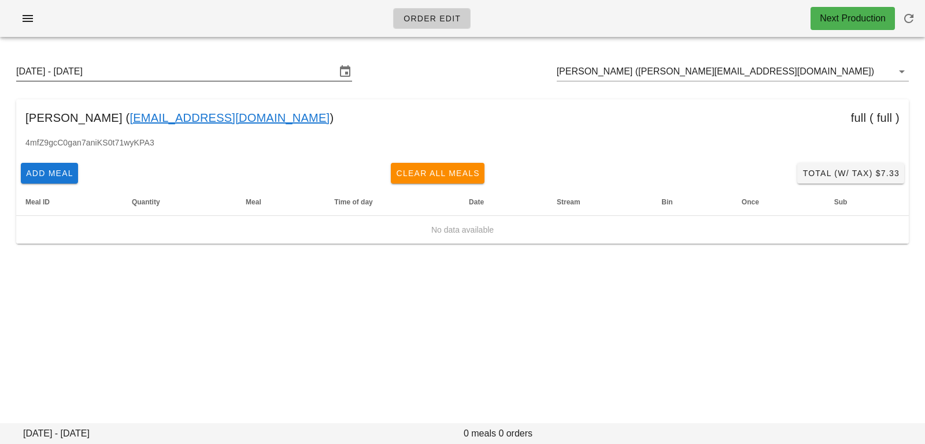
click at [173, 68] on input "[DATE] - [DATE]" at bounding box center [176, 71] width 320 height 18
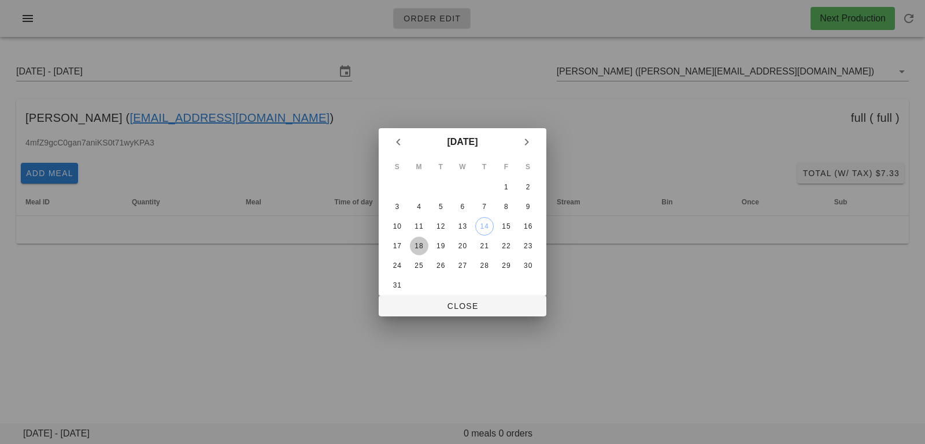
click at [421, 245] on div "18" at bounding box center [419, 246] width 18 height 8
click at [432, 299] on button "Close" at bounding box center [462, 306] width 168 height 21
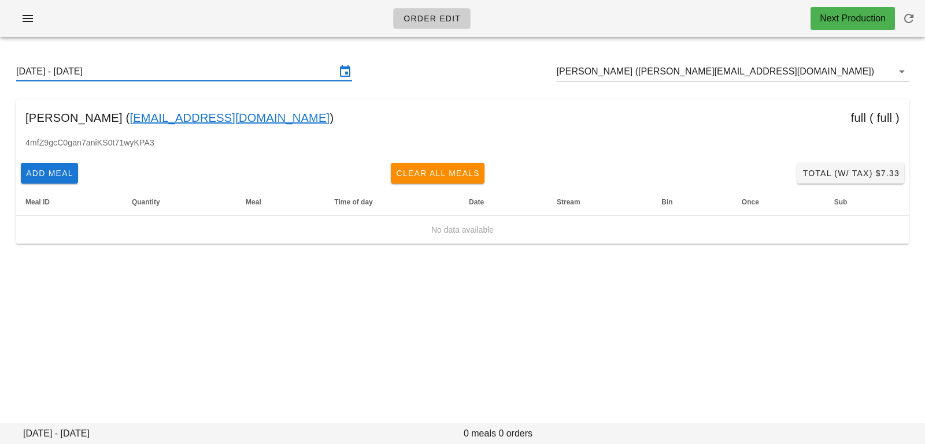
click at [411, 317] on div "Order Edit Next Production [DATE] - [DATE] [PERSON_NAME] ([PERSON_NAME][EMAIL_A…" at bounding box center [462, 222] width 925 height 444
click at [210, 62] on input "[DATE] - [DATE]" at bounding box center [176, 71] width 320 height 18
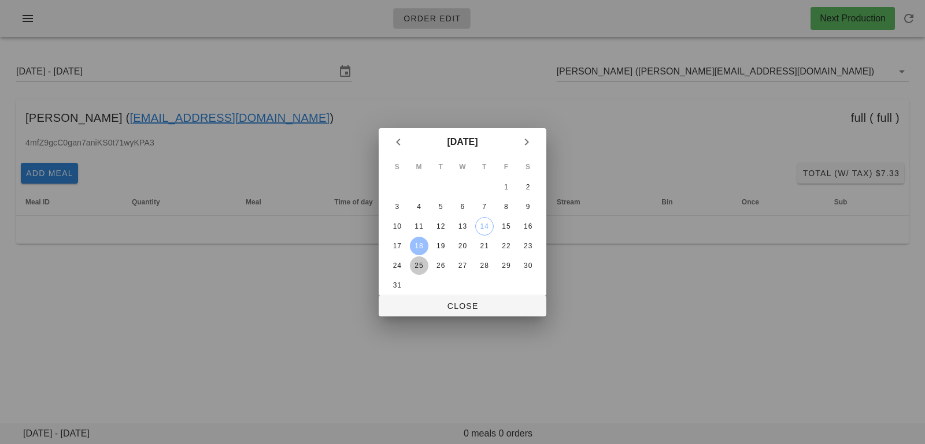
click at [421, 269] on button "25" at bounding box center [419, 266] width 18 height 18
click at [434, 309] on span "Close" at bounding box center [462, 306] width 149 height 9
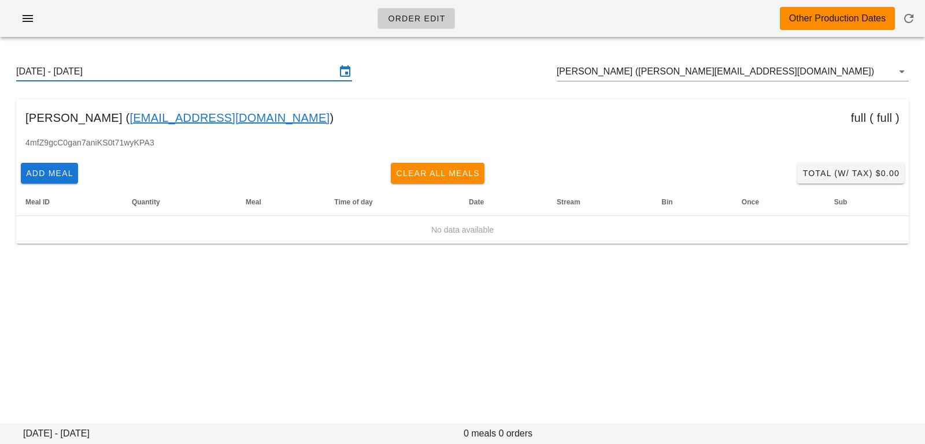
click at [260, 68] on input "Sunday August 24 - Saturday August 30" at bounding box center [176, 71] width 320 height 18
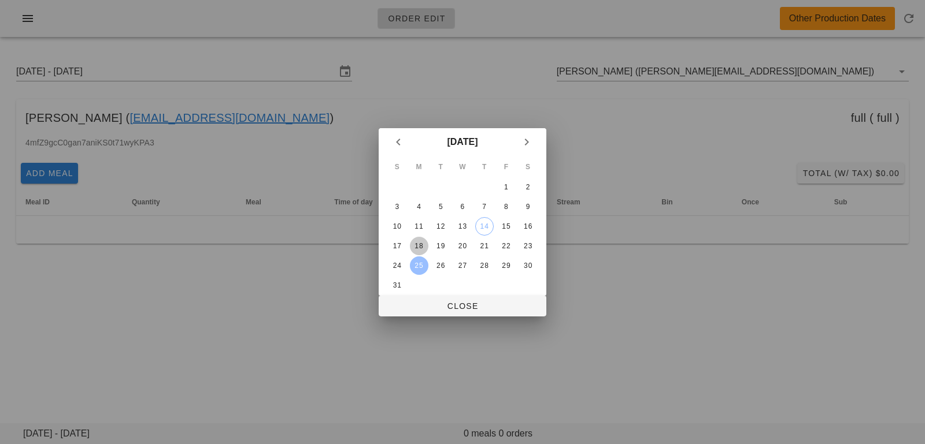
click at [421, 246] on div "18" at bounding box center [419, 246] width 18 height 8
click at [435, 309] on span "Close" at bounding box center [462, 306] width 149 height 9
type input "[DATE] - [DATE]"
